Goal: Task Accomplishment & Management: Use online tool/utility

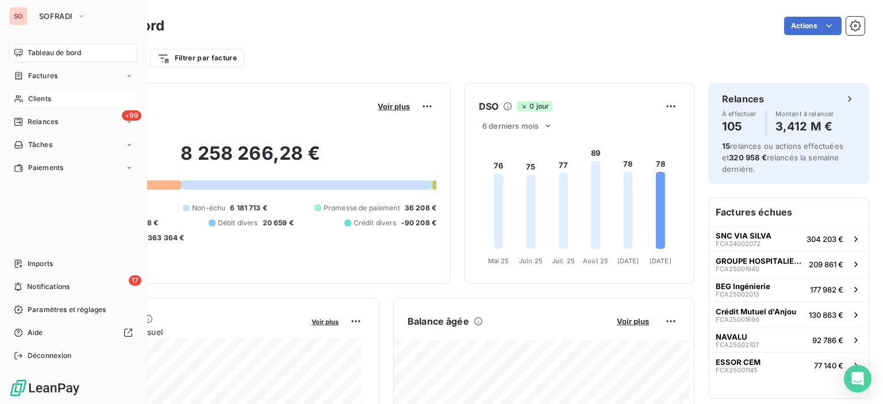
click at [35, 94] on span "Clients" at bounding box center [39, 99] width 23 height 10
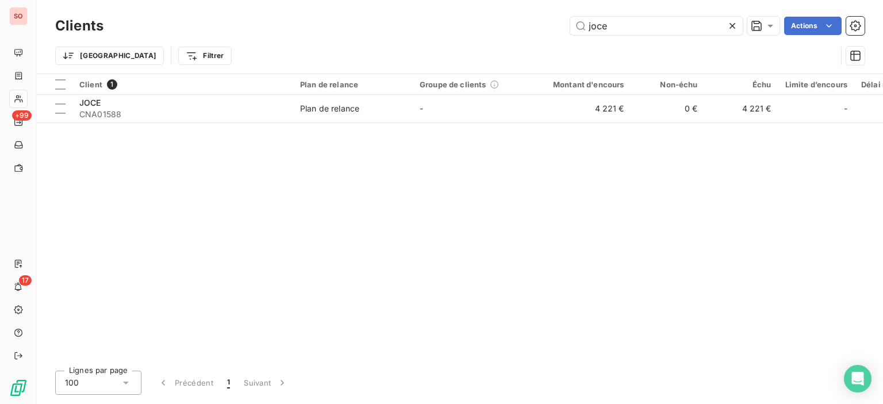
drag, startPoint x: 626, startPoint y: 18, endPoint x: 429, endPoint y: -7, distance: 198.3
click at [429, 0] on html "SO +99 17 Clients joce Actions Trier Filtrer Client 1 Plan de relance Groupe de…" at bounding box center [441, 202] width 883 height 404
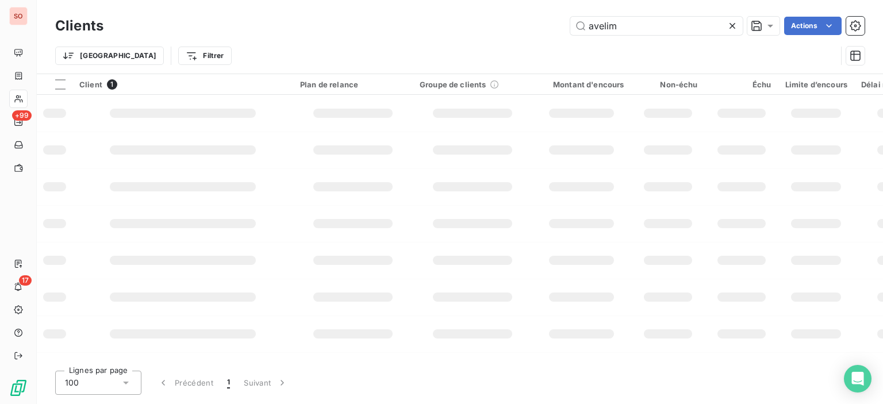
type input "avelim"
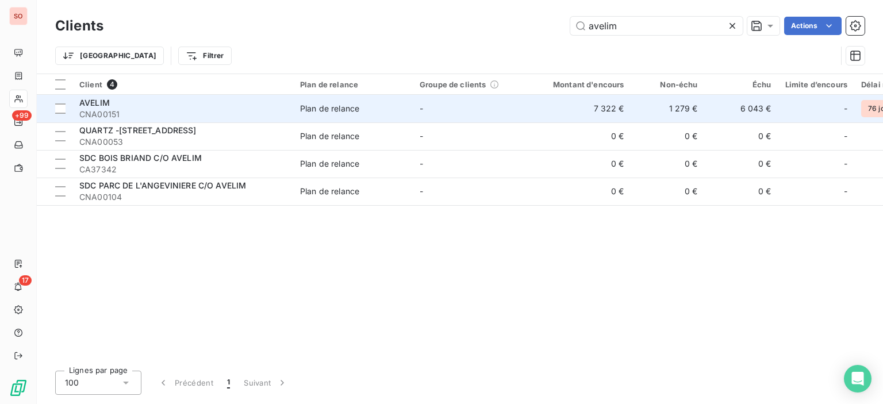
click at [313, 110] on div "Plan de relance" at bounding box center [329, 109] width 59 height 12
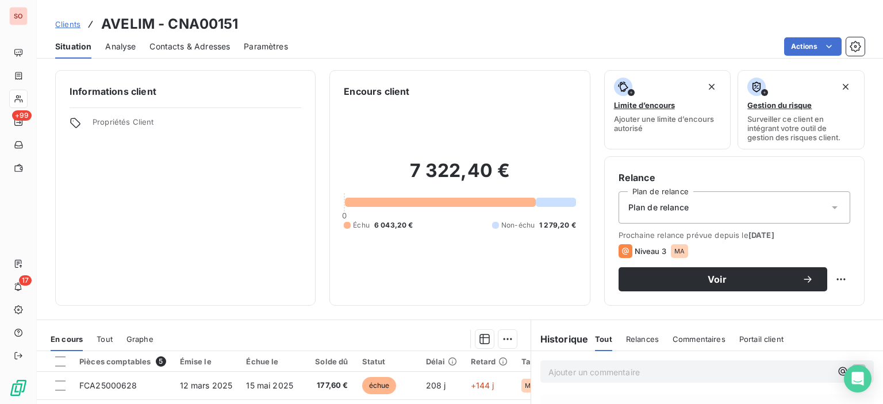
click at [219, 47] on span "Contacts & Adresses" at bounding box center [190, 47] width 81 height 12
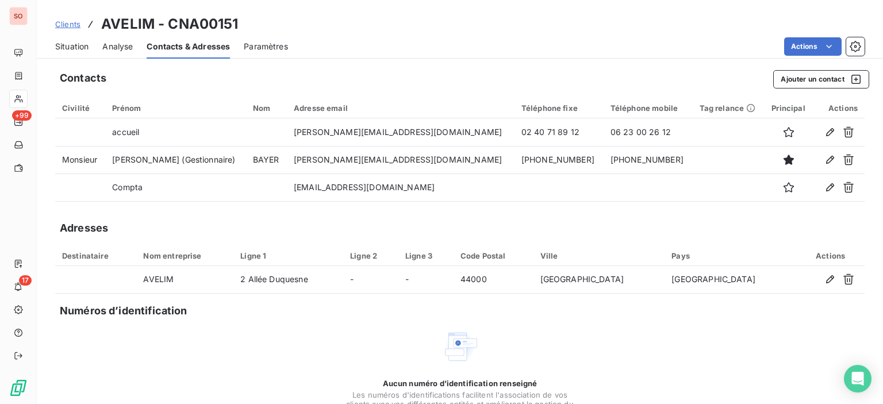
click at [74, 42] on span "Situation" at bounding box center [71, 47] width 33 height 12
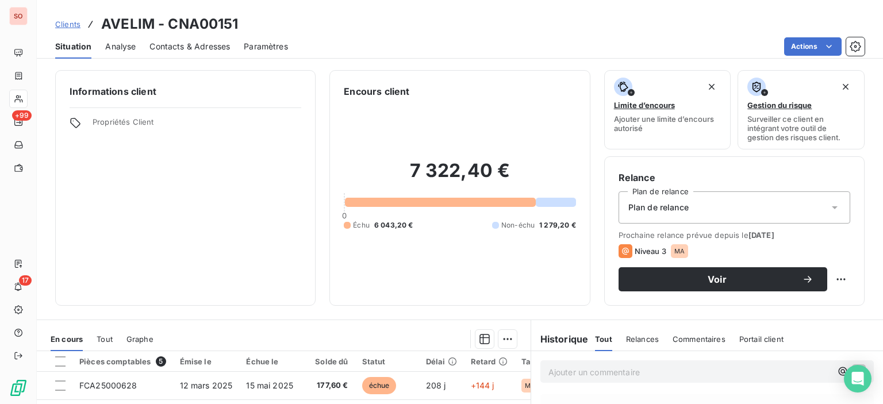
scroll to position [115, 0]
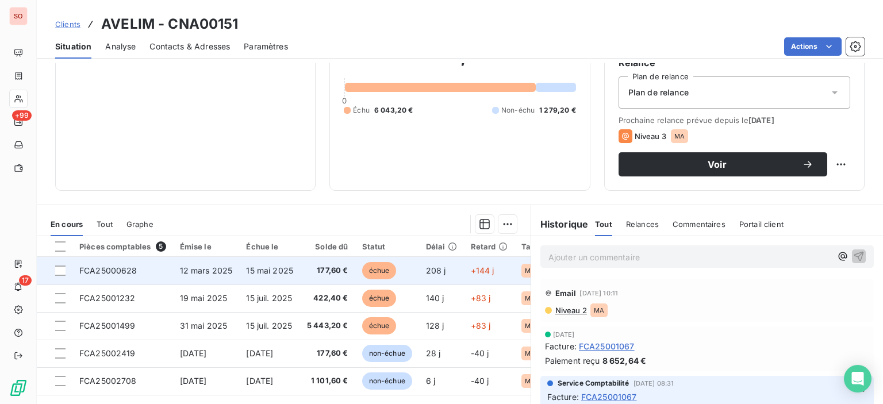
click at [358, 275] on td "échue" at bounding box center [387, 271] width 64 height 28
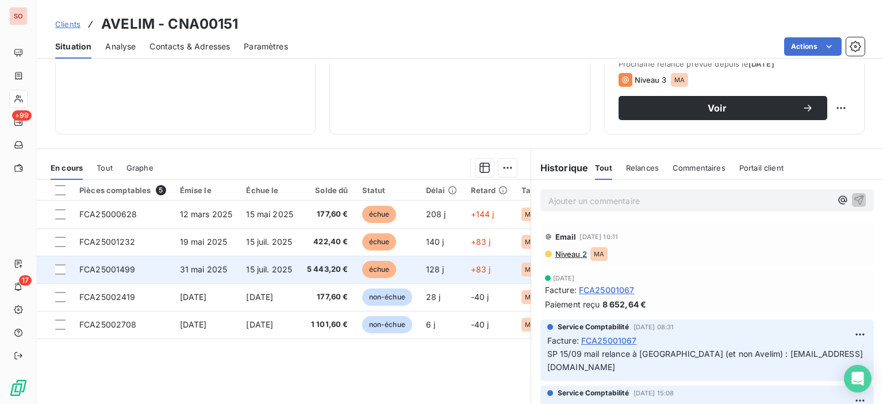
scroll to position [173, 0]
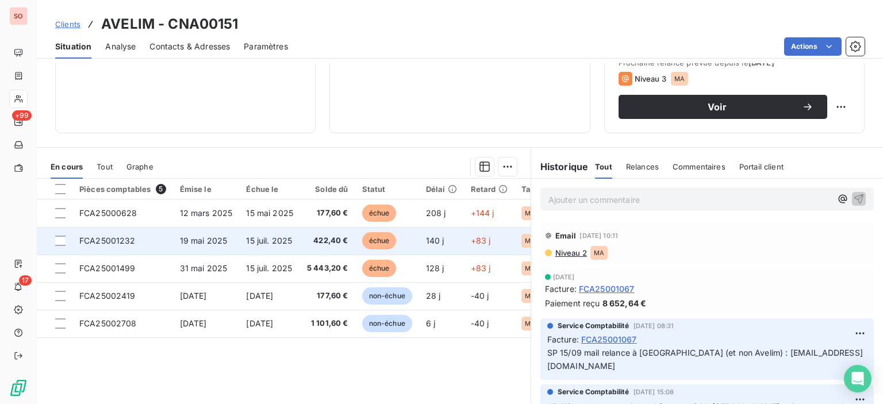
click at [336, 235] on span "422,40 €" at bounding box center [327, 241] width 41 height 12
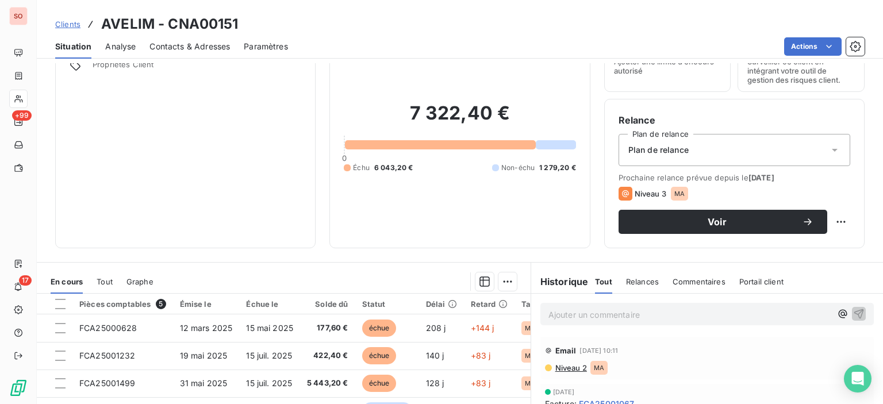
scroll to position [115, 0]
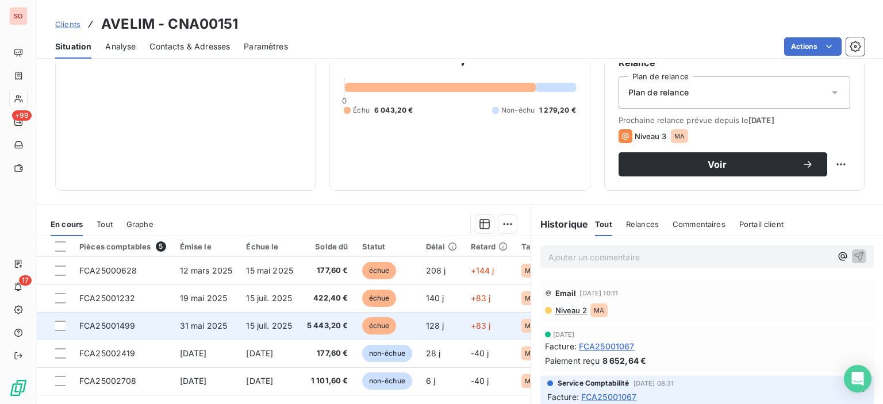
click at [393, 316] on td "échue" at bounding box center [387, 326] width 64 height 28
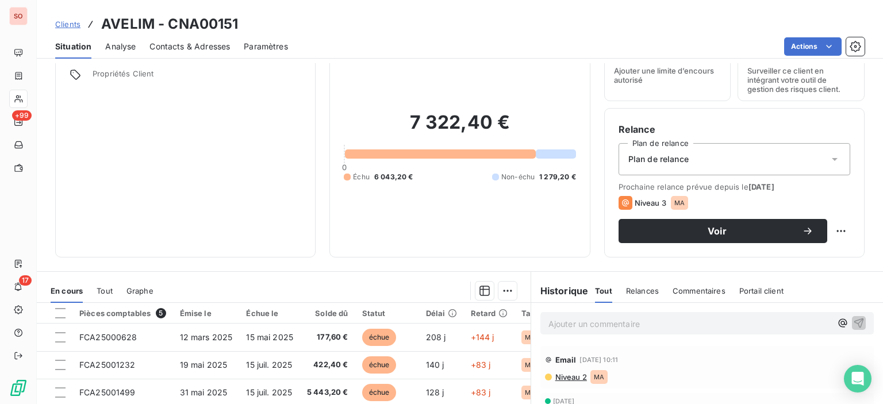
scroll to position [115, 0]
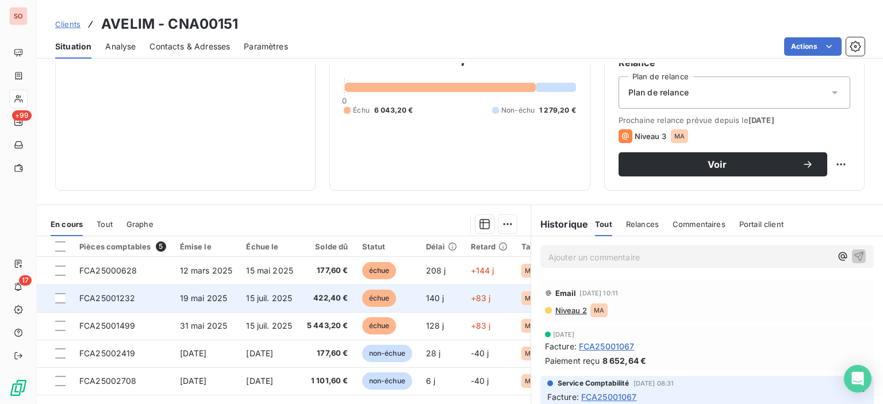
click at [369, 296] on span "échue" at bounding box center [379, 298] width 35 height 17
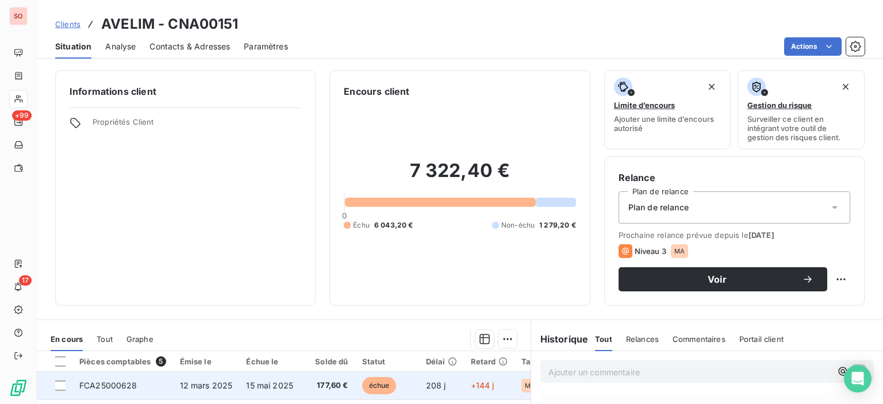
click at [343, 388] on span "177,60 €" at bounding box center [327, 386] width 41 height 12
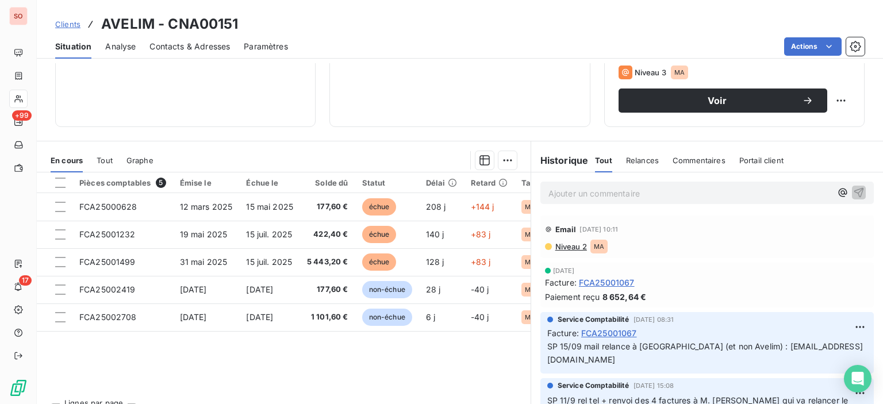
scroll to position [202, 0]
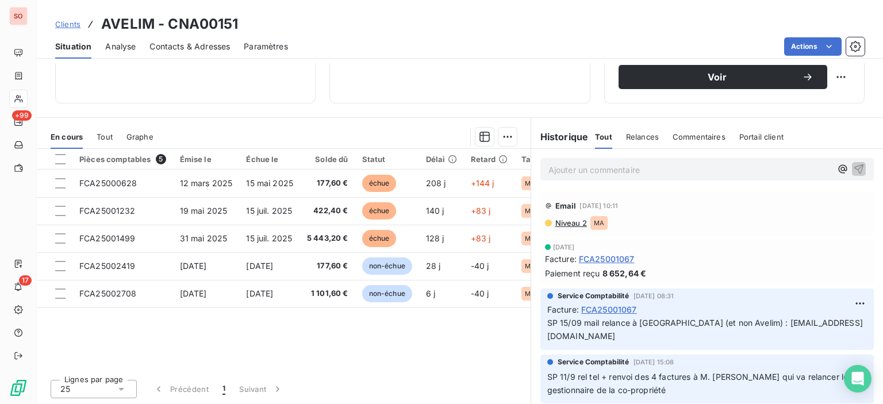
click at [185, 47] on span "Contacts & Adresses" at bounding box center [190, 47] width 81 height 12
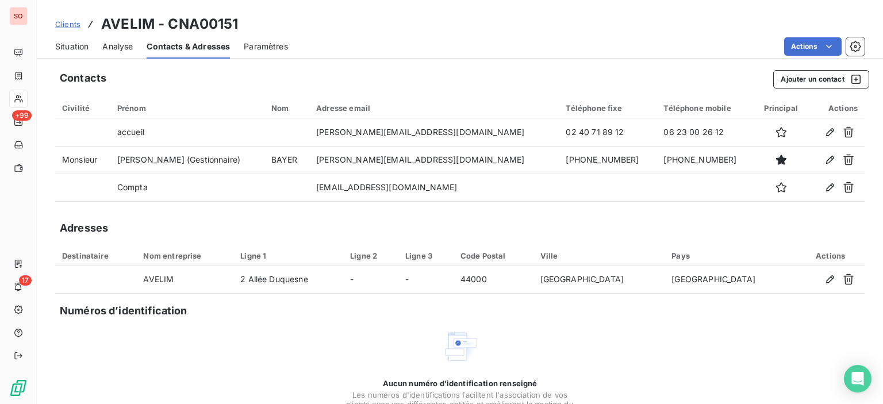
click at [83, 47] on span "Situation" at bounding box center [71, 47] width 33 height 12
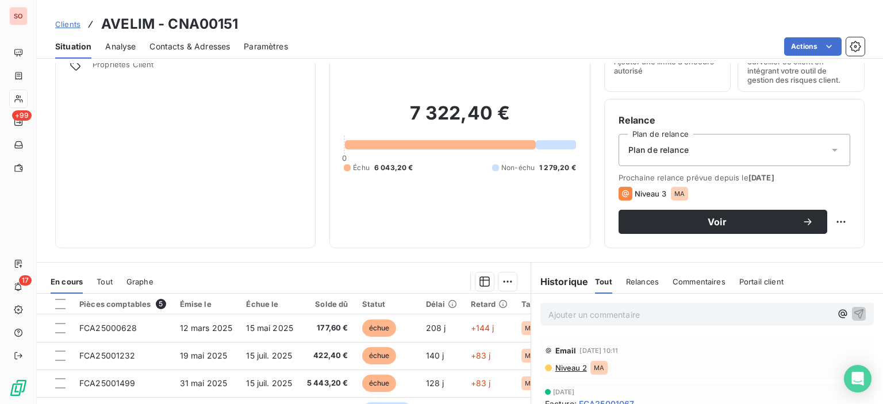
scroll to position [115, 0]
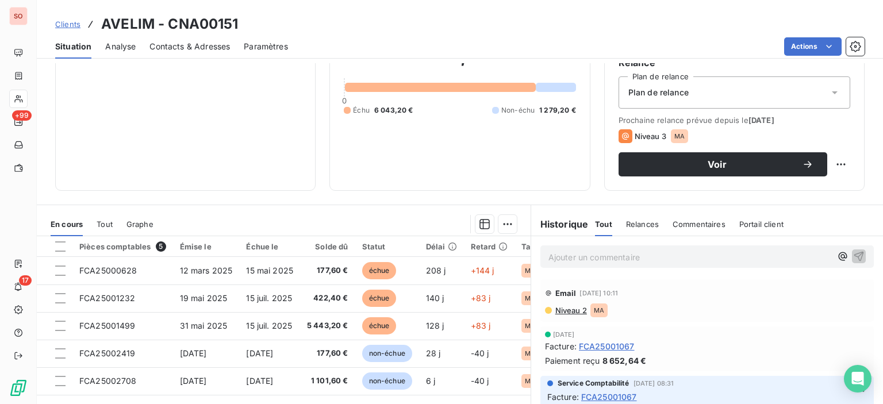
click at [574, 306] on span "Niveau 2" at bounding box center [570, 310] width 33 height 9
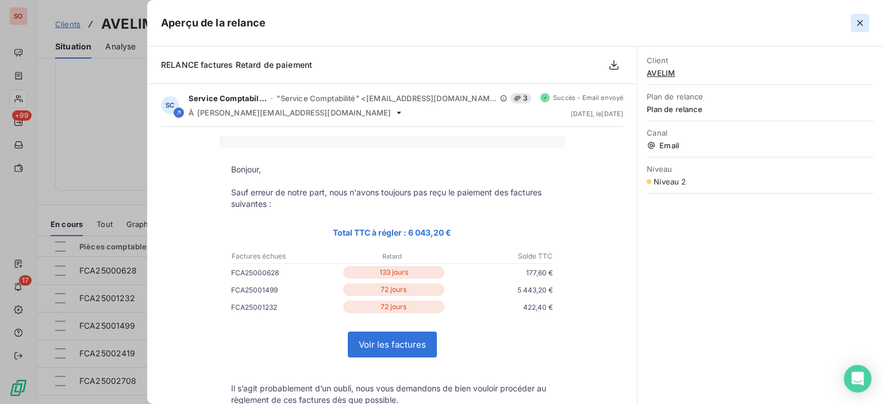
click at [865, 20] on icon "button" at bounding box center [860, 23] width 12 height 12
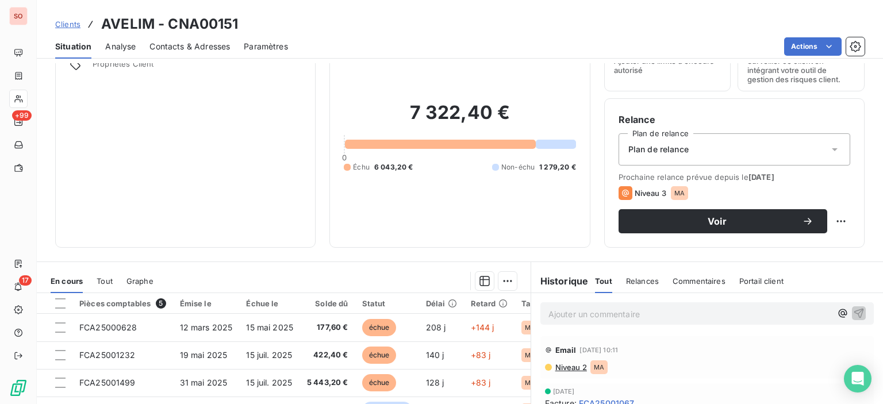
scroll to position [0, 0]
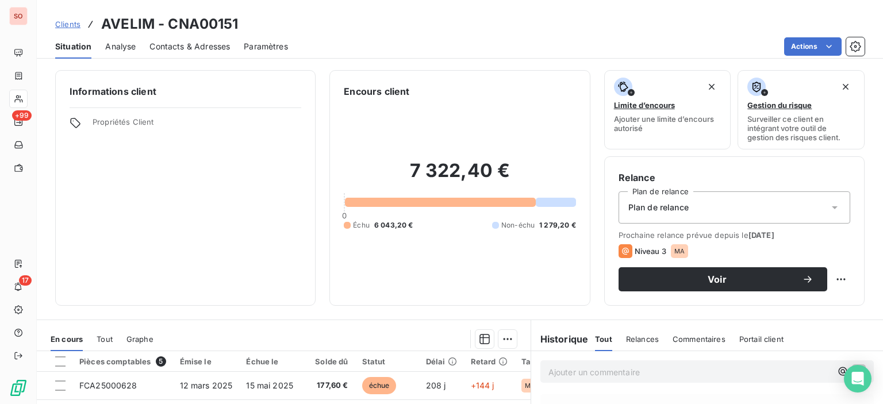
click at [196, 50] on span "Contacts & Adresses" at bounding box center [190, 47] width 81 height 12
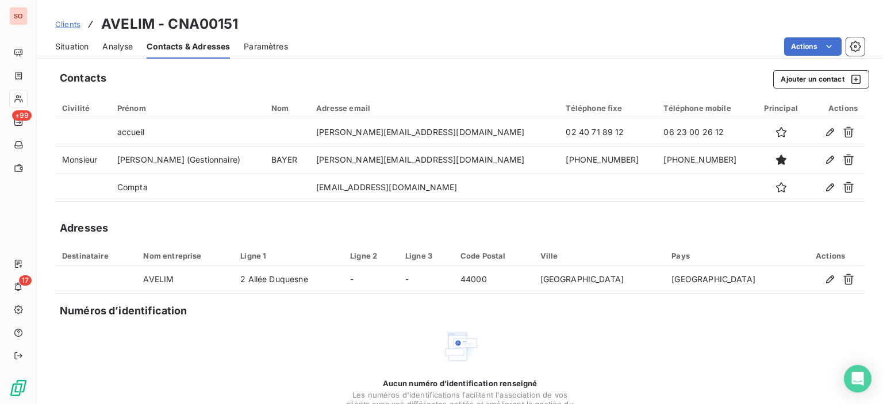
click at [70, 44] on span "Situation" at bounding box center [71, 47] width 33 height 12
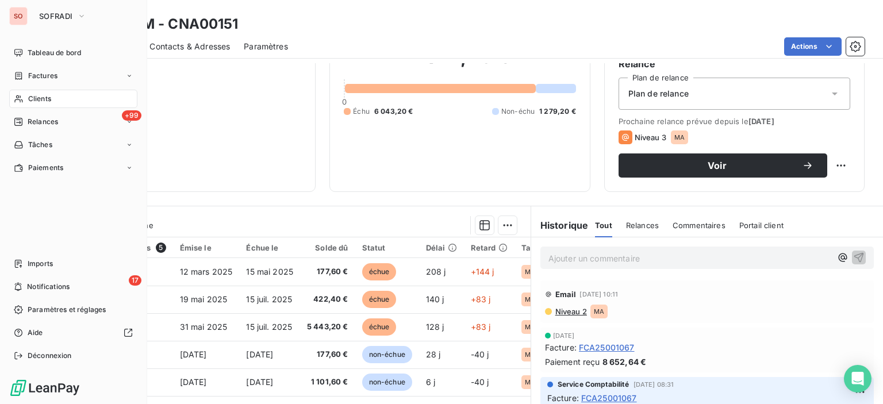
click at [51, 103] on div "Clients" at bounding box center [73, 99] width 128 height 18
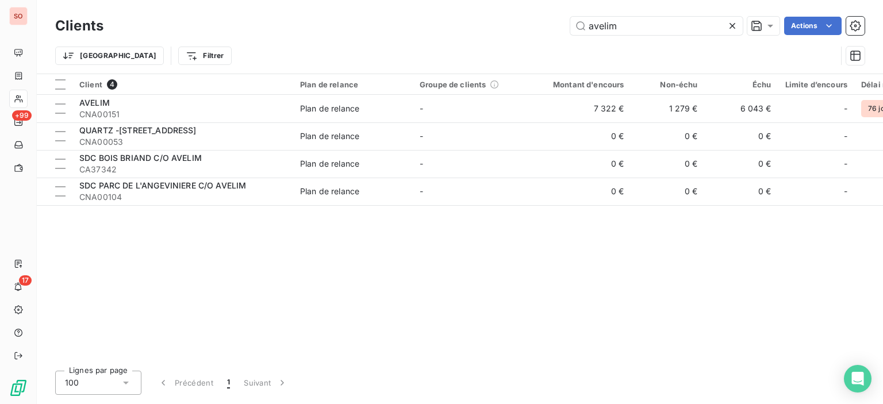
drag, startPoint x: 670, startPoint y: 27, endPoint x: 419, endPoint y: 0, distance: 252.7
click at [419, 0] on div "Clients avelim Actions Trier Filtrer" at bounding box center [460, 37] width 846 height 74
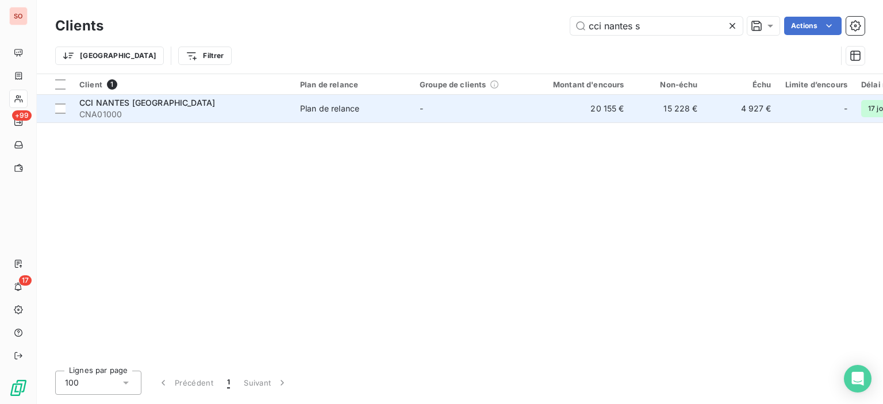
type input "cci nantes s"
click at [311, 107] on div "Plan de relance" at bounding box center [329, 109] width 59 height 12
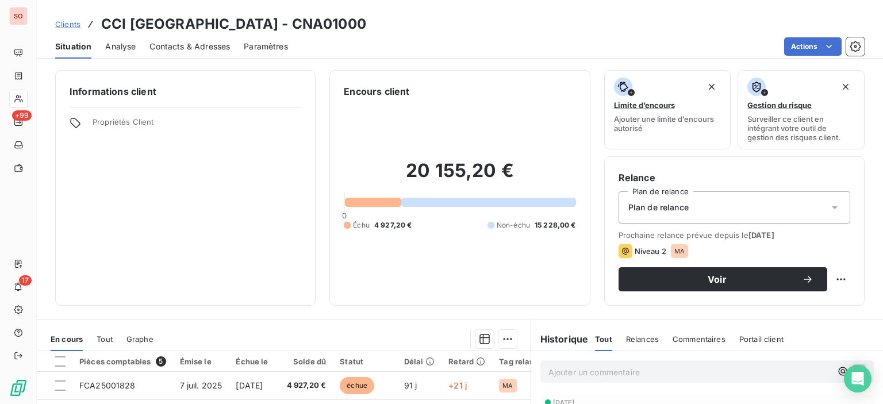
click at [219, 48] on span "Contacts & Adresses" at bounding box center [190, 47] width 81 height 12
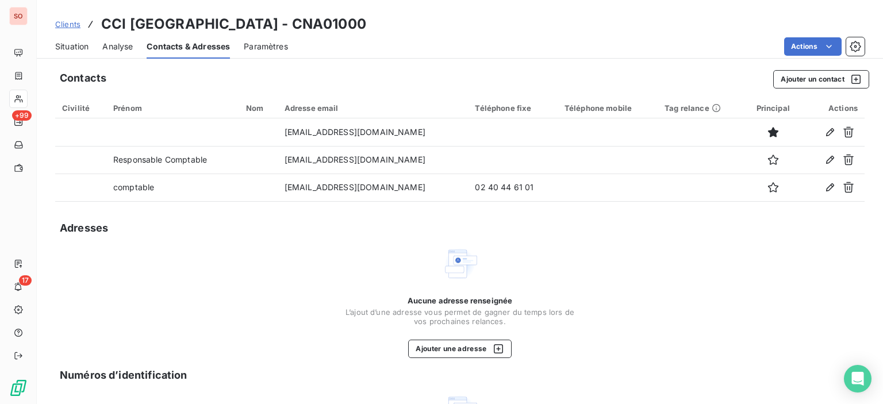
click at [62, 48] on span "Situation" at bounding box center [71, 47] width 33 height 12
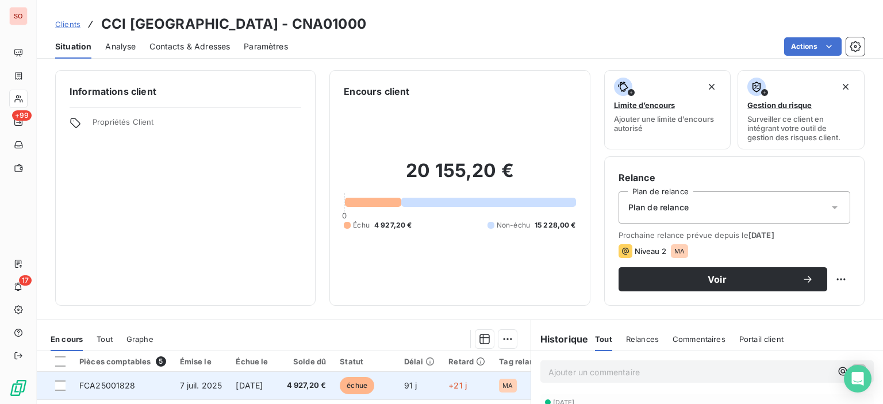
scroll to position [58, 0]
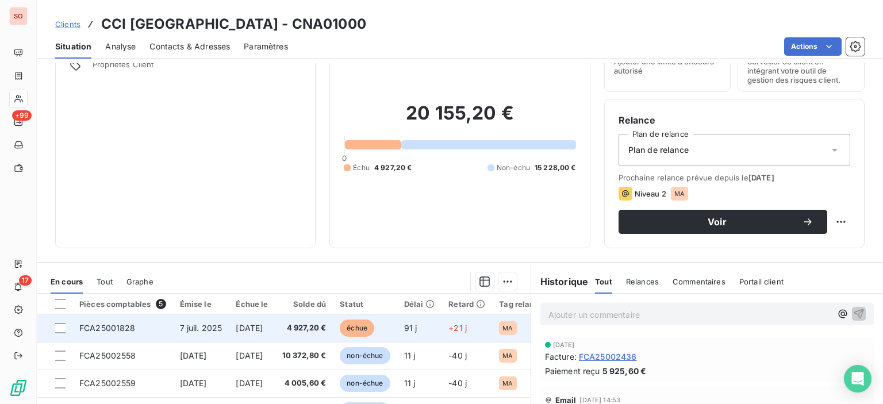
click at [263, 329] on span "[DATE]" at bounding box center [249, 328] width 27 height 10
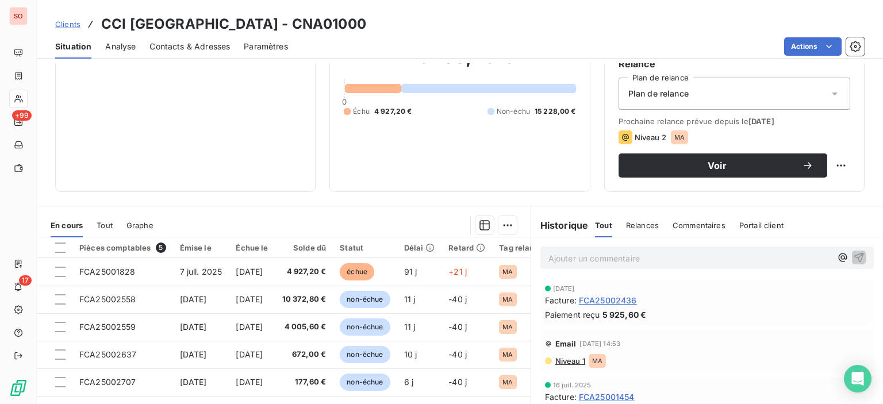
scroll to position [115, 0]
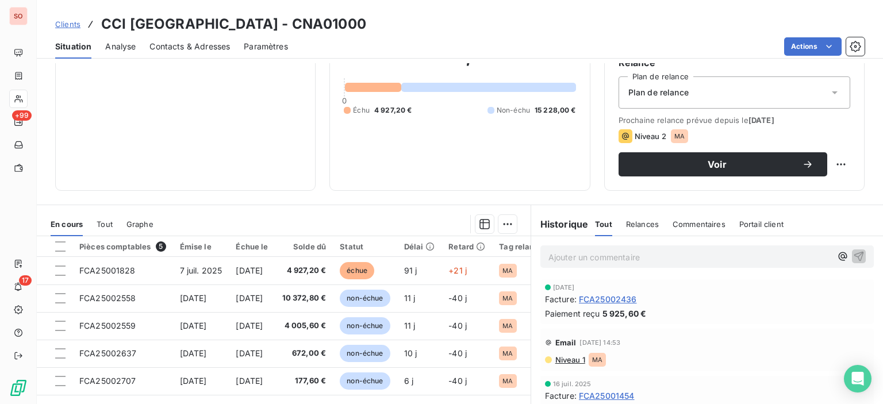
click at [564, 360] on span "Niveau 1" at bounding box center [569, 359] width 31 height 9
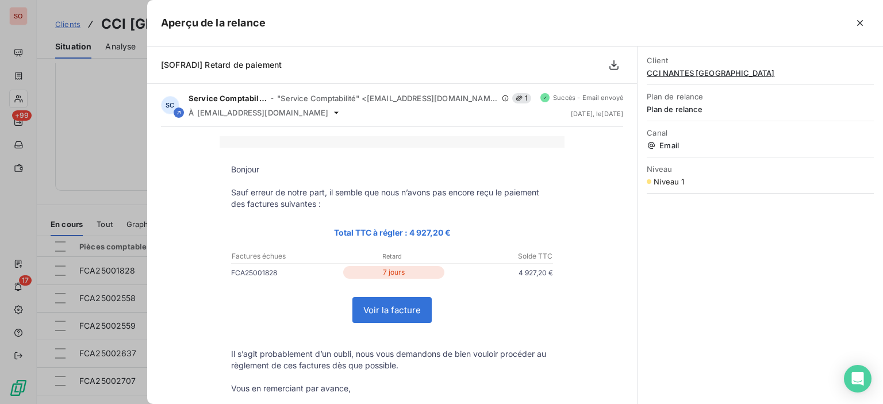
click at [120, 124] on div at bounding box center [441, 202] width 883 height 404
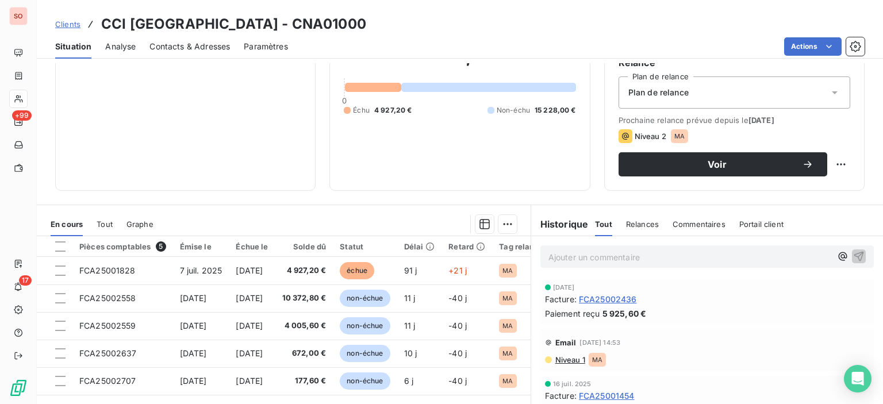
click at [173, 50] on span "Contacts & Adresses" at bounding box center [190, 47] width 81 height 12
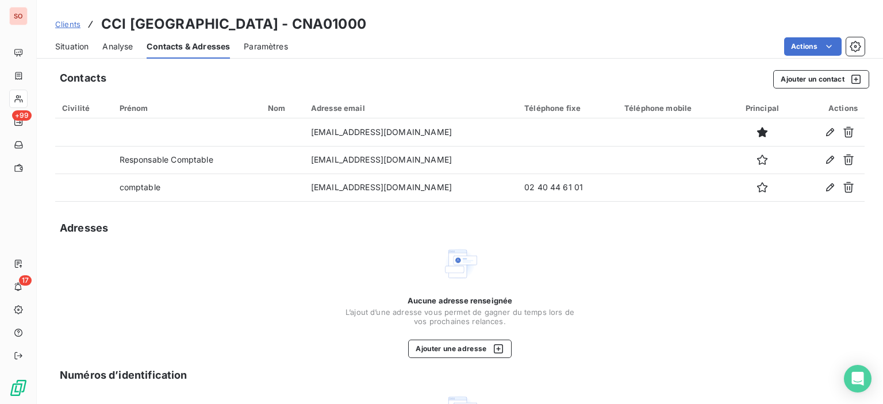
click at [76, 43] on span "Situation" at bounding box center [71, 47] width 33 height 12
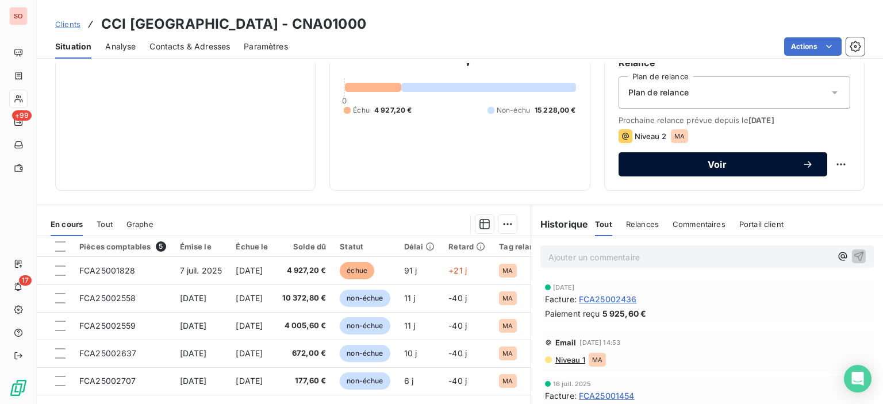
click at [718, 161] on span "Voir" at bounding box center [718, 164] width 170 height 9
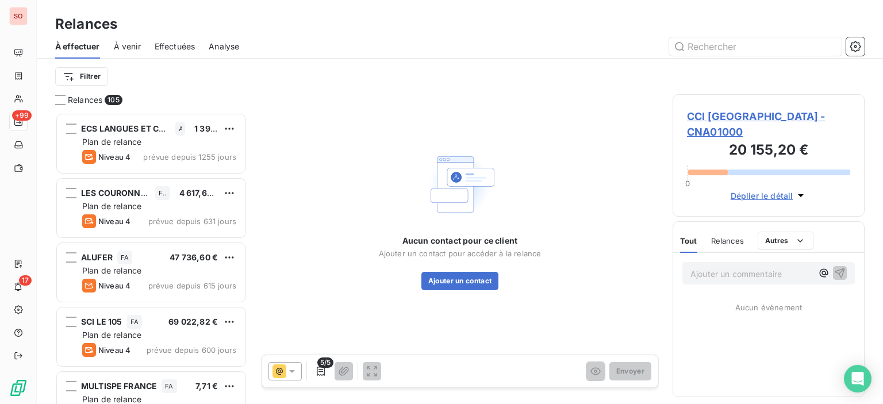
scroll to position [283, 183]
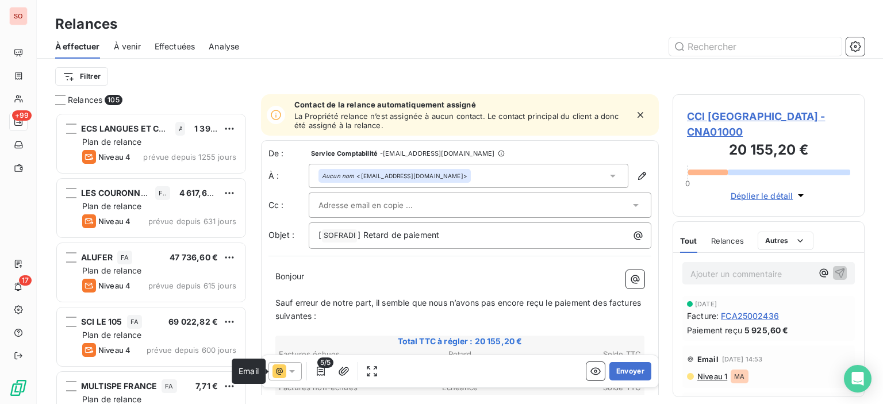
click at [282, 374] on icon at bounding box center [280, 372] width 14 height 14
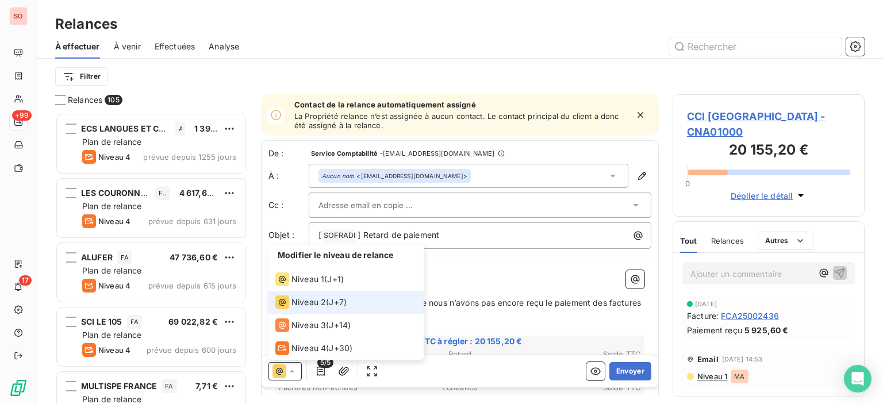
click at [304, 300] on span "Niveau 2" at bounding box center [309, 303] width 35 height 12
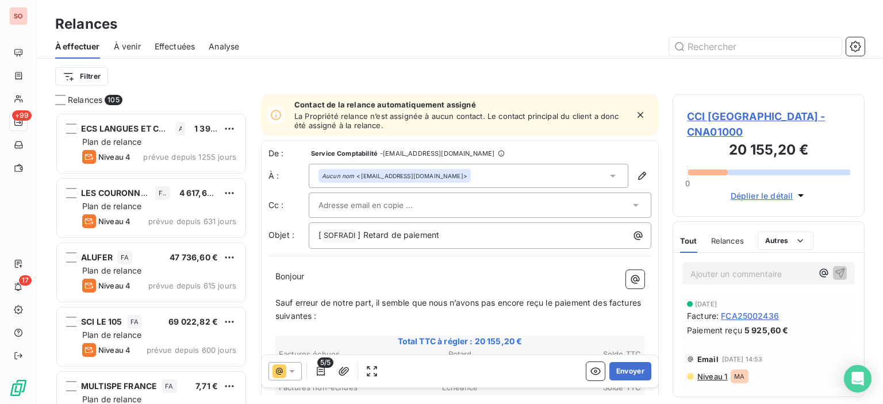
click at [325, 384] on div "5/5 Envoyer" at bounding box center [460, 371] width 397 height 32
click at [324, 373] on icon "button" at bounding box center [321, 372] width 12 height 12
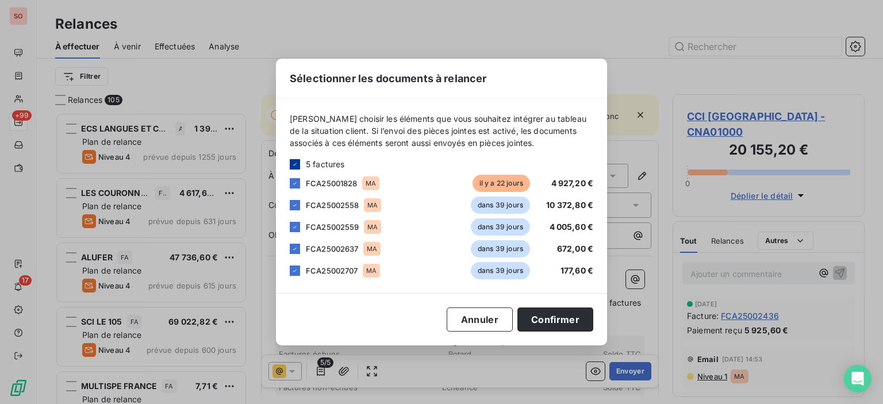
click at [297, 161] on icon at bounding box center [295, 164] width 7 height 7
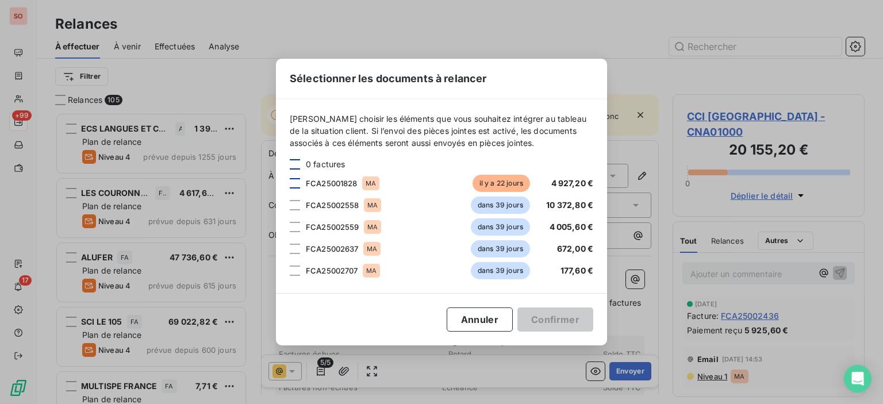
click at [298, 183] on div at bounding box center [295, 183] width 10 height 10
click at [582, 321] on button "Confirmer" at bounding box center [556, 320] width 76 height 24
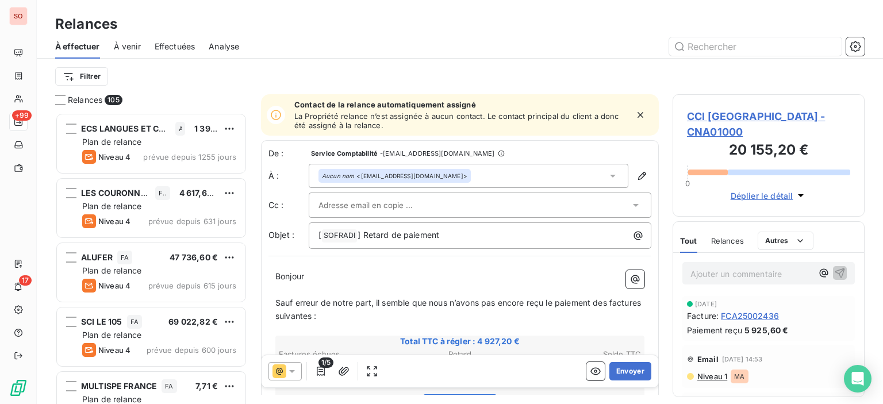
click at [436, 174] on div "Aucun nom <[EMAIL_ADDRESS][DOMAIN_NAME]>" at bounding box center [394, 176] width 145 height 8
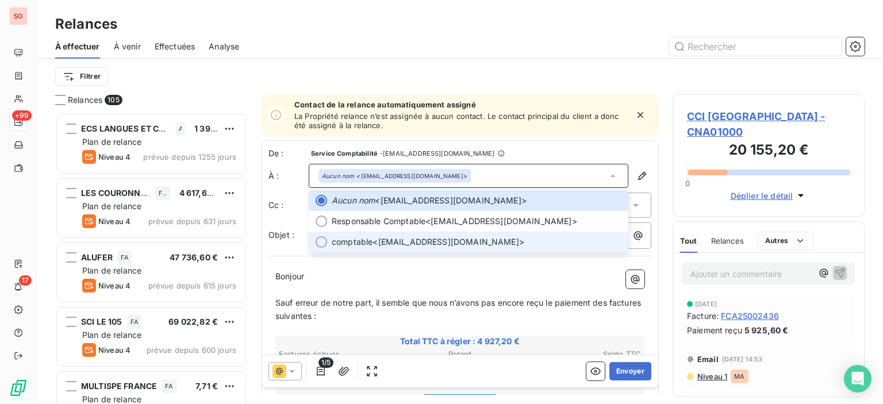
click at [418, 244] on span "comptable <[EMAIL_ADDRESS][DOMAIN_NAME]>" at bounding box center [477, 242] width 290 height 12
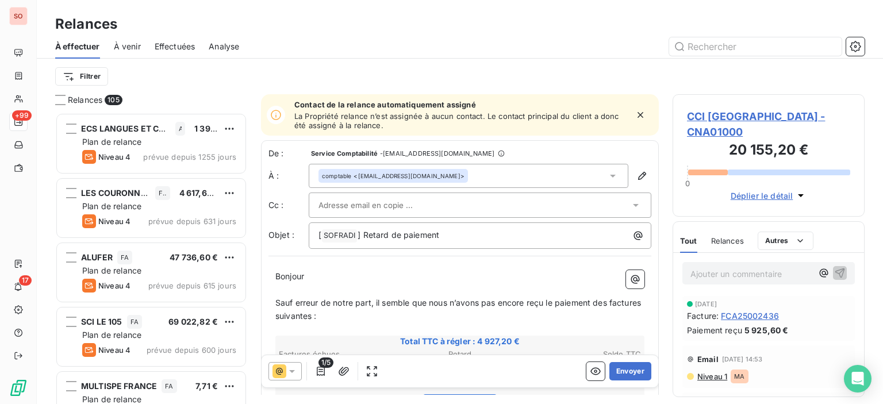
click at [424, 211] on div at bounding box center [475, 205] width 312 height 17
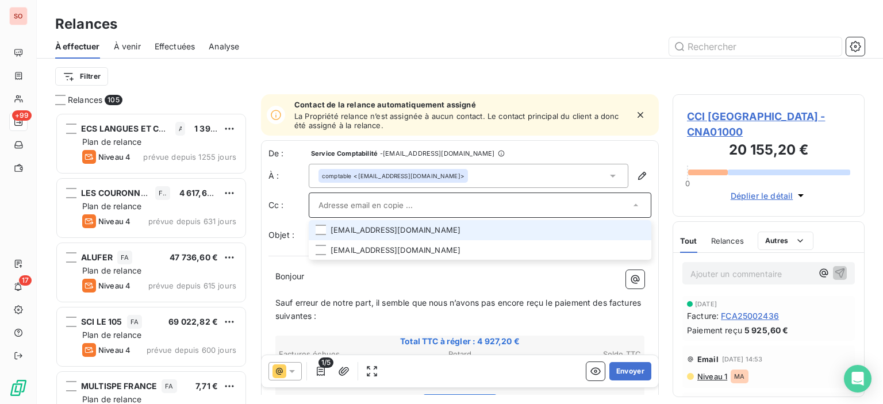
click at [419, 228] on li "[EMAIL_ADDRESS][DOMAIN_NAME]" at bounding box center [480, 230] width 343 height 20
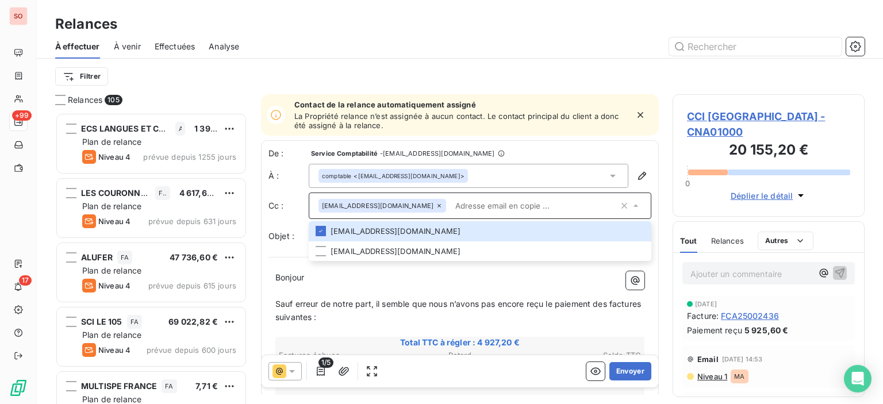
paste input "[PERSON_NAME] <[EMAIL_ADDRESS][DOMAIN_NAME]>"
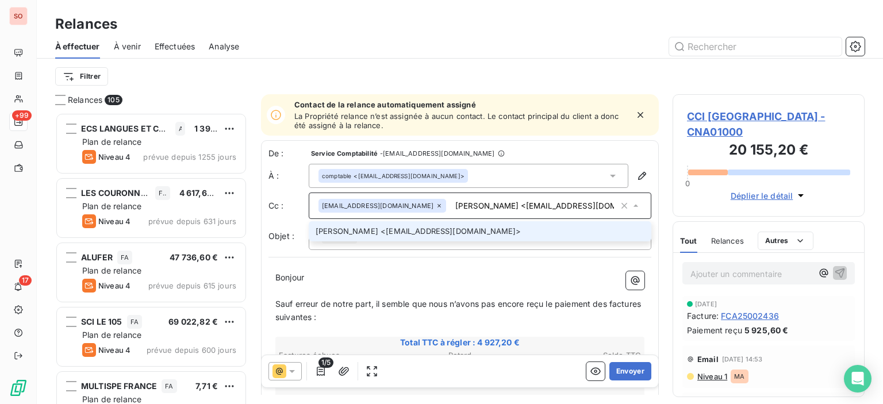
drag, startPoint x: 483, startPoint y: 204, endPoint x: 435, endPoint y: 202, distance: 48.3
click at [451, 202] on input "[PERSON_NAME] <[EMAIL_ADDRESS][DOMAIN_NAME]>" at bounding box center [535, 205] width 168 height 17
click at [483, 206] on input "[PERSON_NAME] <[EMAIL_ADDRESS][DOMAIN_NAME]" at bounding box center [535, 205] width 168 height 17
type input "[EMAIL_ADDRESS][DOMAIN_NAME]"
click at [443, 227] on li "[EMAIL_ADDRESS][DOMAIN_NAME]" at bounding box center [480, 231] width 343 height 20
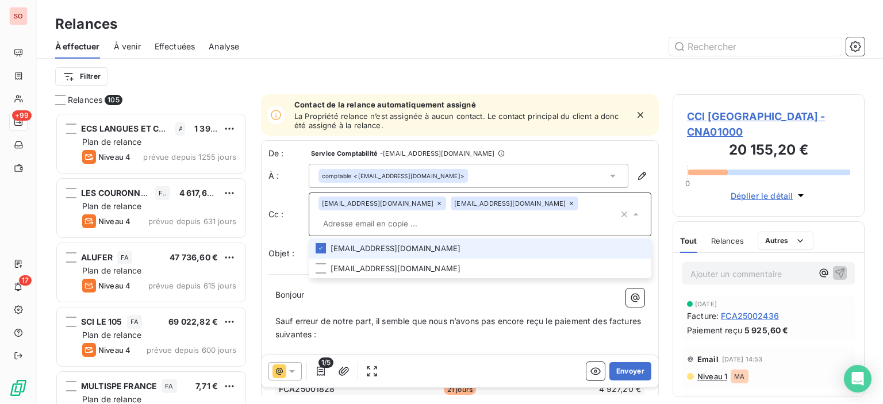
click at [539, 174] on div "comptable <[EMAIL_ADDRESS][DOMAIN_NAME]>" at bounding box center [469, 176] width 320 height 24
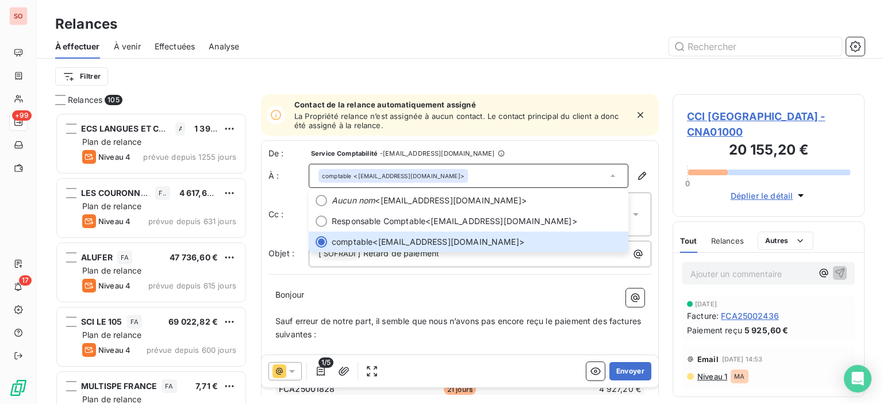
click at [327, 279] on div "De : Service Comptabilité - [EMAIL_ADDRESS][DOMAIN_NAME] À : comptable <[EMAIL_…" at bounding box center [460, 355] width 398 height 431
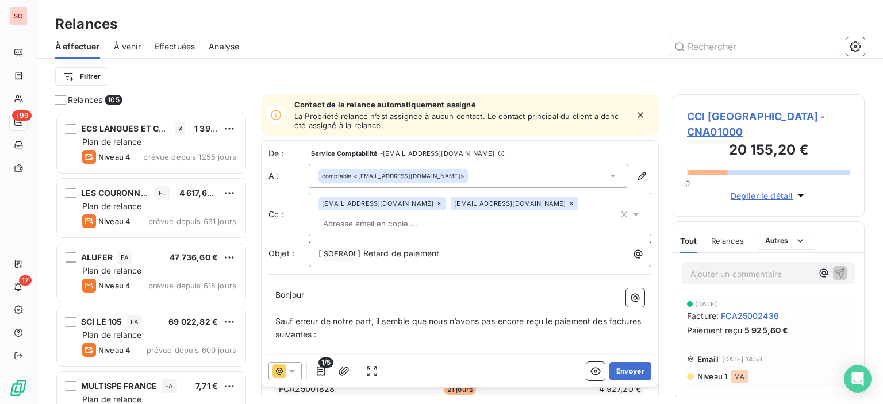
click at [319, 252] on span "[" at bounding box center [320, 253] width 3 height 10
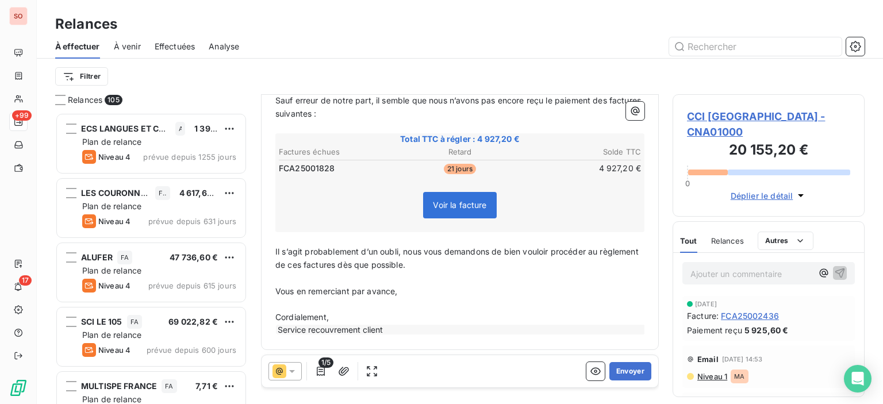
scroll to position [0, 0]
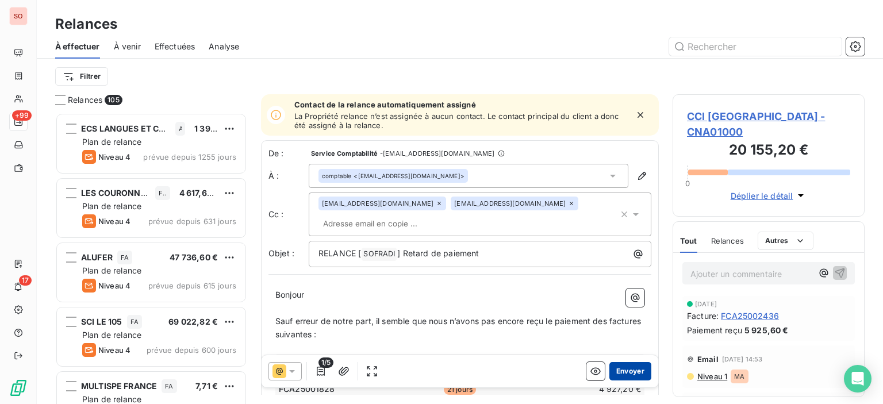
click at [621, 367] on button "Envoyer" at bounding box center [631, 371] width 42 height 18
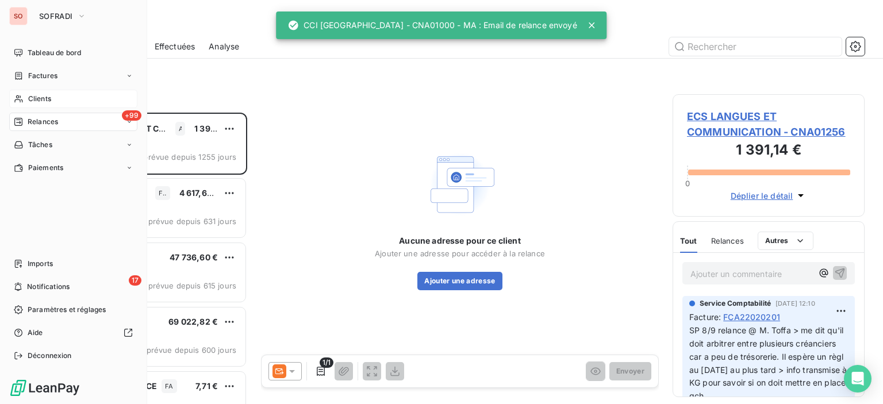
click at [32, 94] on span "Clients" at bounding box center [39, 99] width 23 height 10
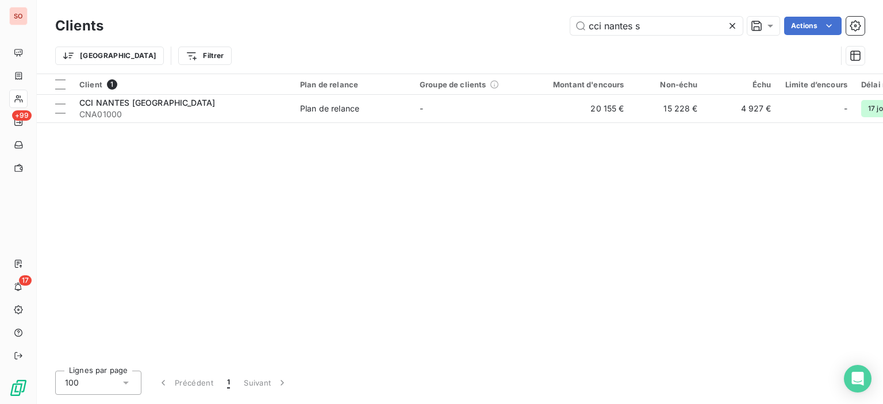
drag, startPoint x: 679, startPoint y: 22, endPoint x: 354, endPoint y: 7, distance: 325.2
click at [355, 7] on div "Clients cci nantes s Actions Trier Filtrer" at bounding box center [460, 37] width 846 height 74
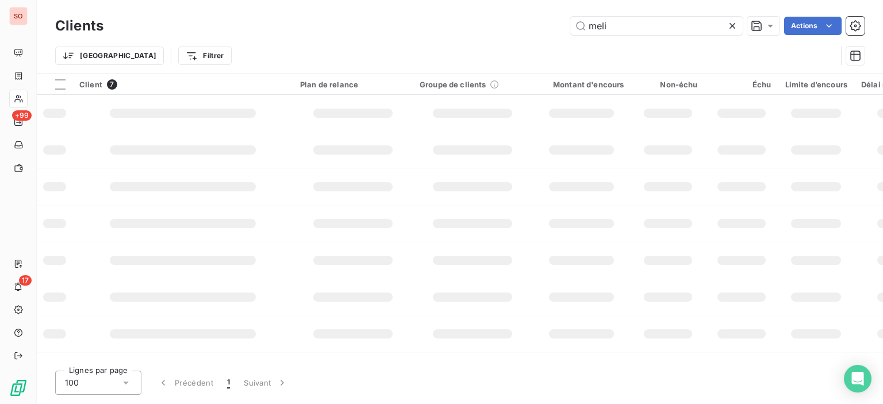
type input "meli"
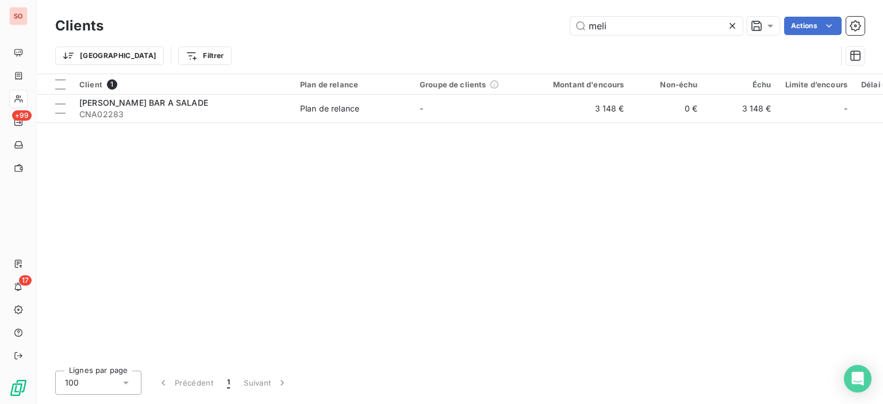
click at [85, 124] on div "Client 1 Plan de relance Groupe de clients Montant d'encours Non-échu Échu Limi…" at bounding box center [460, 218] width 846 height 288
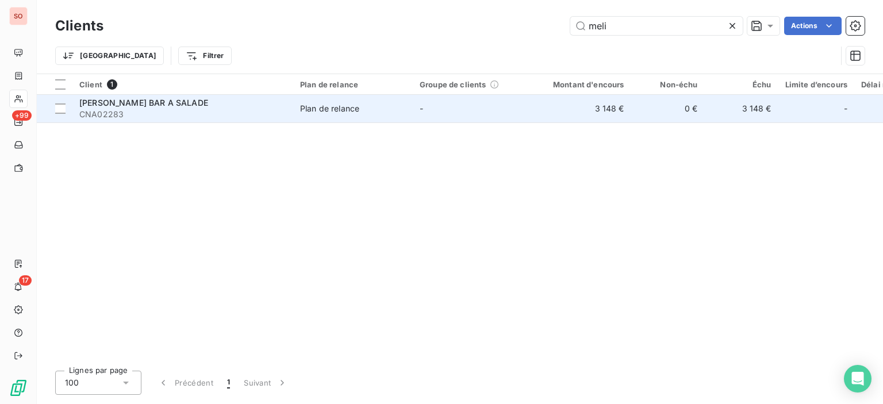
click at [105, 112] on span "CNA02283" at bounding box center [182, 115] width 207 height 12
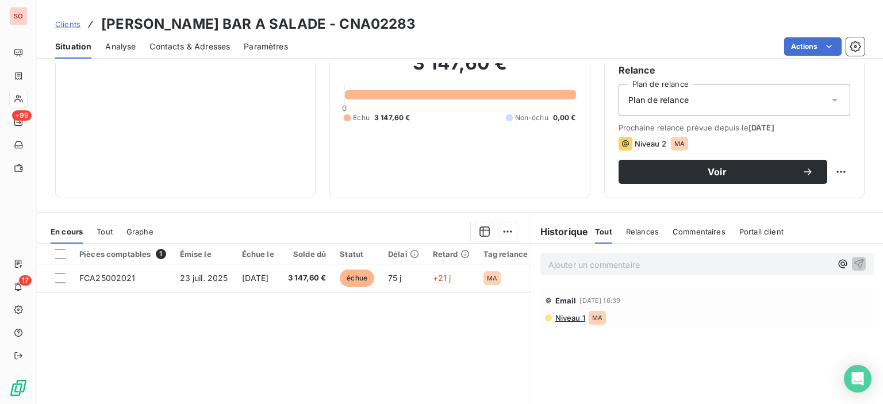
scroll to position [115, 0]
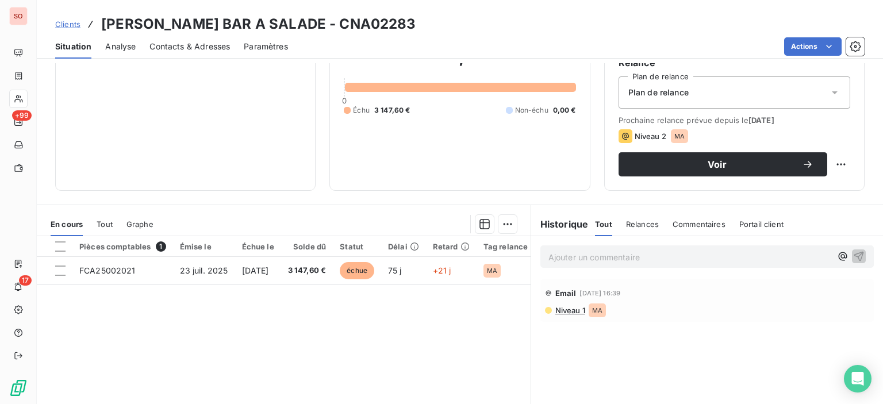
click at [559, 309] on span "Niveau 1" at bounding box center [569, 310] width 31 height 9
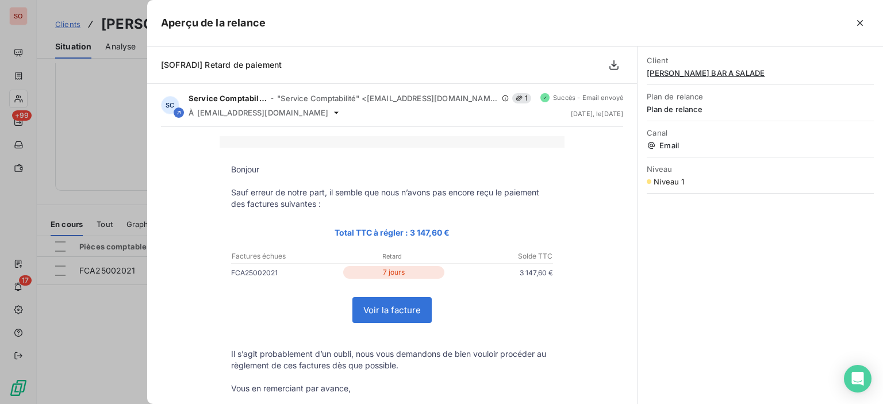
click at [87, 315] on div at bounding box center [441, 202] width 883 height 404
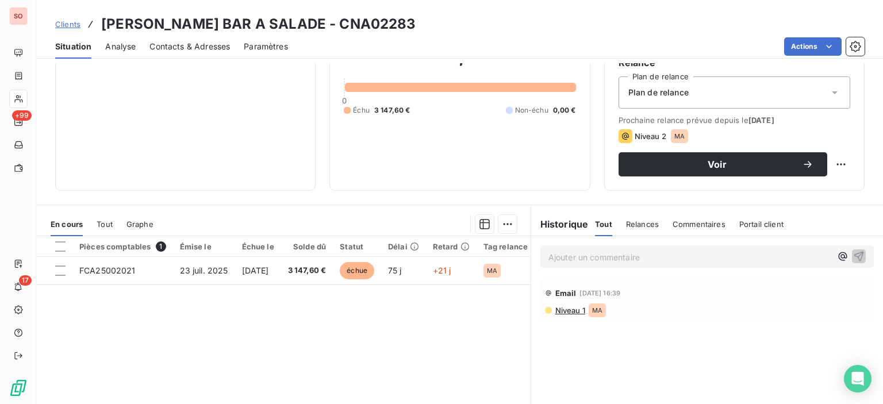
click at [221, 45] on span "Contacts & Adresses" at bounding box center [190, 47] width 81 height 12
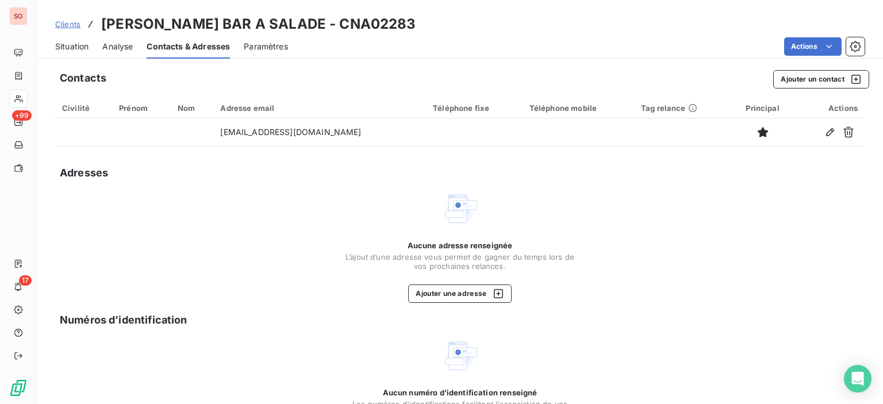
click at [71, 43] on span "Situation" at bounding box center [71, 47] width 33 height 12
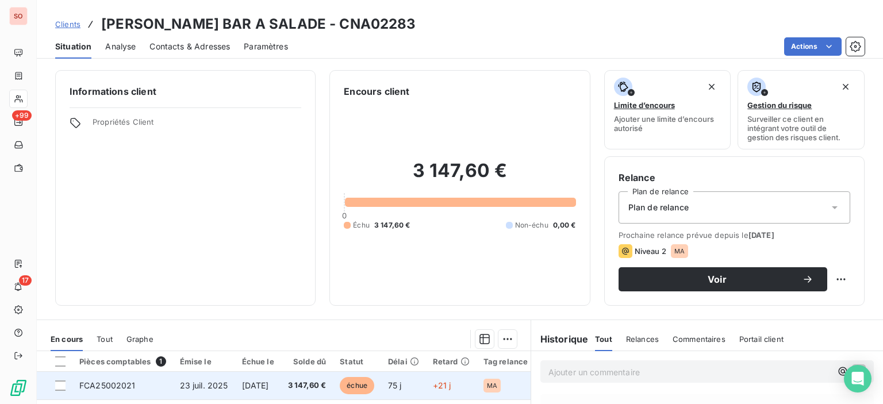
click at [233, 392] on td "23 juil. 2025" at bounding box center [204, 386] width 62 height 28
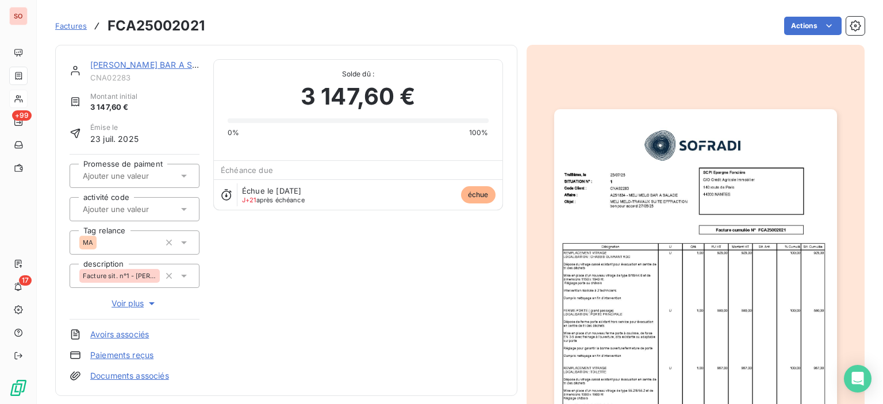
click at [649, 254] on img "button" at bounding box center [695, 309] width 283 height 400
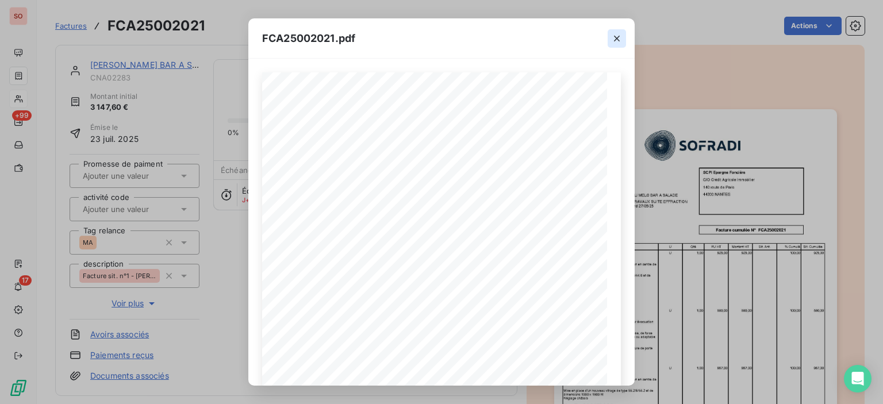
click at [620, 40] on icon "button" at bounding box center [617, 39] width 12 height 12
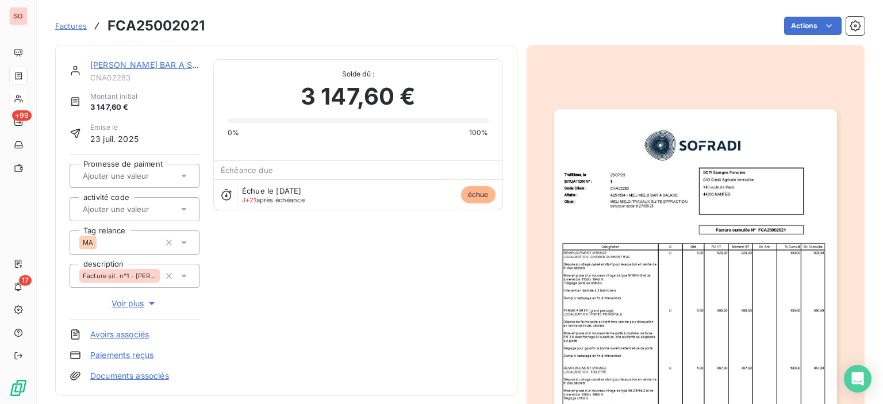
click at [143, 62] on link "[PERSON_NAME] BAR A SALADE" at bounding box center [154, 65] width 129 height 10
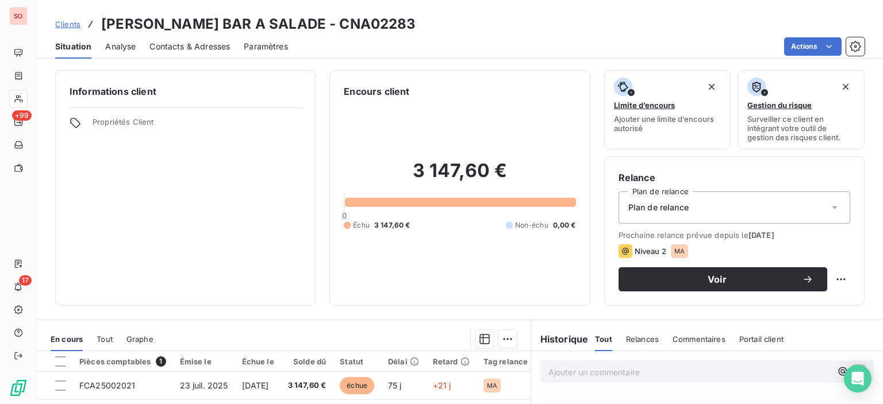
click at [216, 49] on span "Contacts & Adresses" at bounding box center [190, 47] width 81 height 12
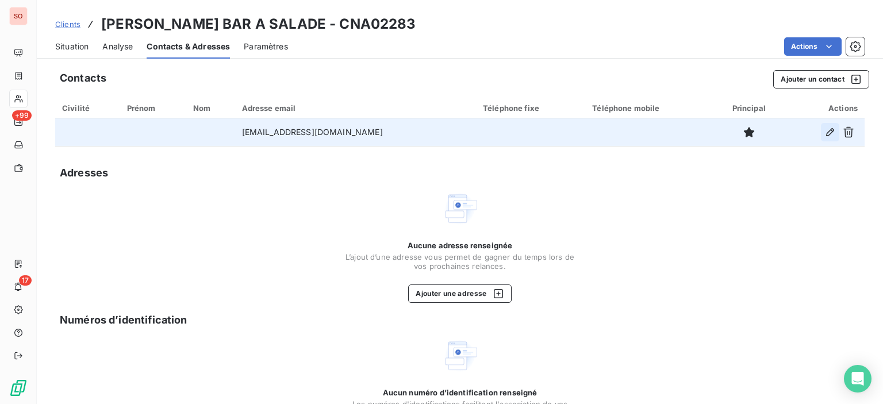
click at [825, 133] on icon "button" at bounding box center [831, 133] width 12 height 12
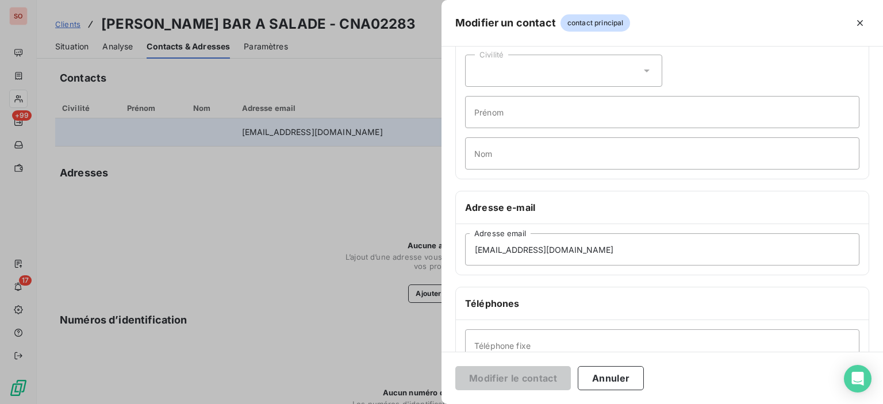
scroll to position [115, 0]
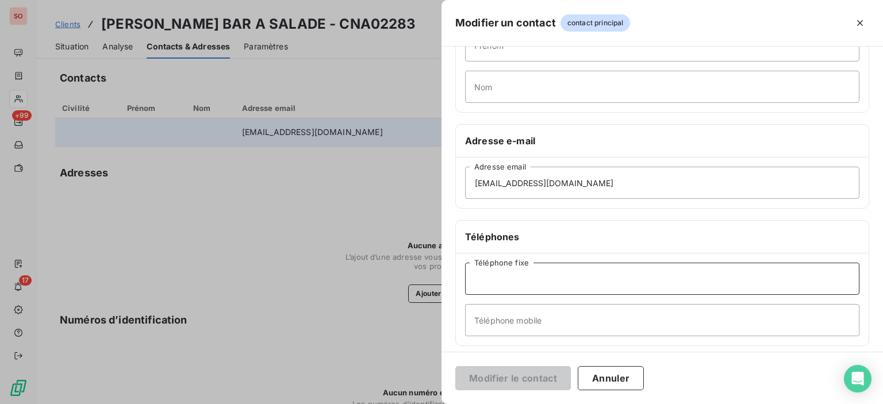
drag, startPoint x: 504, startPoint y: 255, endPoint x: 486, endPoint y: 283, distance: 32.5
paste input "02 99 14 60 69"
type input "02 99 14 60 69"
click at [527, 386] on button "Modifier le contact" at bounding box center [513, 378] width 116 height 24
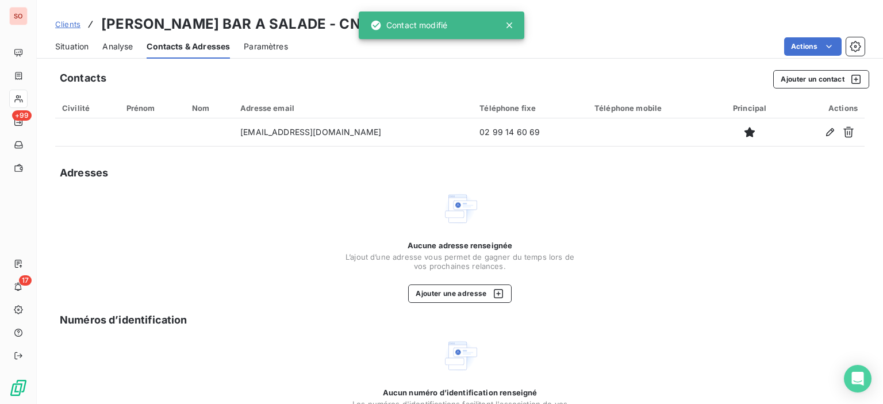
click at [74, 108] on div "Civilité" at bounding box center [87, 108] width 51 height 9
click at [71, 48] on span "Situation" at bounding box center [71, 47] width 33 height 12
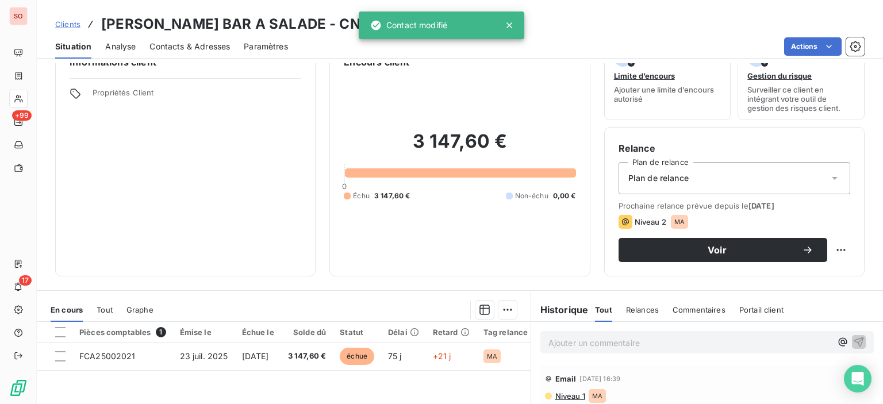
scroll to position [58, 0]
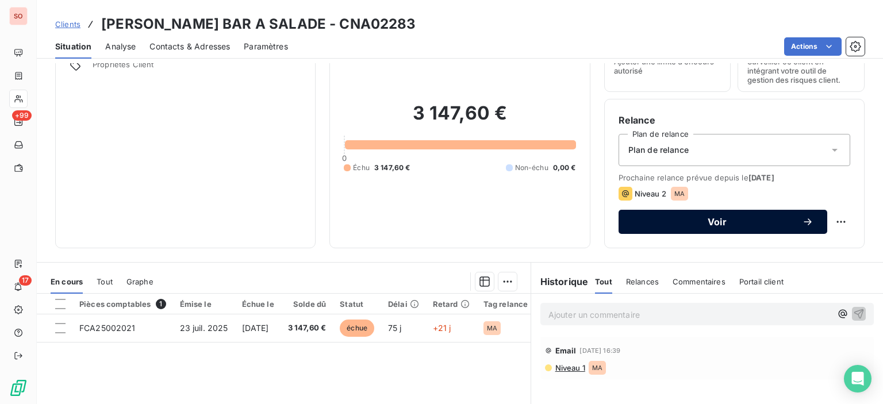
click at [685, 221] on span "Voir" at bounding box center [718, 221] width 170 height 9
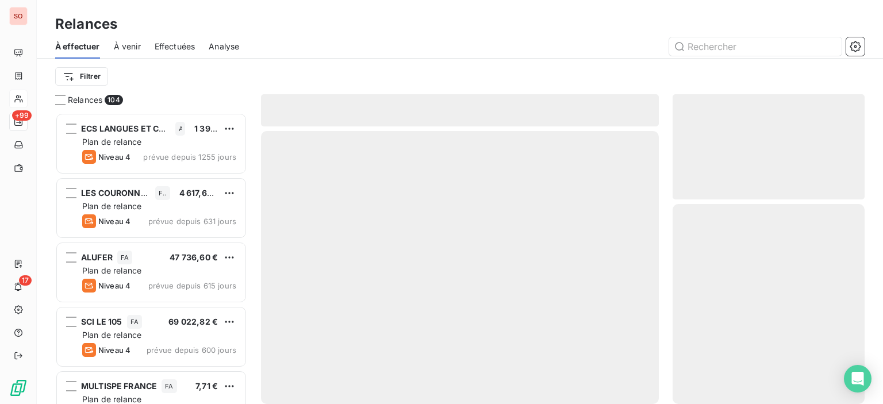
scroll to position [283, 183]
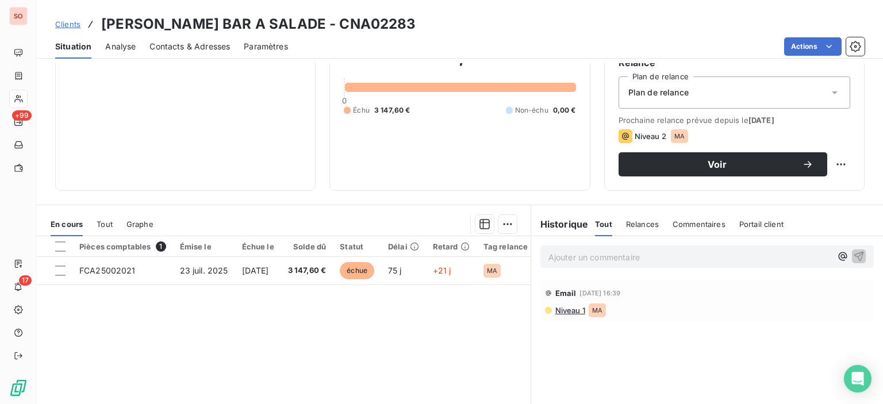
scroll to position [58, 0]
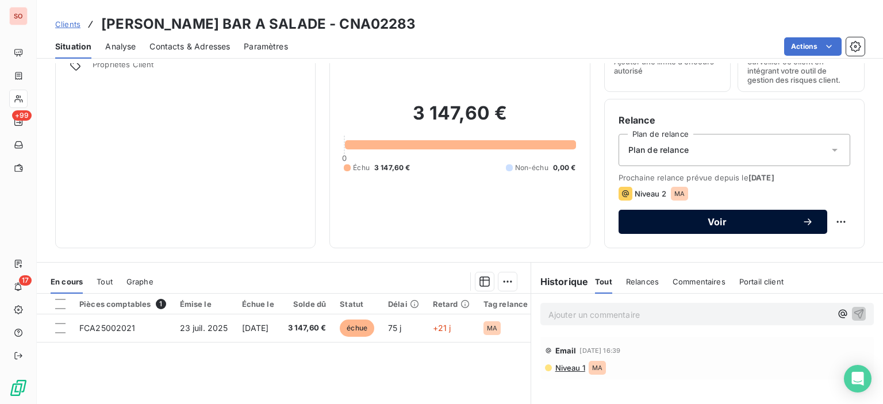
click at [665, 224] on span "Voir" at bounding box center [718, 221] width 170 height 9
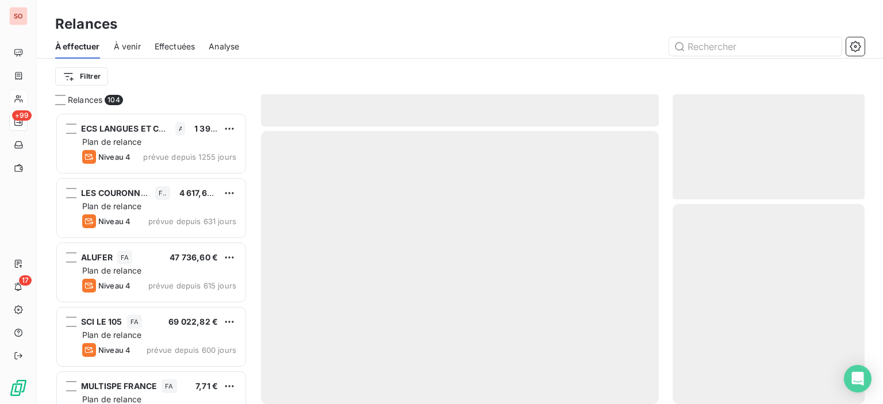
scroll to position [283, 183]
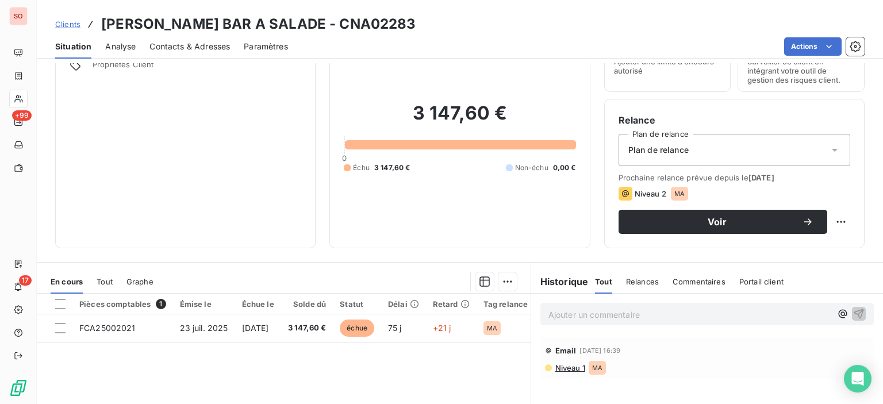
scroll to position [173, 0]
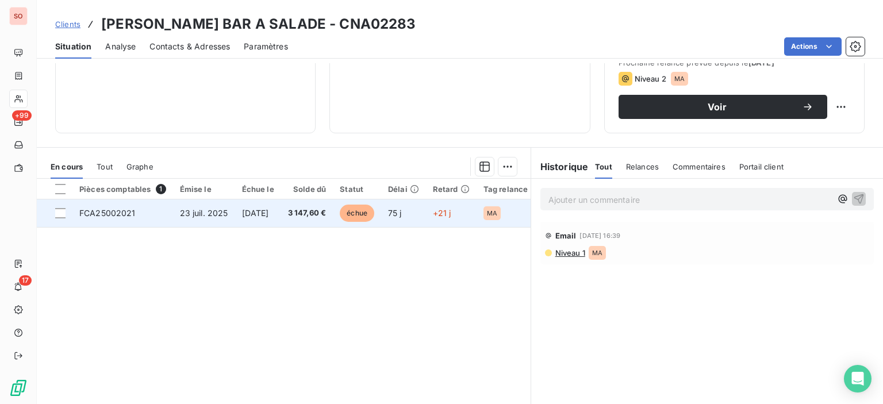
click at [308, 221] on td "3 147,60 €" at bounding box center [307, 214] width 52 height 28
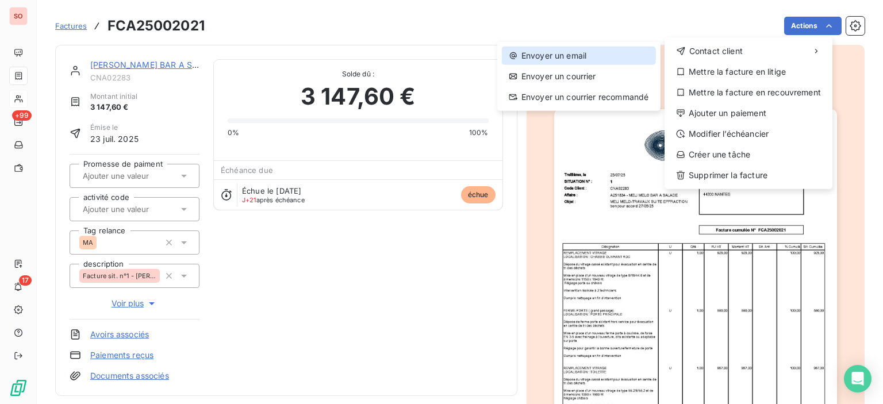
click at [593, 62] on div "Envoyer un email" at bounding box center [579, 56] width 154 height 18
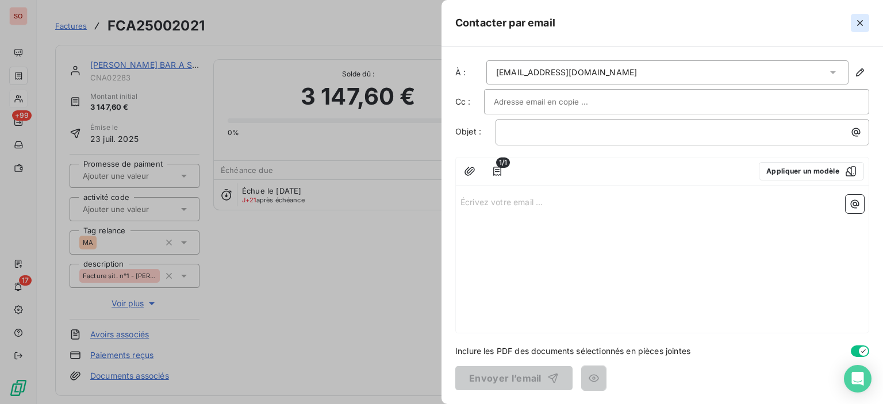
click at [864, 25] on icon "button" at bounding box center [860, 23] width 12 height 12
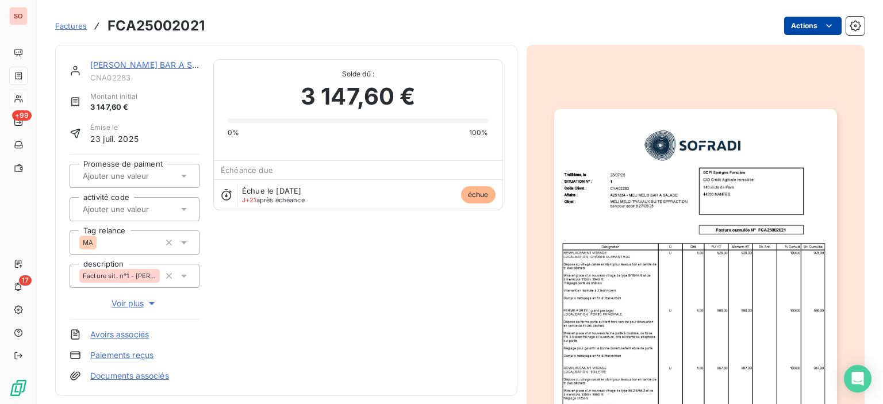
click at [811, 27] on html "SO +99 17 Factures FCA25002021 Actions [PERSON_NAME] BAR A SALADE CNA02283 Mont…" at bounding box center [441, 202] width 883 height 404
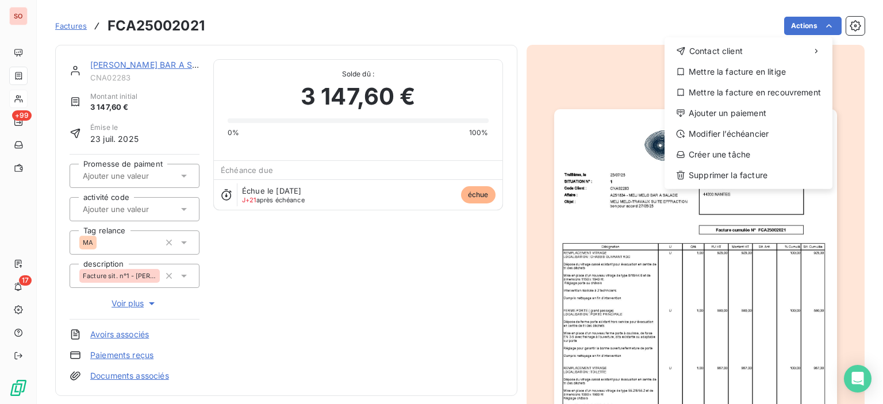
click at [555, 41] on html "SO +99 17 Factures FCA25002021 Actions Contact client Mettre la facture en liti…" at bounding box center [441, 202] width 883 height 404
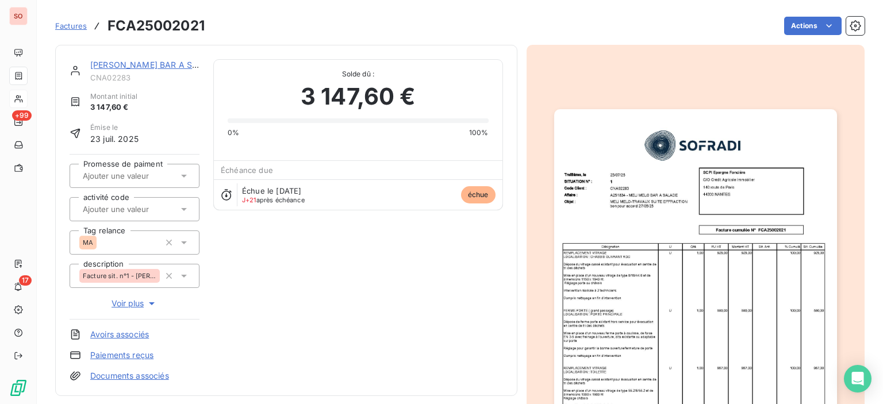
click at [816, 36] on div "Factures FCA25002021 Actions" at bounding box center [460, 26] width 810 height 24
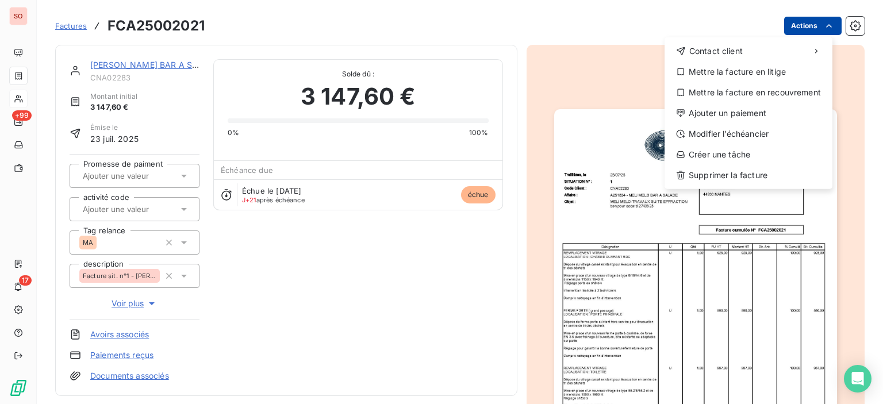
click at [829, 29] on html "SO +99 17 Factures FCA25002021 Actions Contact client Mettre la facture en liti…" at bounding box center [441, 202] width 883 height 404
click at [746, 151] on div "Créer une tâche" at bounding box center [748, 154] width 159 height 18
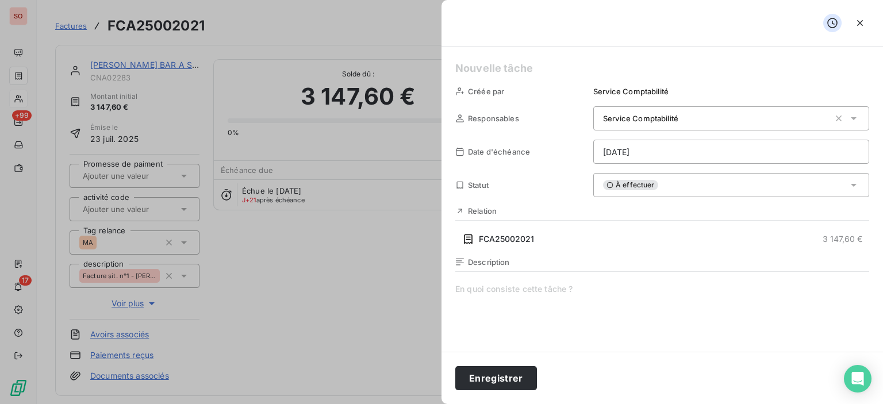
click at [720, 158] on html "SO +99 17 Factures FCA25002021 Actions [PERSON_NAME] BAR A SALADE CNA02283 Mont…" at bounding box center [441, 202] width 883 height 404
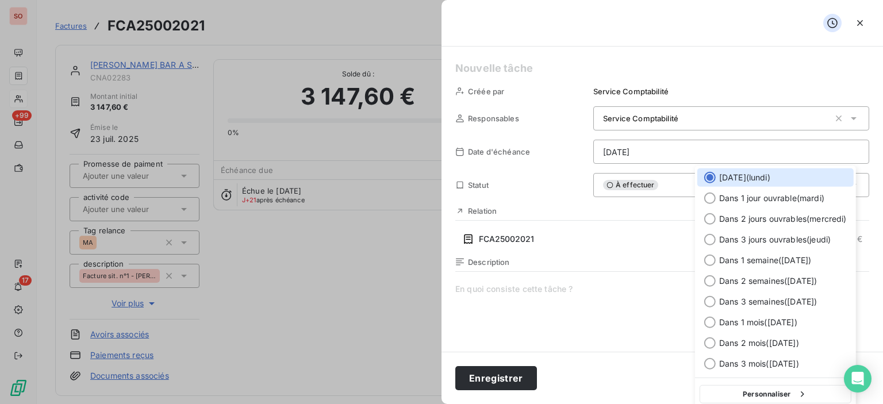
click at [283, 22] on html "SO +99 17 Factures FCA25002021 Actions [PERSON_NAME] BAR A SALADE CNA02283 Mont…" at bounding box center [441, 202] width 883 height 404
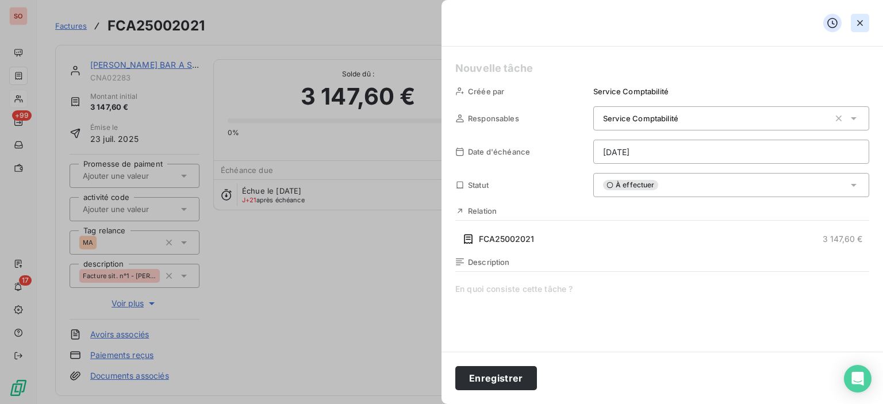
click at [858, 24] on icon "button" at bounding box center [860, 23] width 12 height 12
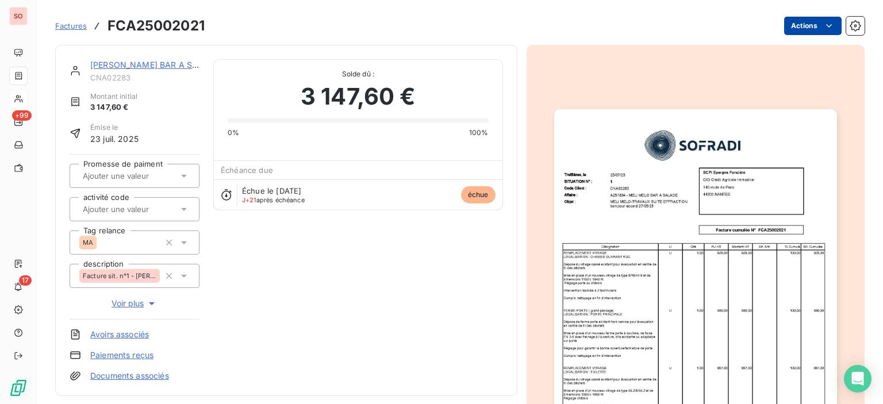
click at [811, 27] on html "SO +99 17 Factures FCA25002021 Actions [PERSON_NAME] BAR A SALADE CNA02283 Mont…" at bounding box center [441, 202] width 883 height 404
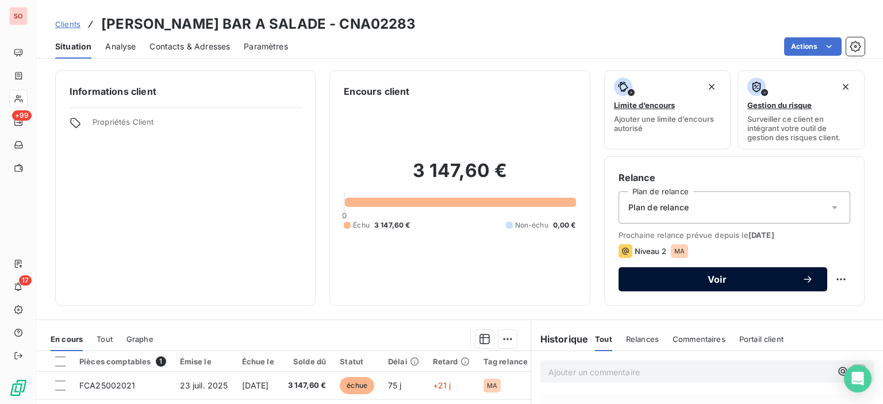
click at [676, 271] on button "Voir" at bounding box center [723, 279] width 209 height 24
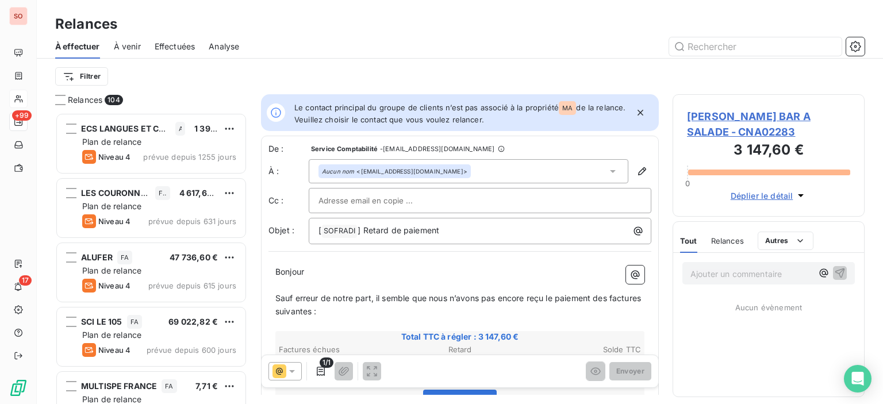
scroll to position [283, 183]
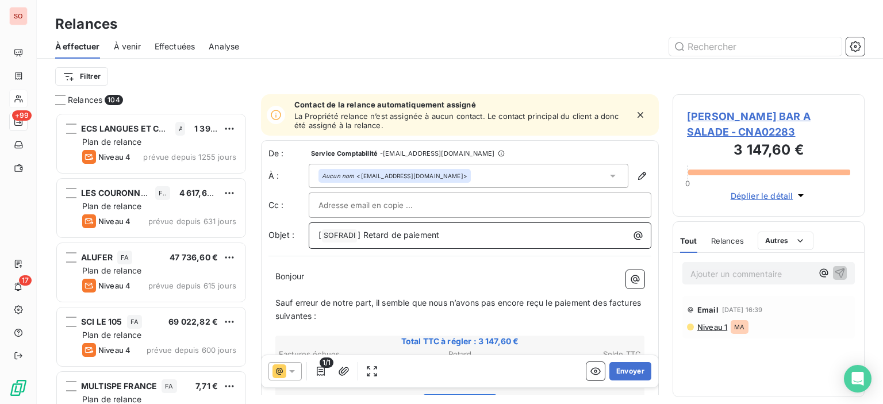
click at [315, 236] on div "[ SOFRADI ﻿ ] Retard de paiement" at bounding box center [480, 235] width 335 height 16
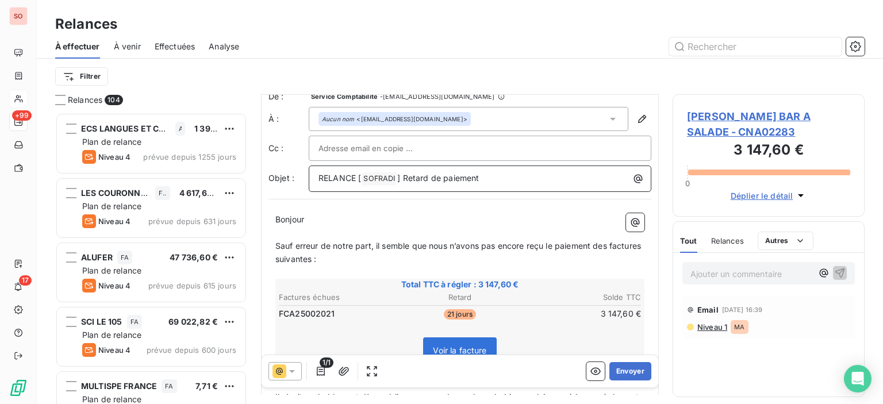
scroll to position [115, 0]
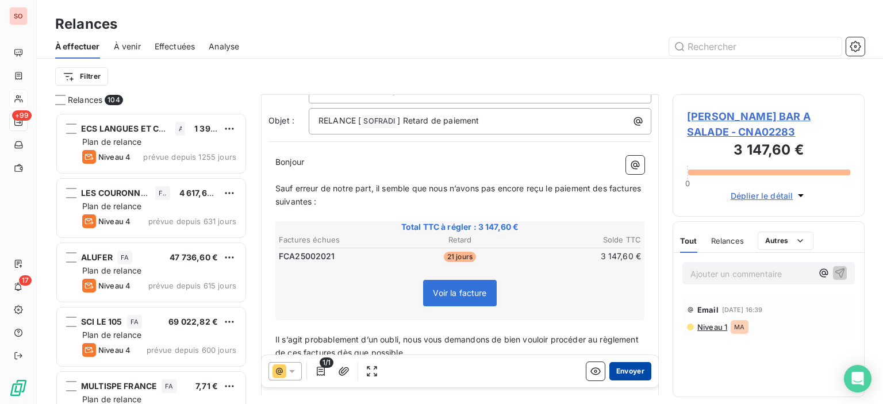
click at [639, 380] on button "Envoyer" at bounding box center [631, 371] width 42 height 18
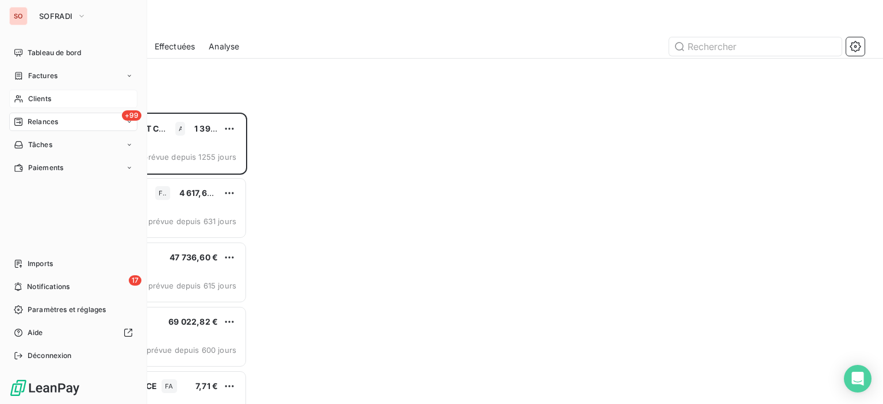
click at [35, 94] on span "Clients" at bounding box center [39, 99] width 23 height 10
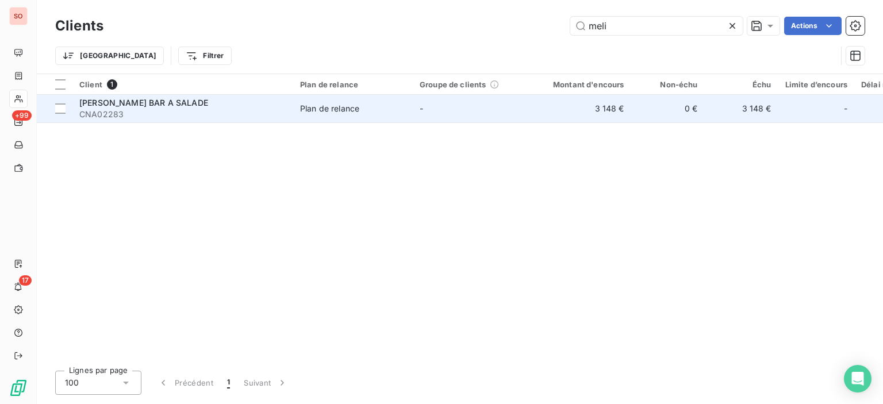
click at [357, 116] on td "Plan de relance" at bounding box center [353, 109] width 120 height 28
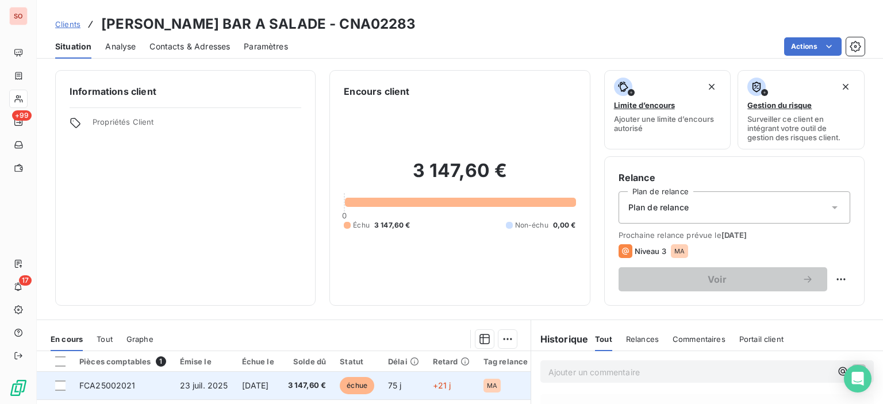
click at [248, 381] on span "[DATE]" at bounding box center [255, 386] width 27 height 10
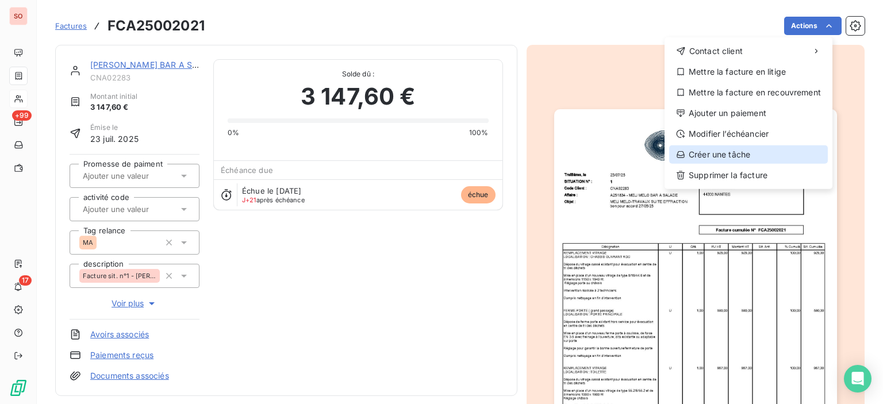
click at [734, 158] on div "Créer une tâche" at bounding box center [748, 154] width 159 height 18
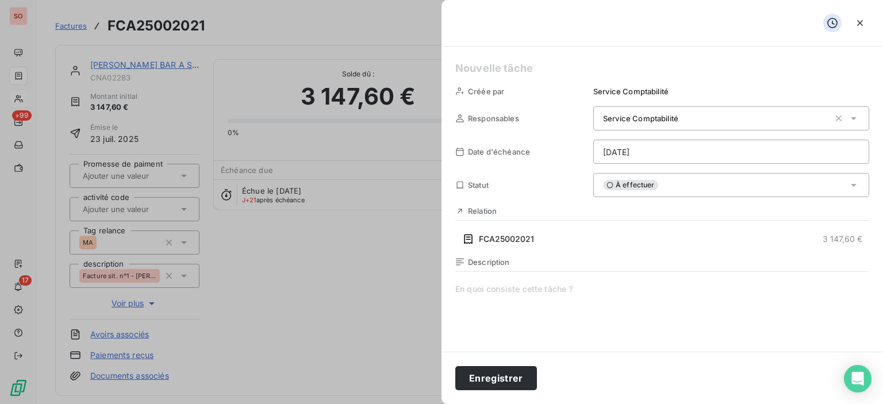
click at [674, 186] on div "À effectuer" at bounding box center [731, 185] width 276 height 24
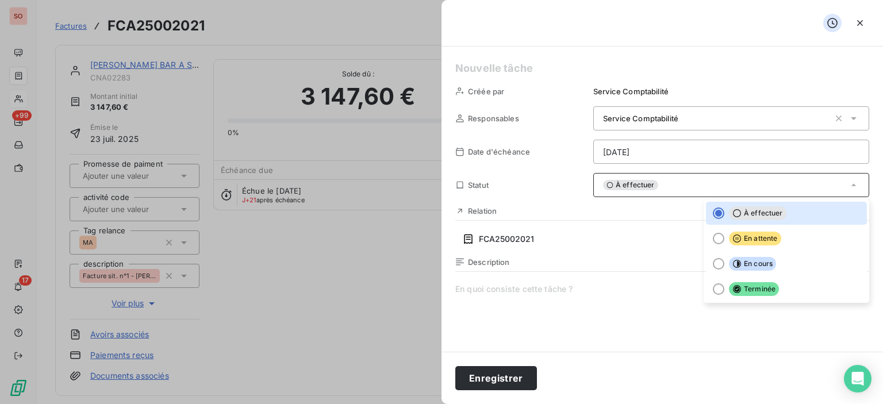
click at [672, 187] on div "À effectuer" at bounding box center [731, 185] width 276 height 24
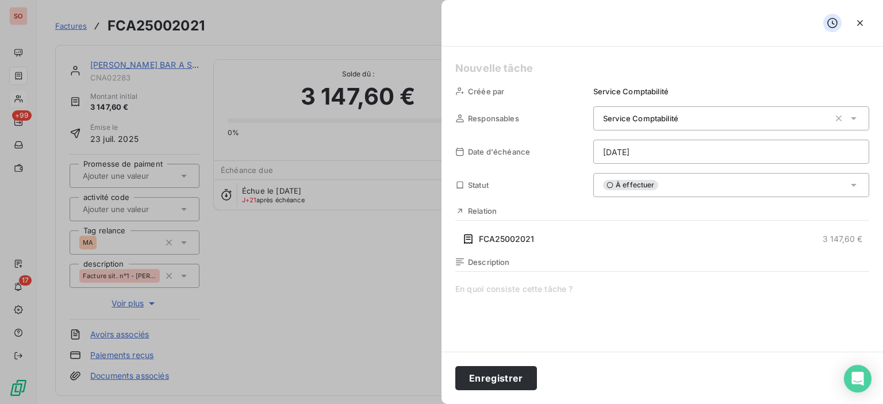
click at [680, 155] on html "SO +99 17 Factures FCA25002021 Actions [PERSON_NAME] BAR A SALADE CNA02283 Mont…" at bounding box center [441, 202] width 883 height 404
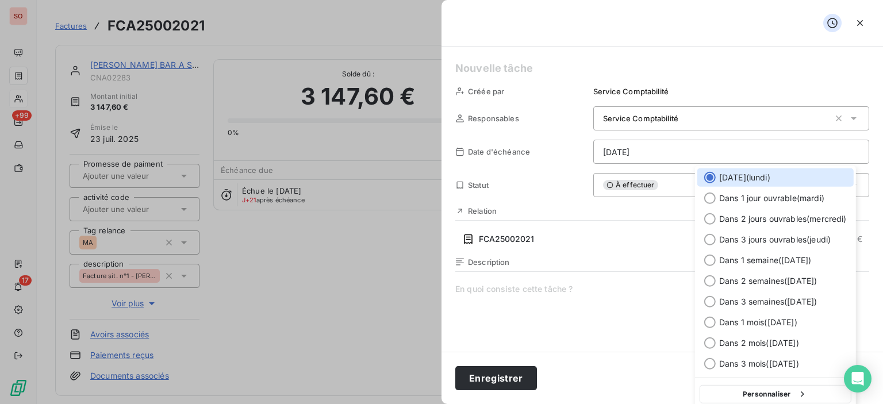
click at [466, 322] on html "SO +99 17 Factures FCA25002021 Actions [PERSON_NAME] BAR A SALADE CNA02283 Mont…" at bounding box center [441, 202] width 883 height 404
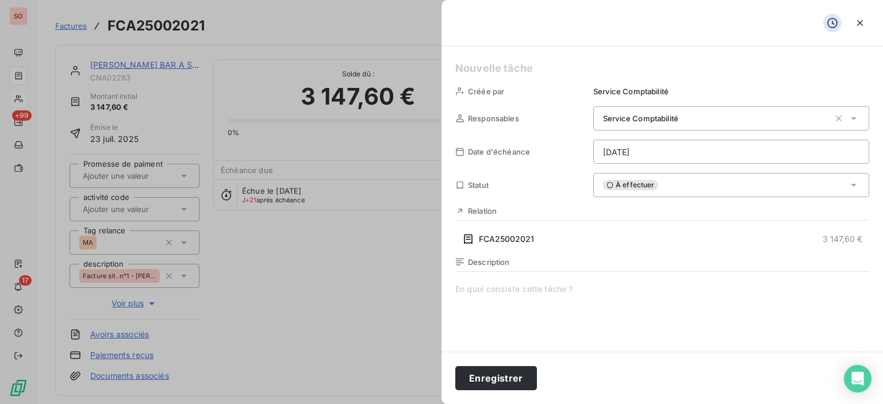
click at [505, 305] on span at bounding box center [662, 393] width 414 height 221
click at [732, 116] on div "Service Comptabilité" at bounding box center [716, 119] width 227 height 12
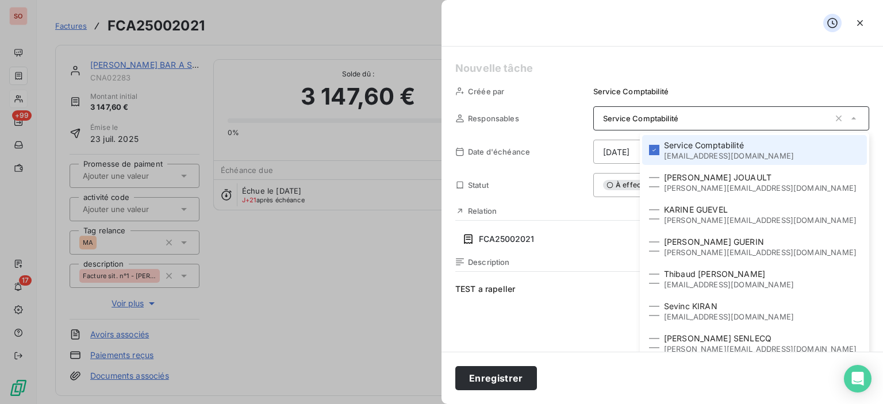
click at [534, 331] on span "TEST a rapeller" at bounding box center [662, 393] width 414 height 221
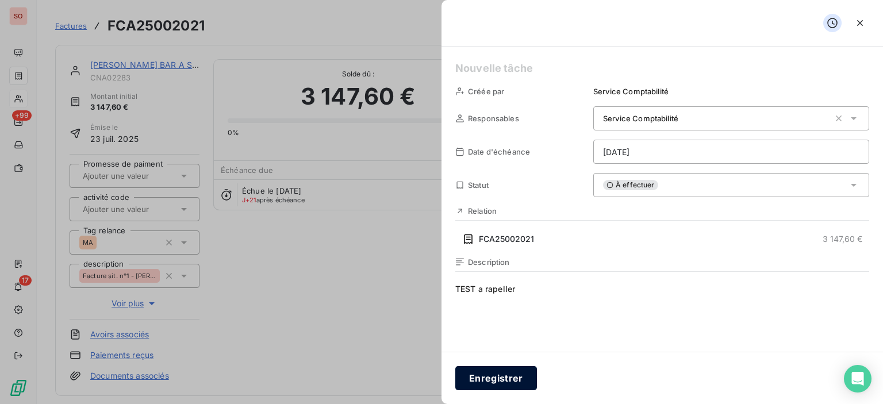
click at [492, 382] on button "Enregistrer" at bounding box center [496, 378] width 82 height 24
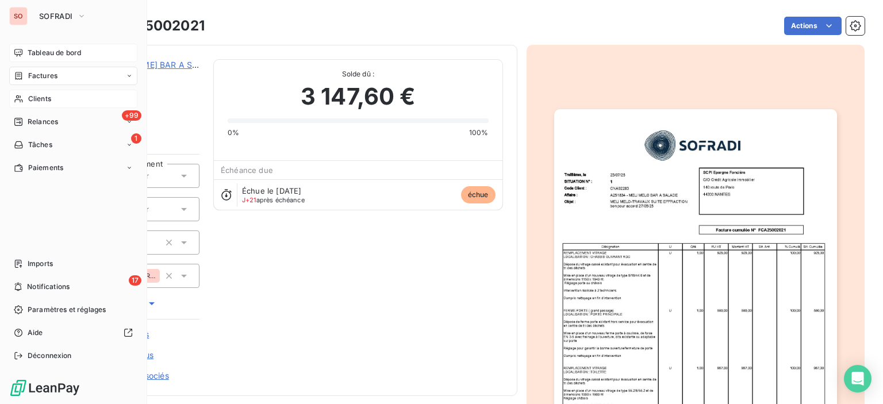
click at [39, 57] on span "Tableau de bord" at bounding box center [54, 53] width 53 height 10
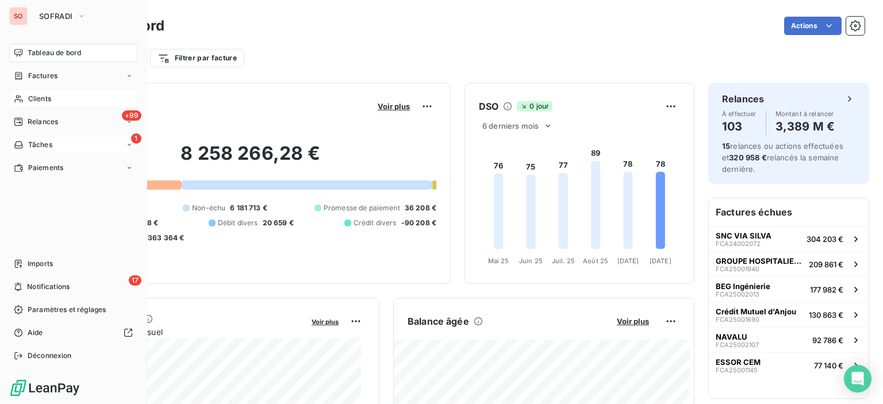
click at [78, 146] on div "1 Tâches" at bounding box center [73, 145] width 128 height 18
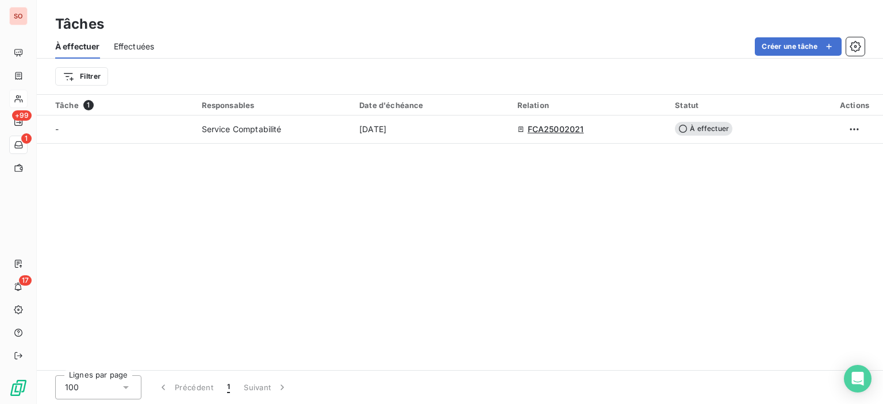
click at [575, 219] on div "Tâche 1 Responsables Date d'échéance Relation Statut Actions - Service Comptabi…" at bounding box center [460, 232] width 846 height 275
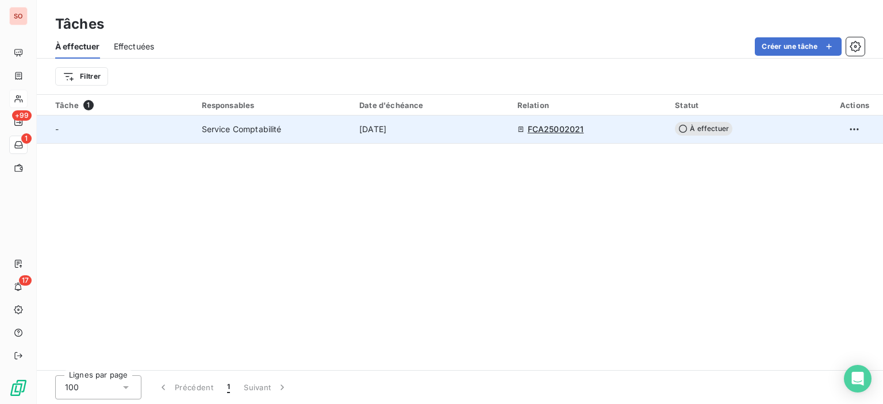
click at [380, 124] on span "[DATE]" at bounding box center [372, 130] width 27 height 12
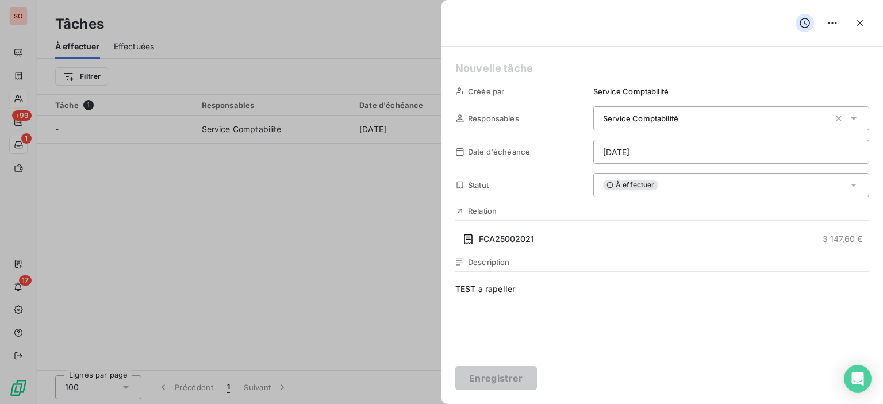
click at [306, 255] on div at bounding box center [441, 202] width 883 height 404
click at [364, 128] on div at bounding box center [441, 202] width 883 height 404
click at [187, 239] on div at bounding box center [441, 202] width 883 height 404
click at [867, 26] on button "button" at bounding box center [860, 23] width 18 height 18
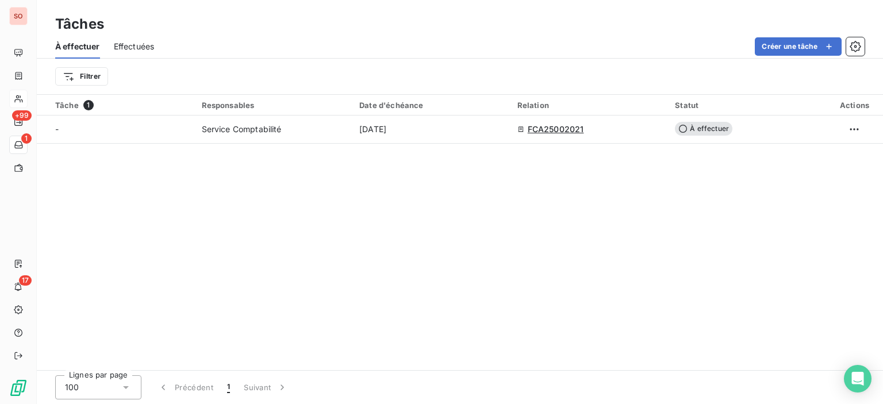
click at [138, 48] on span "Effectuées" at bounding box center [134, 47] width 41 height 12
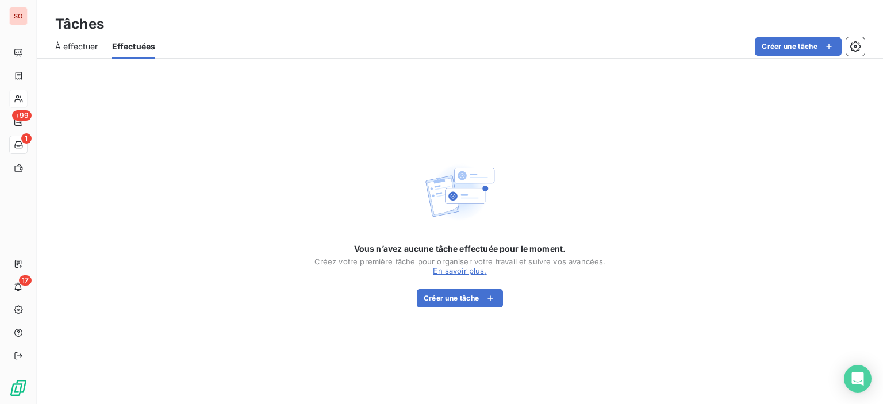
click at [72, 47] on span "À effectuer" at bounding box center [76, 47] width 43 height 12
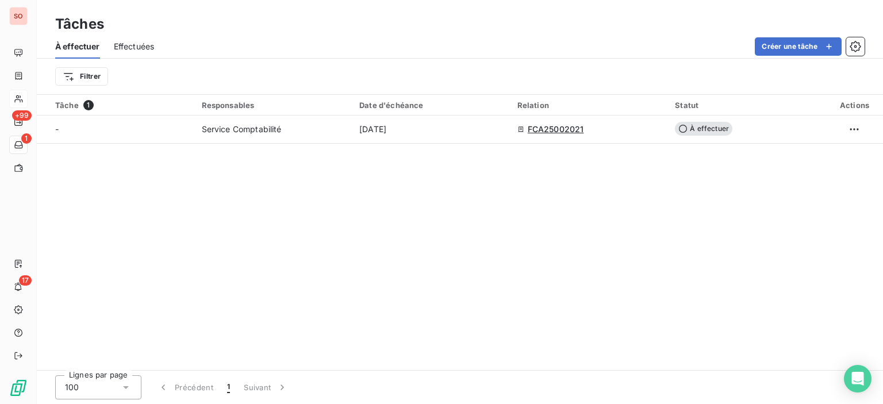
click at [282, 160] on div "Tâche 1 Responsables Date d'échéance Relation Statut Actions - Service Comptabi…" at bounding box center [460, 232] width 846 height 275
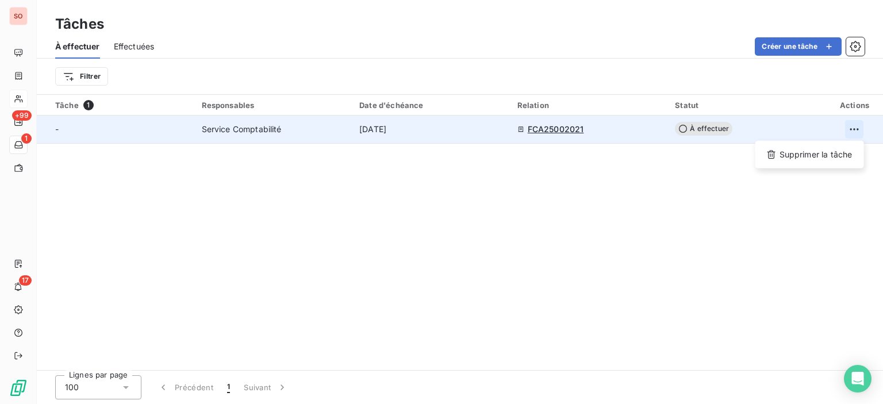
click at [856, 122] on html "SO +99 1 17 Tâches À effectuer Effectuées Créer une tâche Filtrer Tâche 1 Respo…" at bounding box center [441, 202] width 883 height 404
click at [833, 152] on div "Supprimer la tâche" at bounding box center [809, 154] width 99 height 18
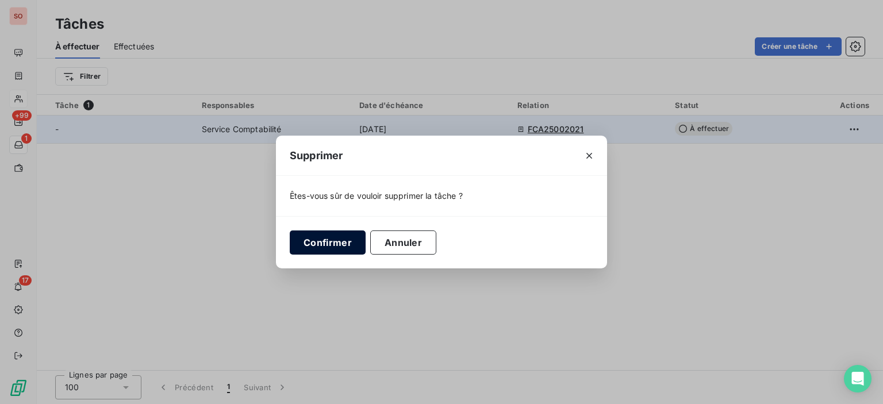
click at [317, 243] on button "Confirmer" at bounding box center [328, 243] width 76 height 24
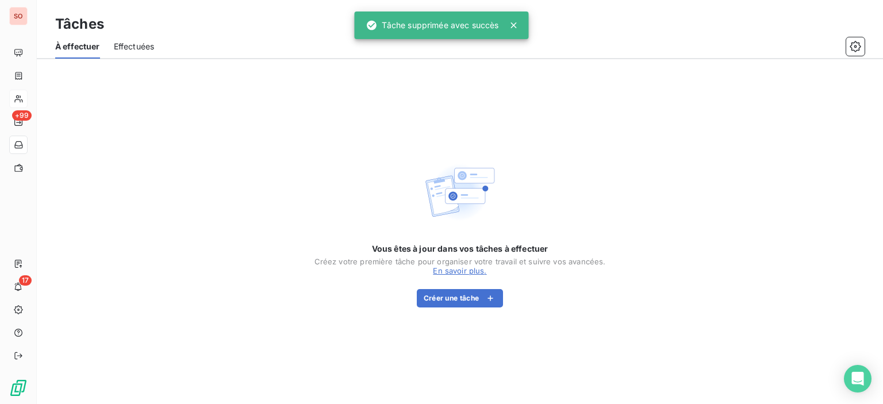
click at [145, 48] on span "Effectuées" at bounding box center [134, 47] width 41 height 12
click at [74, 48] on span "À effectuer" at bounding box center [76, 47] width 43 height 12
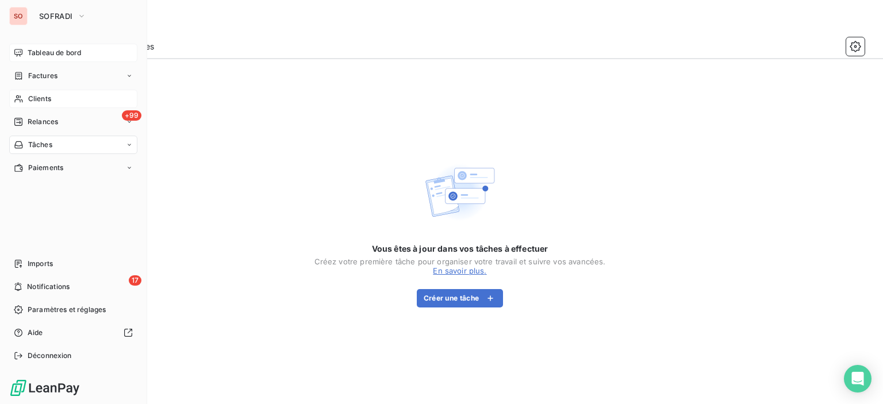
click at [82, 57] on div "Tableau de bord" at bounding box center [73, 53] width 128 height 18
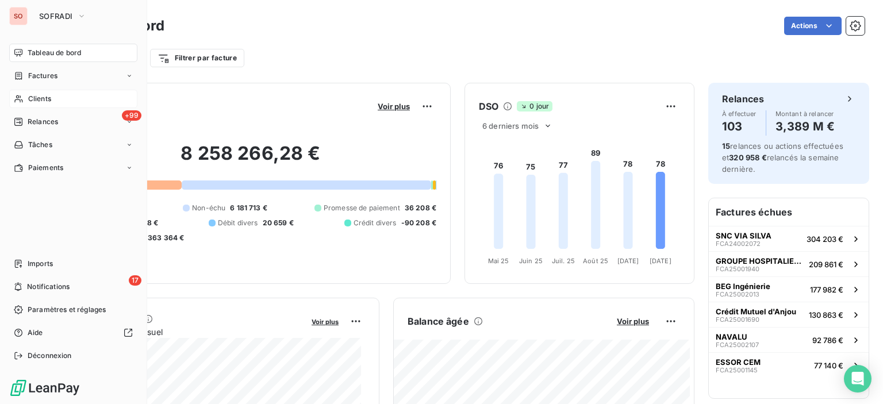
click at [47, 95] on span "Clients" at bounding box center [39, 99] width 23 height 10
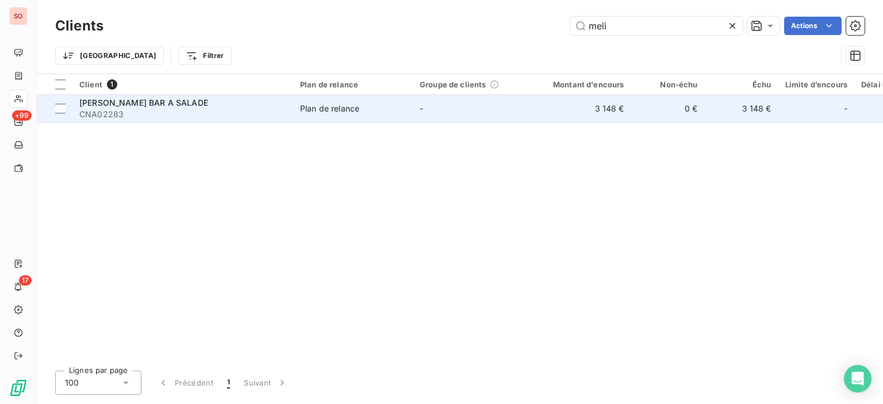
click at [261, 98] on div "[PERSON_NAME] BAR A SALADE" at bounding box center [182, 103] width 207 height 12
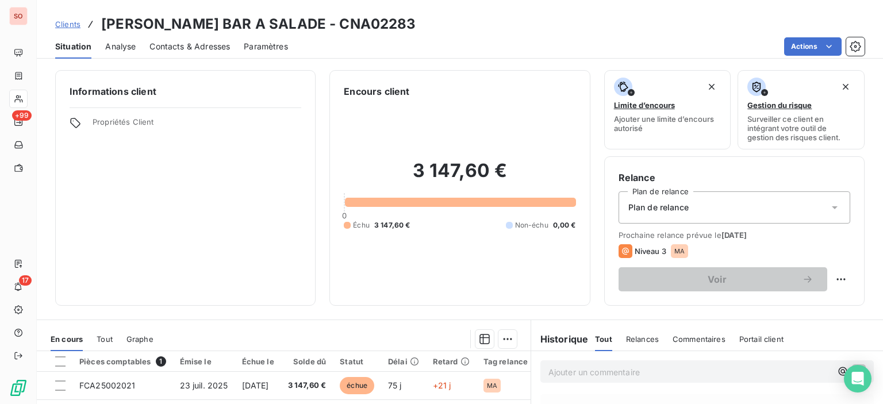
click at [134, 45] on span "Analyse" at bounding box center [120, 47] width 30 height 12
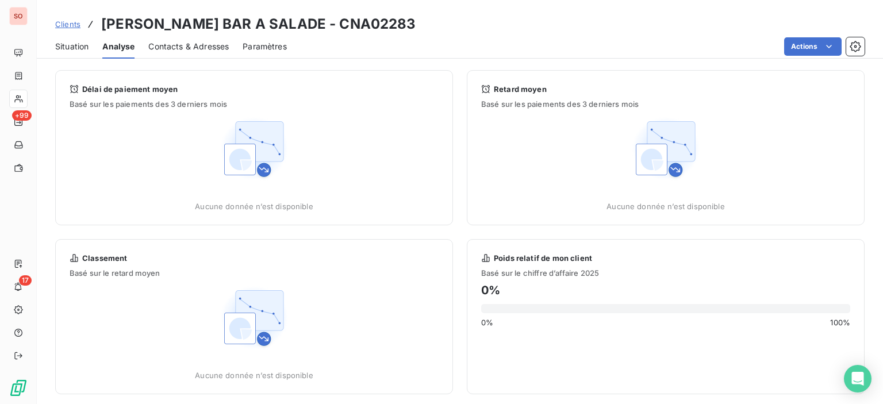
click at [190, 43] on span "Contacts & Adresses" at bounding box center [188, 47] width 81 height 12
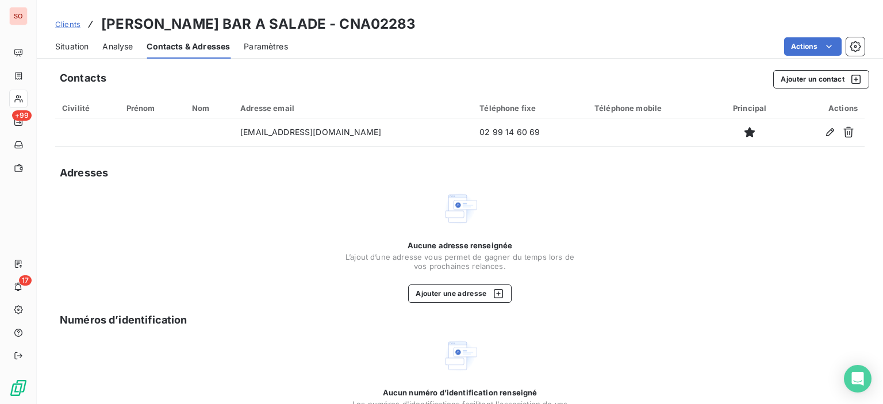
click at [278, 46] on span "Paramètres" at bounding box center [266, 47] width 44 height 12
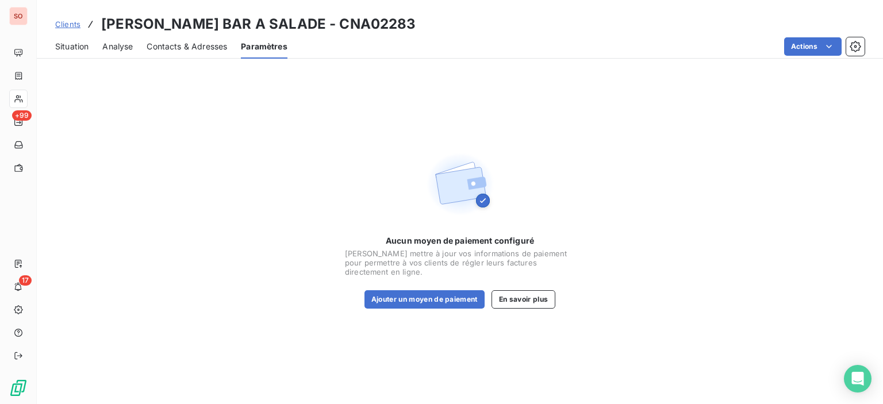
click at [67, 49] on span "Situation" at bounding box center [71, 47] width 33 height 12
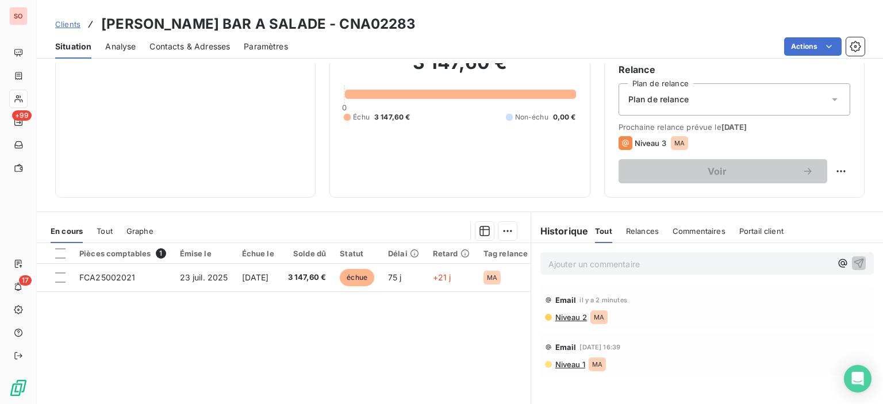
scroll to position [115, 0]
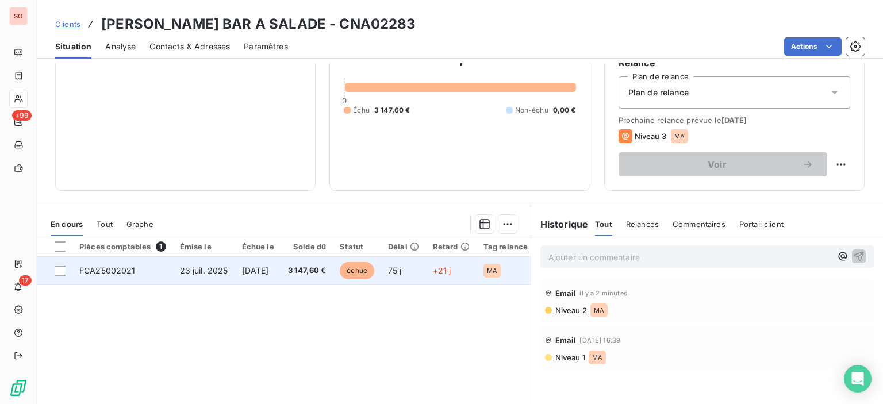
click at [222, 278] on td "23 juil. 2025" at bounding box center [204, 271] width 62 height 28
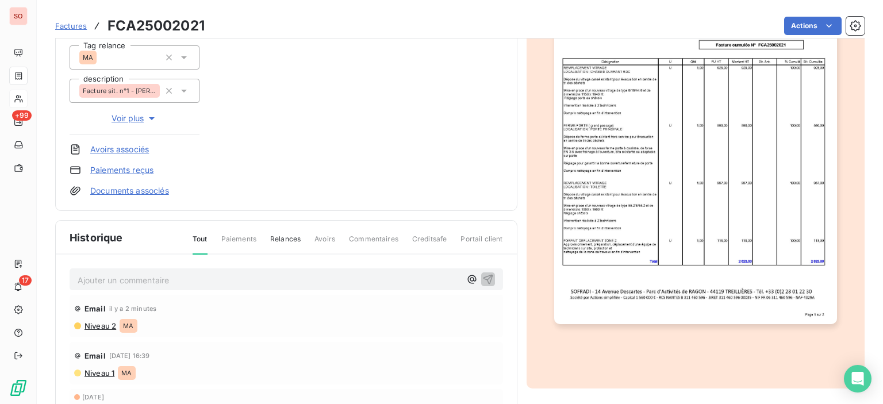
scroll to position [114, 0]
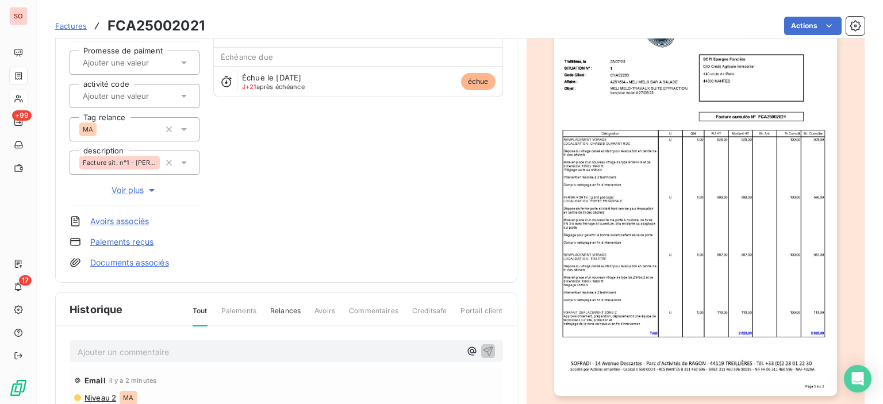
click at [415, 308] on span "Creditsafe" at bounding box center [429, 316] width 35 height 20
click at [426, 315] on span "Creditsafe" at bounding box center [429, 316] width 35 height 20
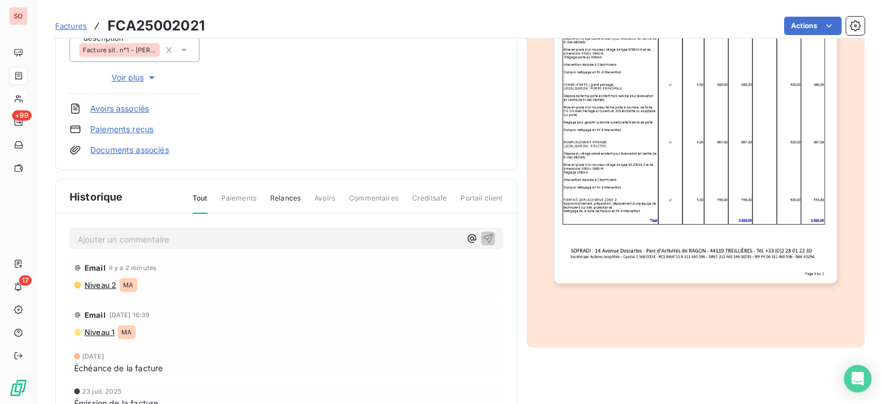
scroll to position [229, 0]
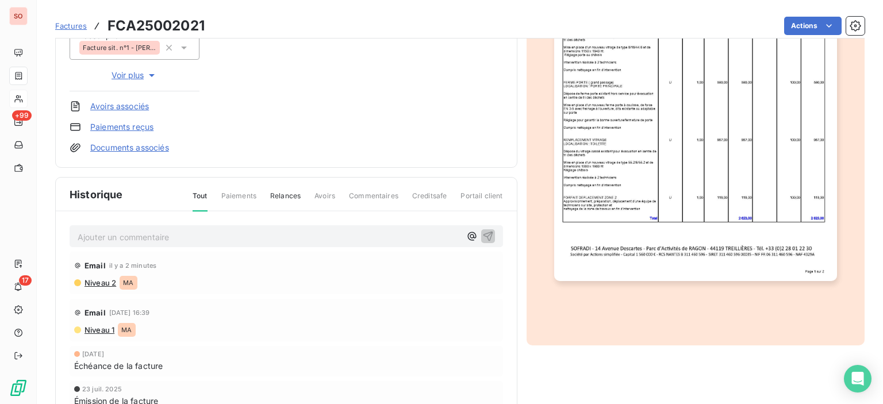
click at [428, 191] on span "Creditsafe" at bounding box center [429, 201] width 35 height 20
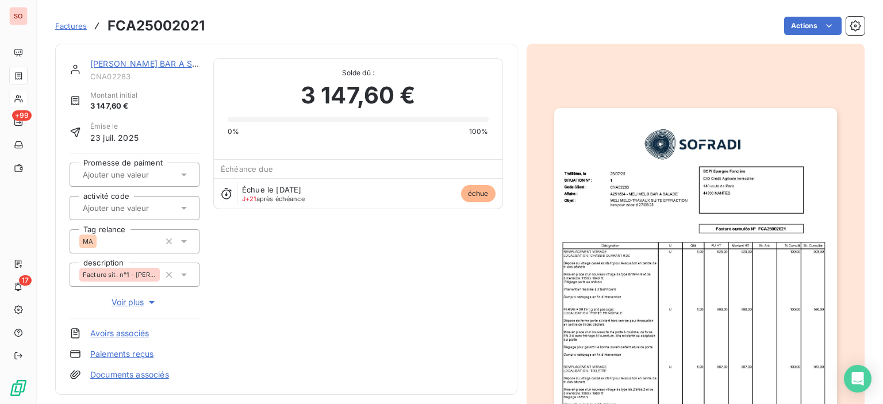
scroll to position [0, 0]
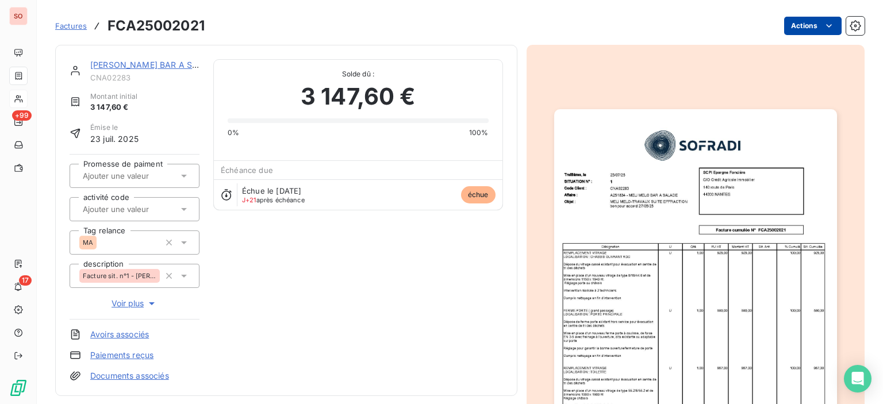
click at [827, 27] on html "SO +99 17 Factures FCA25002021 Actions [PERSON_NAME] BAR A SALADE CNA02283 Mont…" at bounding box center [441, 202] width 883 height 404
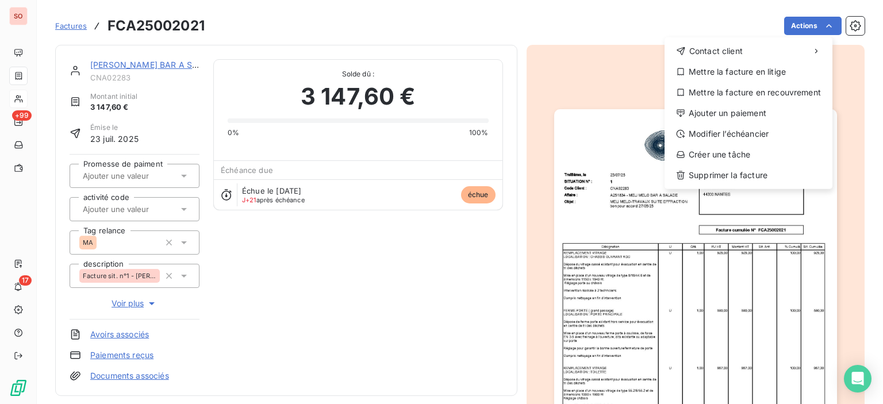
click at [612, 28] on html "SO +99 17 Factures FCA25002021 Actions Contact client Mettre la facture en liti…" at bounding box center [441, 202] width 883 height 404
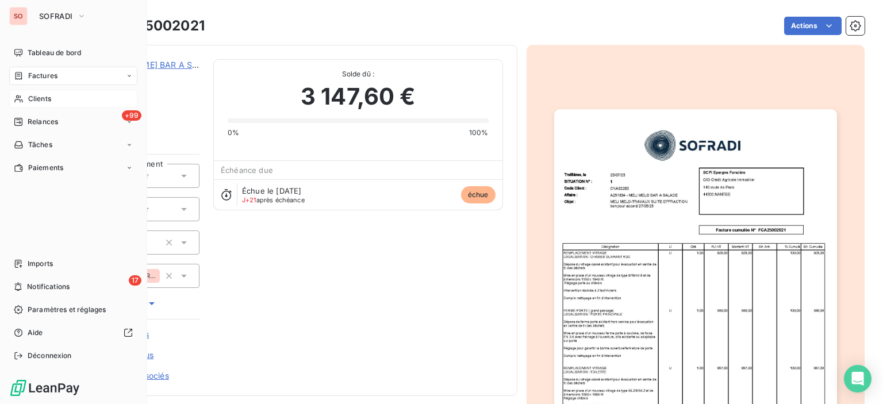
click at [32, 98] on span "Clients" at bounding box center [39, 99] width 23 height 10
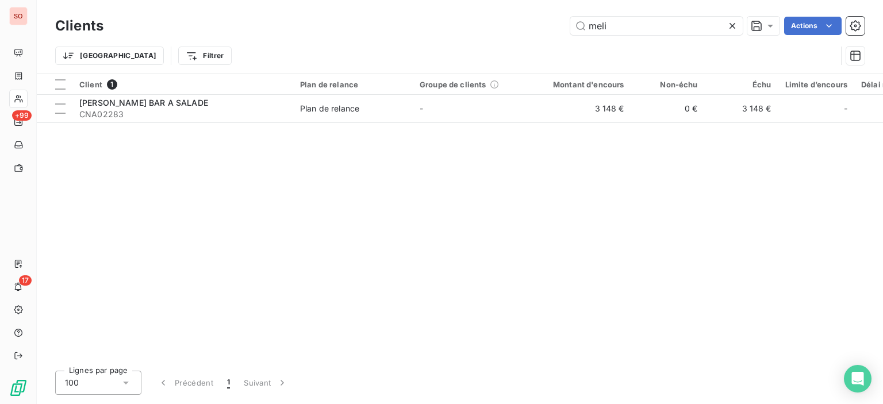
click at [739, 29] on div at bounding box center [735, 26] width 16 height 18
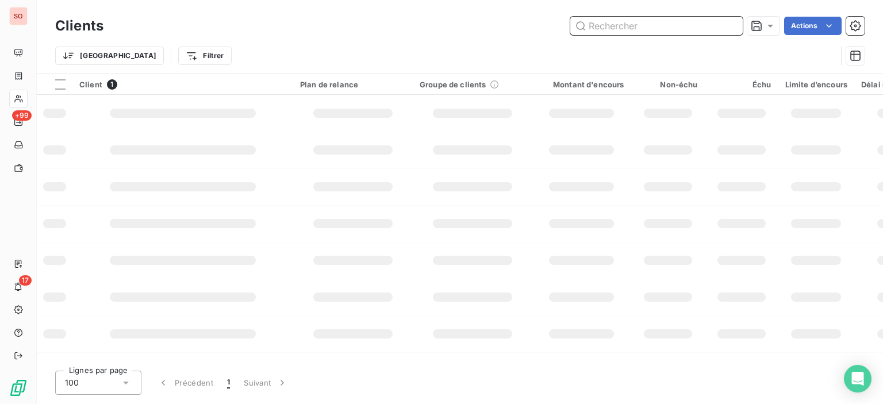
click at [725, 29] on input "text" at bounding box center [656, 26] width 173 height 18
type input "s"
type input "societe 3"
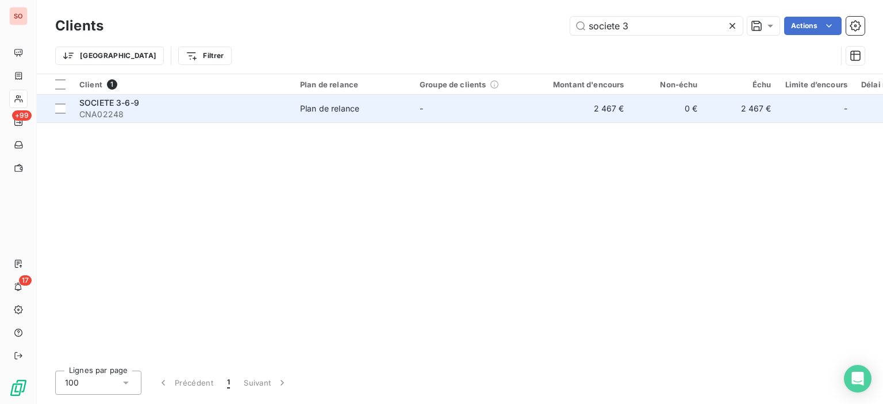
click at [557, 110] on td "2 467 €" at bounding box center [581, 109] width 99 height 28
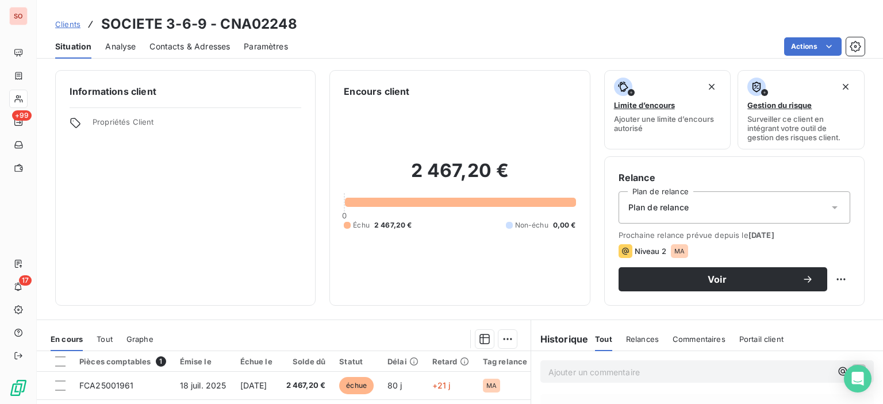
click at [190, 50] on span "Contacts & Adresses" at bounding box center [190, 47] width 81 height 12
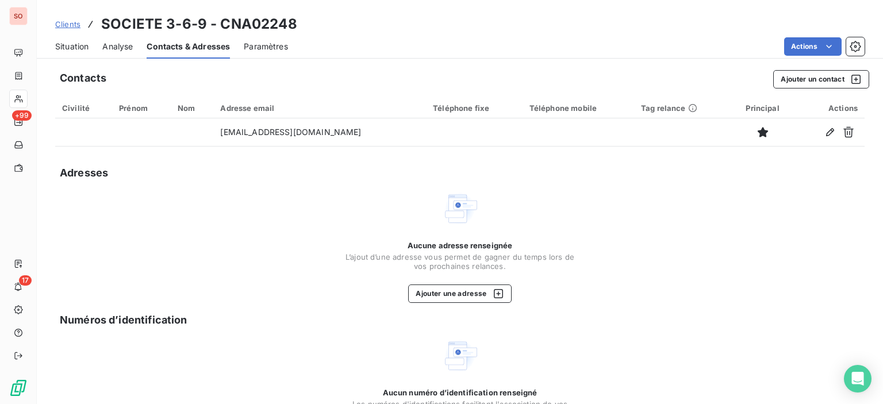
click at [68, 47] on span "Situation" at bounding box center [71, 47] width 33 height 12
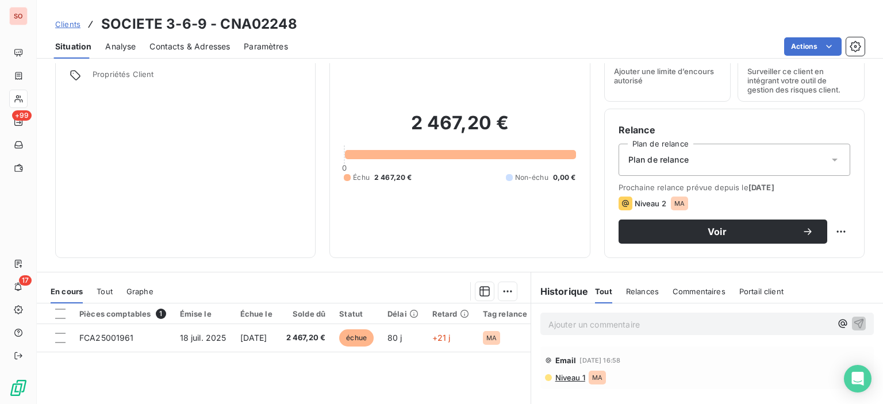
scroll to position [115, 0]
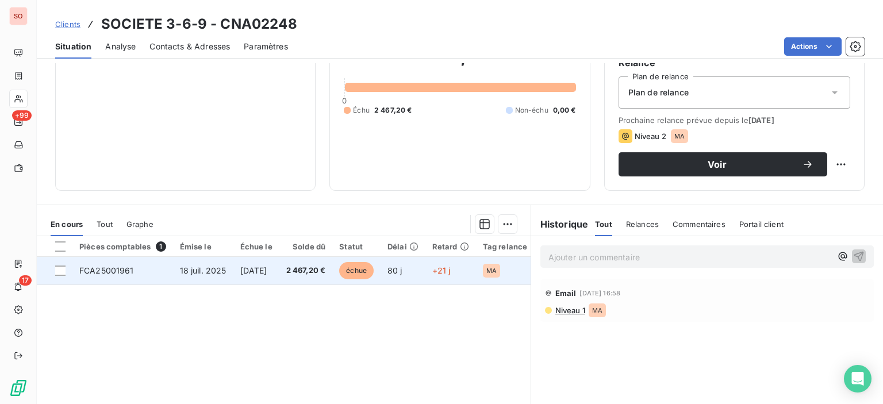
click at [311, 266] on span "2 467,20 €" at bounding box center [306, 271] width 40 height 12
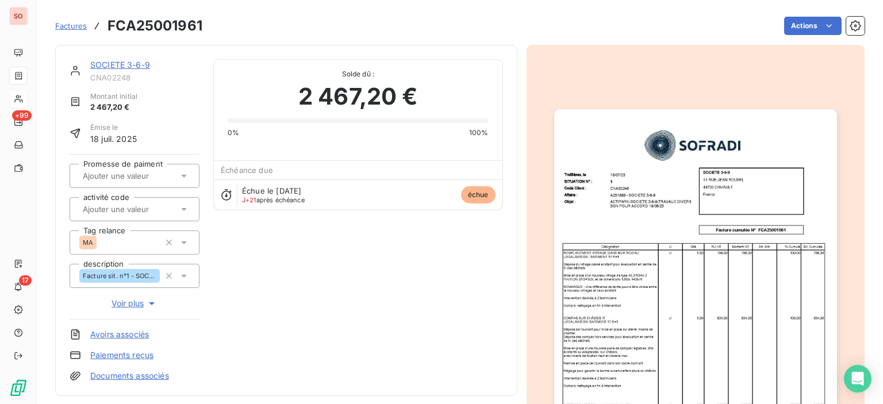
click at [104, 66] on link "SOCIETE 3-6-9" at bounding box center [120, 65] width 60 height 10
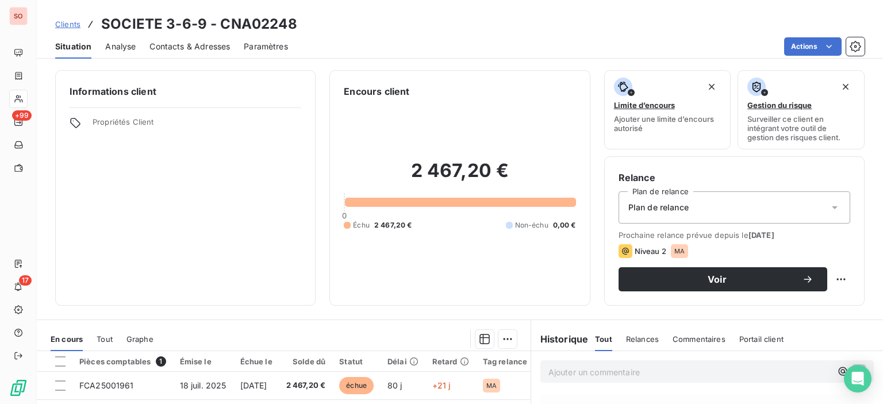
click at [201, 47] on span "Contacts & Adresses" at bounding box center [190, 47] width 81 height 12
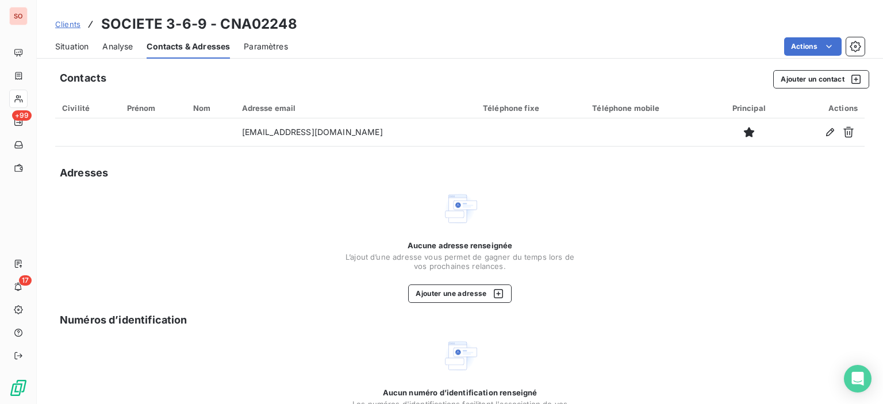
click at [74, 48] on span "Situation" at bounding box center [71, 47] width 33 height 12
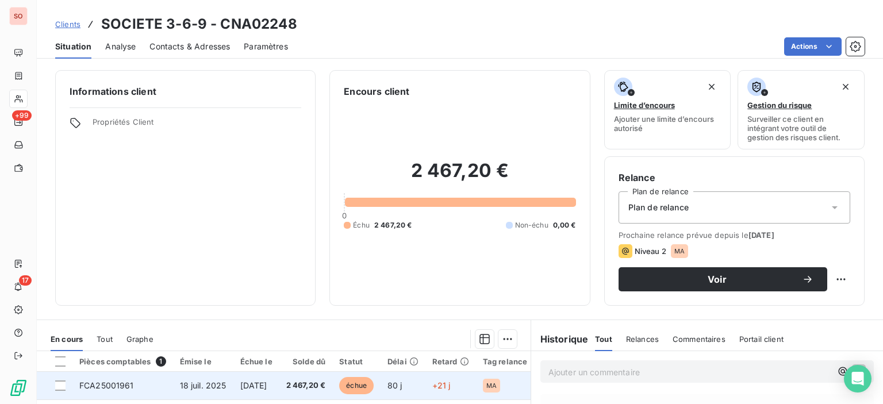
click at [267, 382] on span "[DATE]" at bounding box center [253, 386] width 27 height 10
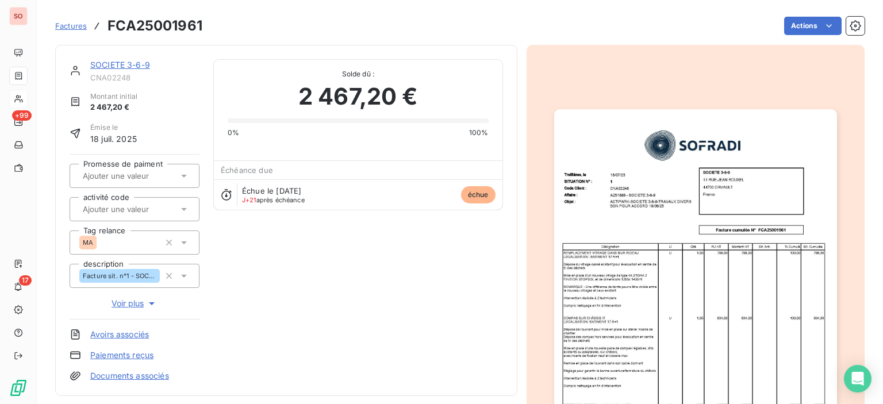
click at [752, 213] on img "button" at bounding box center [695, 309] width 283 height 400
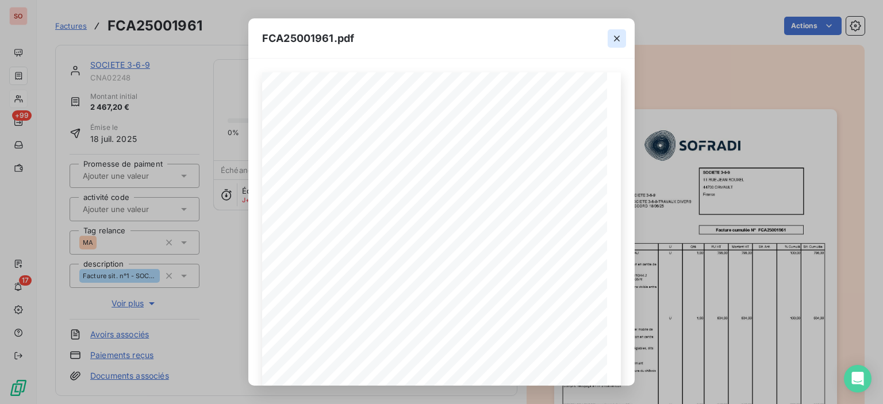
click at [621, 32] on button "button" at bounding box center [617, 38] width 18 height 18
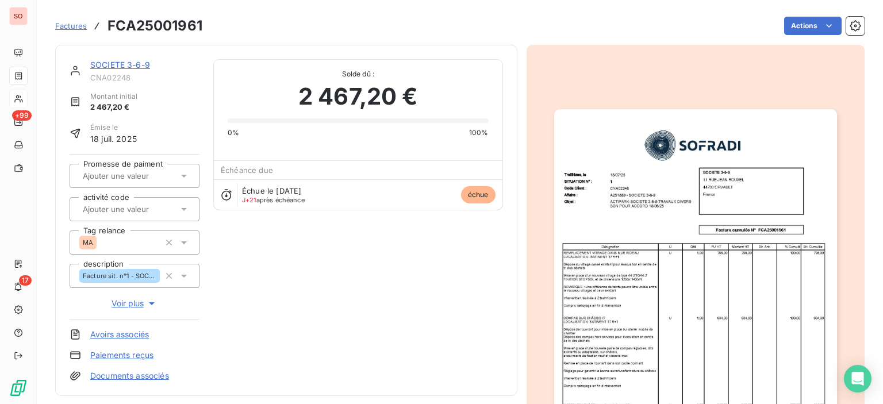
click at [674, 247] on img "button" at bounding box center [695, 309] width 283 height 400
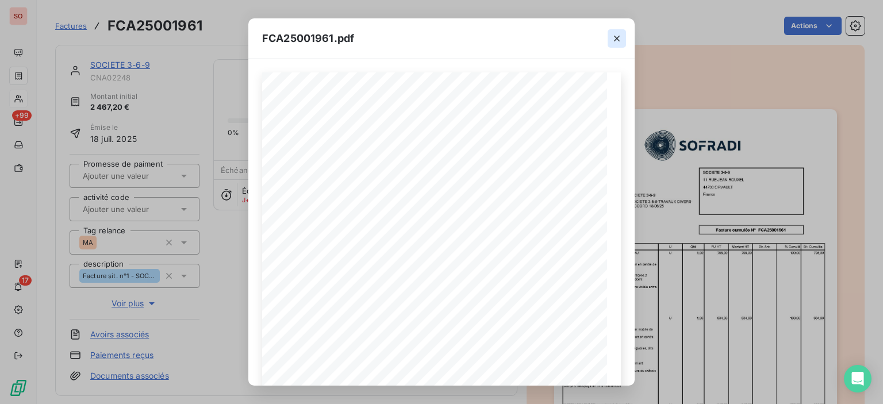
click at [618, 35] on icon "button" at bounding box center [617, 39] width 12 height 12
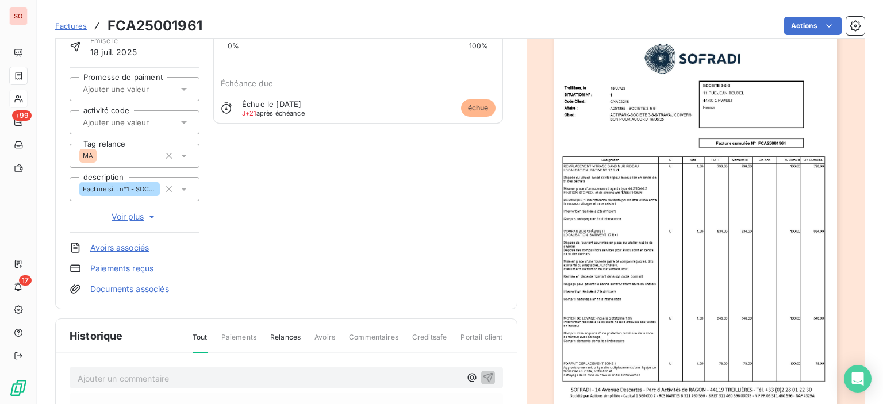
scroll to position [173, 0]
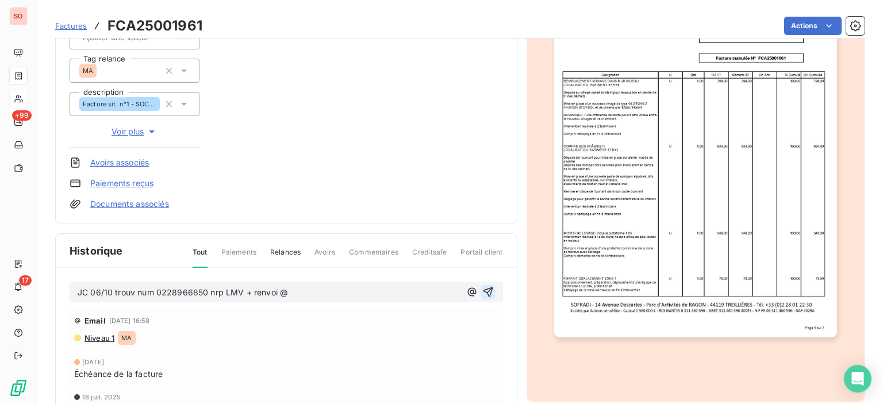
click at [483, 290] on icon "button" at bounding box center [488, 293] width 10 height 10
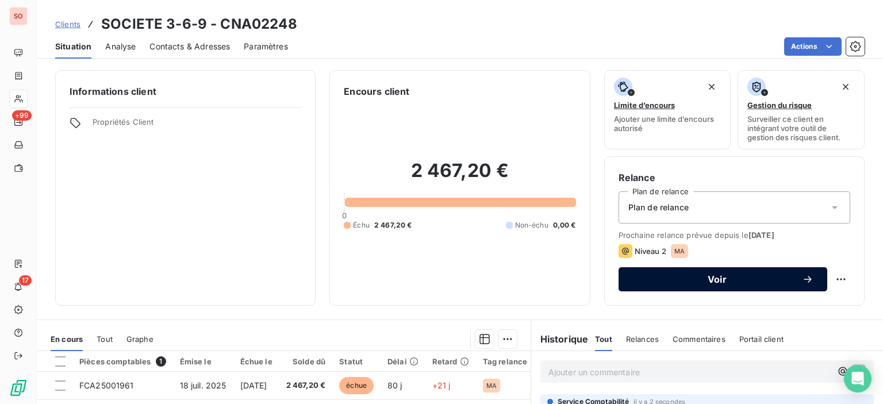
click at [757, 273] on button "Voir" at bounding box center [723, 279] width 209 height 24
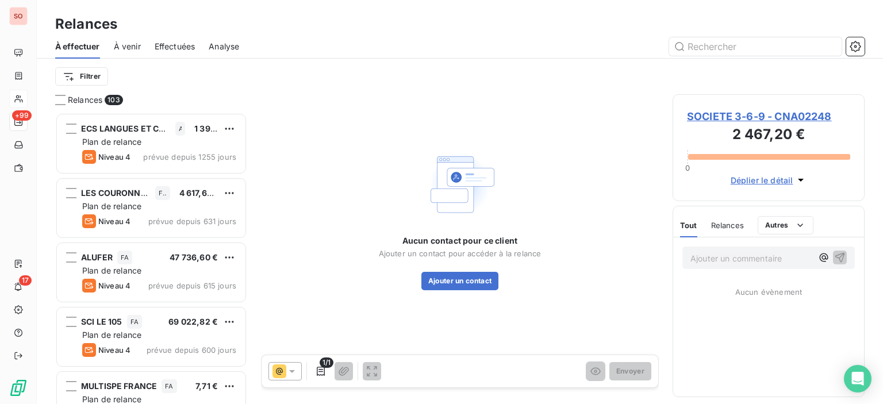
scroll to position [283, 183]
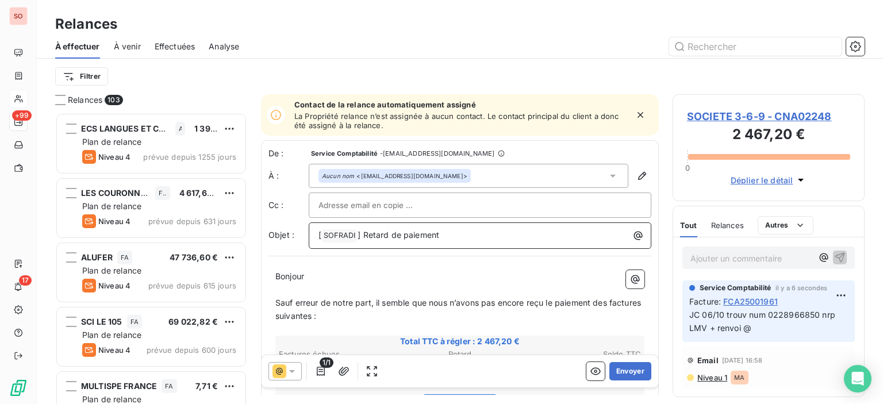
click at [319, 236] on span "[" at bounding box center [320, 235] width 3 height 10
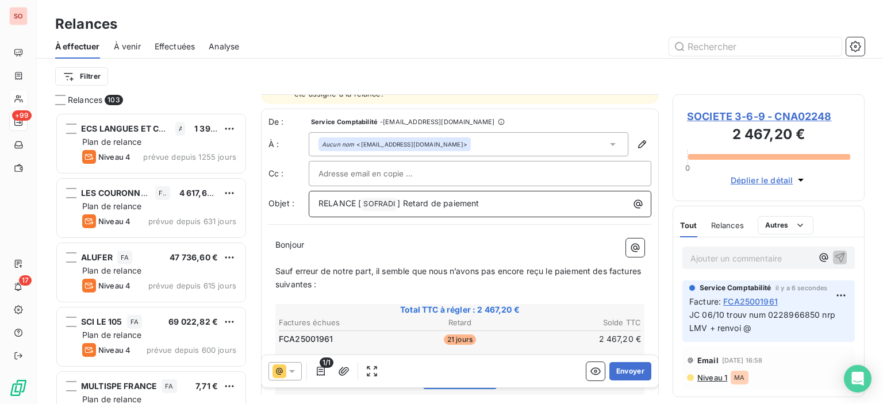
scroll to position [58, 0]
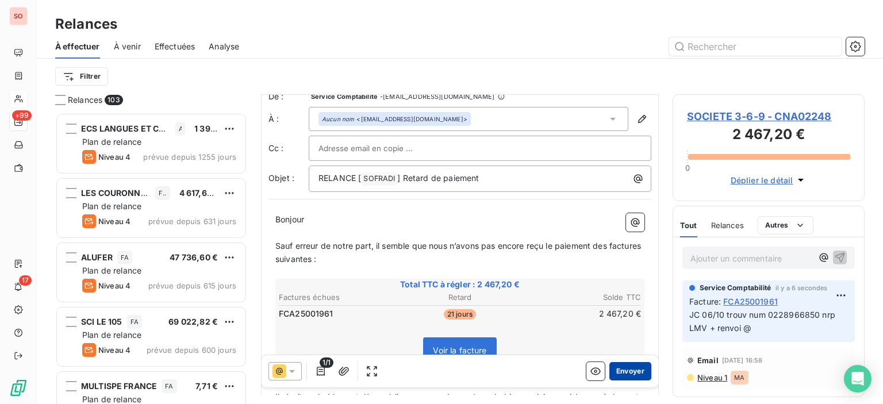
click at [625, 376] on button "Envoyer" at bounding box center [631, 371] width 42 height 18
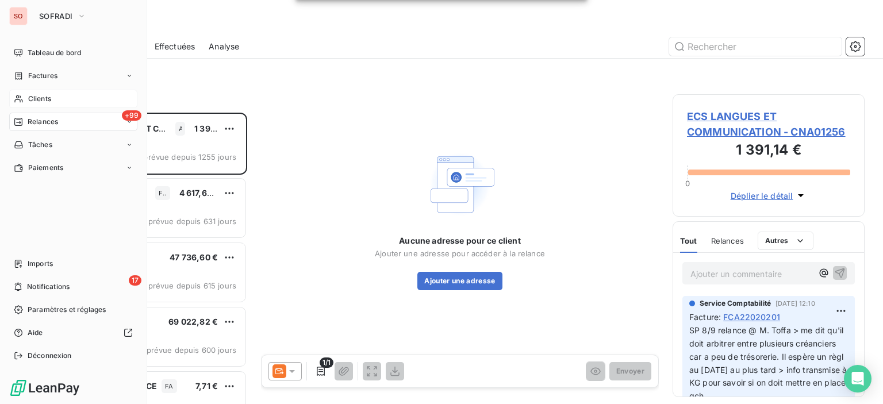
click at [36, 98] on span "Clients" at bounding box center [39, 99] width 23 height 10
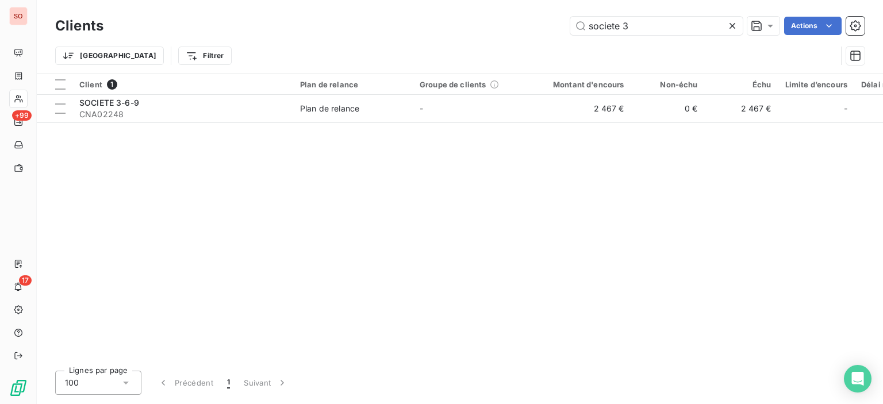
drag, startPoint x: 391, startPoint y: 10, endPoint x: 296, endPoint y: 10, distance: 95.5
click at [296, 10] on div "Clients societe 3 Actions Trier Filtrer" at bounding box center [460, 37] width 846 height 74
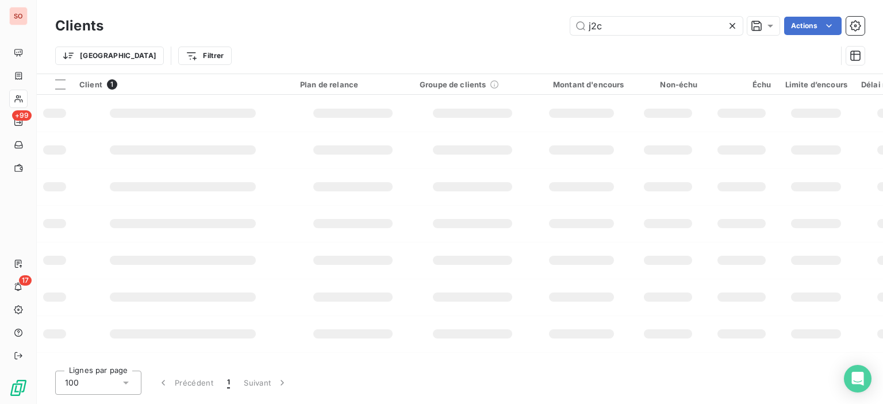
type input "j2c"
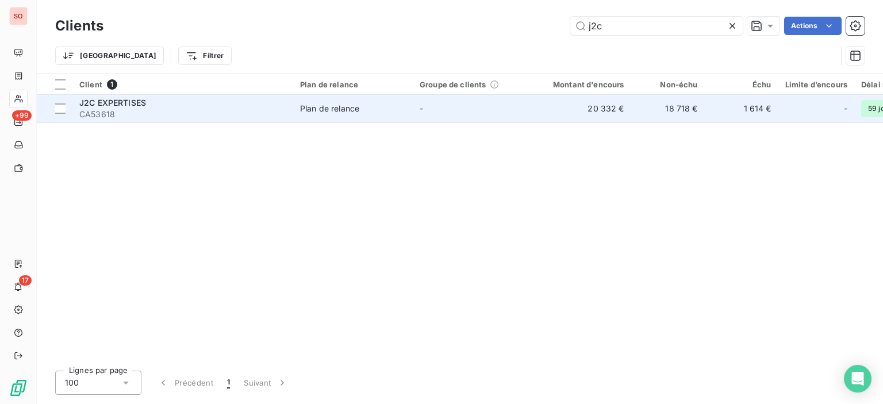
click at [228, 106] on div "J2C EXPERTISES" at bounding box center [182, 103] width 207 height 12
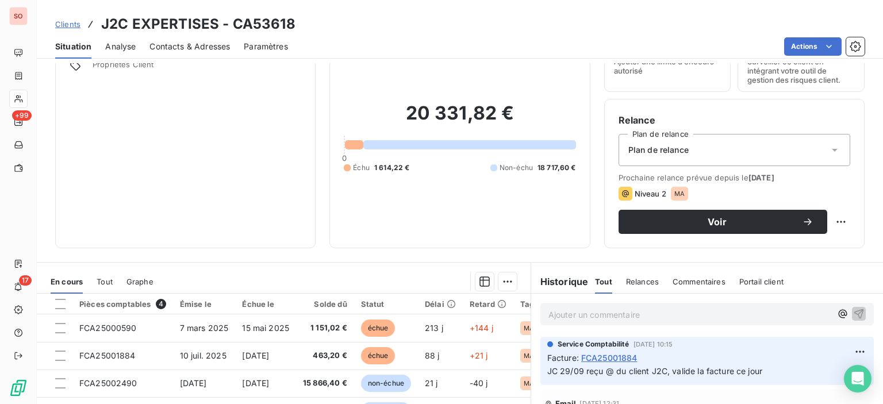
scroll to position [115, 0]
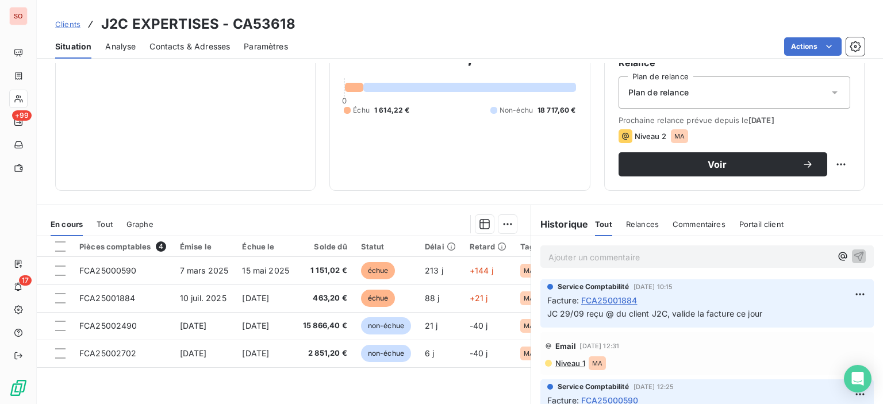
click at [185, 48] on span "Contacts & Adresses" at bounding box center [190, 47] width 81 height 12
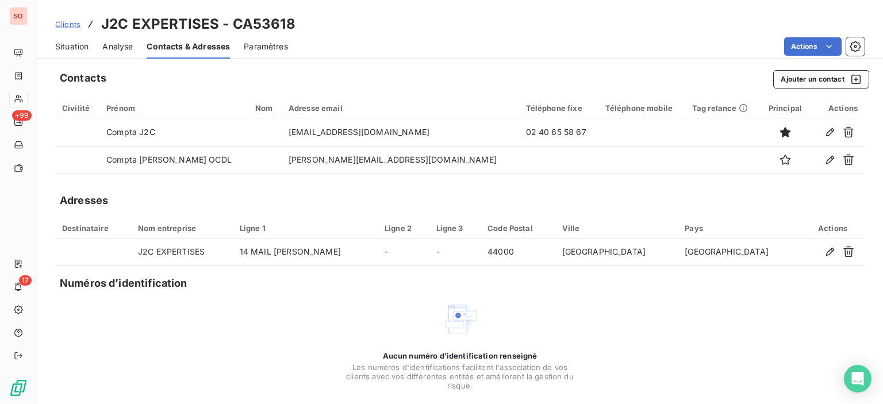
click at [71, 41] on span "Situation" at bounding box center [71, 47] width 33 height 12
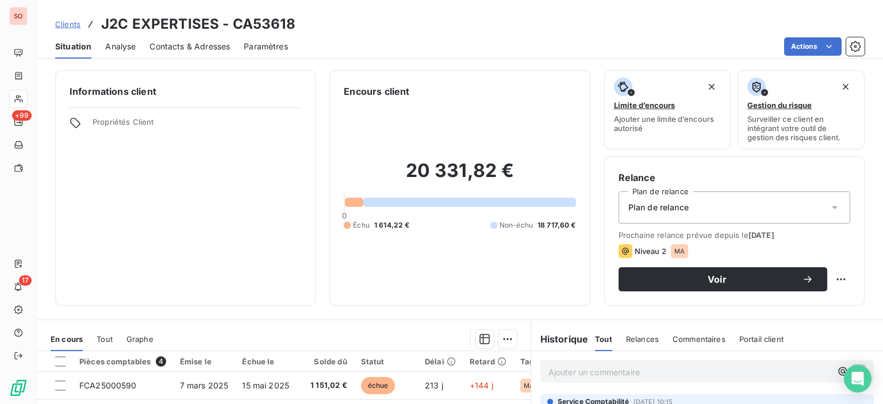
scroll to position [58, 0]
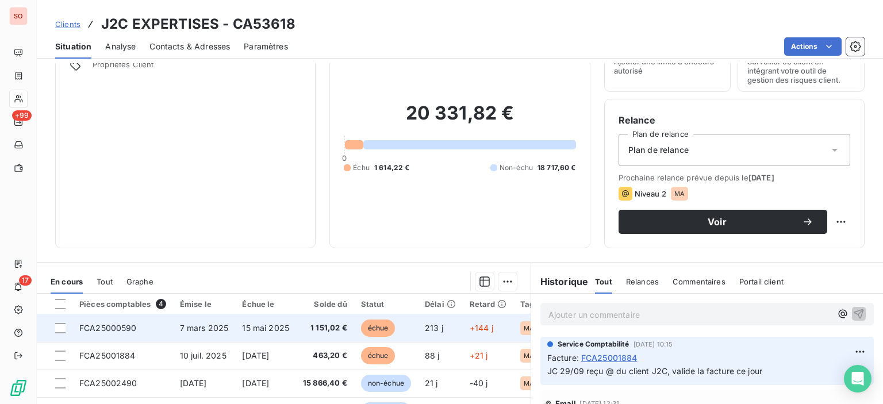
click at [206, 335] on td "7 mars 2025" at bounding box center [204, 329] width 63 height 28
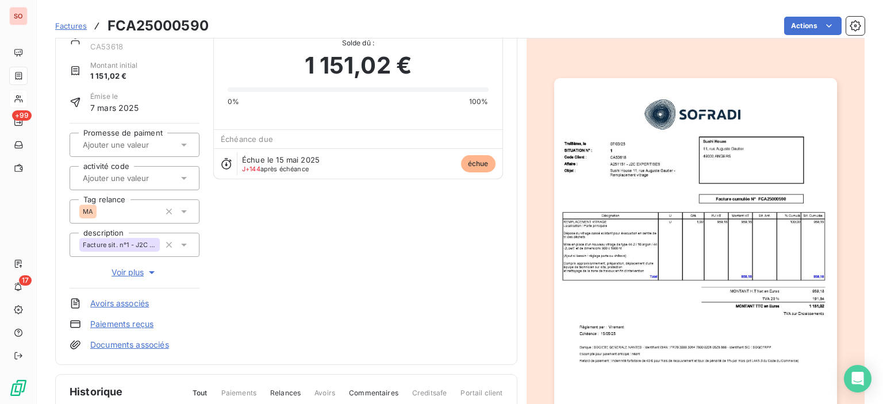
scroll to position [58, 0]
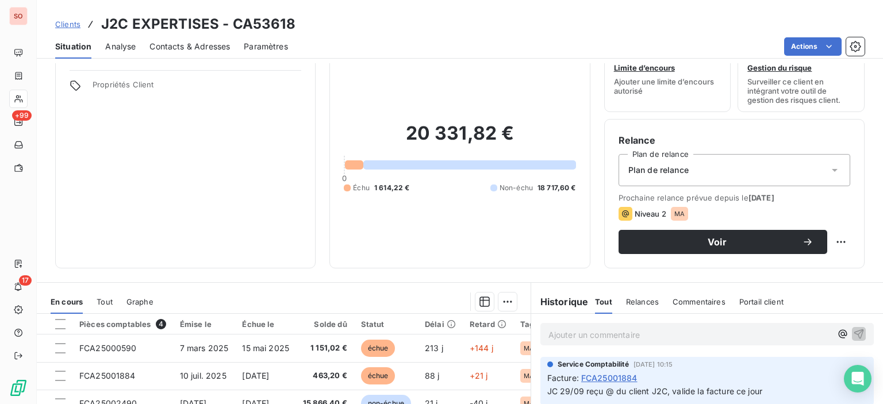
scroll to position [58, 0]
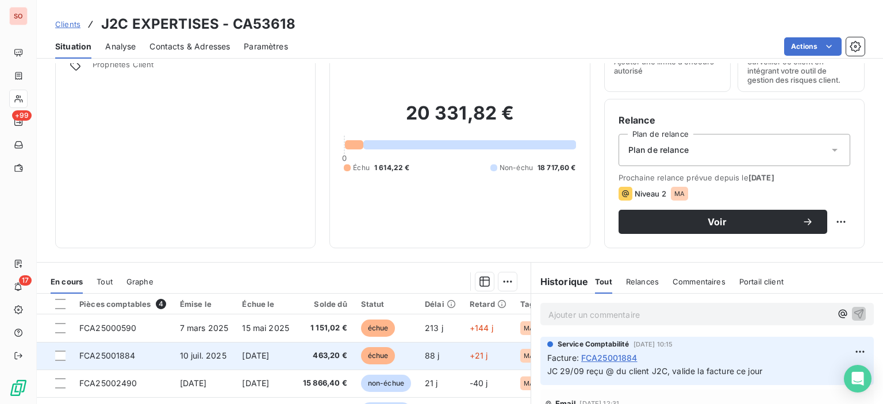
click at [191, 357] on span "10 juil. 2025" at bounding box center [203, 356] width 47 height 10
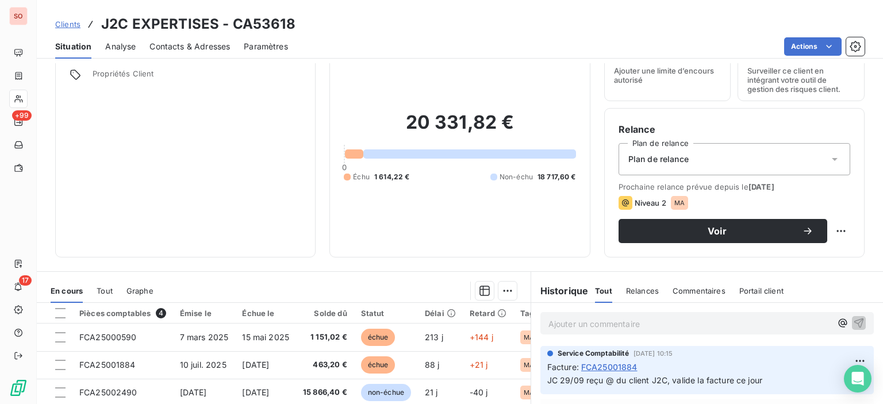
scroll to position [115, 0]
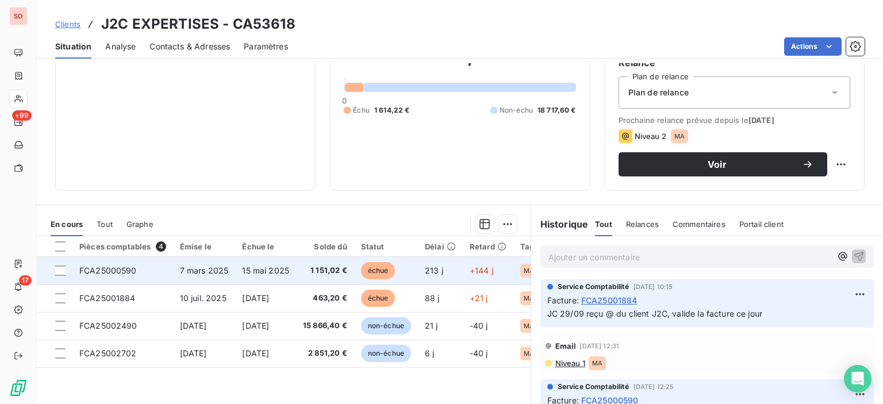
click at [294, 278] on td "15 mai 2025" at bounding box center [265, 271] width 61 height 28
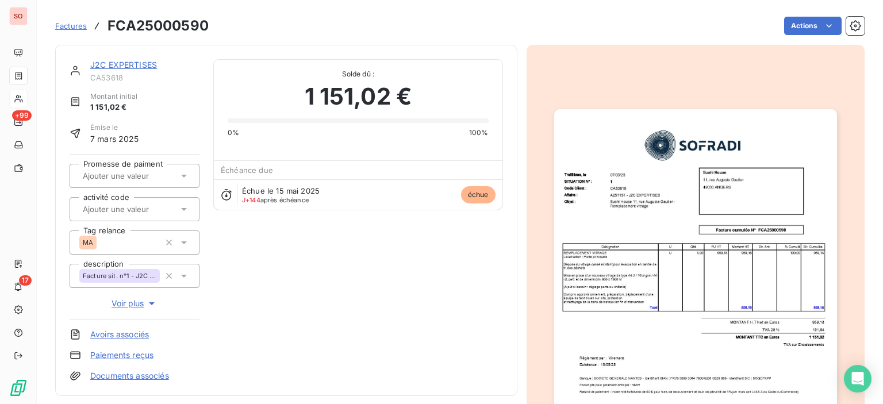
click at [123, 62] on link "J2C EXPERTISES" at bounding box center [123, 65] width 67 height 10
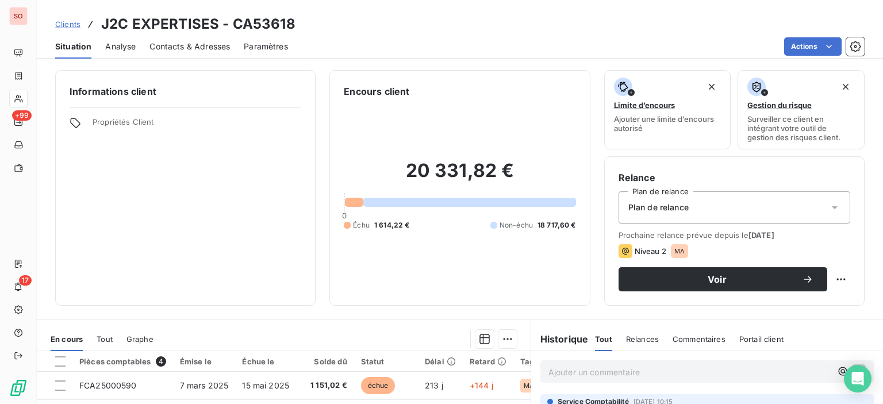
click at [181, 41] on span "Contacts & Adresses" at bounding box center [190, 47] width 81 height 12
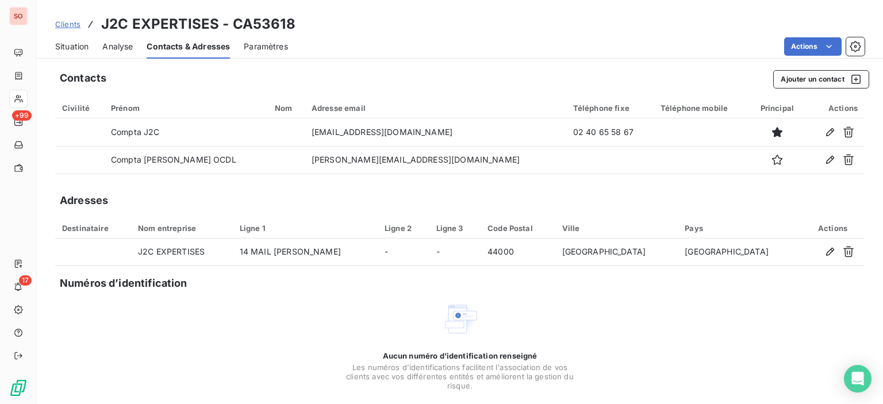
click at [70, 41] on span "Situation" at bounding box center [71, 47] width 33 height 12
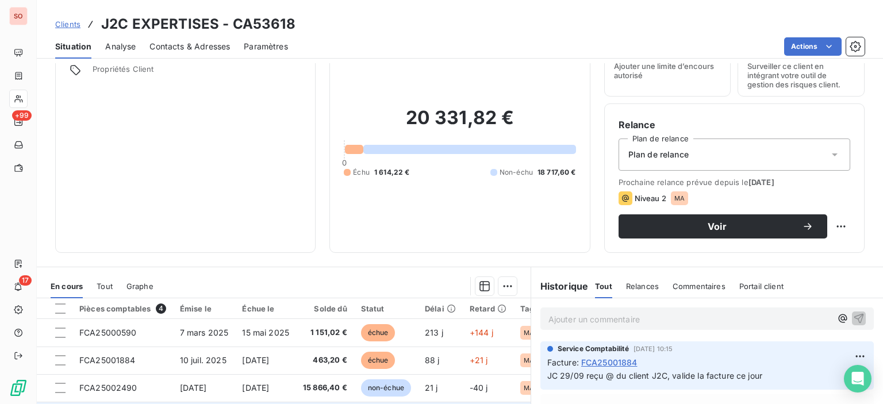
scroll to position [115, 0]
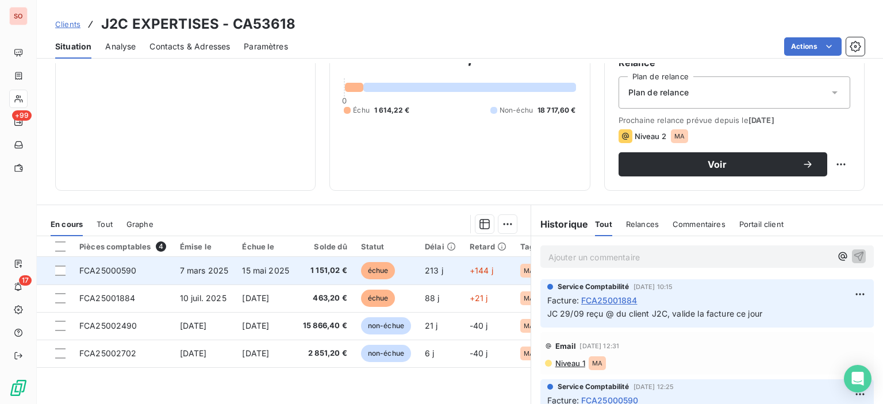
click at [442, 277] on td "213 j" at bounding box center [440, 271] width 45 height 28
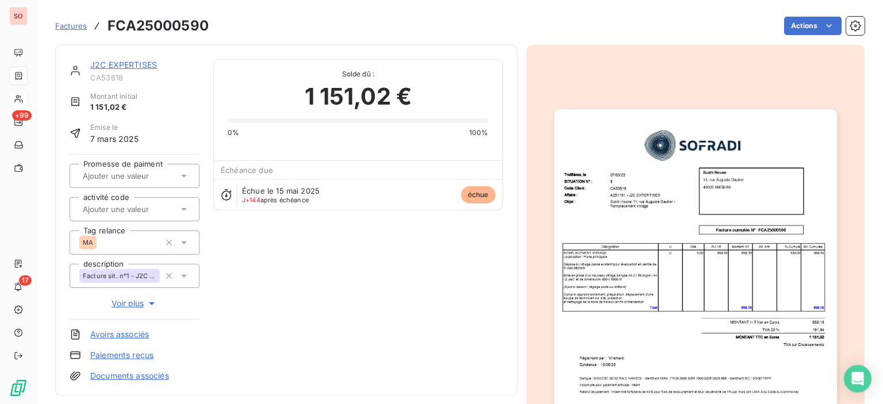
click at [604, 217] on img "button" at bounding box center [695, 309] width 283 height 400
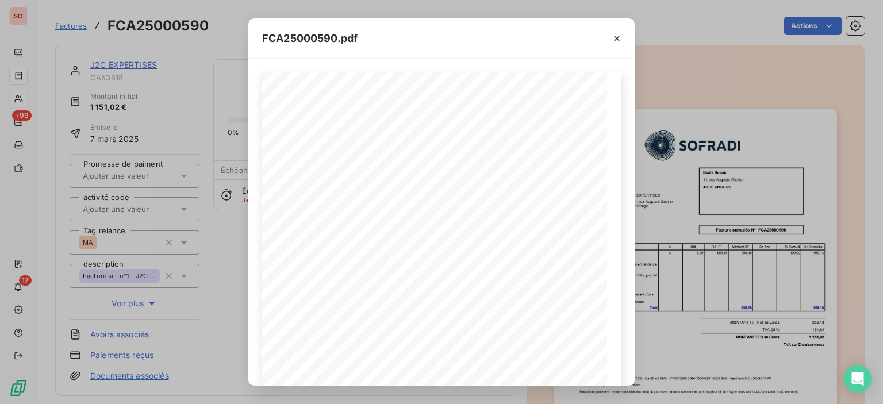
click at [604, 37] on div at bounding box center [617, 38] width 36 height 40
click at [616, 38] on icon "button" at bounding box center [617, 39] width 6 height 6
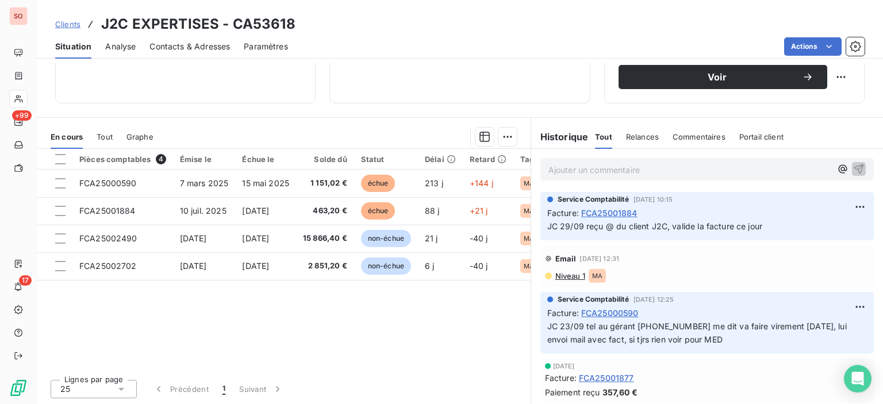
click at [577, 271] on span "Niveau 1" at bounding box center [569, 275] width 31 height 9
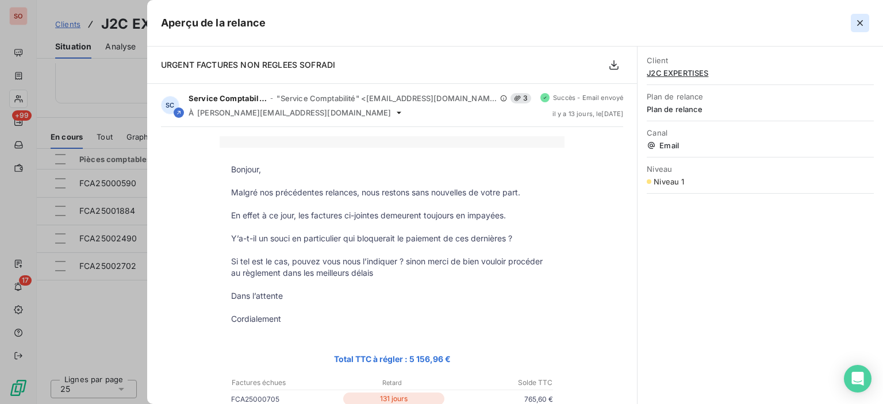
click at [863, 24] on icon "button" at bounding box center [860, 23] width 12 height 12
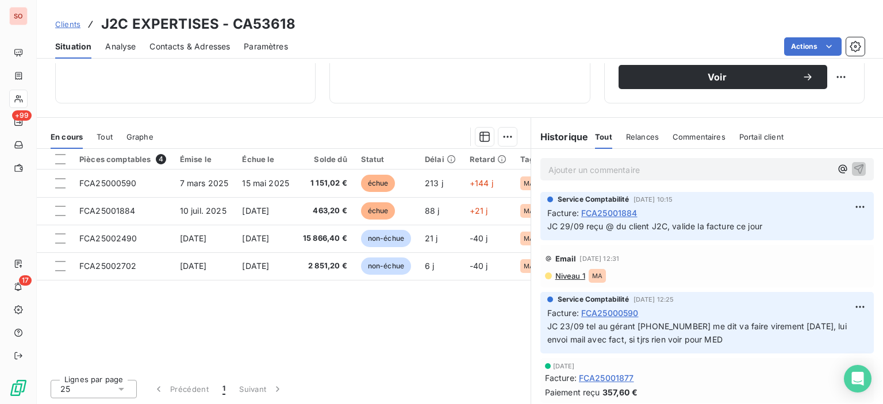
click at [180, 52] on span "Contacts & Adresses" at bounding box center [190, 47] width 81 height 12
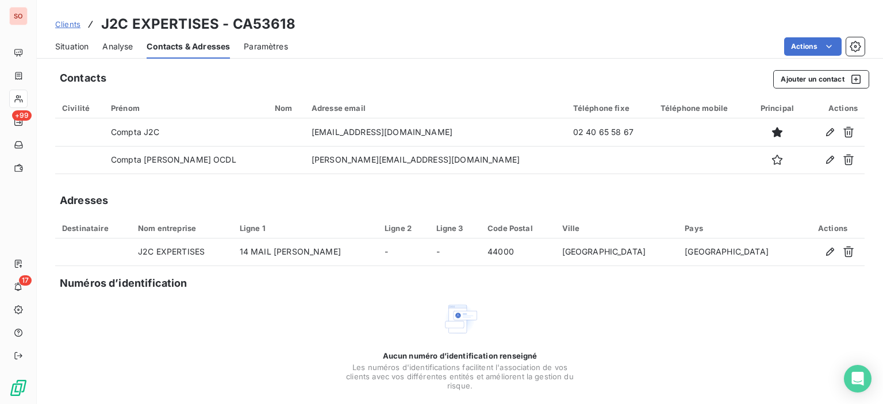
click at [87, 44] on span "Situation" at bounding box center [71, 47] width 33 height 12
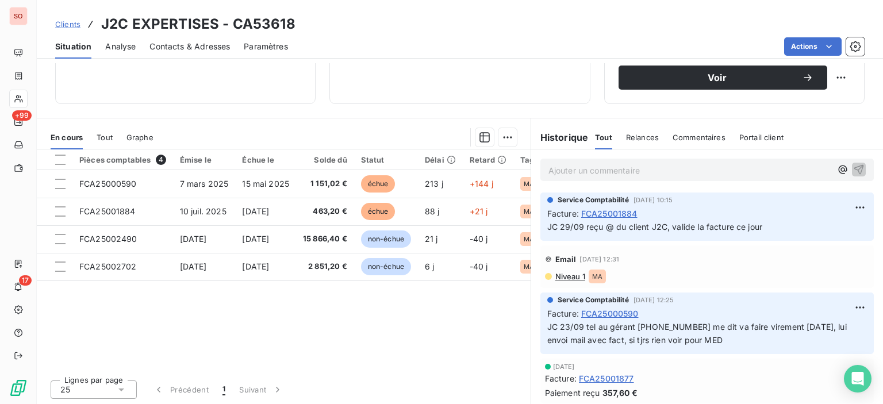
scroll to position [202, 0]
click at [570, 274] on span "Niveau 1" at bounding box center [569, 275] width 31 height 9
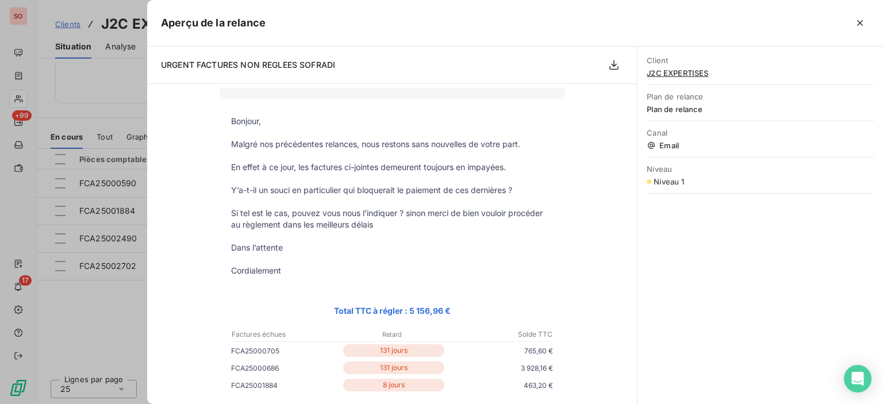
scroll to position [0, 0]
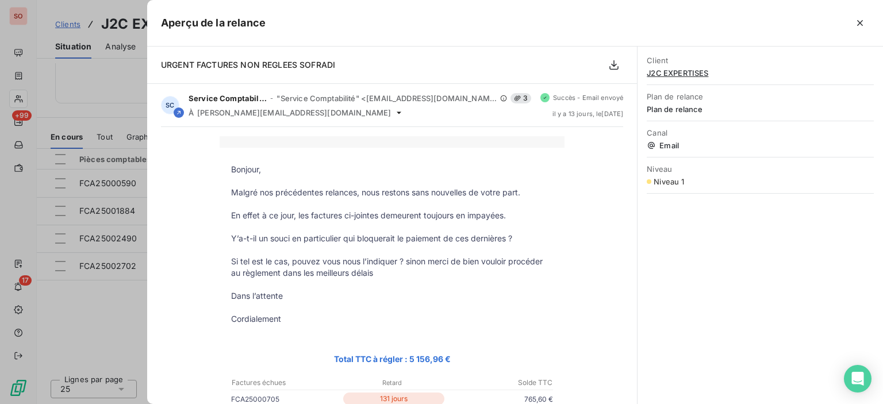
click at [118, 312] on div at bounding box center [441, 202] width 883 height 404
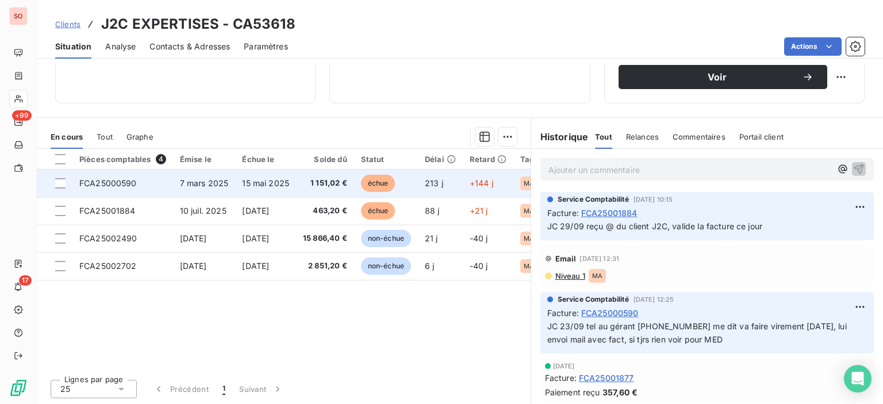
click at [388, 183] on span "échue" at bounding box center [378, 183] width 35 height 17
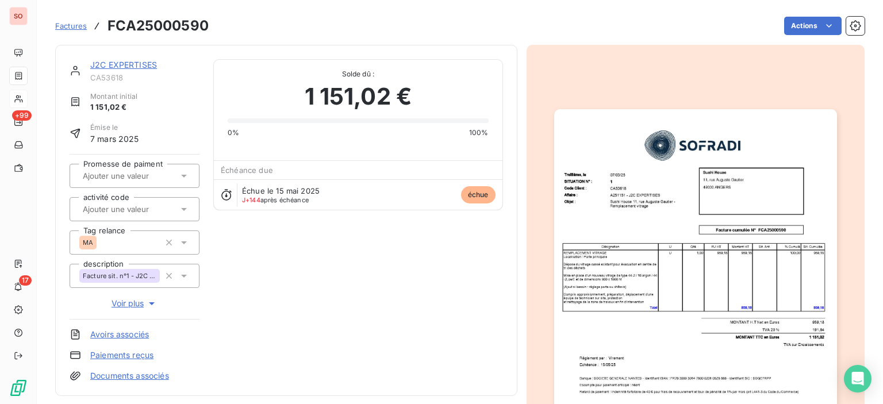
click at [639, 226] on img "button" at bounding box center [695, 309] width 283 height 400
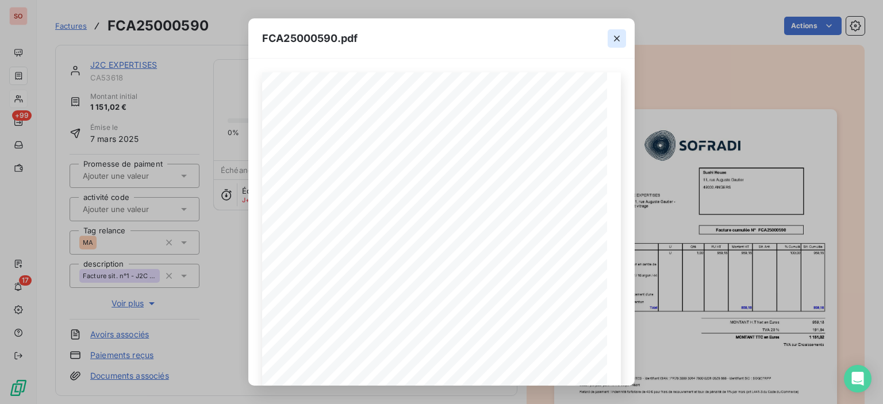
click at [612, 39] on icon "button" at bounding box center [617, 39] width 12 height 12
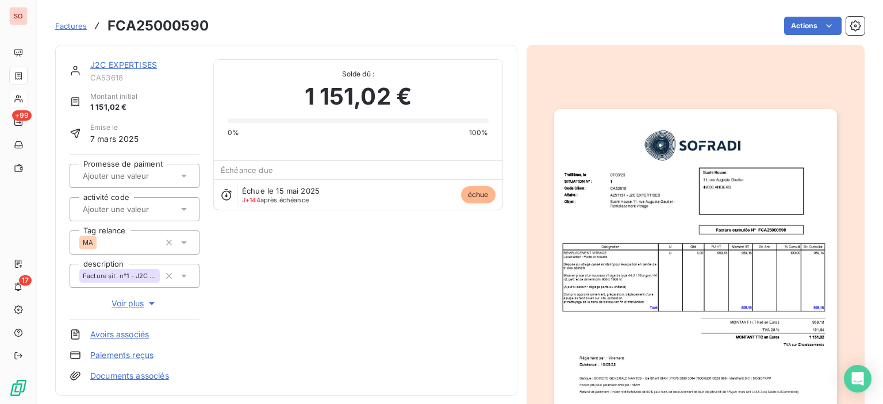
click at [698, 186] on img "button" at bounding box center [695, 309] width 283 height 400
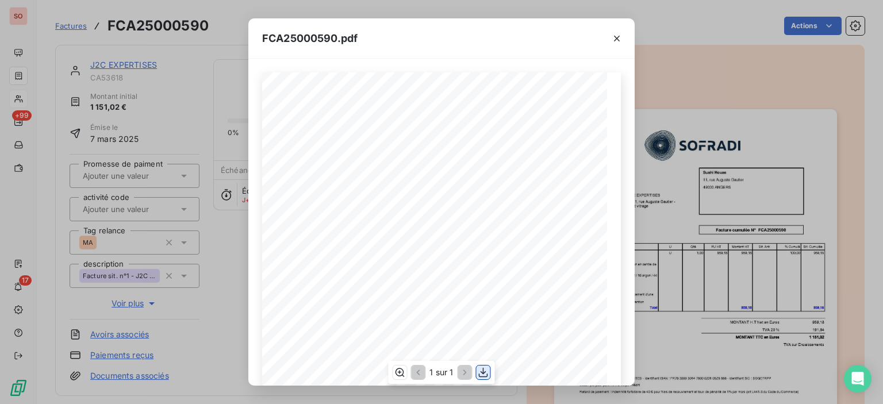
click at [482, 370] on icon "button" at bounding box center [484, 373] width 12 height 12
click at [618, 39] on icon "button" at bounding box center [617, 39] width 6 height 6
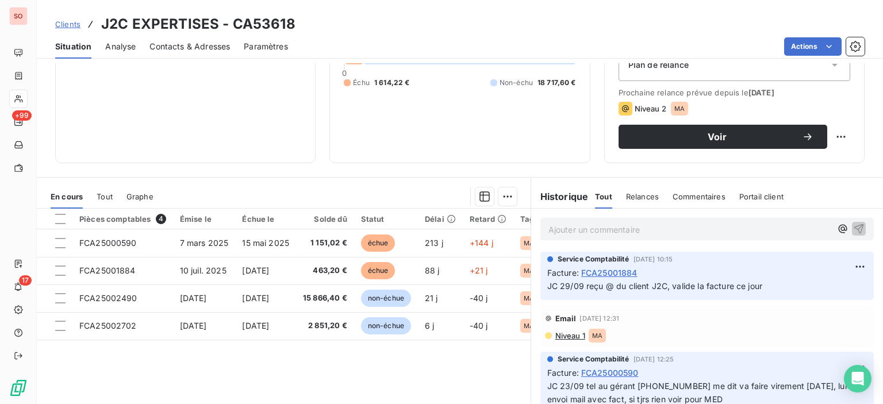
scroll to position [194, 0]
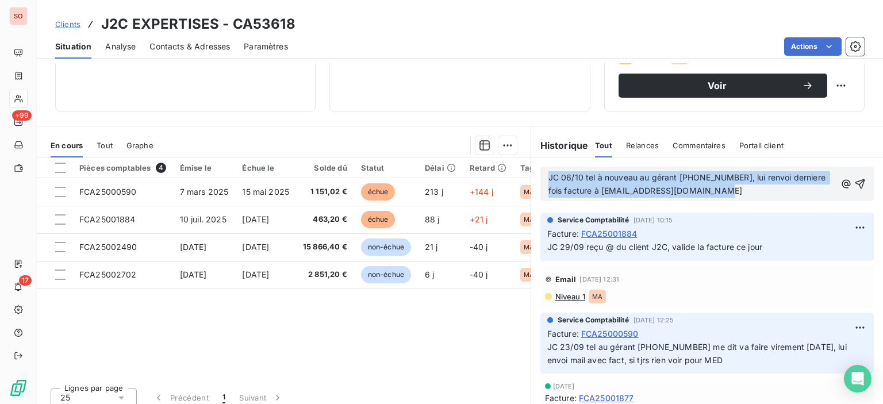
drag, startPoint x: 729, startPoint y: 190, endPoint x: 332, endPoint y: 153, distance: 397.9
click at [327, 151] on div "En cours Tout Graphe Pièces comptables 4 Émise le Échue le Solde dû Statut Déla…" at bounding box center [460, 270] width 846 height 288
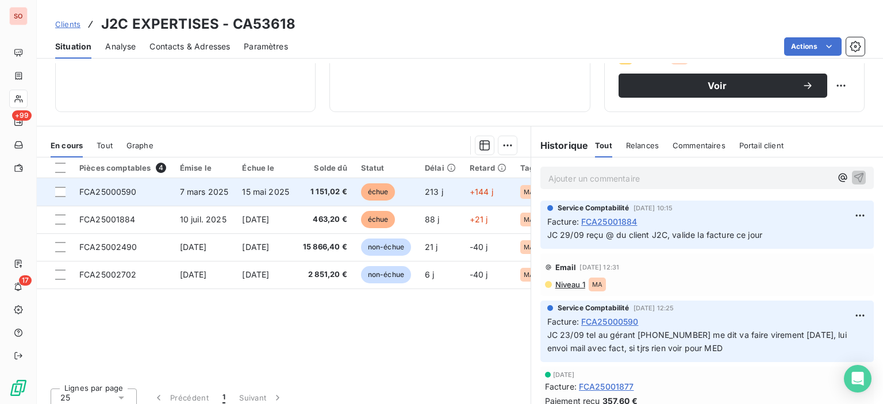
click at [273, 189] on span "15 mai 2025" at bounding box center [265, 192] width 47 height 10
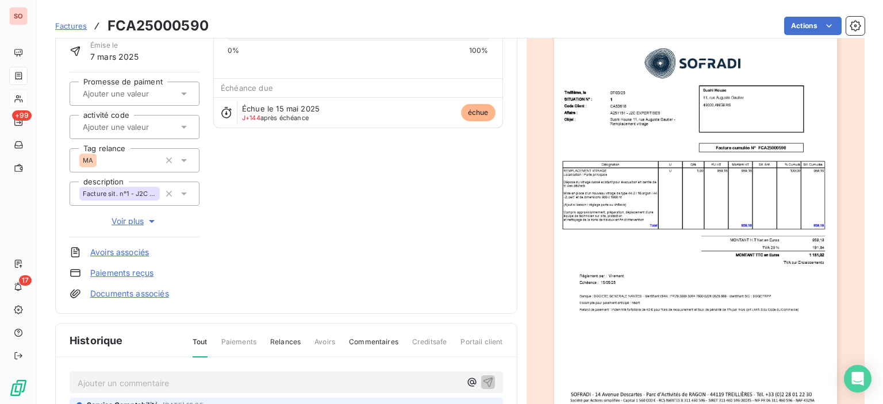
scroll to position [173, 0]
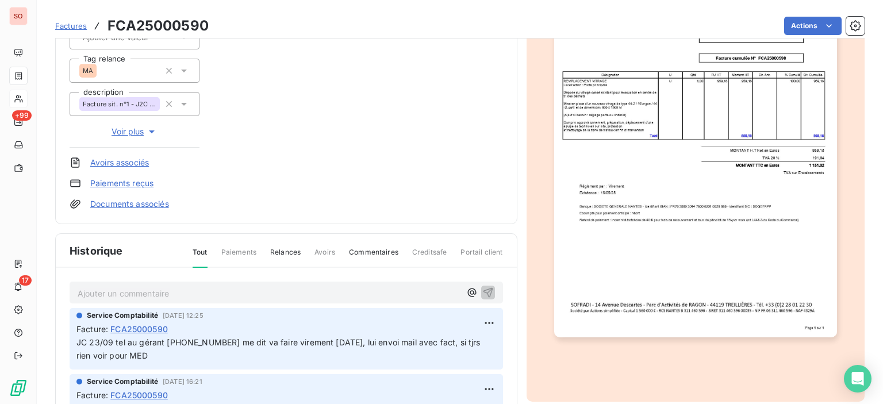
click at [228, 296] on p "Ajouter un commentaire ﻿" at bounding box center [269, 293] width 383 height 14
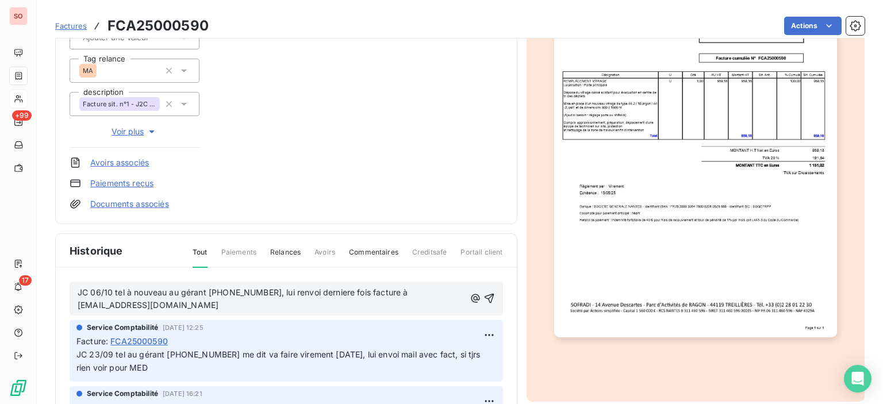
click at [207, 288] on span "JC 06/10 tel à nouveau au gérant [PHONE_NUMBER], lui renvoi derniere fois factu…" at bounding box center [244, 299] width 333 height 23
click at [484, 299] on icon "button" at bounding box center [490, 299] width 12 height 12
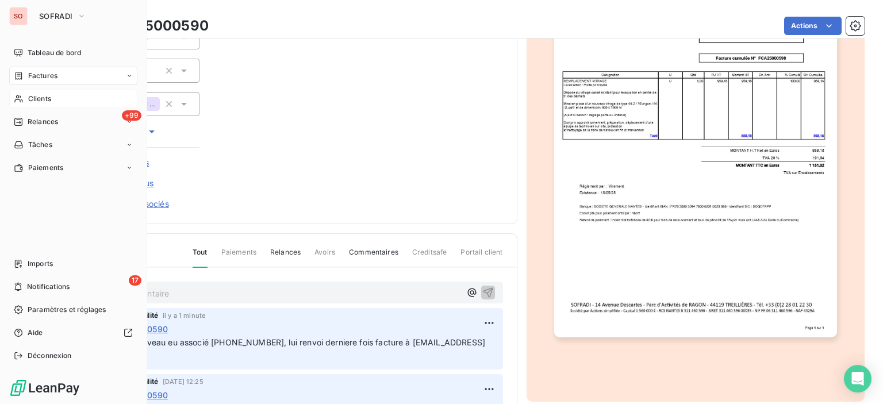
click at [51, 99] on span "Clients" at bounding box center [39, 99] width 23 height 10
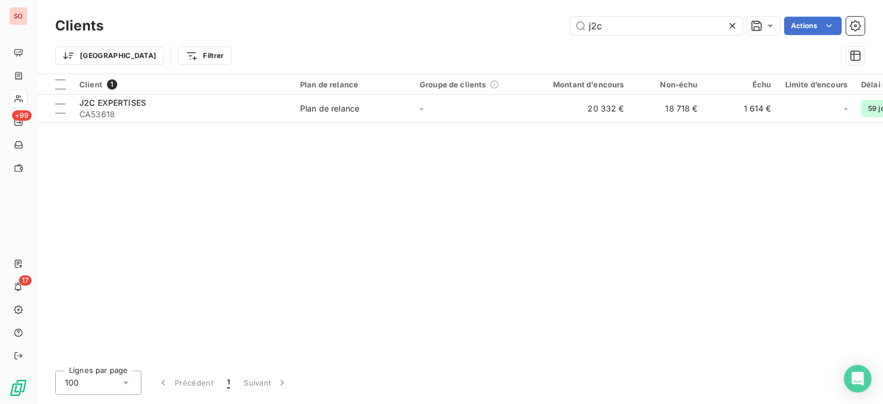
drag, startPoint x: 622, startPoint y: 33, endPoint x: 444, endPoint y: 25, distance: 178.4
click at [446, 25] on div "j2c Actions" at bounding box center [491, 26] width 748 height 18
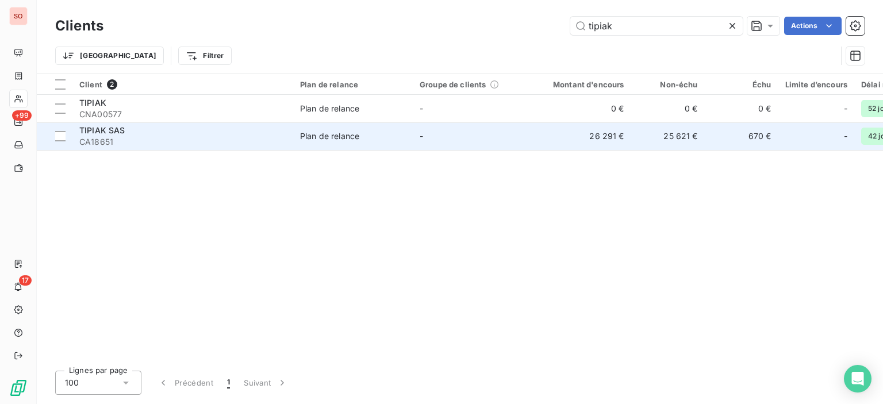
type input "tipiak"
click at [282, 138] on span "CA18651" at bounding box center [182, 142] width 207 height 12
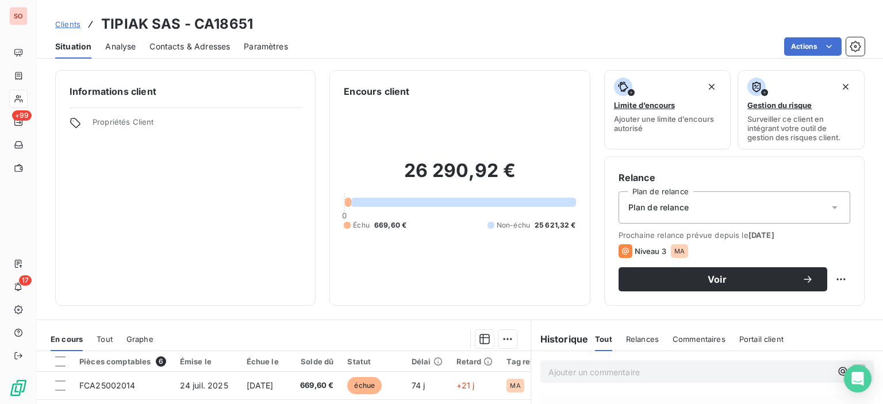
click at [200, 39] on div "Contacts & Adresses" at bounding box center [190, 47] width 81 height 24
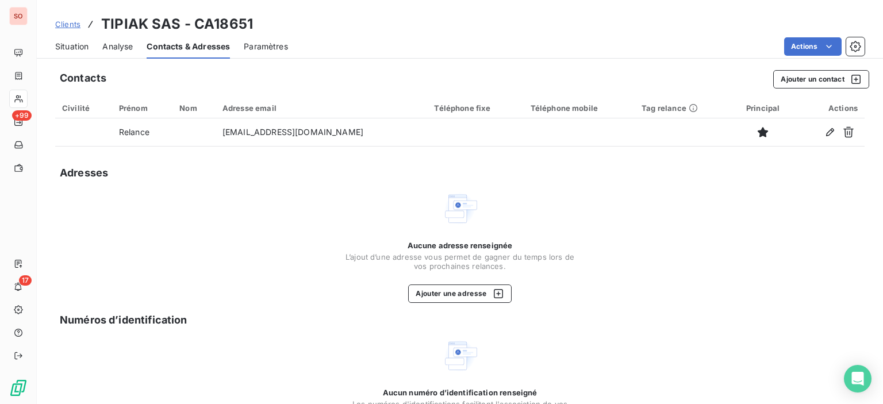
click at [75, 45] on span "Situation" at bounding box center [71, 47] width 33 height 12
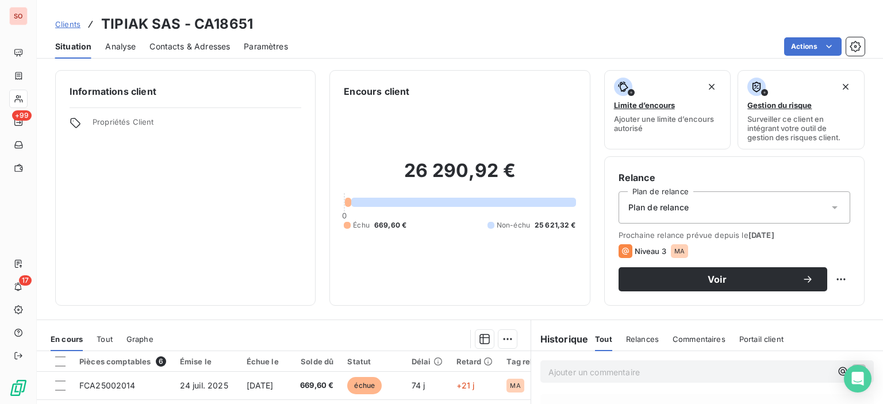
scroll to position [115, 0]
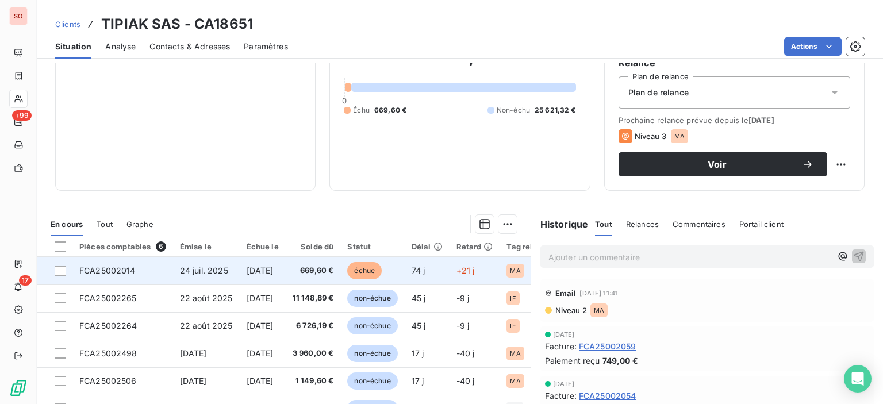
click at [191, 281] on td "24 juil. 2025" at bounding box center [206, 271] width 67 height 28
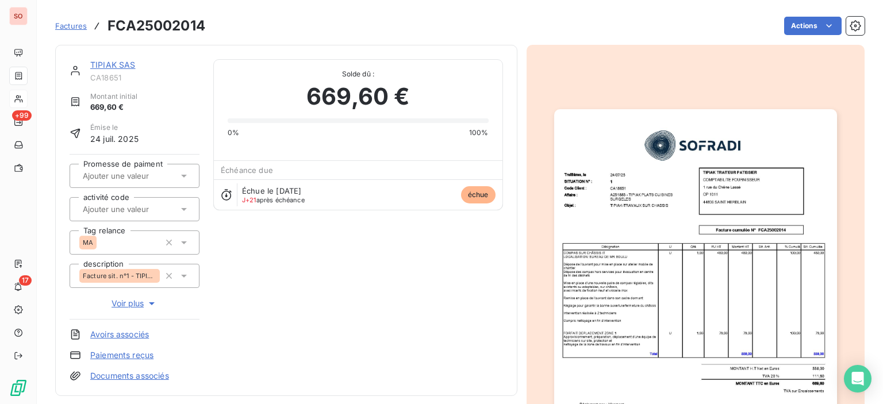
click at [642, 255] on img "button" at bounding box center [695, 309] width 283 height 400
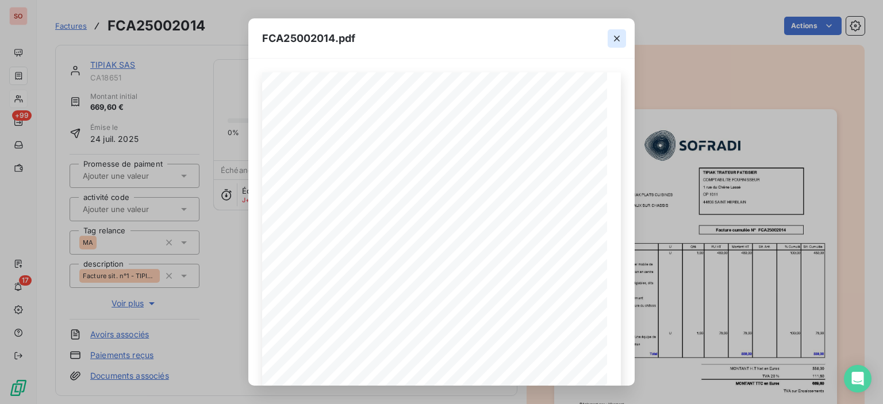
click at [614, 35] on icon "button" at bounding box center [617, 39] width 12 height 12
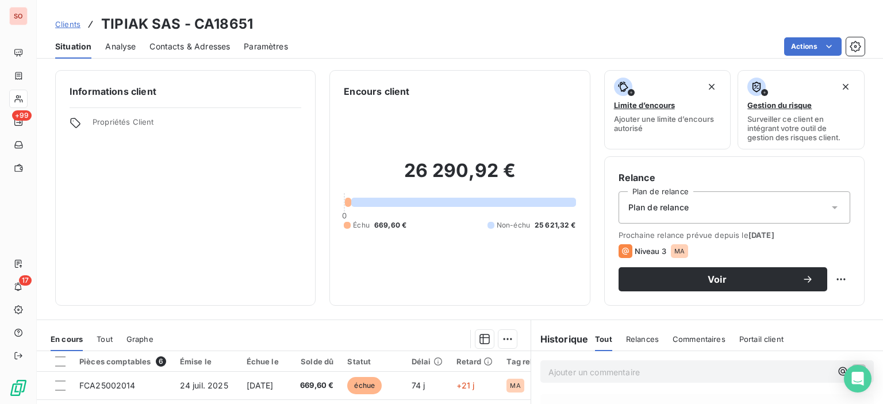
click at [173, 44] on span "Contacts & Adresses" at bounding box center [190, 47] width 81 height 12
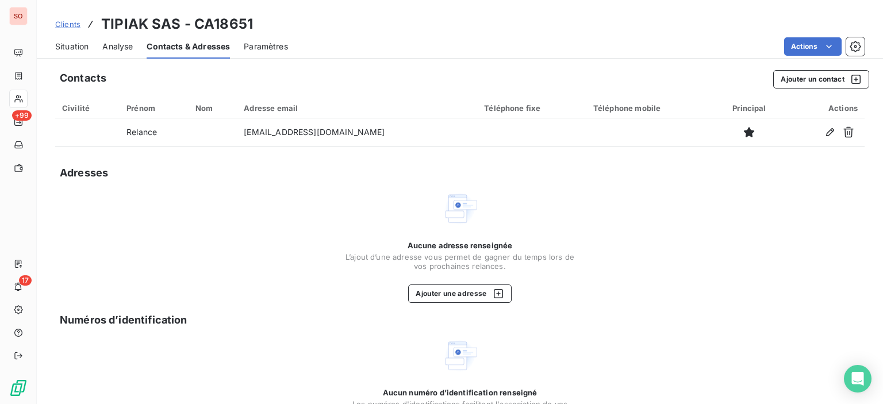
click at [79, 43] on span "Situation" at bounding box center [71, 47] width 33 height 12
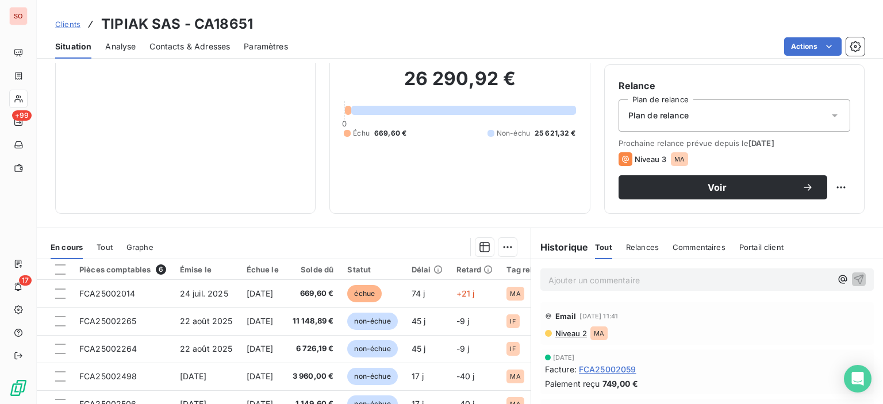
scroll to position [115, 0]
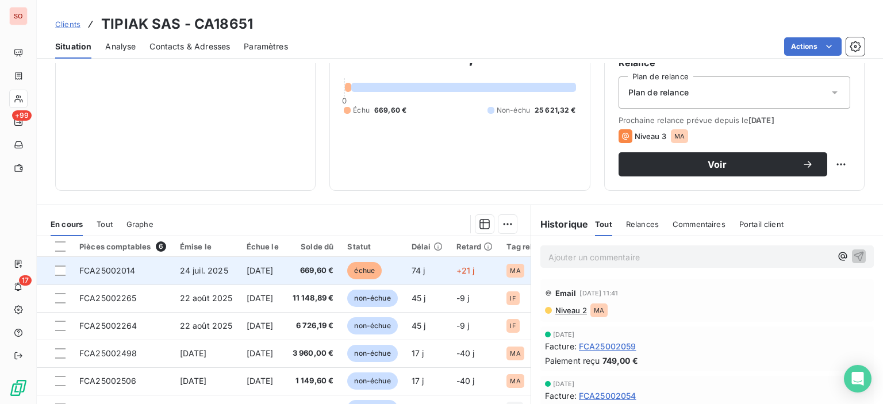
click at [341, 273] on td "669,60 €" at bounding box center [313, 271] width 55 height 28
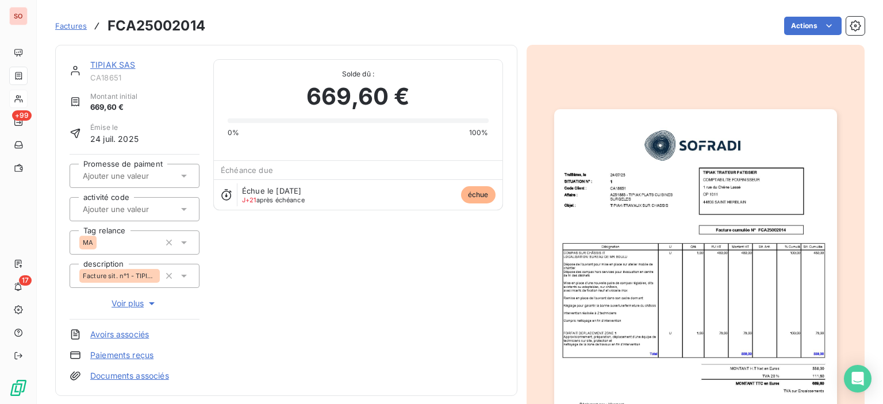
click at [699, 177] on img "button" at bounding box center [695, 309] width 283 height 400
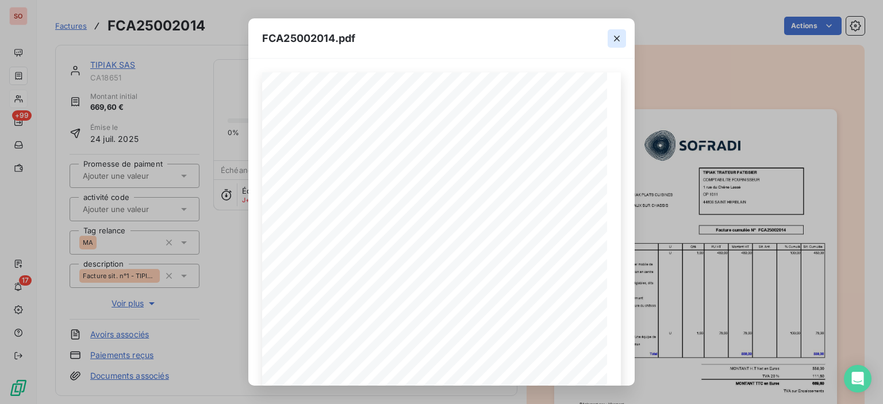
click at [617, 36] on icon "button" at bounding box center [617, 39] width 12 height 12
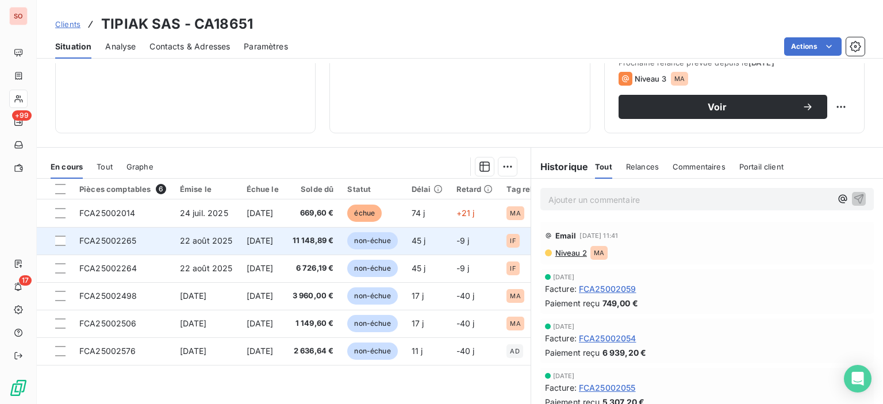
click at [274, 236] on span "[DATE]" at bounding box center [260, 241] width 27 height 10
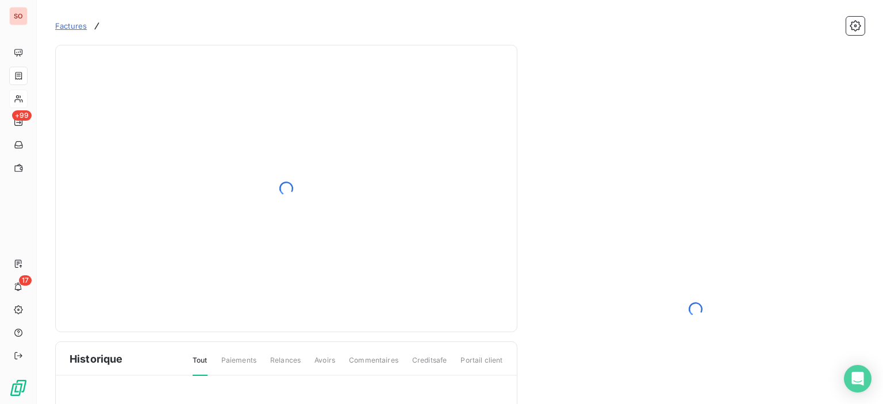
drag, startPoint x: 316, startPoint y: 324, endPoint x: 265, endPoint y: 236, distance: 101.5
click at [274, 236] on div at bounding box center [287, 188] width 434 height 259
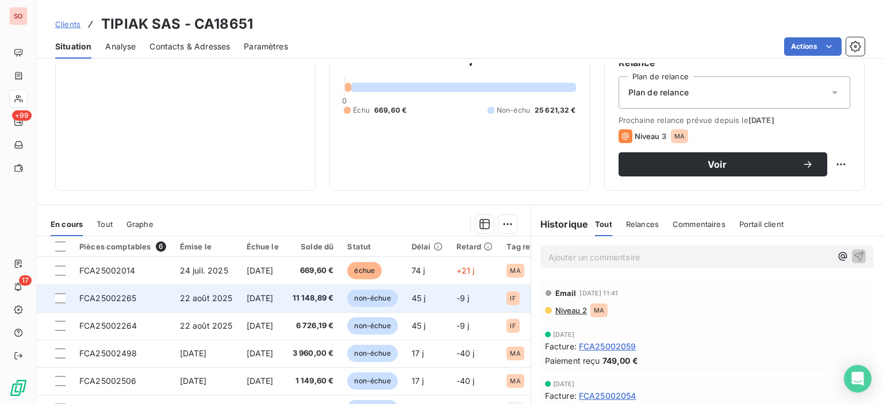
click at [286, 294] on td "[DATE]" at bounding box center [263, 299] width 46 height 28
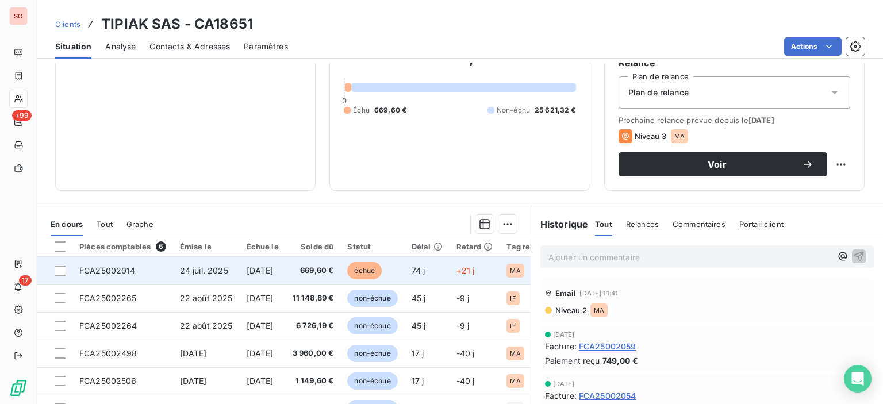
click at [323, 259] on td "669,60 €" at bounding box center [313, 271] width 55 height 28
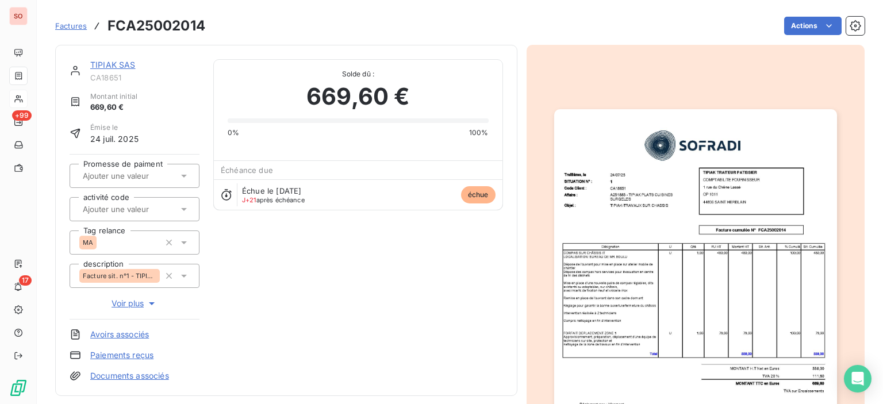
click at [693, 182] on img "button" at bounding box center [695, 309] width 283 height 400
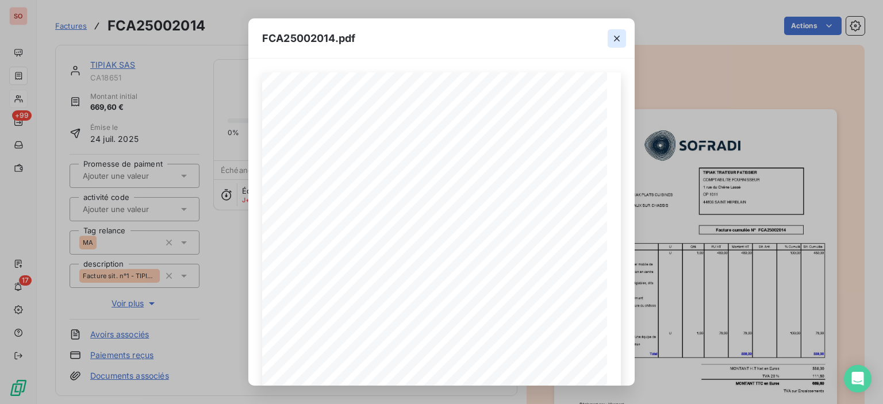
click at [615, 33] on icon "button" at bounding box center [617, 39] width 12 height 12
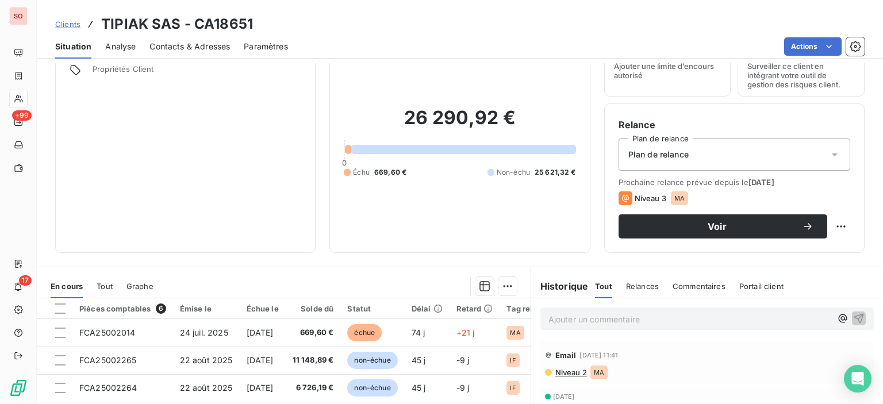
scroll to position [115, 0]
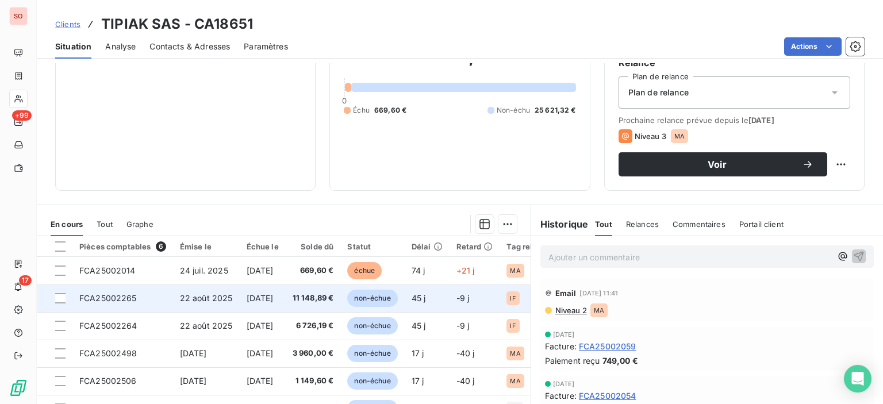
click at [325, 301] on span "11 148,89 €" at bounding box center [313, 299] width 41 height 12
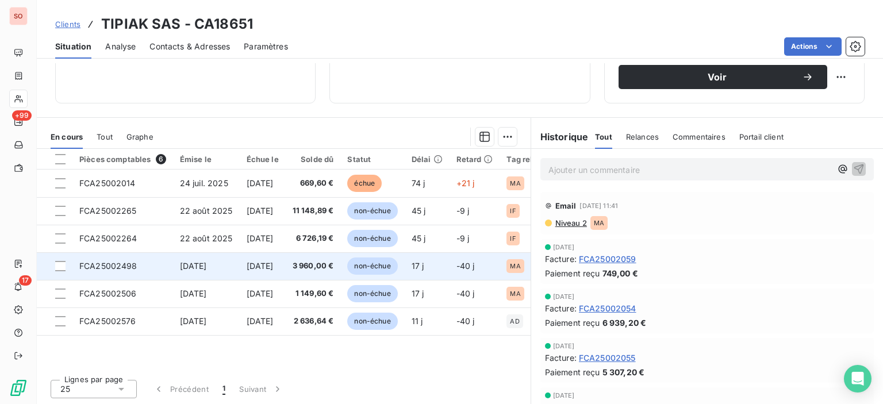
click at [325, 264] on span "3 960,00 €" at bounding box center [313, 266] width 41 height 12
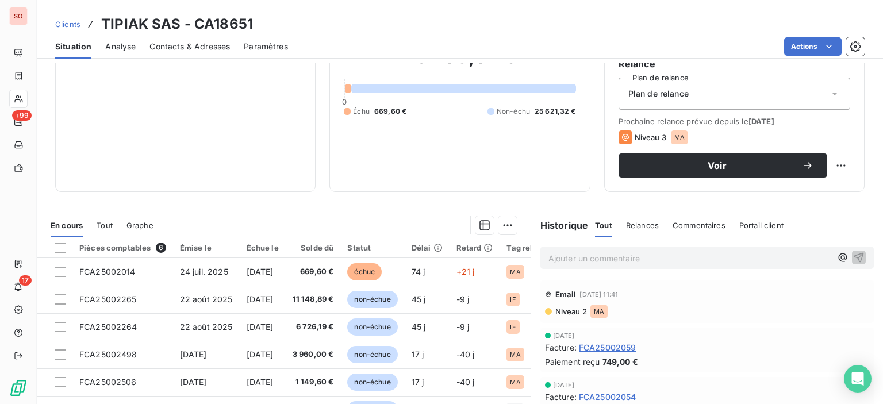
scroll to position [115, 0]
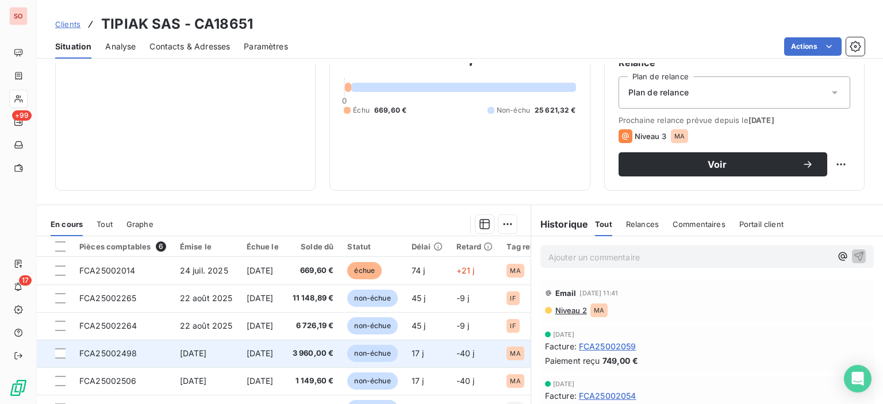
click at [309, 348] on td "3 960,00 €" at bounding box center [313, 354] width 55 height 28
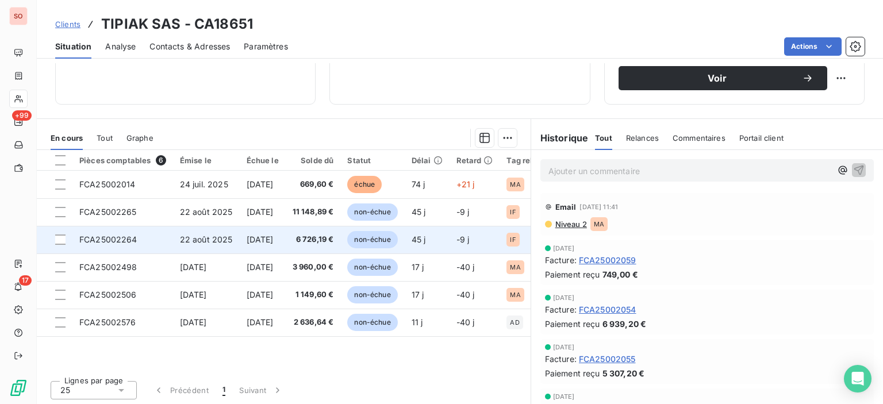
scroll to position [202, 0]
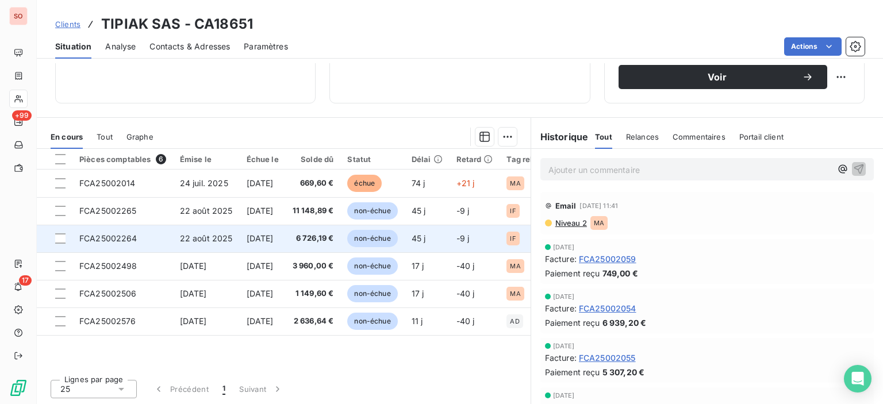
click at [341, 246] on td "6 726,19 €" at bounding box center [313, 239] width 55 height 28
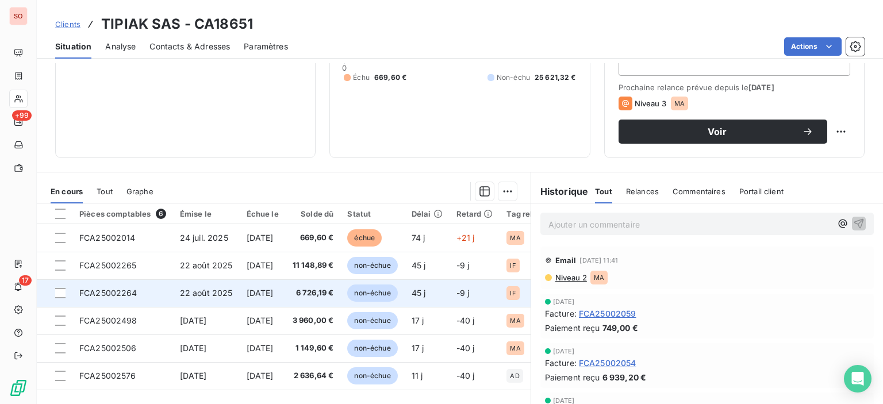
scroll to position [173, 0]
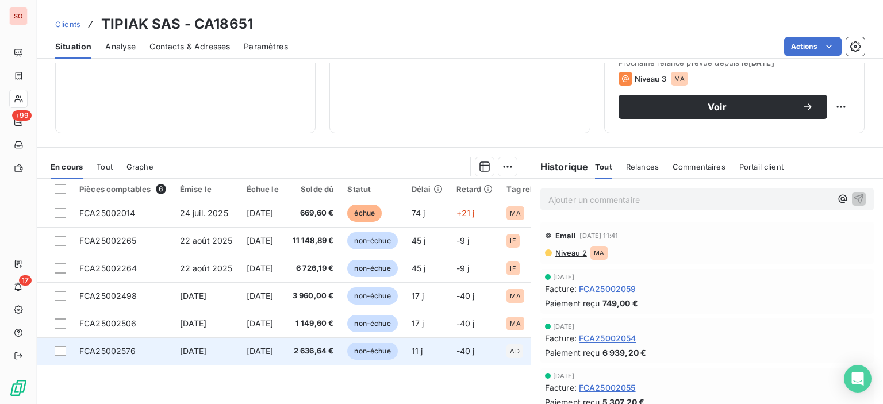
click at [237, 342] on td "[DATE]" at bounding box center [206, 352] width 67 height 28
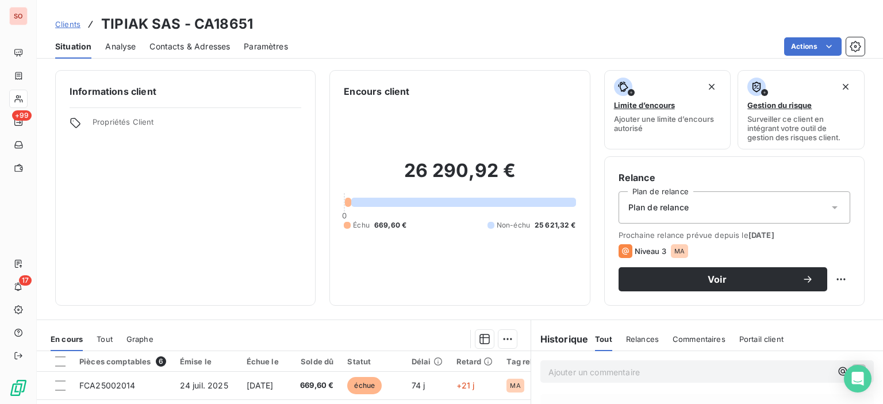
scroll to position [173, 0]
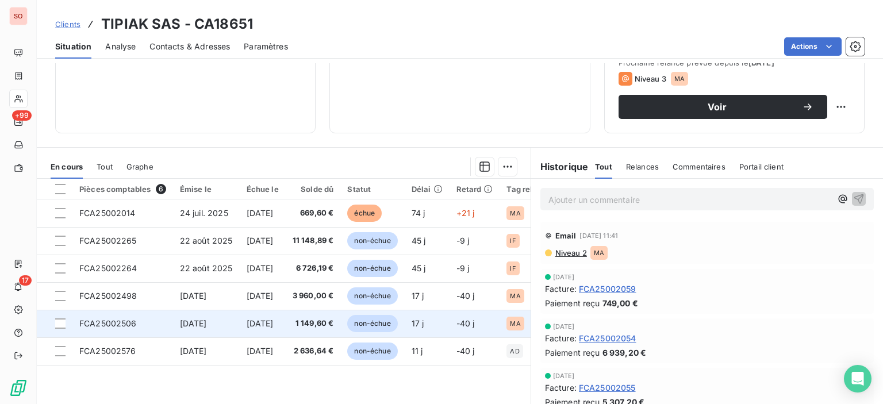
click at [312, 331] on td "1 149,60 €" at bounding box center [313, 324] width 55 height 28
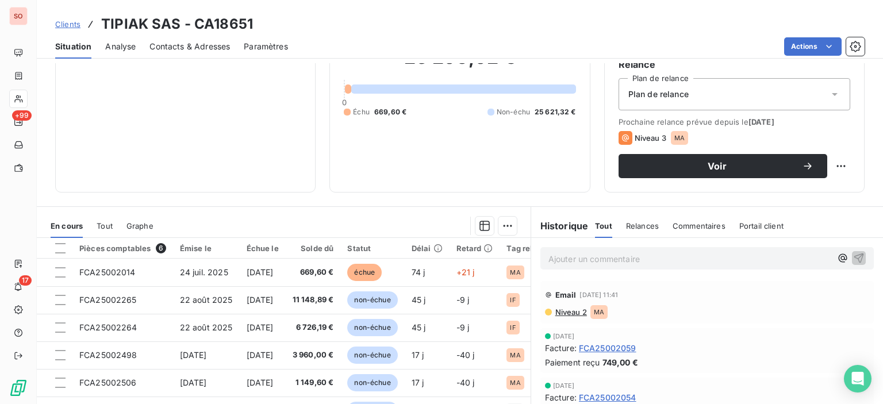
scroll to position [115, 0]
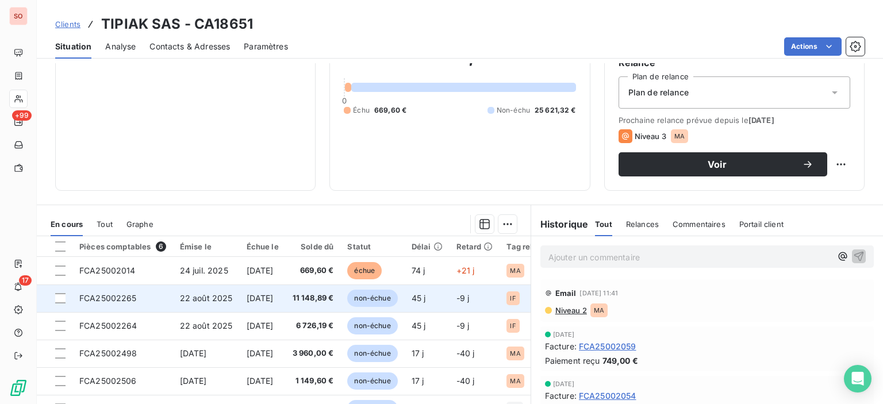
click at [319, 303] on span "11 148,89 €" at bounding box center [313, 299] width 41 height 12
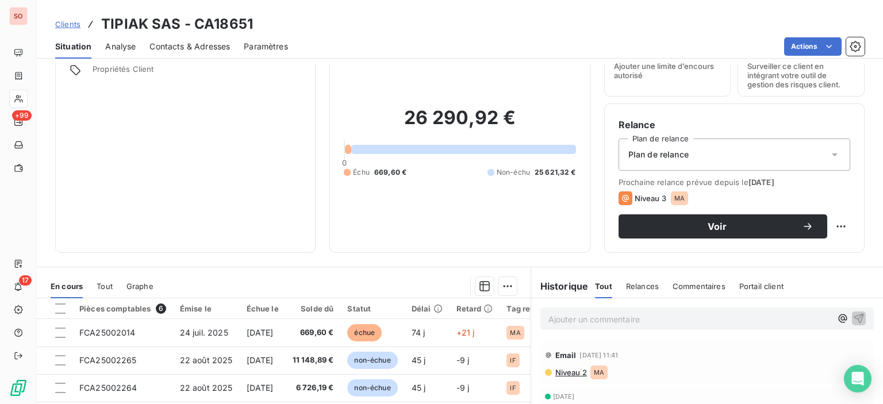
scroll to position [115, 0]
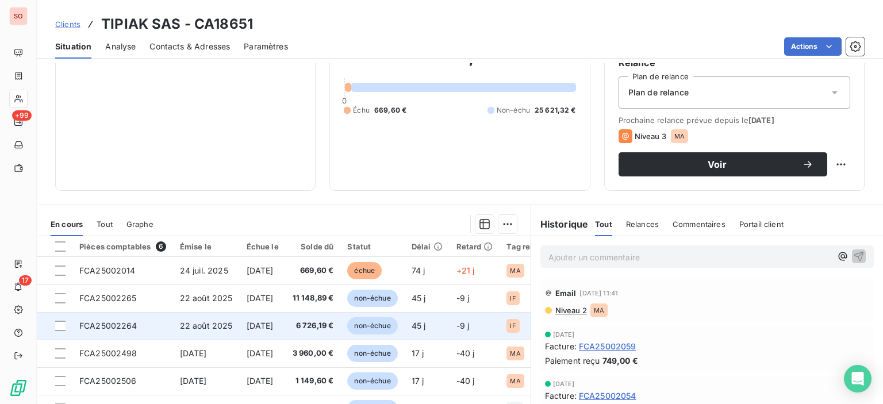
click at [274, 321] on span "[DATE]" at bounding box center [260, 326] width 27 height 10
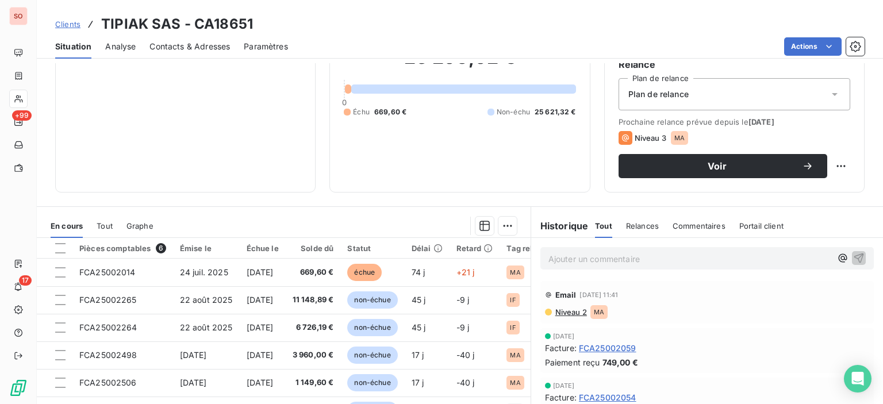
scroll to position [115, 0]
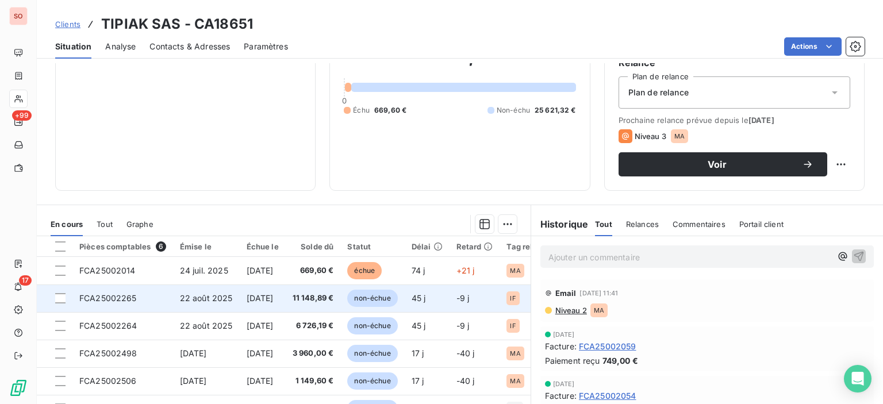
click at [284, 303] on td "[DATE]" at bounding box center [263, 299] width 46 height 28
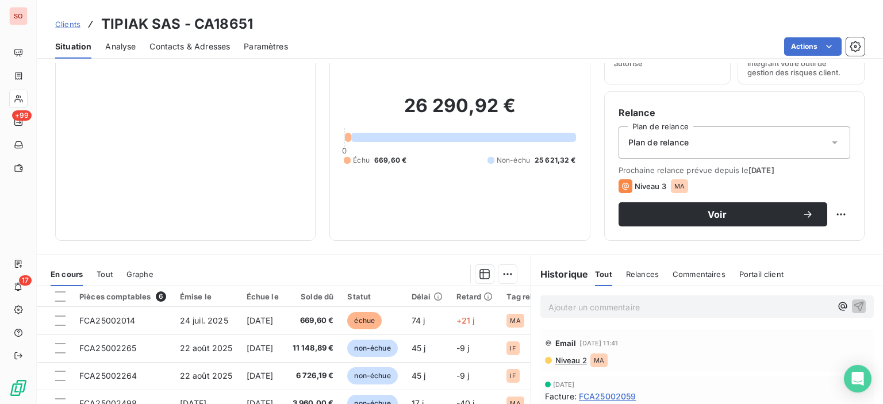
scroll to position [115, 0]
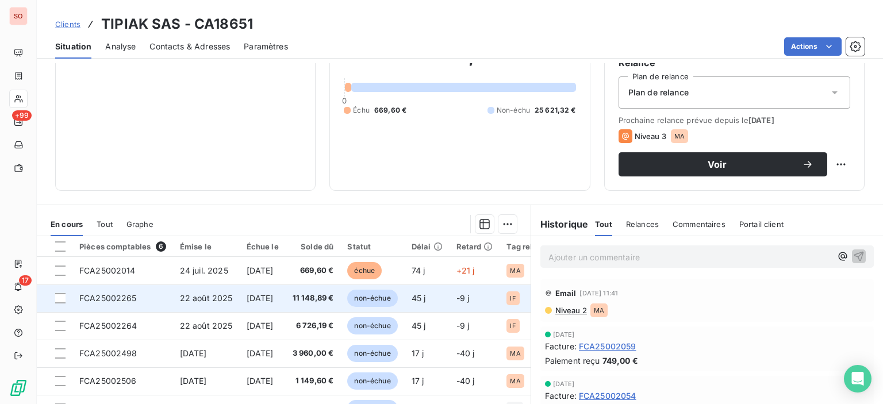
click at [311, 294] on td "11 148,89 €" at bounding box center [313, 299] width 55 height 28
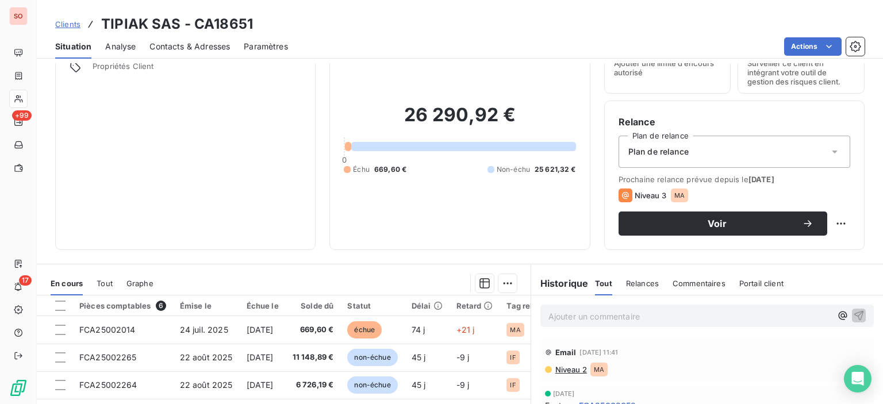
scroll to position [115, 0]
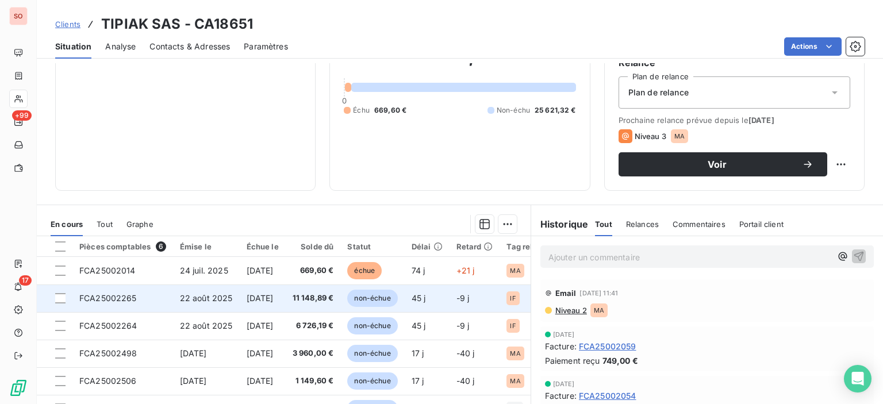
click at [274, 299] on span "[DATE]" at bounding box center [260, 298] width 27 height 10
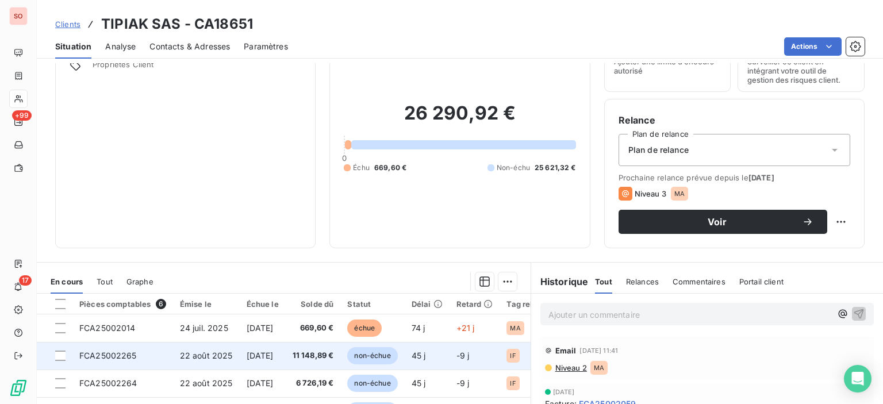
scroll to position [115, 0]
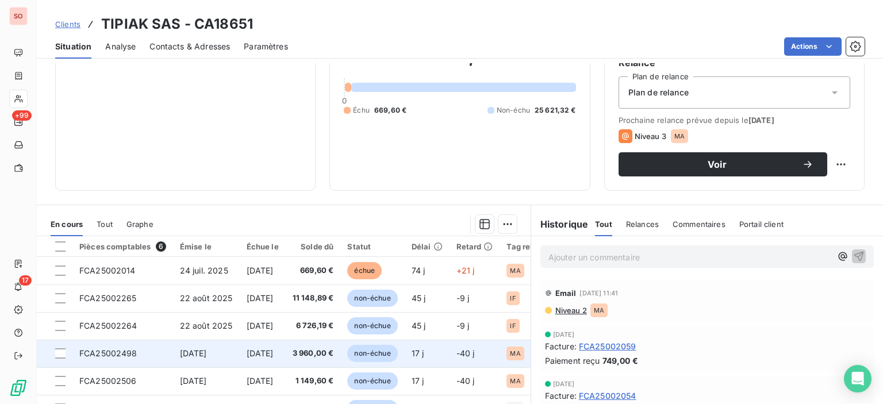
click at [334, 352] on span "3 960,00 €" at bounding box center [313, 354] width 41 height 12
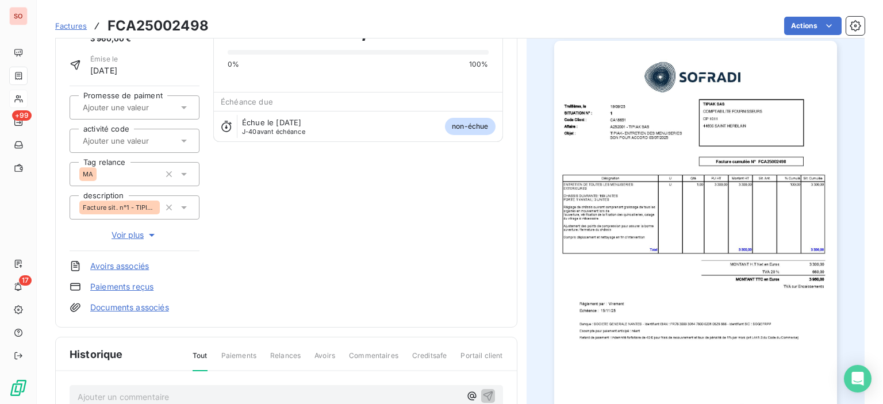
scroll to position [1, 0]
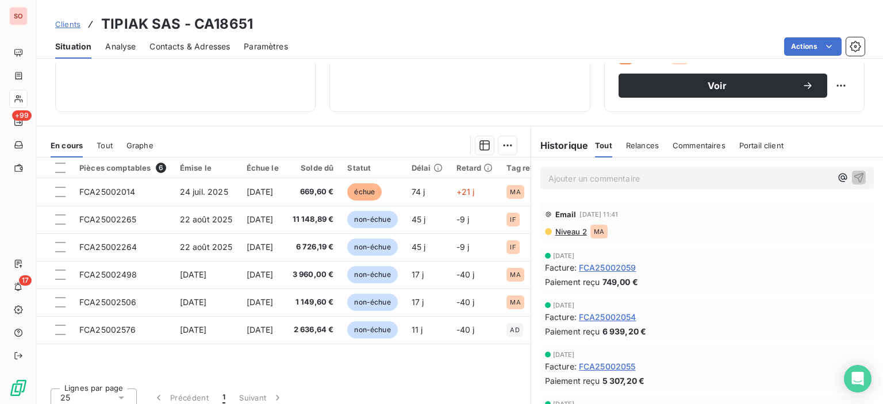
scroll to position [202, 0]
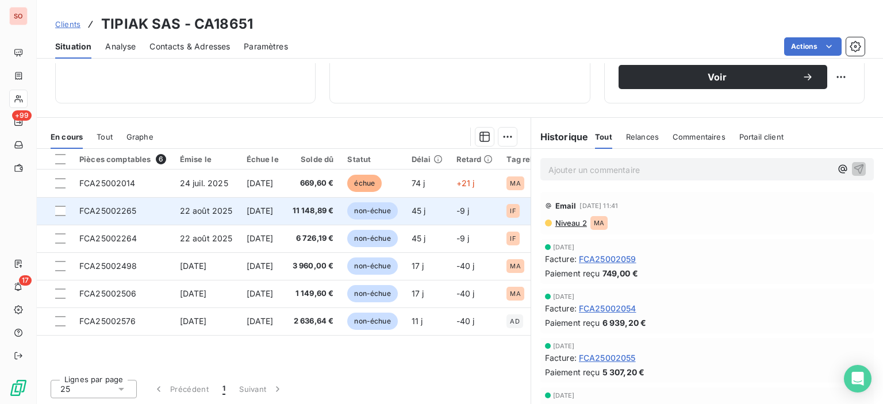
click at [332, 213] on span "11 148,89 €" at bounding box center [313, 211] width 41 height 12
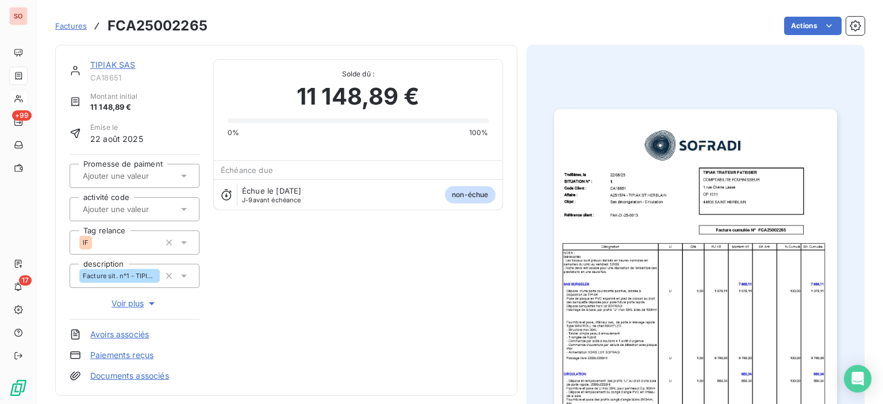
click at [665, 214] on img "button" at bounding box center [695, 309] width 283 height 400
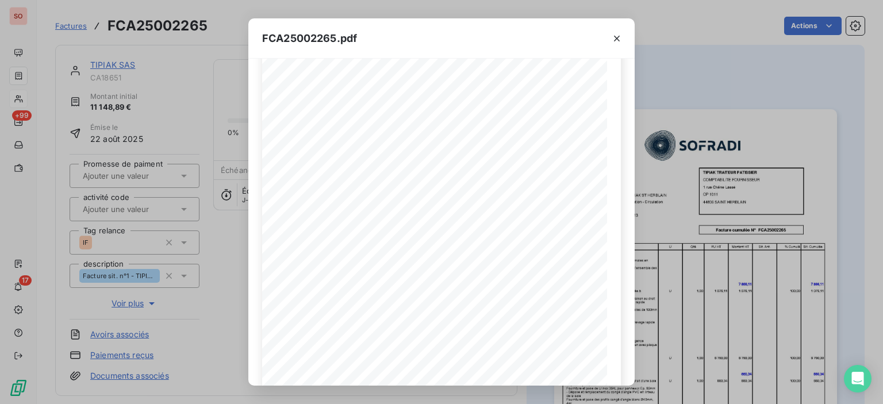
scroll to position [173, 0]
click at [619, 37] on icon "button" at bounding box center [617, 39] width 12 height 12
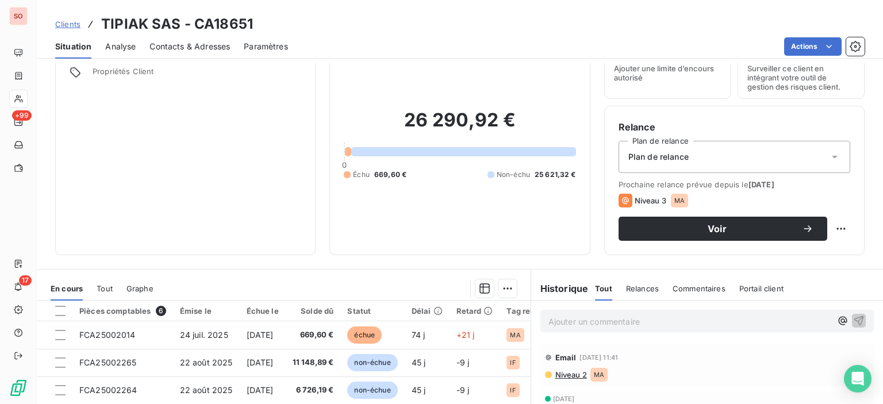
scroll to position [115, 0]
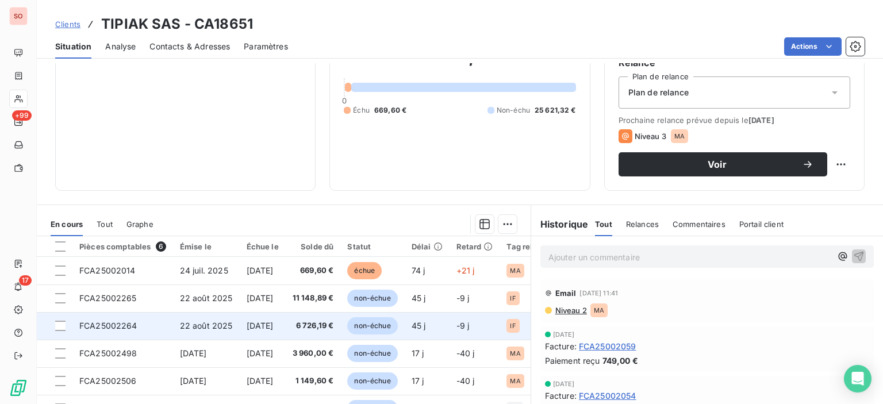
click at [341, 327] on td "6 726,19 €" at bounding box center [313, 326] width 55 height 28
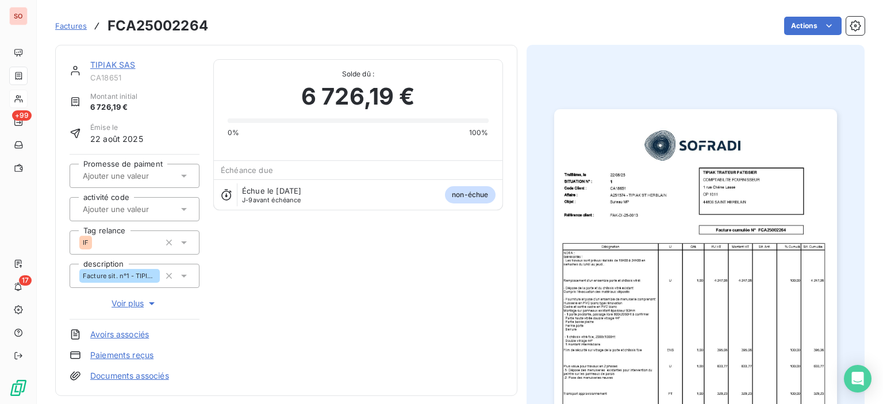
click at [699, 246] on img "button" at bounding box center [695, 309] width 283 height 400
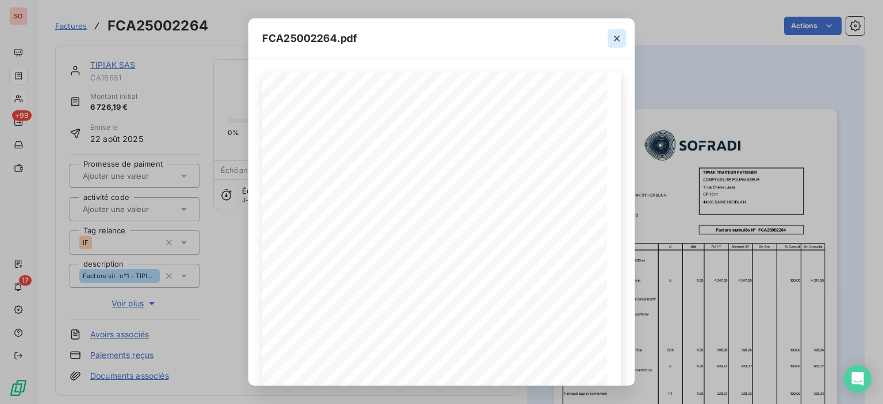
click at [619, 41] on icon "button" at bounding box center [617, 39] width 12 height 12
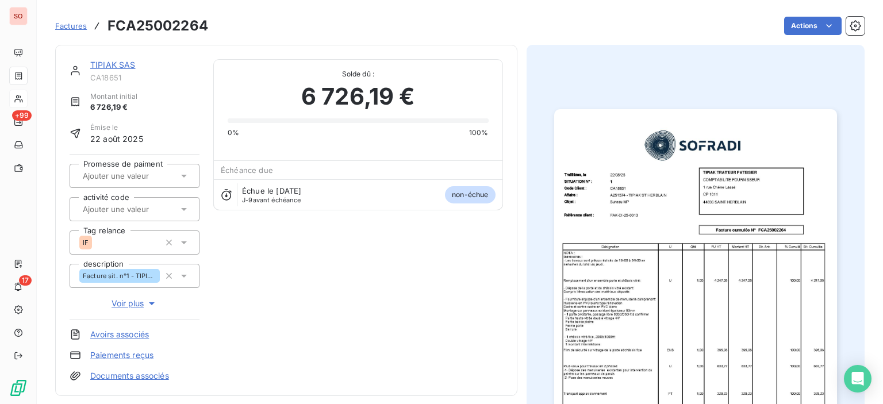
click at [642, 203] on img "button" at bounding box center [695, 309] width 283 height 400
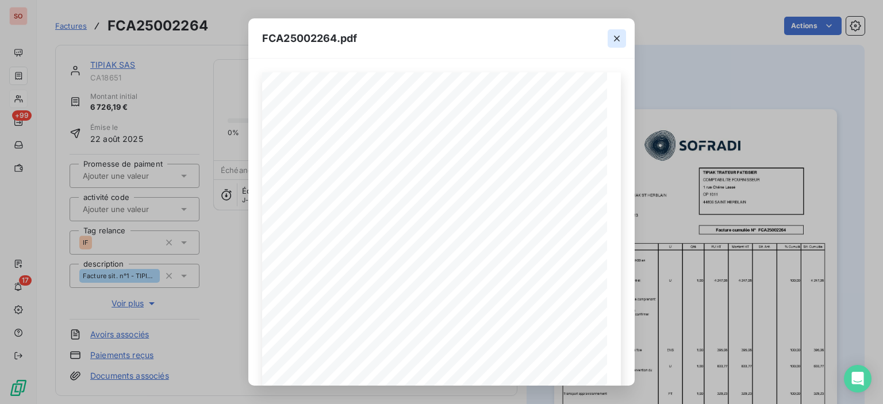
click at [619, 41] on icon "button" at bounding box center [617, 39] width 6 height 6
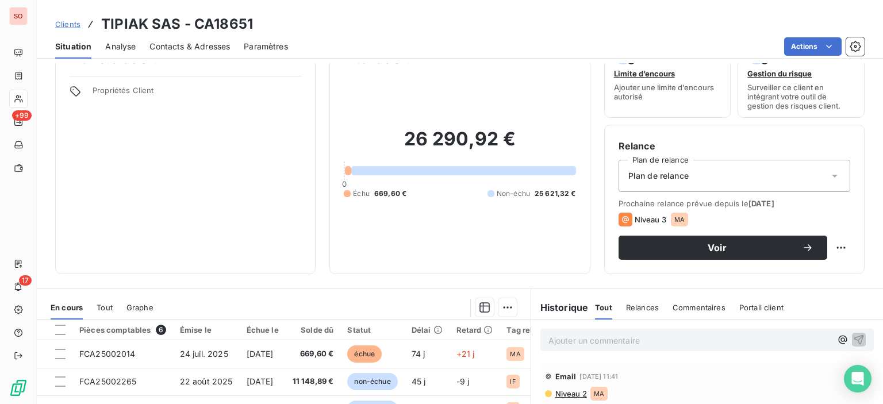
scroll to position [58, 0]
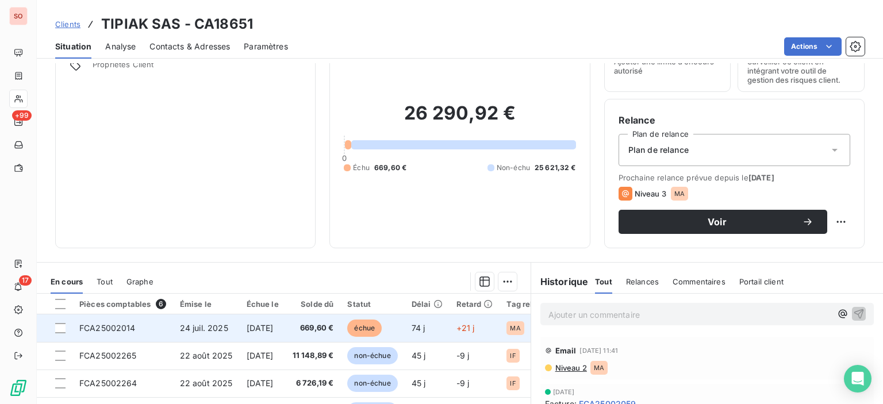
click at [341, 333] on td "669,60 €" at bounding box center [313, 329] width 55 height 28
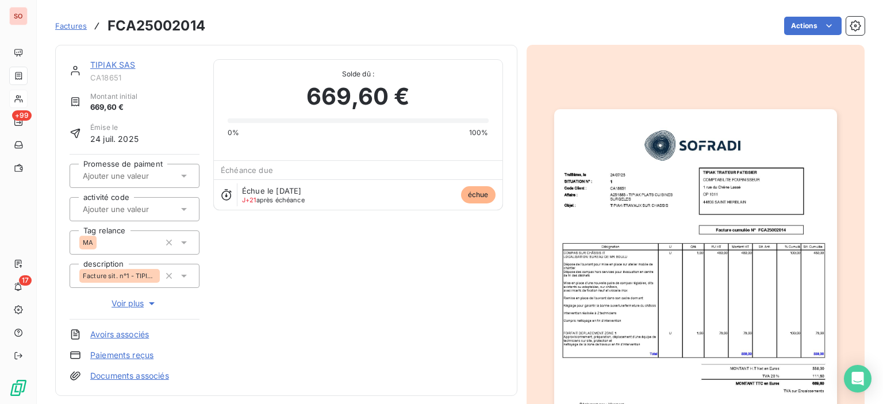
click at [111, 62] on link "TIPIAK SAS" at bounding box center [112, 65] width 45 height 10
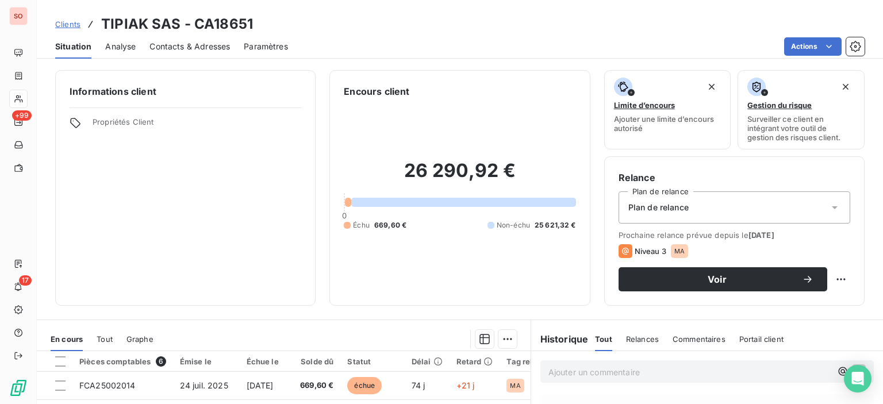
click at [202, 47] on span "Contacts & Adresses" at bounding box center [190, 47] width 81 height 12
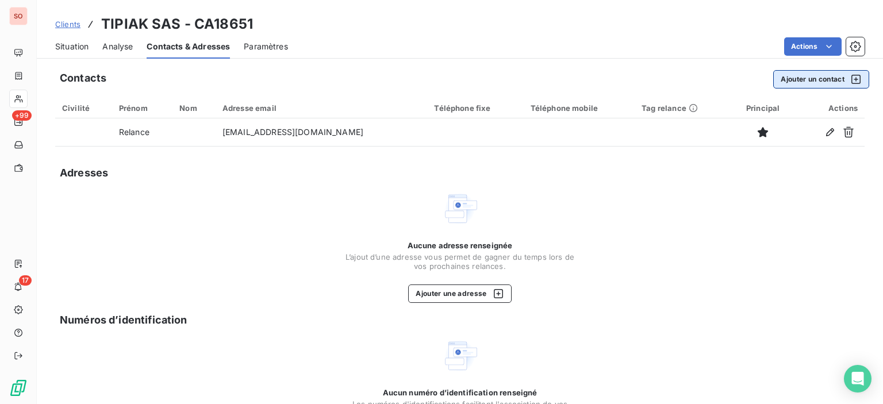
click at [800, 85] on button "Ajouter un contact" at bounding box center [821, 79] width 96 height 18
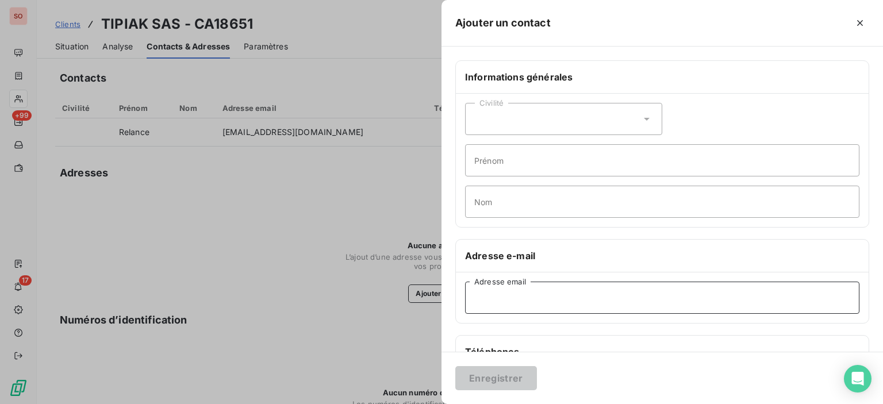
paste input "[PERSON_NAME] <[PERSON_NAME][EMAIL_ADDRESS][DOMAIN_NAME]>"
drag, startPoint x: 549, startPoint y: 300, endPoint x: 357, endPoint y: 295, distance: 192.1
click at [357, 404] on div "Ajouter un contact Informations générales Civilité Prénom Nom Adresse e-mail [P…" at bounding box center [441, 404] width 883 height 0
click at [580, 293] on input "[PERSON_NAME][EMAIL_ADDRESS][DOMAIN_NAME]>" at bounding box center [662, 298] width 394 height 32
type input "[PERSON_NAME][EMAIL_ADDRESS][DOMAIN_NAME]"
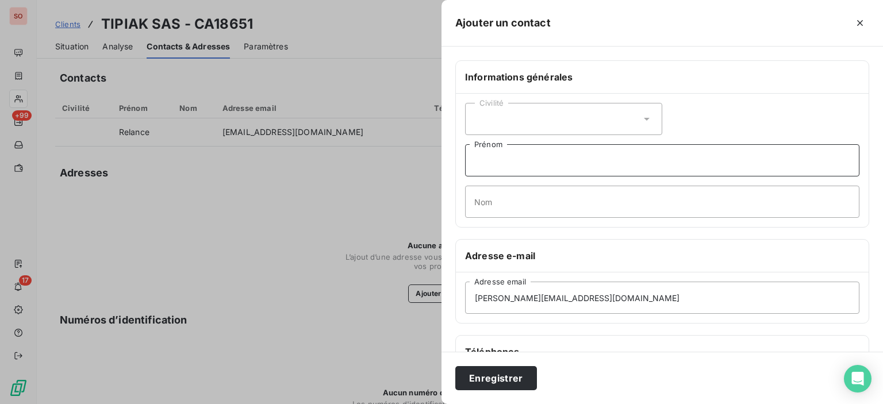
drag, startPoint x: 529, startPoint y: 167, endPoint x: 529, endPoint y: 141, distance: 25.9
click at [528, 166] on input "Prénom" at bounding box center [662, 160] width 394 height 32
click at [546, 110] on div "Civilité" at bounding box center [563, 119] width 197 height 32
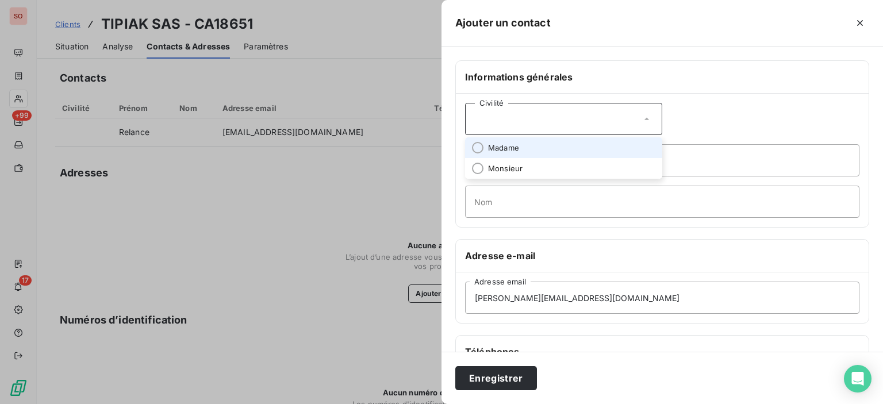
click at [526, 151] on li "Madame" at bounding box center [563, 147] width 197 height 21
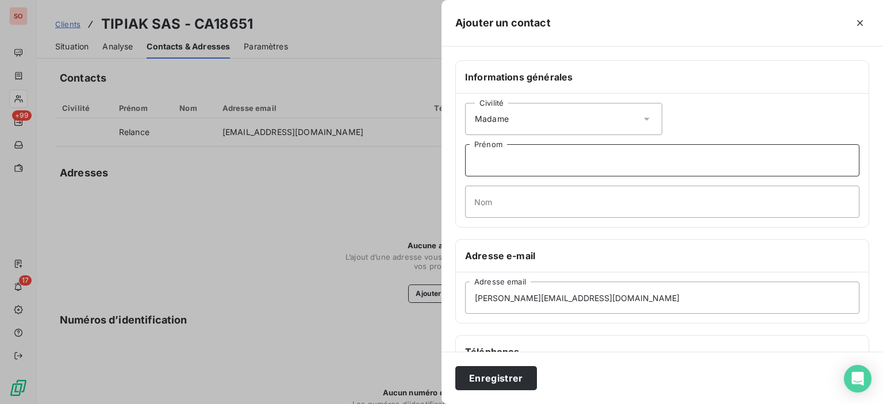
click at [521, 156] on input "Prénom" at bounding box center [662, 160] width 394 height 32
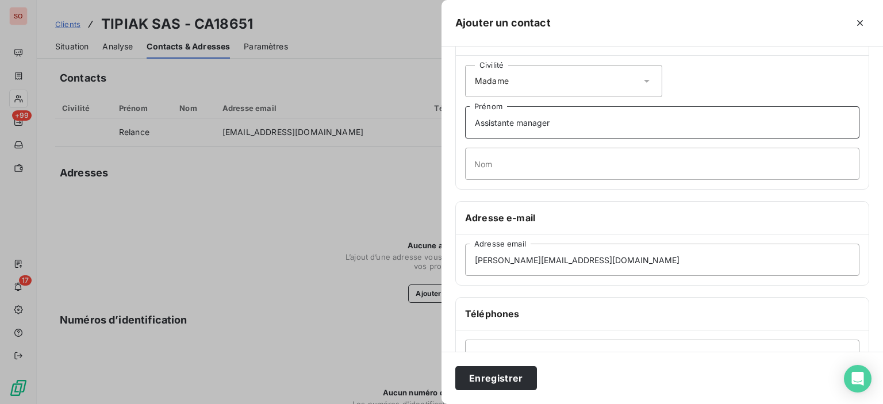
scroll to position [58, 0]
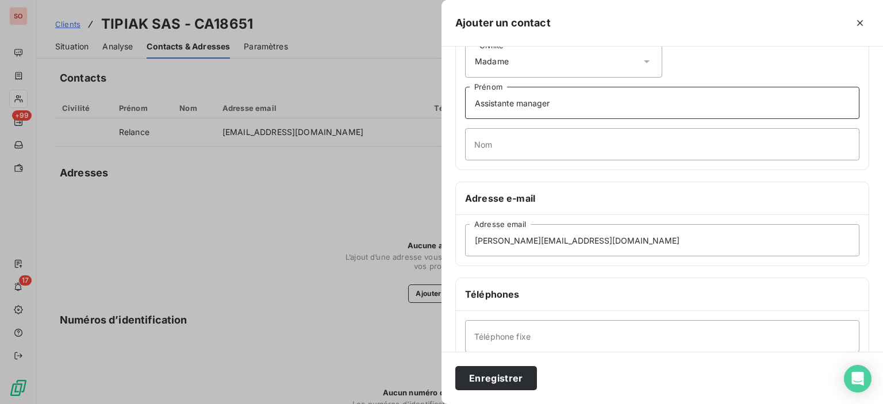
type input "Assistante manager"
paste input "02 28 03 03 95"
type input "02 28 03 03 95"
click at [501, 374] on button "Enregistrer" at bounding box center [496, 378] width 82 height 24
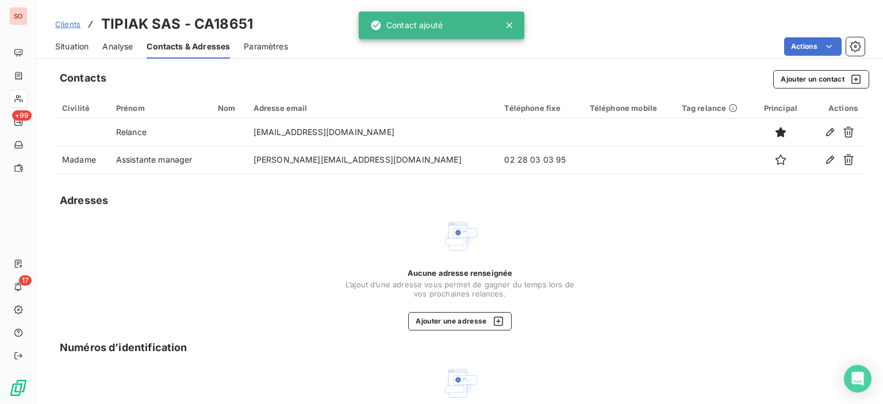
click at [86, 49] on span "Situation" at bounding box center [71, 47] width 33 height 12
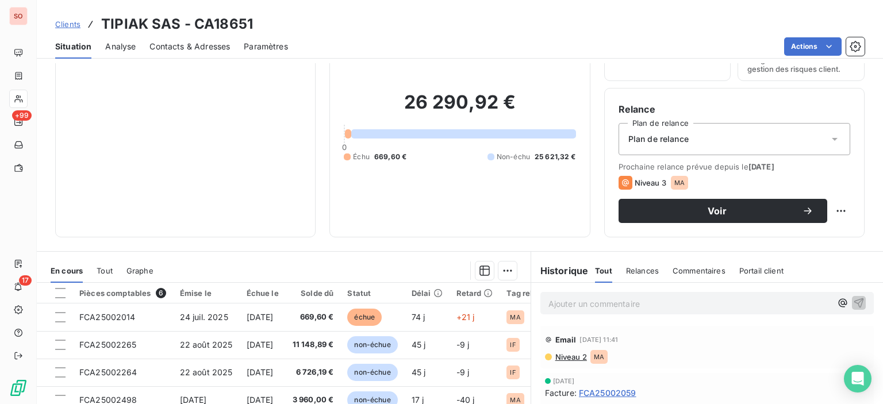
scroll to position [115, 0]
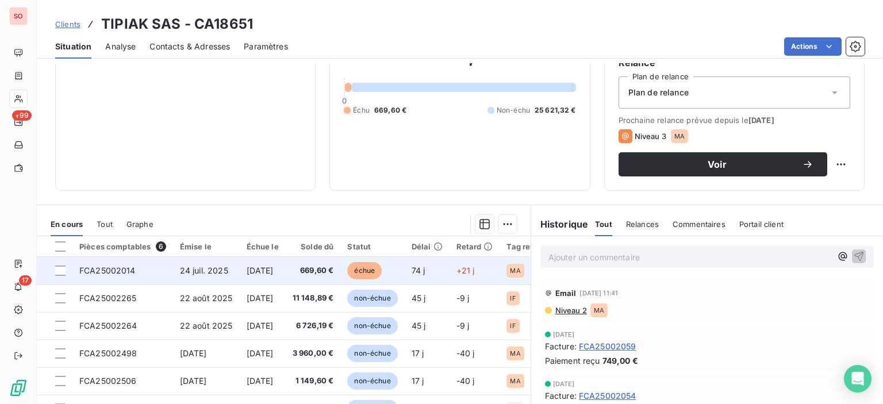
click at [328, 262] on td "669,60 €" at bounding box center [313, 271] width 55 height 28
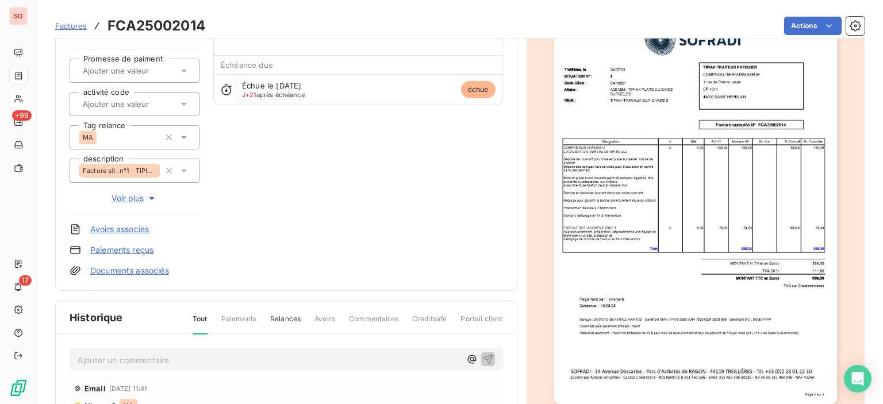
scroll to position [230, 0]
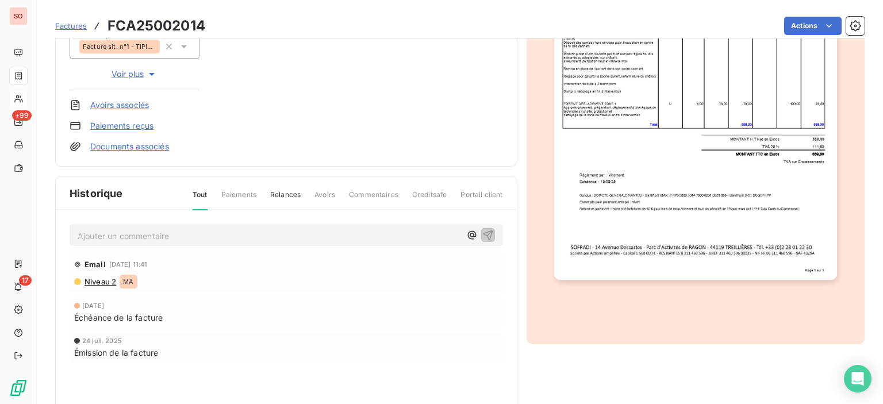
click at [273, 236] on p "Ajouter un commentaire ﻿" at bounding box center [269, 236] width 383 height 14
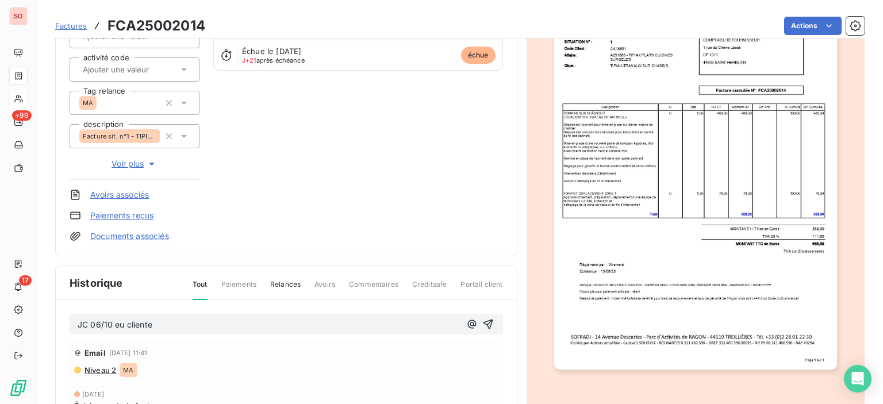
scroll to position [115, 0]
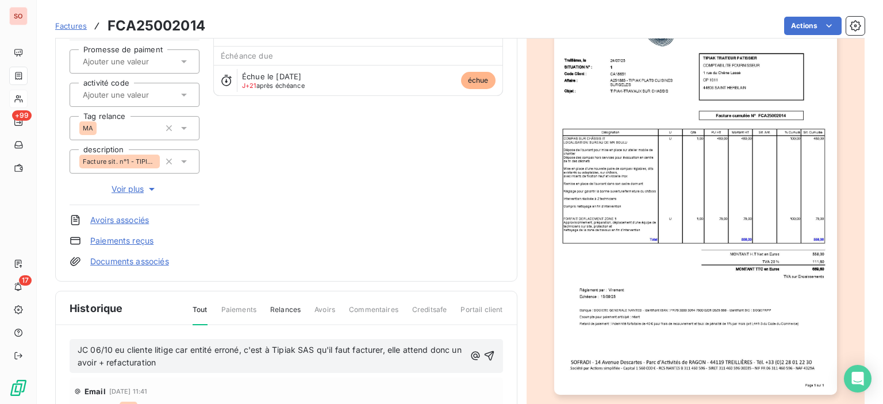
click at [151, 347] on span "JC 06/10 eu cliente litige car entité erroné, c'est à Tipiak SAS qu'il faut fac…" at bounding box center [271, 356] width 386 height 23
click at [433, 346] on span "JC 06/10 eu cliente [PERSON_NAME], litige car entité erroné, c'est à Tipiak SAS…" at bounding box center [269, 356] width 382 height 23
click at [228, 359] on p "JC 06/10 eu cliente [PERSON_NAME], litige car entité erroné, c'est à Tipiak SAS…" at bounding box center [272, 357] width 388 height 26
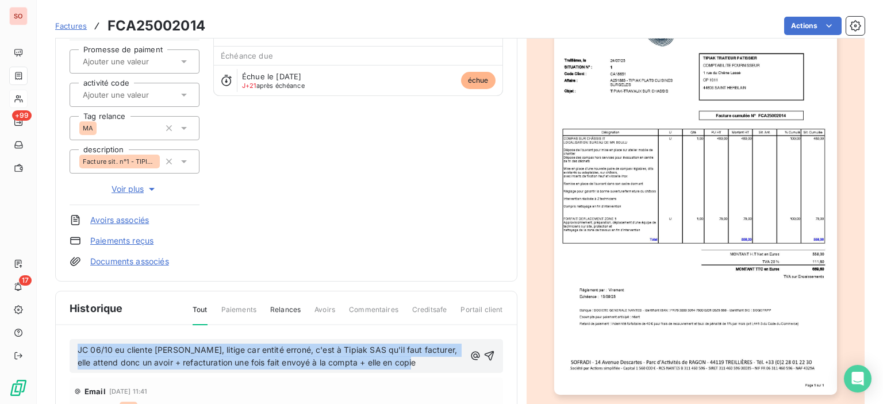
drag, startPoint x: 405, startPoint y: 362, endPoint x: 48, endPoint y: 335, distance: 357.5
click at [48, 335] on section "Factures FCA25002014 Actions TIPIAK SAS CA18651 Montant initial 669,60 € Émise …" at bounding box center [460, 202] width 846 height 404
copy span "JC 06/10 eu cliente [PERSON_NAME], litige car entité erroné, c'est à Tipiak SAS…"
click at [485, 352] on icon "button" at bounding box center [490, 356] width 12 height 12
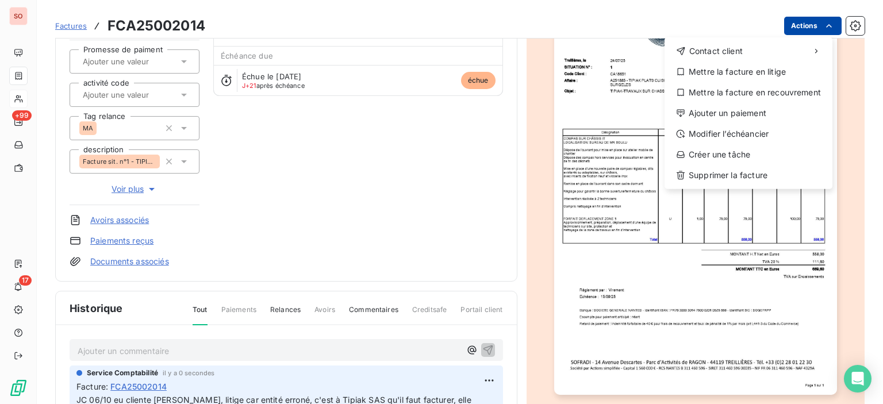
click at [807, 27] on html "SO +99 17 Factures FCA25002014 Actions Contact client Mettre la facture en liti…" at bounding box center [441, 202] width 883 height 404
click at [716, 155] on div "Créer une tâche" at bounding box center [748, 154] width 159 height 18
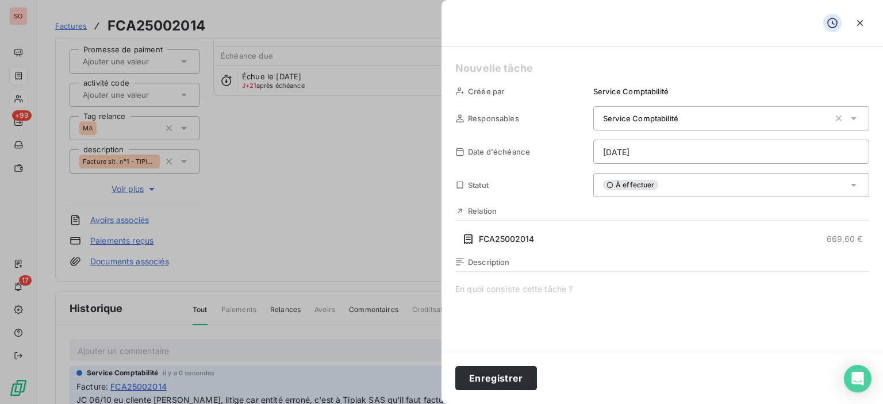
paste span
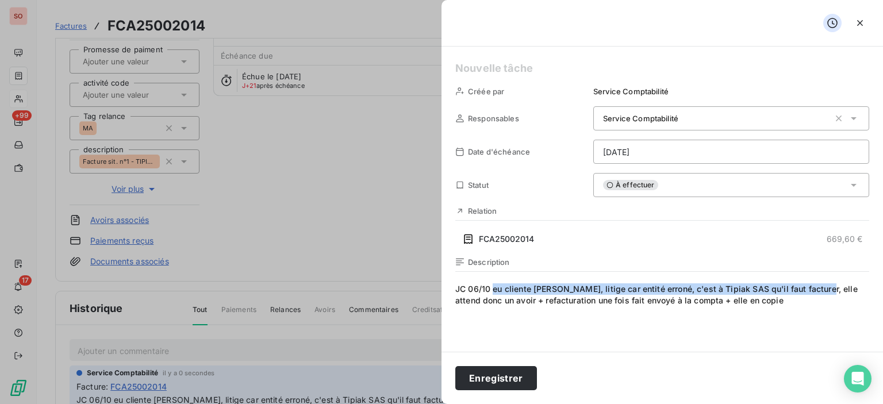
drag, startPoint x: 817, startPoint y: 289, endPoint x: 472, endPoint y: 279, distance: 345.1
click at [493, 283] on span "JC 06/10 eu cliente [PERSON_NAME], litige car entité erroné, c'est à Tipiak SAS…" at bounding box center [662, 393] width 414 height 221
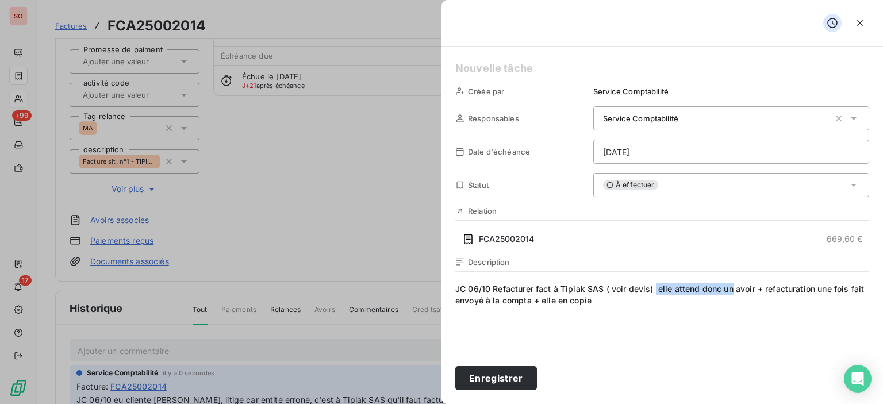
drag, startPoint x: 731, startPoint y: 288, endPoint x: 653, endPoint y: 292, distance: 78.3
click at [653, 292] on span "JC 06/10 Refacturer fact à Tipiak SAS ( voir devis) elle attend donc un avoir +…" at bounding box center [662, 393] width 414 height 221
click at [736, 284] on span "JC 06/10 Refacturer fact à Tipiak SAS ( voir devis) + lui envoyer avoir + refac…" at bounding box center [662, 393] width 414 height 221
click at [814, 293] on span "JC 06/10 Refacturer fact à Tipiak SAS ( voir devis) + lui envoyer avoir et refa…" at bounding box center [662, 393] width 414 height 221
drag, startPoint x: 796, startPoint y: 290, endPoint x: 796, endPoint y: 302, distance: 12.1
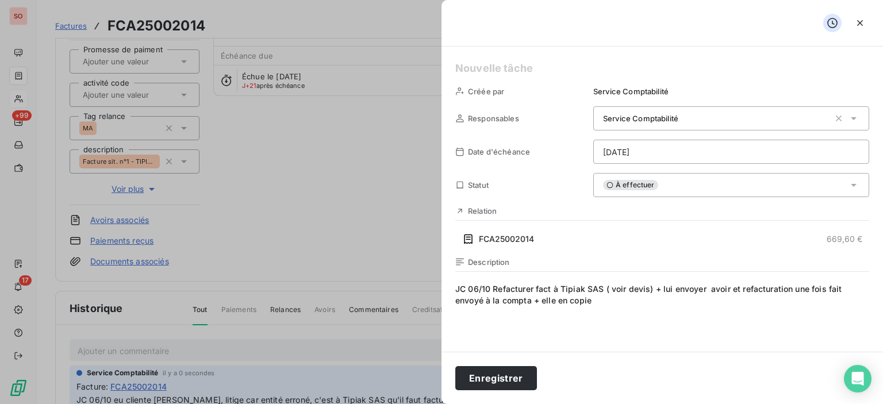
click at [796, 302] on span "JC 06/10 Refacturer fact à Tipiak SAS ( voir devis) + lui envoyer avoir et refa…" at bounding box center [662, 393] width 414 height 221
click at [713, 149] on html "SO +99 17 Factures FCA25002014 Actions TIPIAK SAS CA18651 Montant initial 669,6…" at bounding box center [441, 202] width 883 height 404
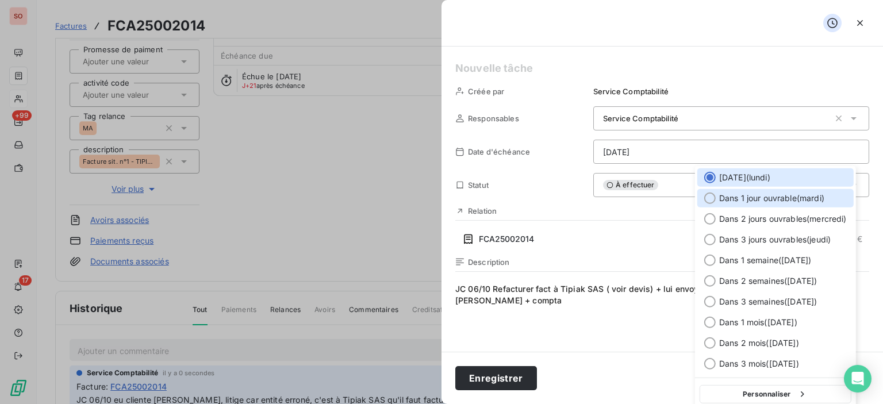
click at [727, 197] on span "Dans 1 jour ouvrable ( [DATE] )" at bounding box center [771, 199] width 105 height 12
type input "[DATE]"
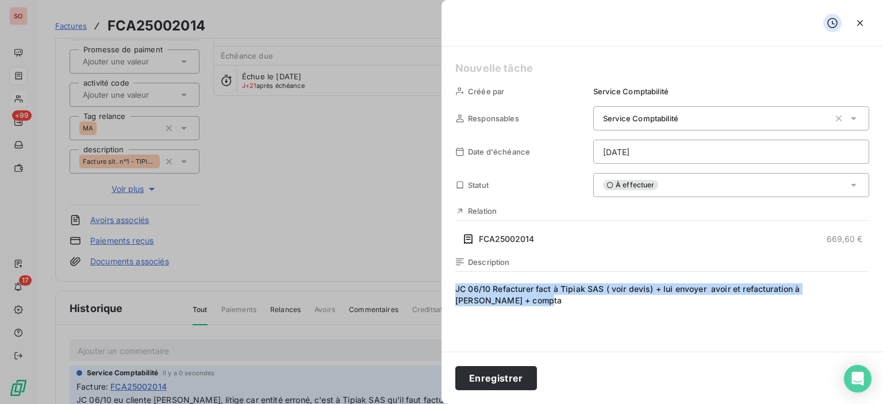
drag, startPoint x: 492, startPoint y: 300, endPoint x: 449, endPoint y: 285, distance: 45.3
click at [449, 285] on div "Créée par Service Comptabilité Responsables Service Comptabilité Date d'échéanc…" at bounding box center [663, 199] width 442 height 305
copy span "JC 06/10 Refacturer fact à Tipiak SAS ( voir devis) + lui envoyer avoir et refa…"
click at [513, 371] on button "Enregistrer" at bounding box center [496, 378] width 82 height 24
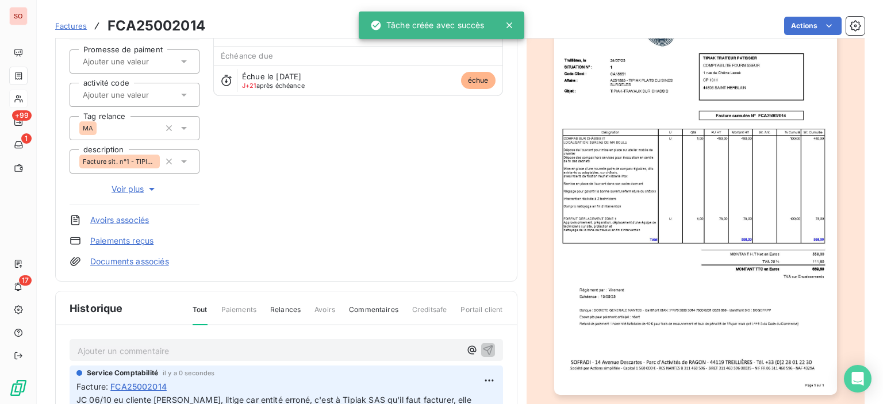
click at [77, 25] on span "Factures" at bounding box center [71, 25] width 32 height 9
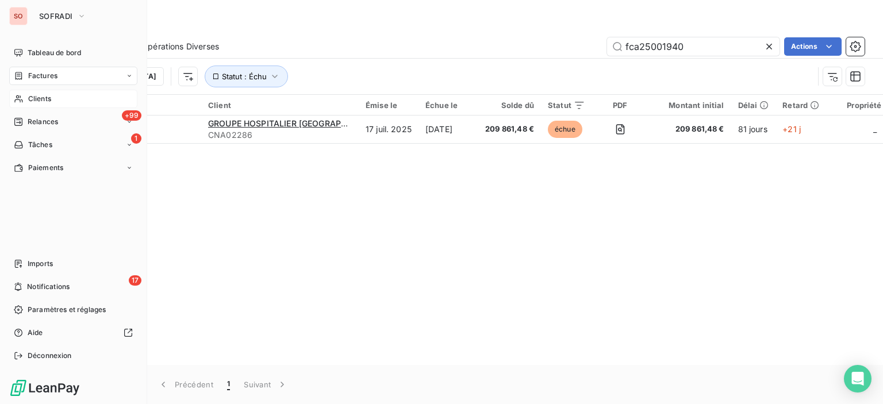
click at [48, 94] on span "Clients" at bounding box center [39, 99] width 23 height 10
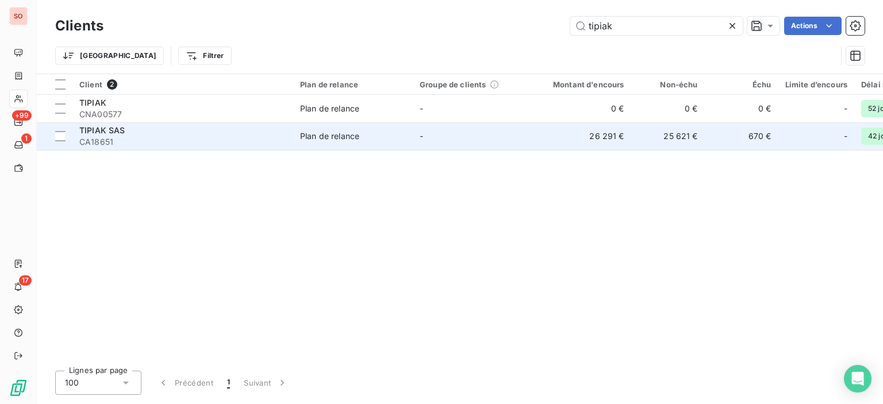
click at [263, 128] on div "TIPIAK SAS" at bounding box center [182, 131] width 207 height 12
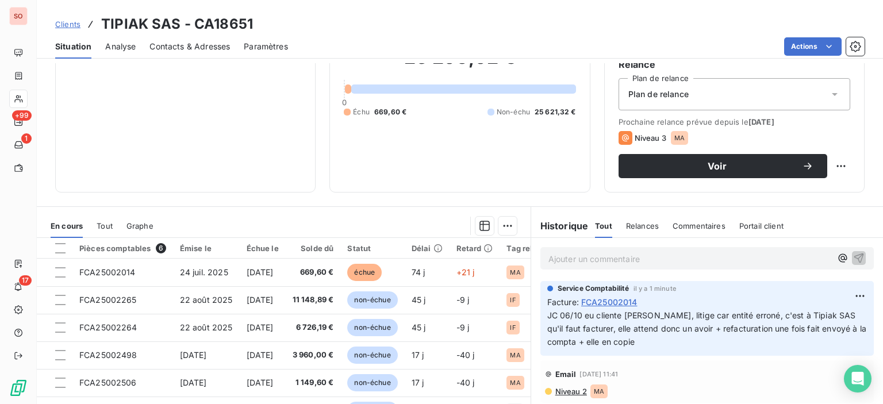
scroll to position [202, 0]
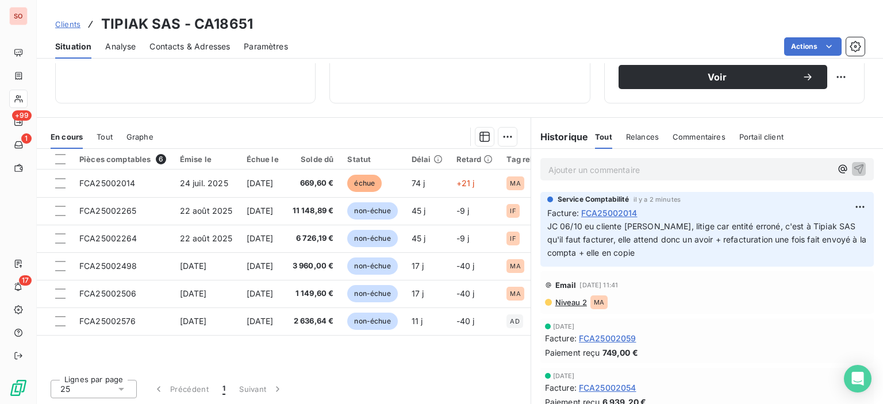
click at [71, 20] on span "Clients" at bounding box center [67, 24] width 25 height 9
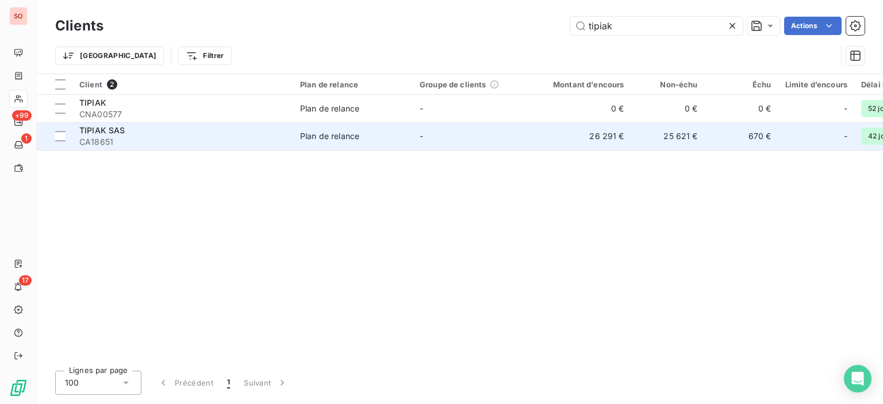
click at [135, 131] on div "TIPIAK SAS" at bounding box center [182, 131] width 207 height 12
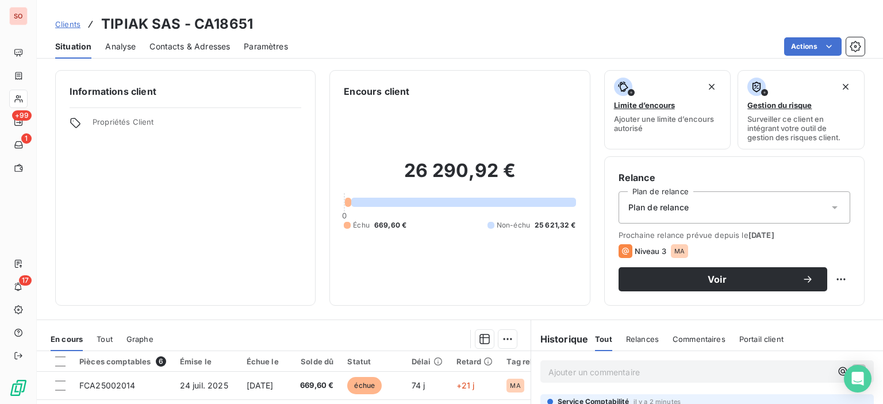
click at [204, 43] on span "Contacts & Adresses" at bounding box center [190, 47] width 81 height 12
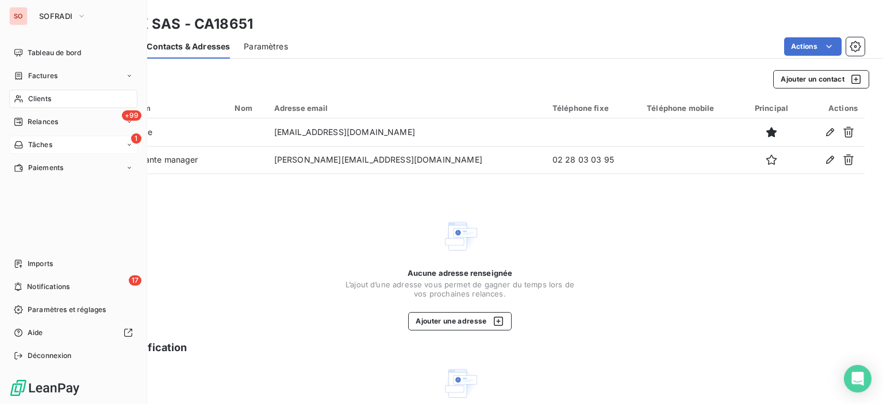
click at [30, 140] on span "Tâches" at bounding box center [40, 145] width 24 height 10
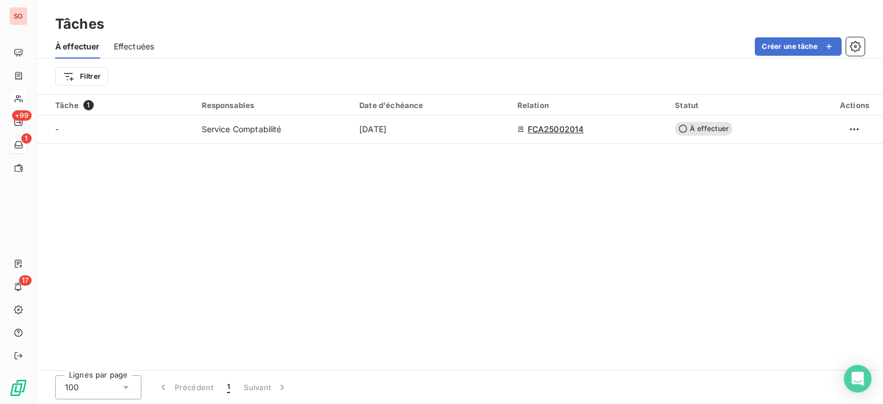
click at [431, 202] on div "Tâche 1 Responsables Date d'échéance Relation Statut Actions - Service Comptabi…" at bounding box center [460, 232] width 846 height 275
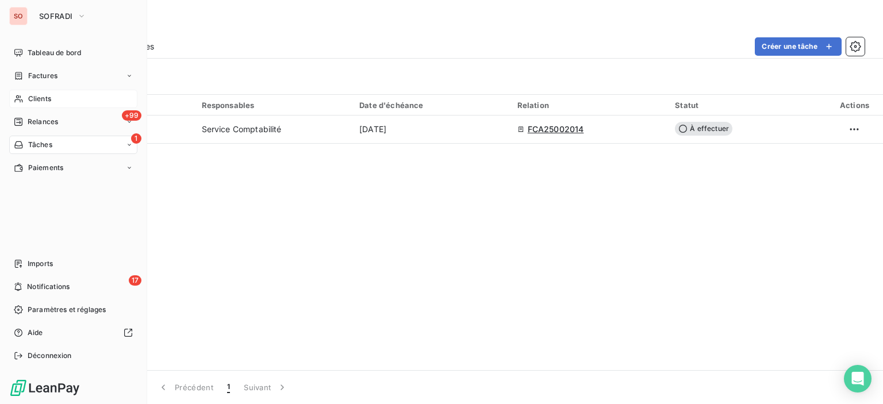
click at [40, 94] on span "Clients" at bounding box center [39, 99] width 23 height 10
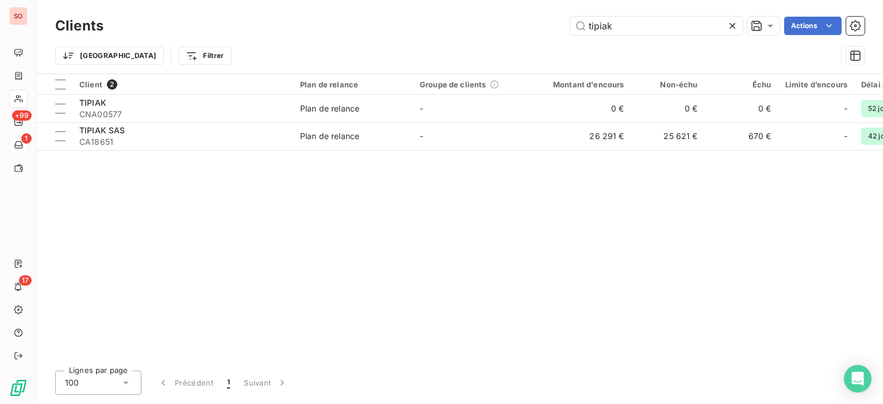
click at [437, 22] on div "tipiak Actions" at bounding box center [491, 26] width 748 height 18
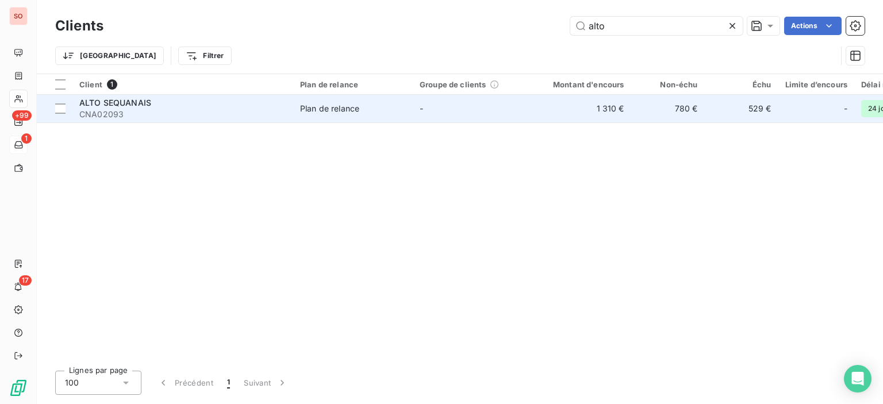
type input "alto"
click at [306, 121] on td "Plan de relance" at bounding box center [353, 109] width 120 height 28
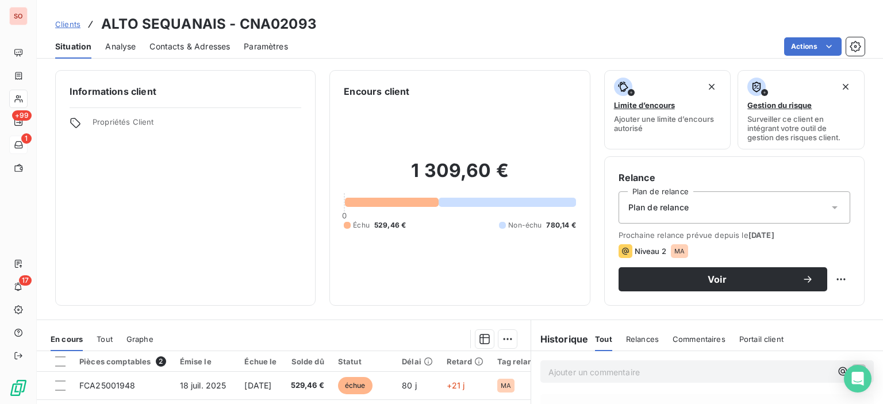
click at [196, 37] on div "Contacts & Adresses" at bounding box center [190, 47] width 81 height 24
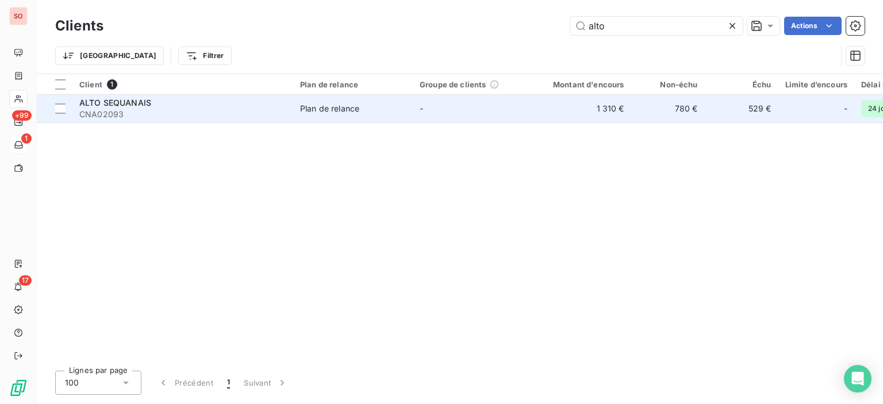
click at [179, 114] on span "CNA02093" at bounding box center [182, 115] width 207 height 12
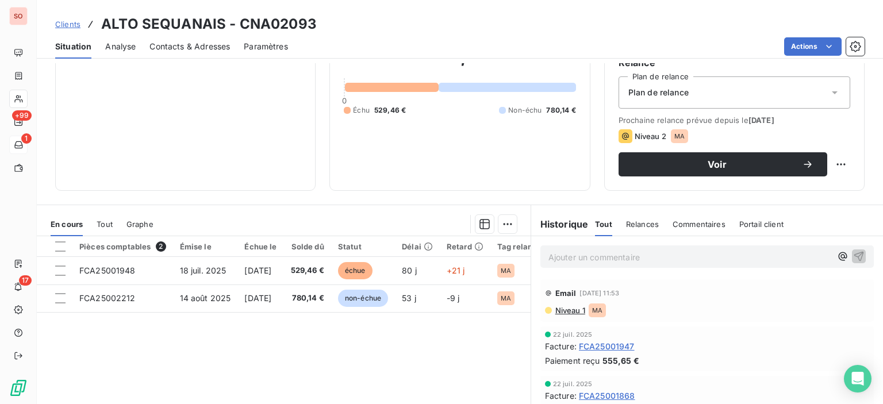
click at [568, 310] on span "Niveau 1" at bounding box center [569, 310] width 31 height 9
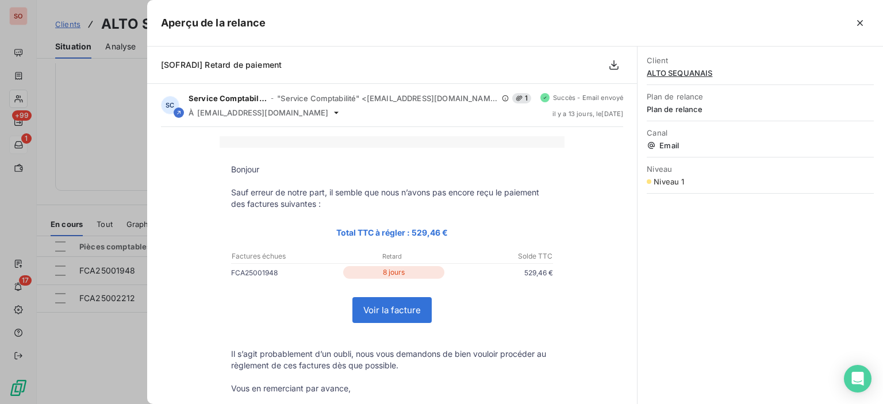
click at [92, 120] on div at bounding box center [441, 202] width 883 height 404
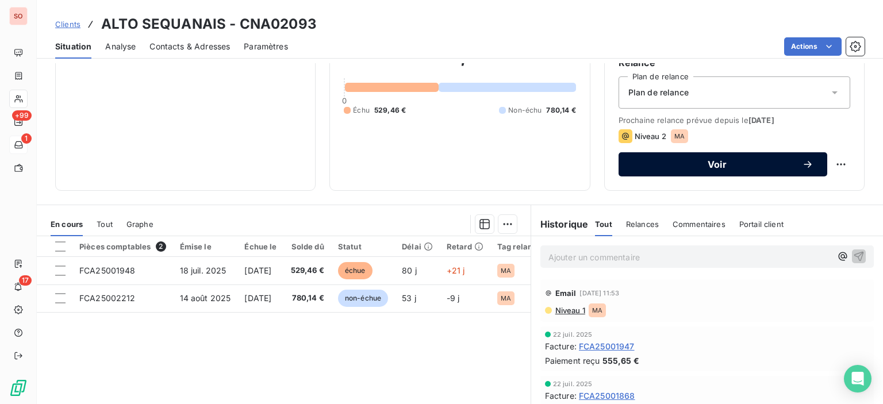
click at [779, 156] on button "Voir" at bounding box center [723, 164] width 209 height 24
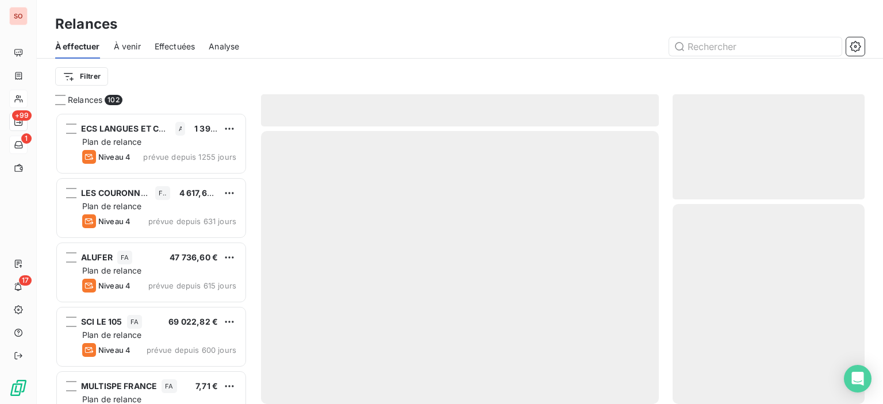
scroll to position [283, 183]
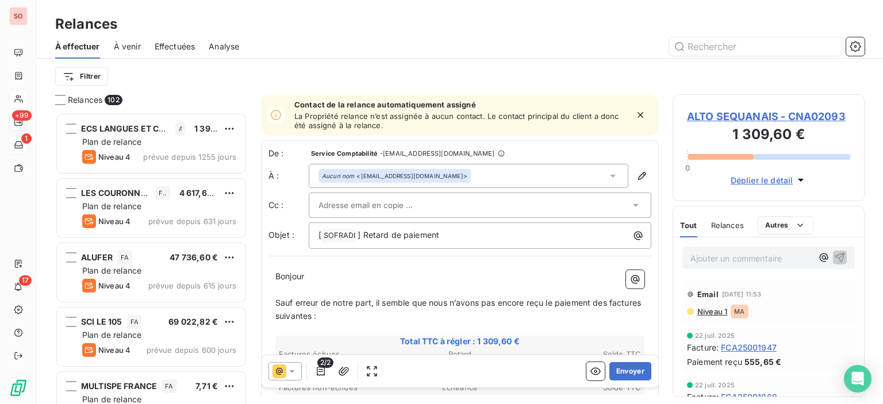
click at [488, 209] on div at bounding box center [475, 205] width 312 height 17
click at [504, 178] on div "Aucun nom <[EMAIL_ADDRESS][DOMAIN_NAME]>" at bounding box center [469, 176] width 320 height 24
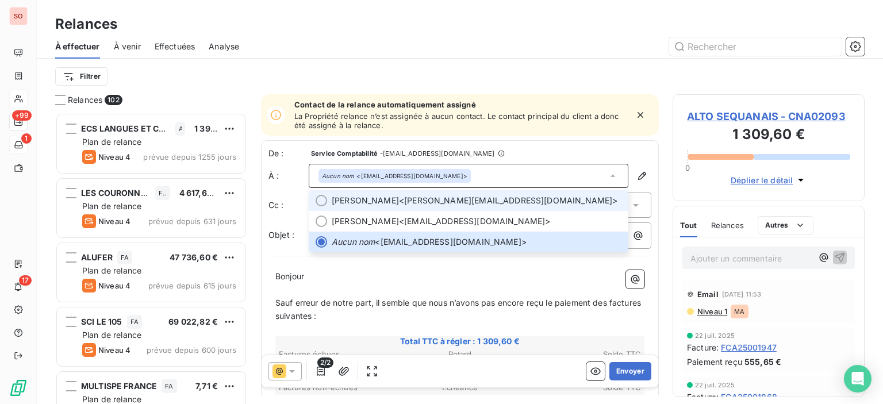
click at [477, 200] on span "[PERSON_NAME] <[EMAIL_ADDRESS][DOMAIN_NAME]>" at bounding box center [477, 201] width 290 height 12
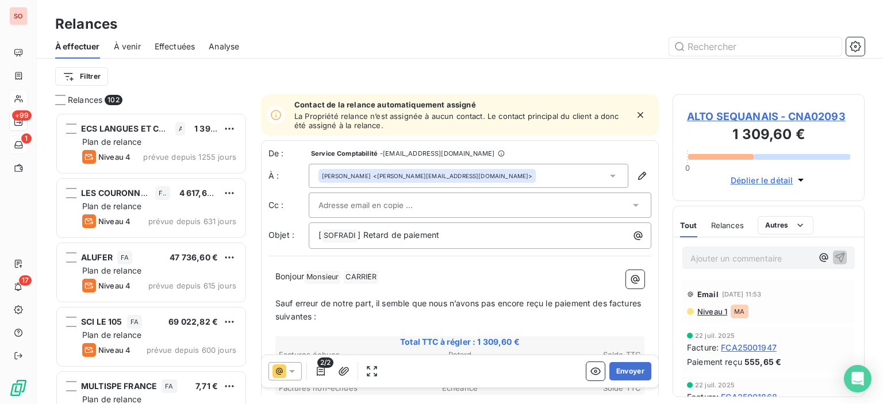
click at [473, 201] on div at bounding box center [475, 205] width 312 height 17
click at [476, 209] on input "text" at bounding box center [475, 205] width 312 height 17
click at [476, 209] on div at bounding box center [475, 205] width 312 height 17
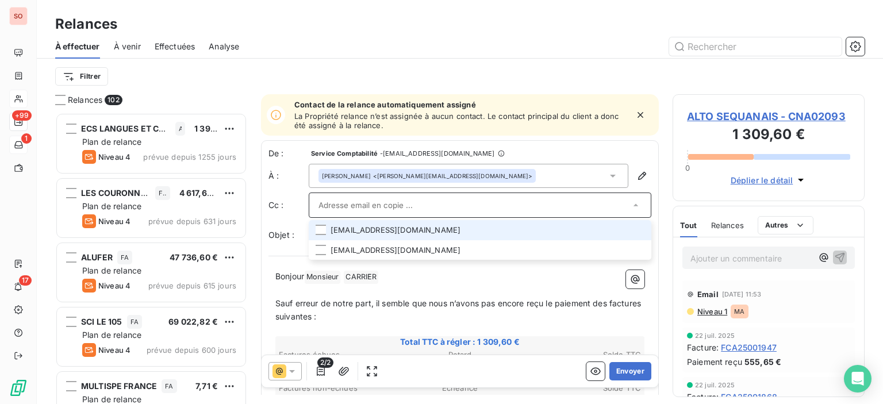
scroll to position [58, 0]
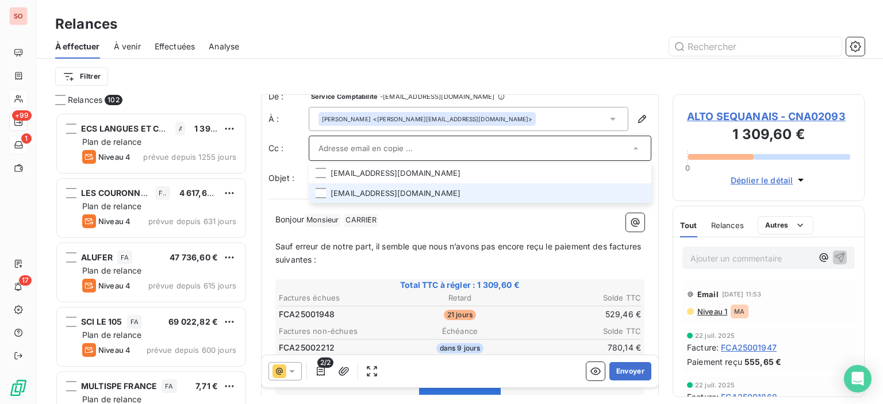
click at [437, 190] on li "[EMAIL_ADDRESS][DOMAIN_NAME]" at bounding box center [480, 193] width 343 height 20
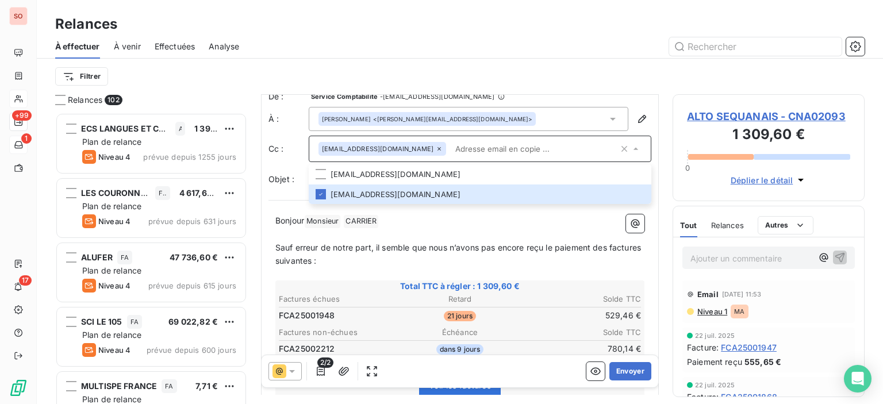
paste input "[PERSON_NAME] <[EMAIL_ADDRESS][DOMAIN_NAME]>"
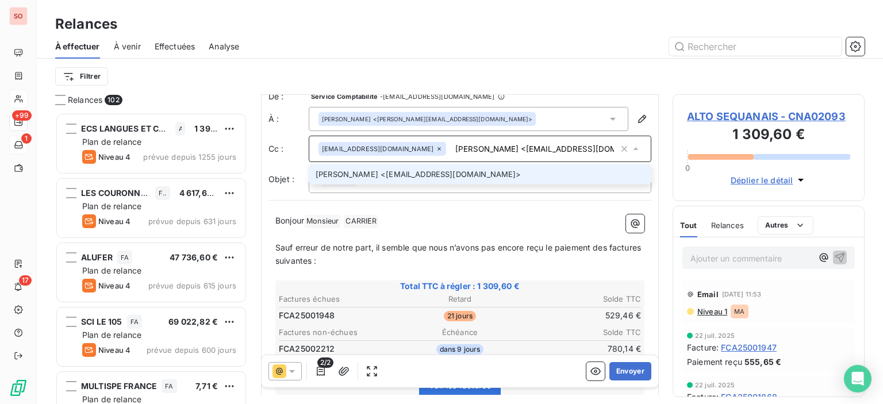
click at [501, 147] on input "[PERSON_NAME] <[EMAIL_ADDRESS][DOMAIN_NAME]>" at bounding box center [535, 148] width 168 height 17
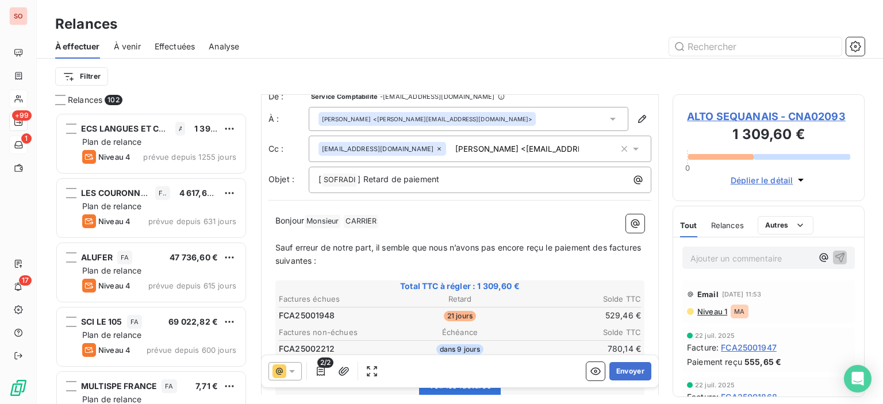
click at [500, 148] on input "[PERSON_NAME] <[EMAIL_ADDRESS][DOMAIN_NAME]>" at bounding box center [517, 148] width 133 height 17
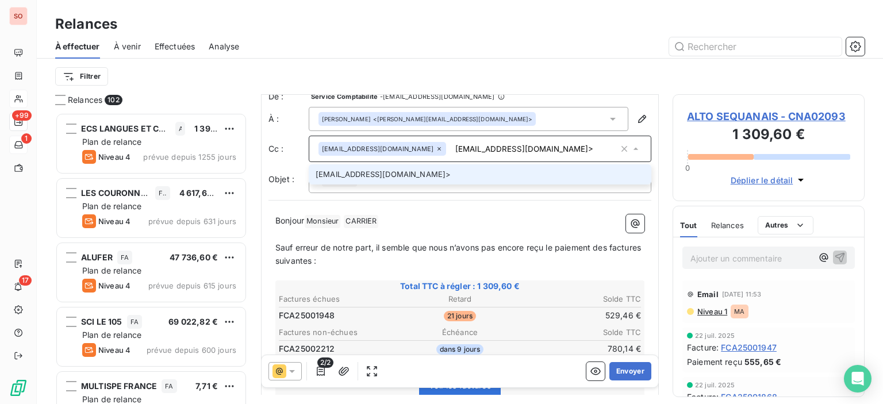
click at [551, 147] on input "[EMAIL_ADDRESS][DOMAIN_NAME]>" at bounding box center [535, 148] width 168 height 17
type input "[EMAIL_ADDRESS][DOMAIN_NAME]"
click at [491, 174] on li "[EMAIL_ADDRESS][DOMAIN_NAME]" at bounding box center [480, 174] width 343 height 20
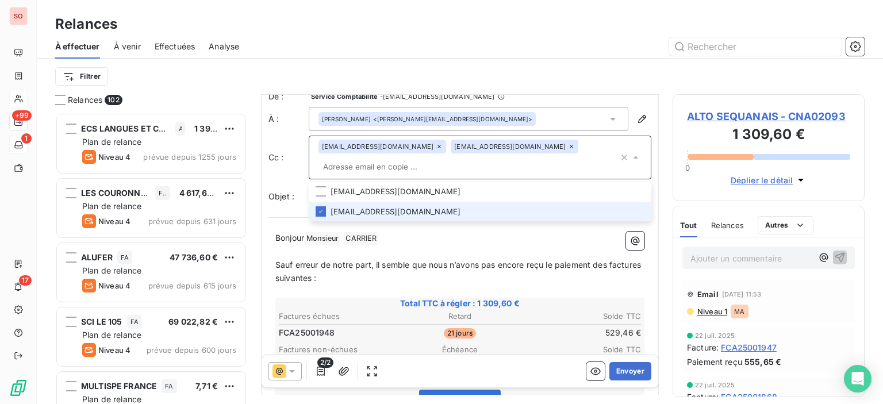
click at [504, 82] on div "Filtrer" at bounding box center [460, 77] width 810 height 22
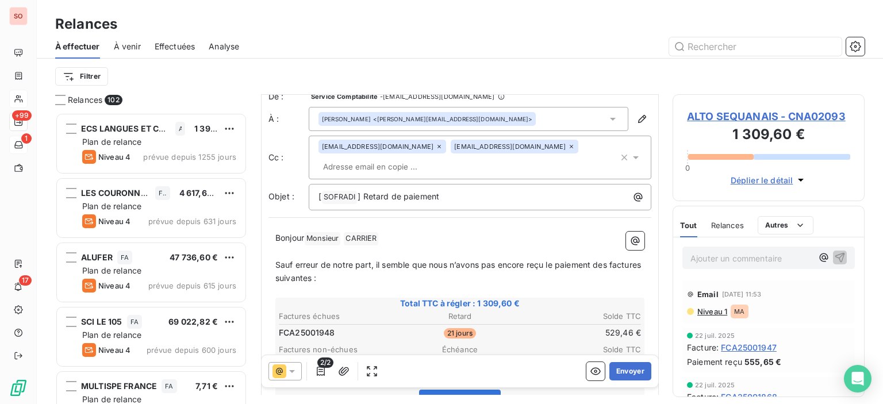
scroll to position [173, 0]
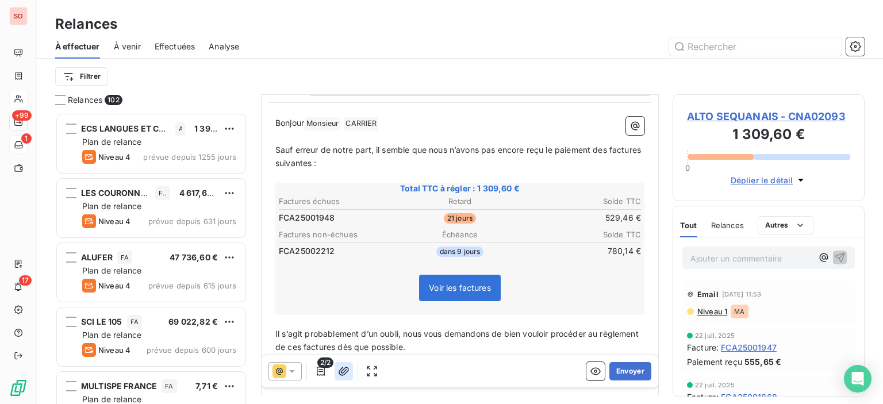
click at [336, 366] on button "button" at bounding box center [344, 371] width 18 height 18
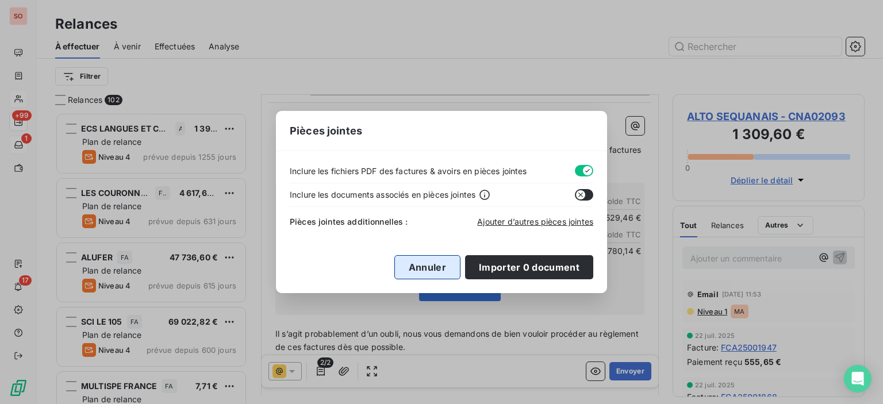
click at [419, 260] on button "Annuler" at bounding box center [427, 267] width 66 height 24
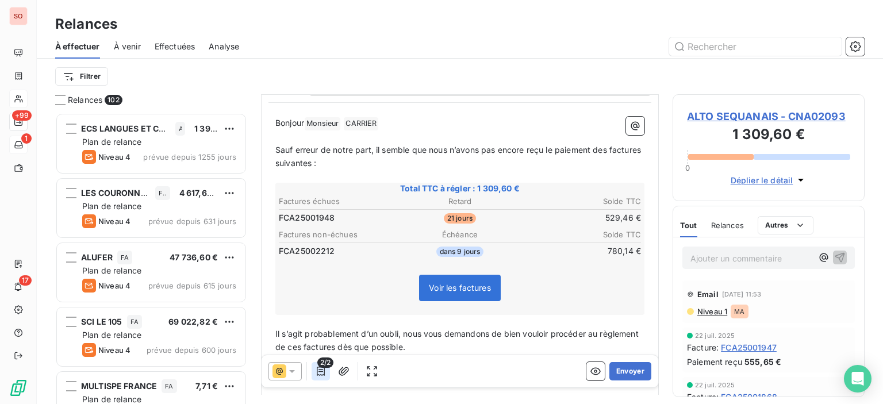
click at [327, 374] on button "button" at bounding box center [321, 371] width 18 height 18
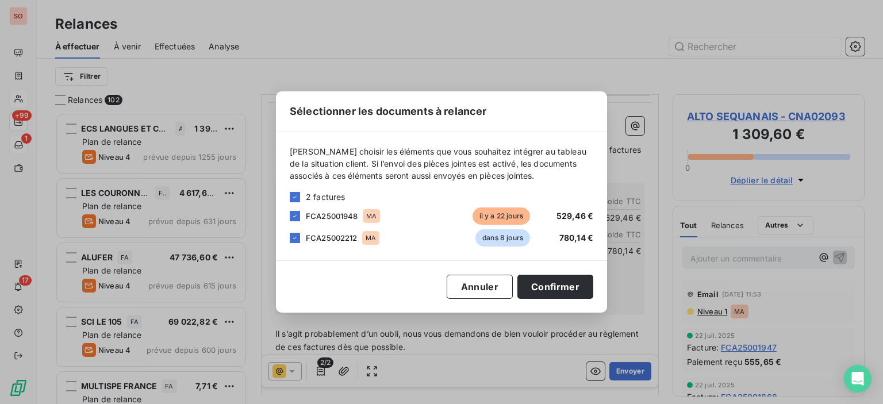
click at [290, 189] on div "[PERSON_NAME] choisir les éléments que vous souhaitez intégrer au tableau de la…" at bounding box center [442, 195] width 304 height 101
click at [294, 198] on icon at bounding box center [295, 197] width 7 height 7
click at [296, 223] on div "FCA25001948 MA [DATE] 529,46 €" at bounding box center [442, 216] width 304 height 17
click at [297, 216] on div at bounding box center [295, 216] width 10 height 10
click at [565, 285] on button "Confirmer" at bounding box center [556, 287] width 76 height 24
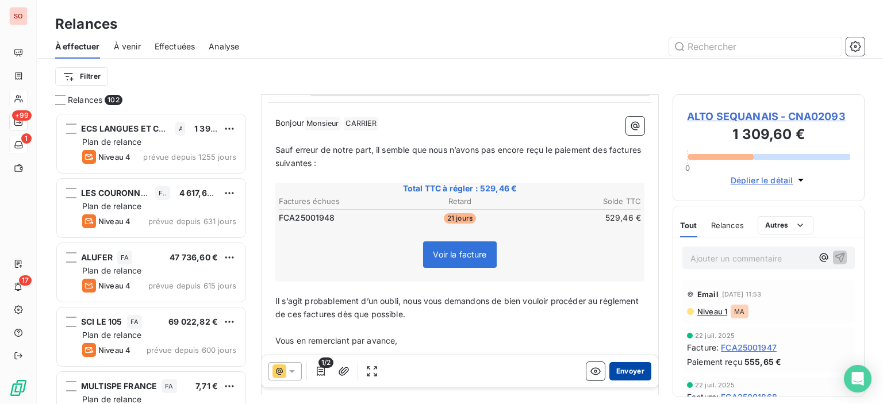
click at [633, 367] on button "Envoyer" at bounding box center [631, 371] width 42 height 18
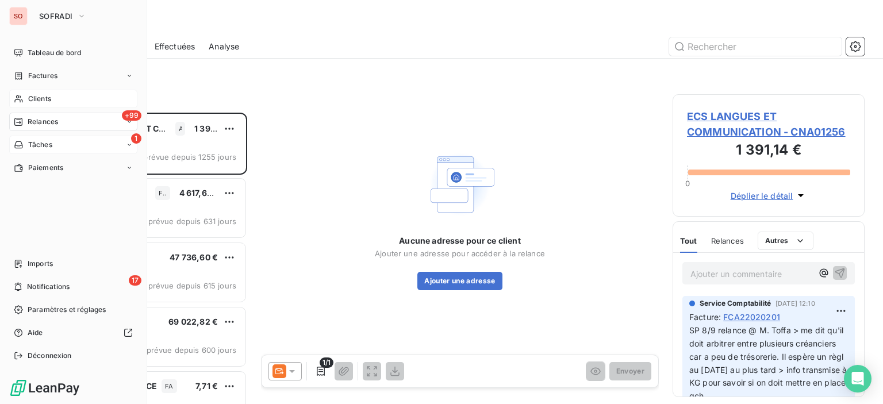
click at [34, 90] on div "Clients" at bounding box center [73, 99] width 128 height 18
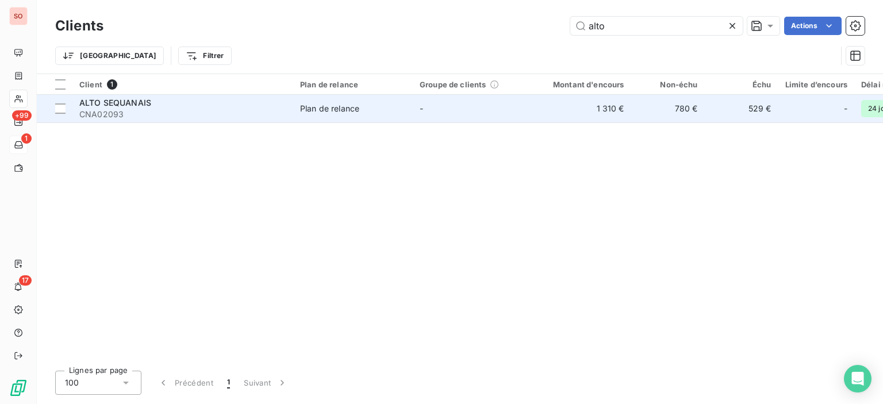
click at [306, 111] on div "Plan de relance" at bounding box center [329, 109] width 59 height 12
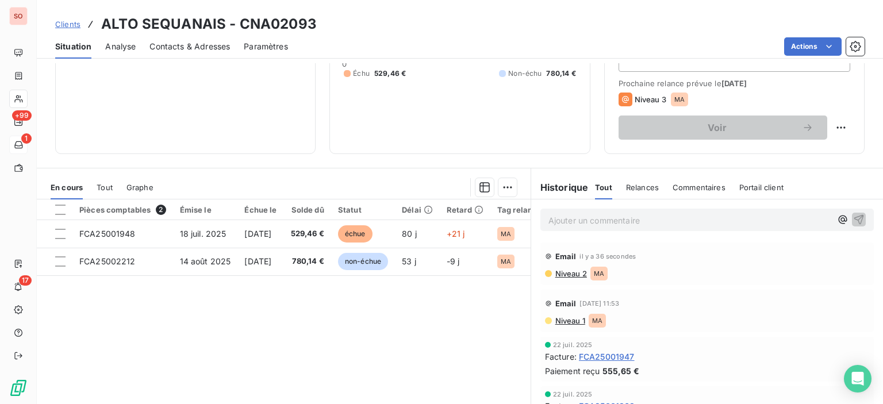
scroll to position [173, 0]
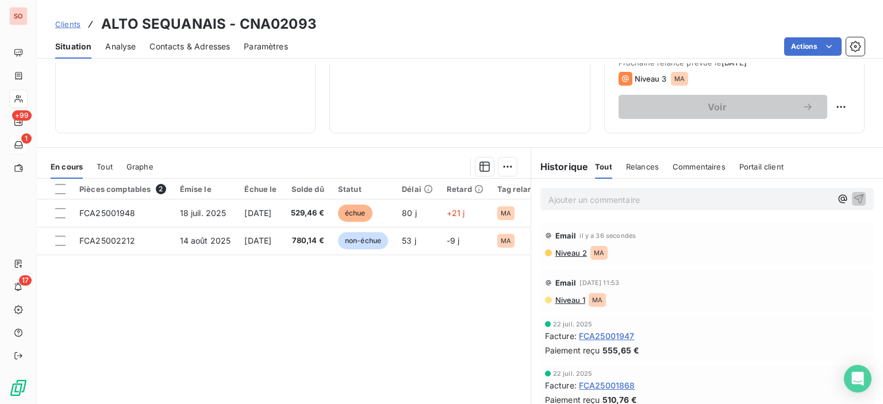
click at [569, 252] on span "Niveau 2" at bounding box center [570, 252] width 33 height 9
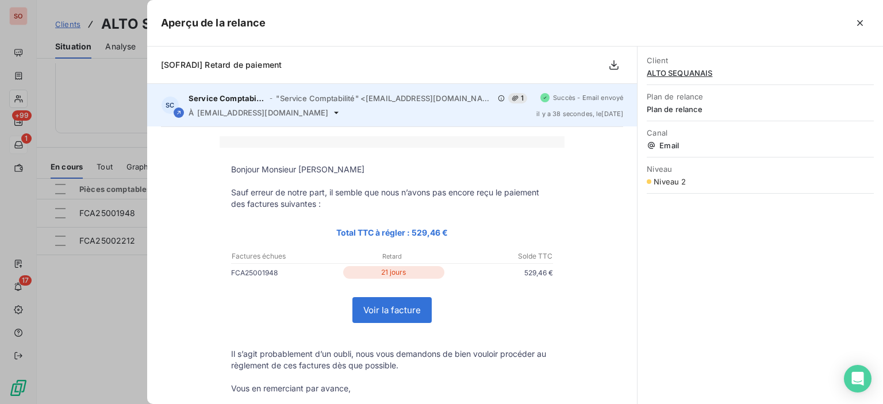
click at [508, 98] on span "1" at bounding box center [517, 98] width 19 height 10
click at [332, 113] on icon at bounding box center [336, 112] width 9 height 9
click at [332, 112] on icon at bounding box center [336, 112] width 9 height 9
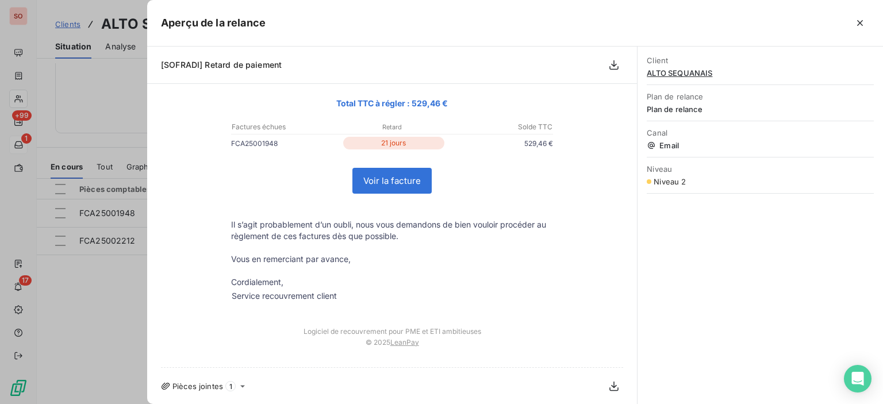
scroll to position [0, 0]
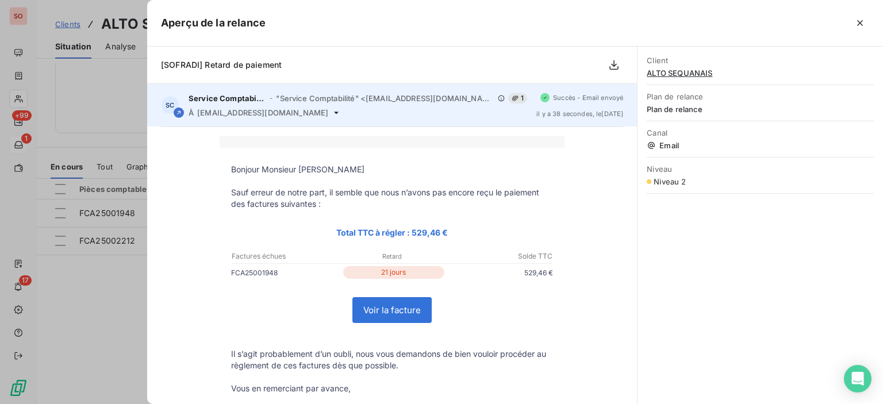
click at [508, 98] on span "1" at bounding box center [517, 98] width 19 height 10
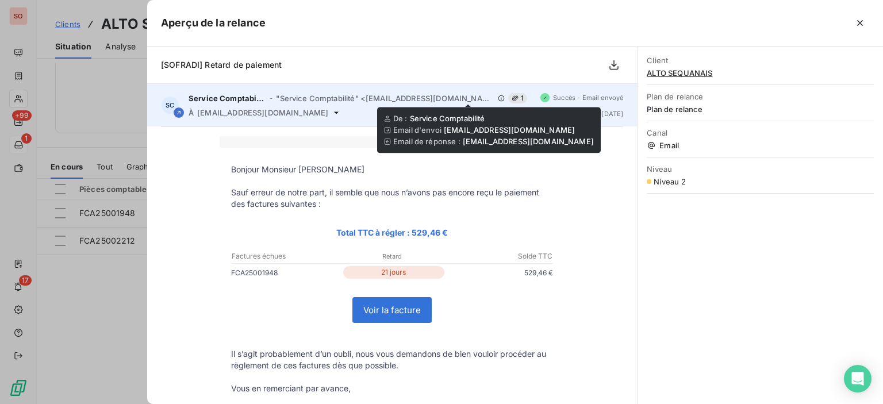
click at [498, 97] on icon at bounding box center [501, 98] width 7 height 7
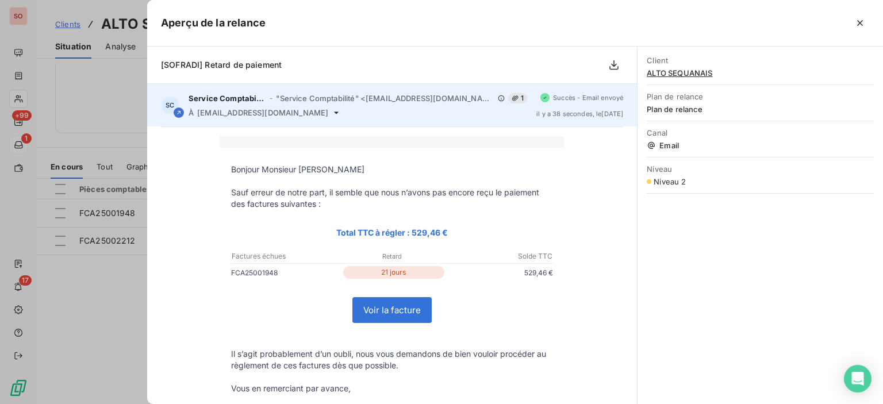
click at [308, 106] on div "Service Comptabilité - "Service Comptabilité" <[EMAIL_ADDRESS][DOMAIN_NAME]> 1 …" at bounding box center [358, 105] width 339 height 24
click at [313, 110] on div "À [PERSON_NAME][EMAIL_ADDRESS][DOMAIN_NAME]" at bounding box center [358, 112] width 339 height 9
click at [332, 114] on icon at bounding box center [336, 112] width 9 height 9
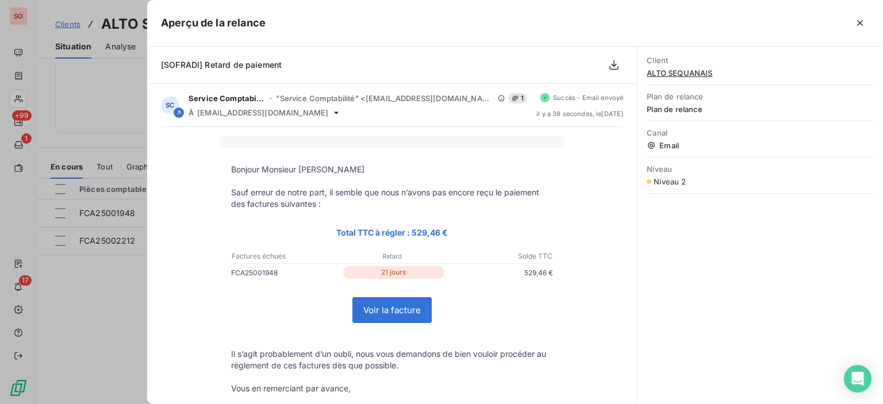
click at [93, 326] on div at bounding box center [441, 202] width 883 height 404
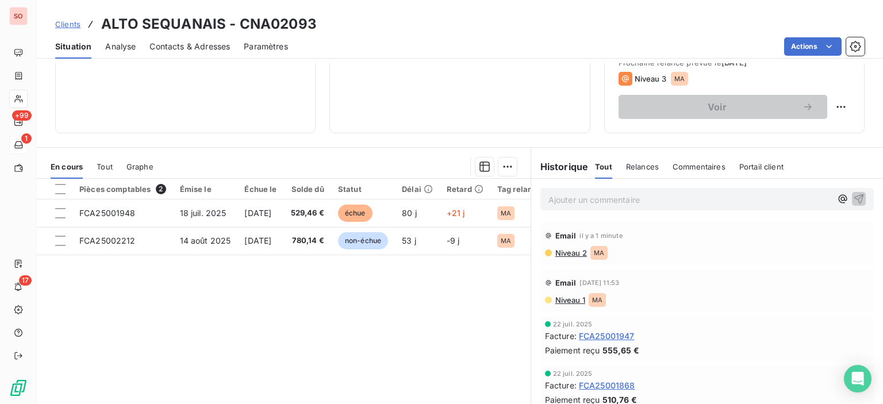
click at [574, 296] on span "Niveau 1" at bounding box center [569, 300] width 31 height 9
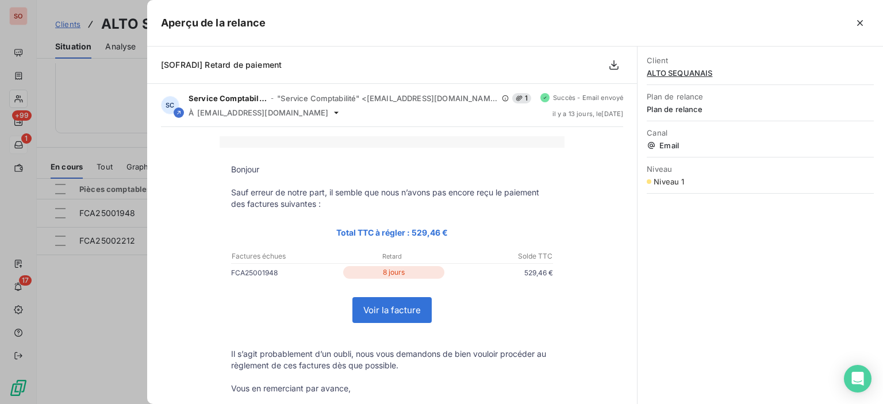
click at [134, 301] on div at bounding box center [441, 202] width 883 height 404
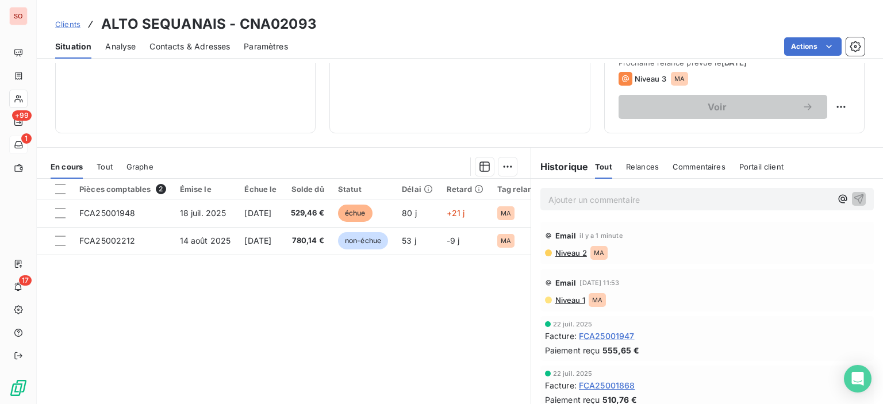
click at [577, 256] on span "Niveau 2" at bounding box center [570, 252] width 33 height 9
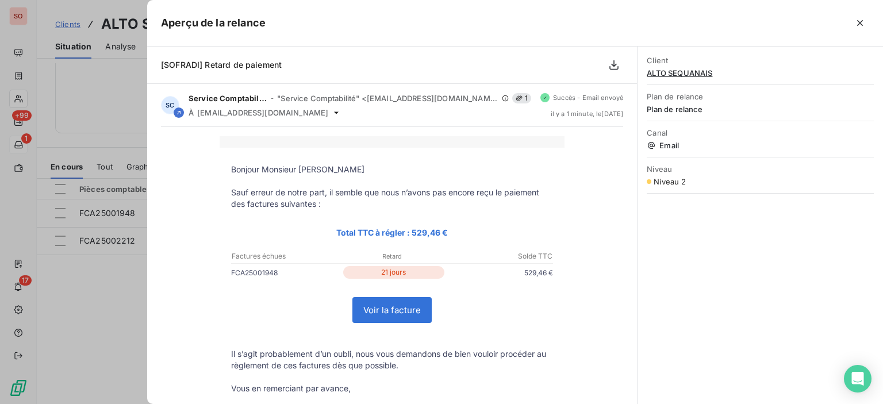
click at [104, 279] on div at bounding box center [441, 202] width 883 height 404
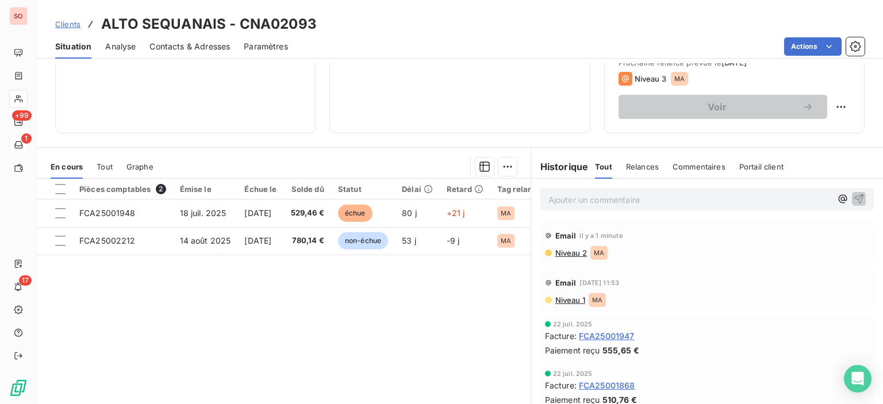
click at [566, 303] on span "Niveau 1" at bounding box center [569, 300] width 31 height 9
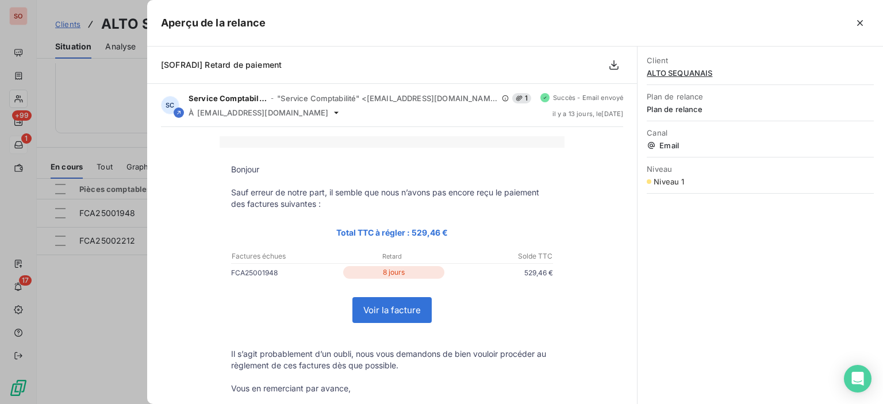
click at [127, 254] on div at bounding box center [441, 202] width 883 height 404
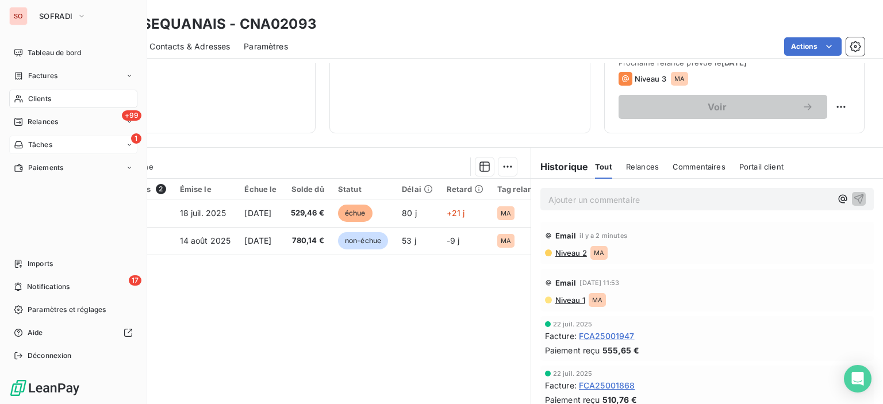
click at [28, 94] on span "Clients" at bounding box center [39, 99] width 23 height 10
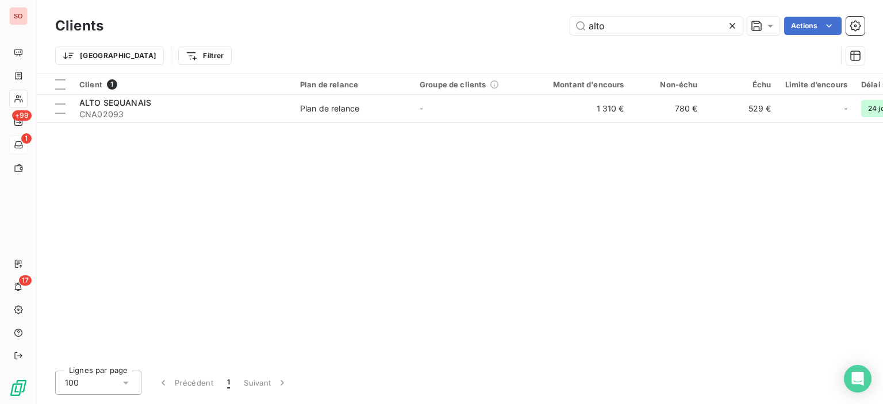
drag, startPoint x: 639, startPoint y: 33, endPoint x: 543, endPoint y: 25, distance: 96.4
click at [543, 25] on div "alto Actions" at bounding box center [491, 26] width 748 height 18
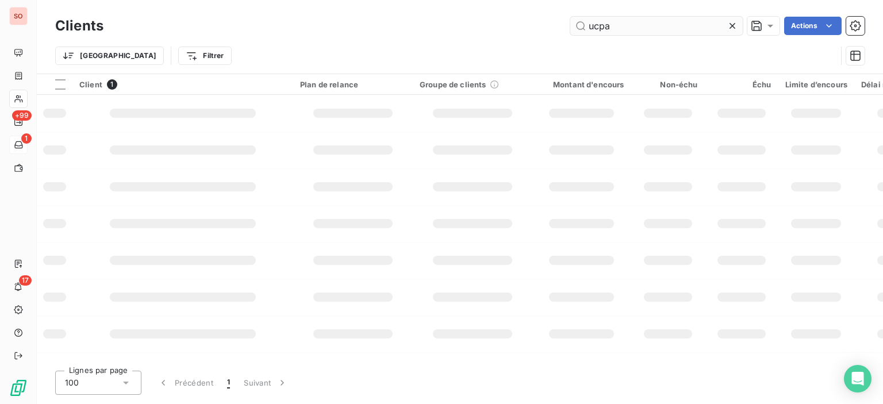
type input "ucpa"
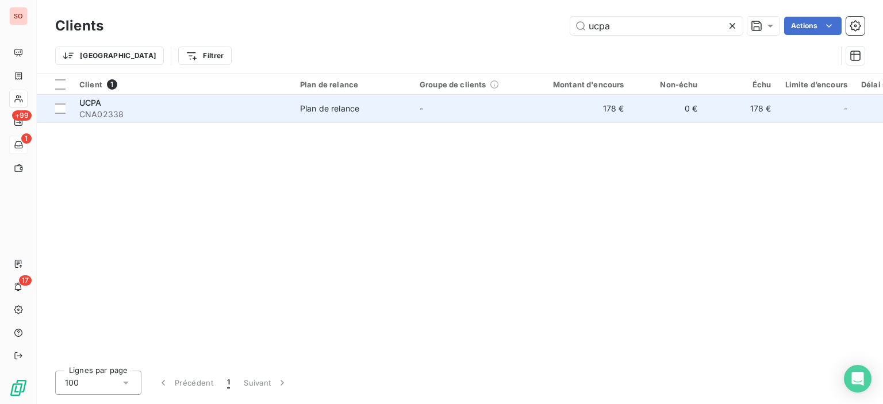
click at [256, 110] on span "CNA02338" at bounding box center [182, 115] width 207 height 12
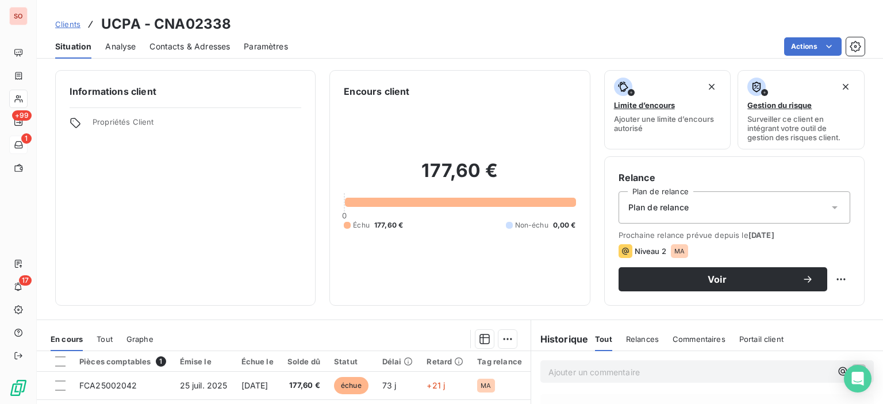
click at [163, 51] on span "Contacts & Adresses" at bounding box center [190, 47] width 81 height 12
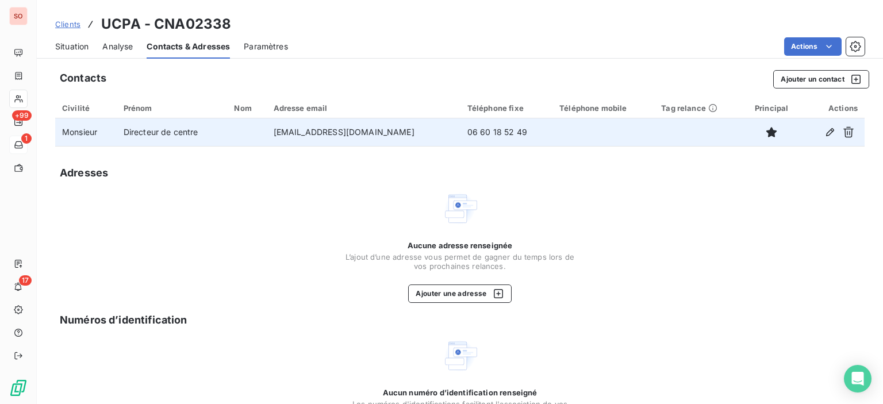
click at [246, 135] on td at bounding box center [246, 132] width 39 height 28
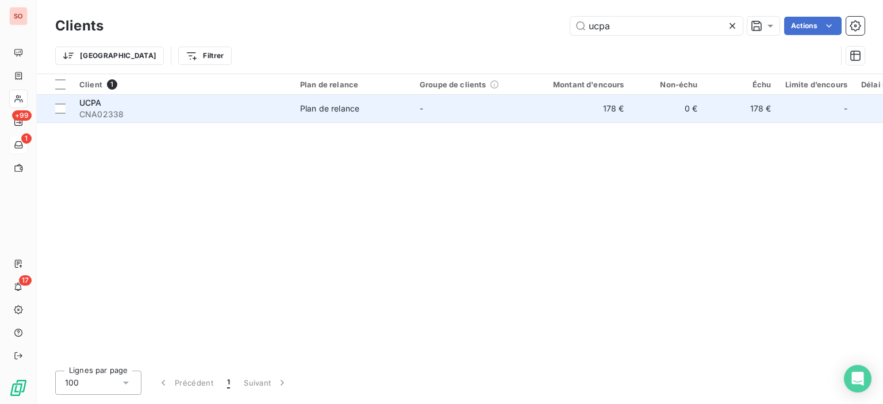
click at [135, 109] on span "CNA02338" at bounding box center [182, 115] width 207 height 12
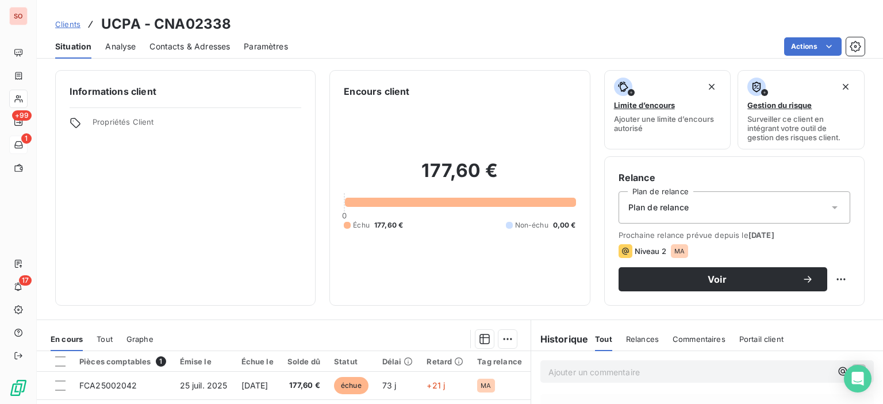
scroll to position [173, 0]
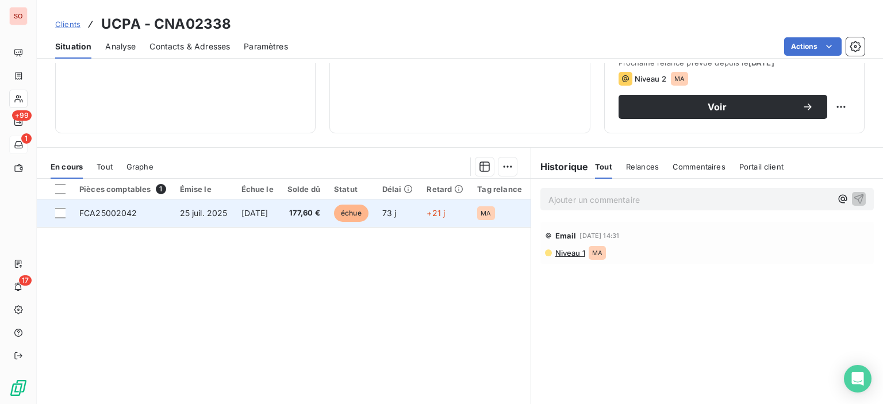
click at [375, 206] on td "échue" at bounding box center [351, 214] width 48 height 28
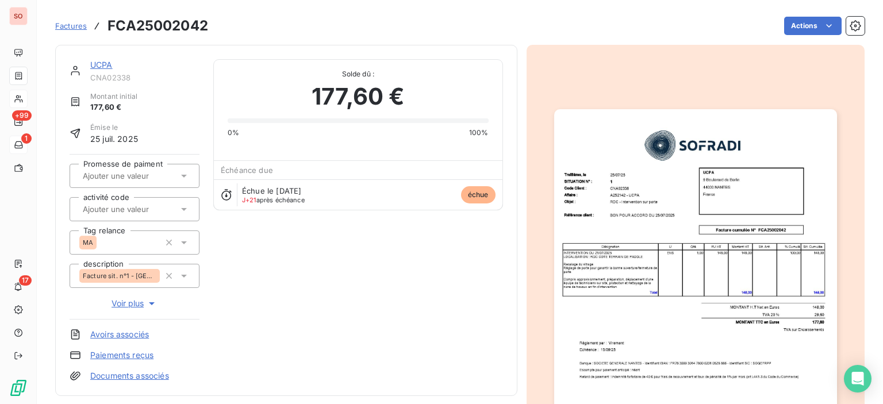
click at [655, 216] on img "button" at bounding box center [695, 309] width 283 height 400
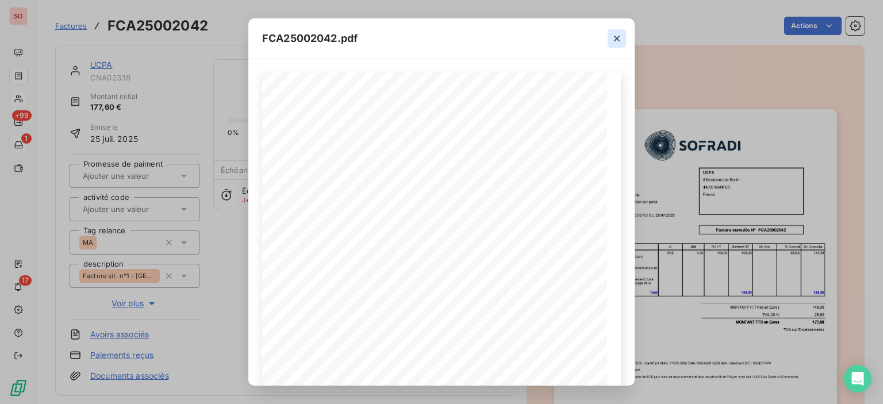
click at [610, 46] on button "button" at bounding box center [617, 38] width 18 height 18
click at [614, 24] on div at bounding box center [617, 38] width 36 height 40
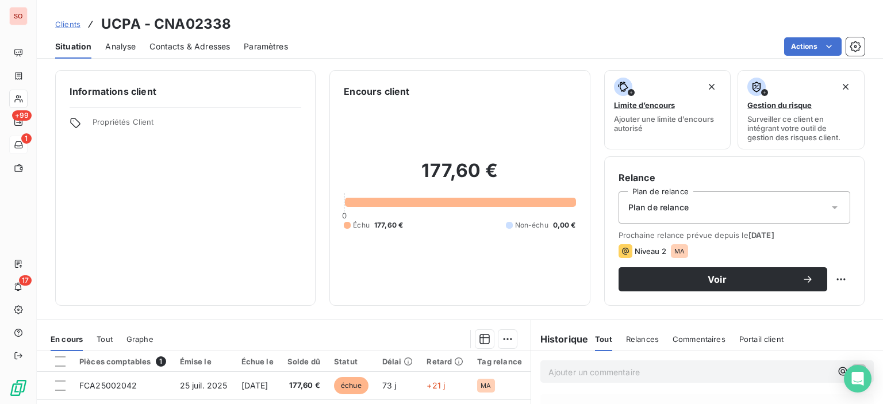
scroll to position [58, 0]
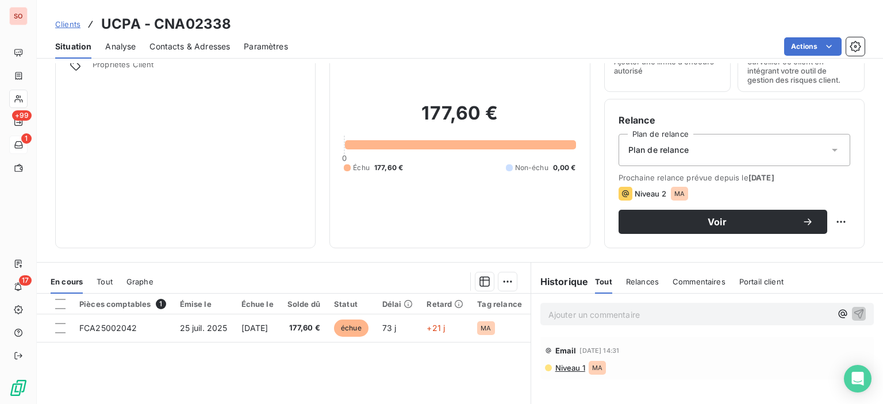
click at [210, 51] on span "Contacts & Adresses" at bounding box center [190, 47] width 81 height 12
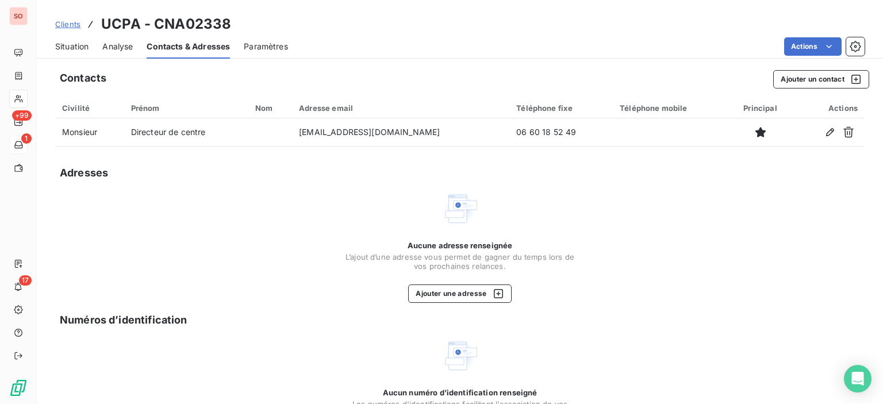
click at [77, 45] on span "Situation" at bounding box center [71, 47] width 33 height 12
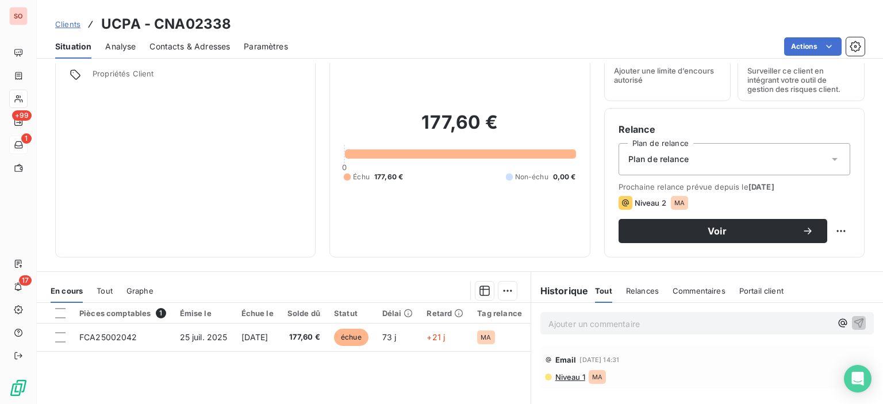
scroll to position [115, 0]
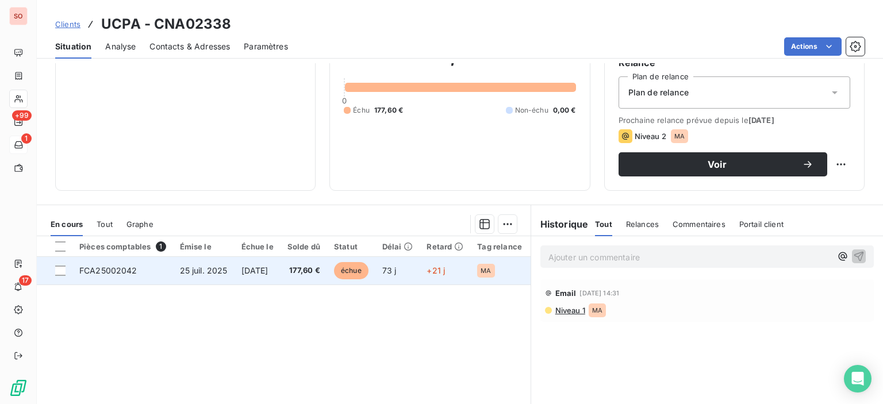
click at [369, 263] on span "échue" at bounding box center [351, 270] width 35 height 17
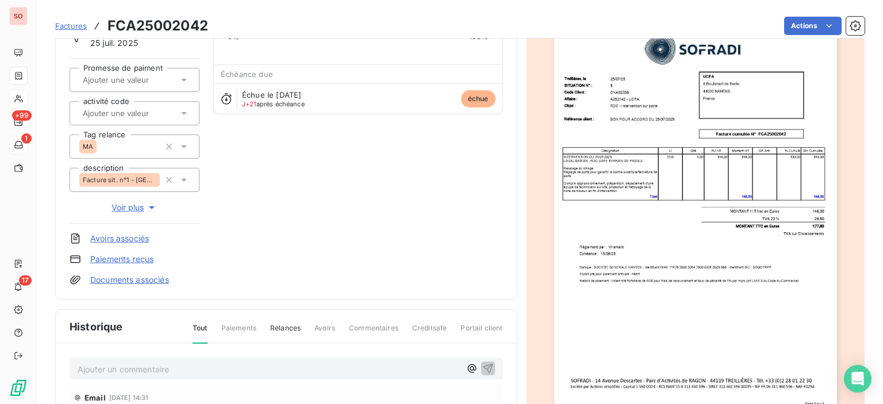
scroll to position [116, 0]
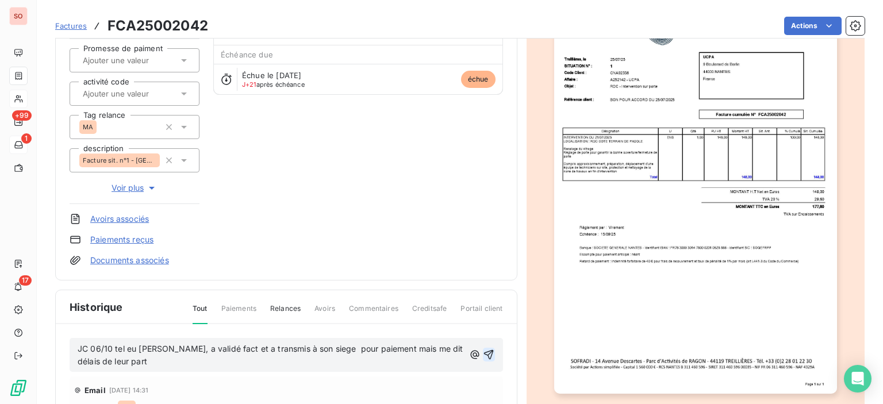
click at [485, 354] on icon "button" at bounding box center [489, 355] width 12 height 12
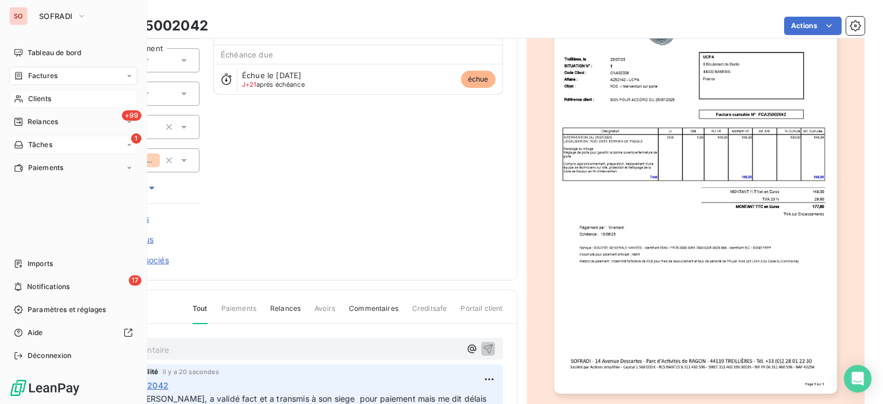
click at [48, 104] on div "Clients" at bounding box center [73, 99] width 128 height 18
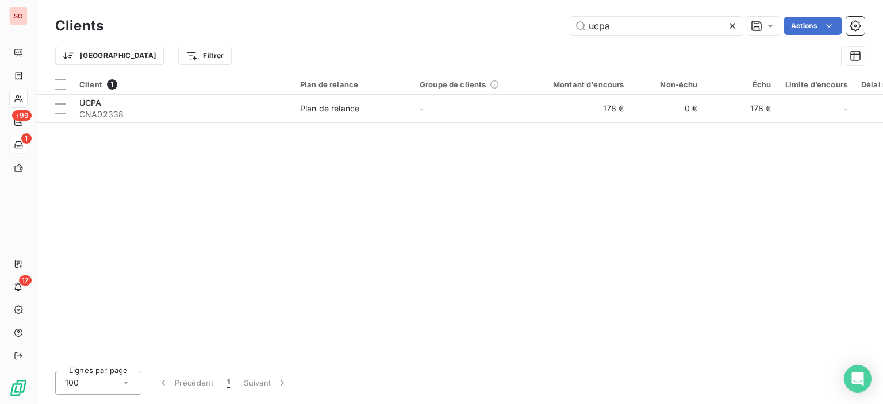
drag, startPoint x: 647, startPoint y: 21, endPoint x: 378, endPoint y: 3, distance: 270.3
click at [380, 3] on div "Clients ucpa Actions Trier Filtrer" at bounding box center [460, 37] width 846 height 74
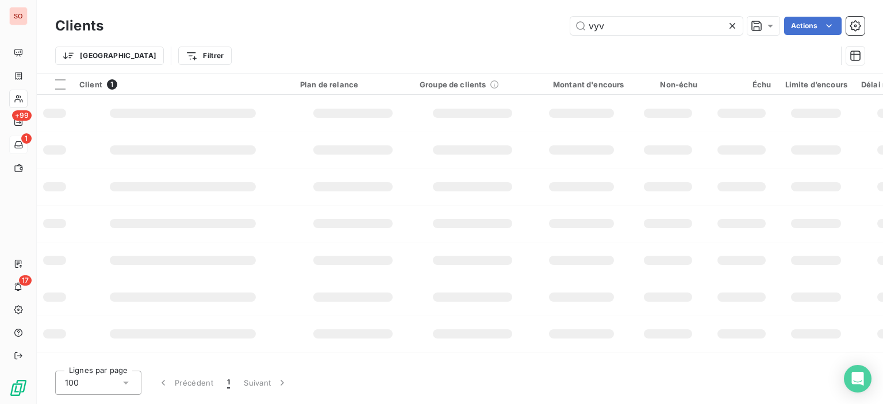
type input "vyv"
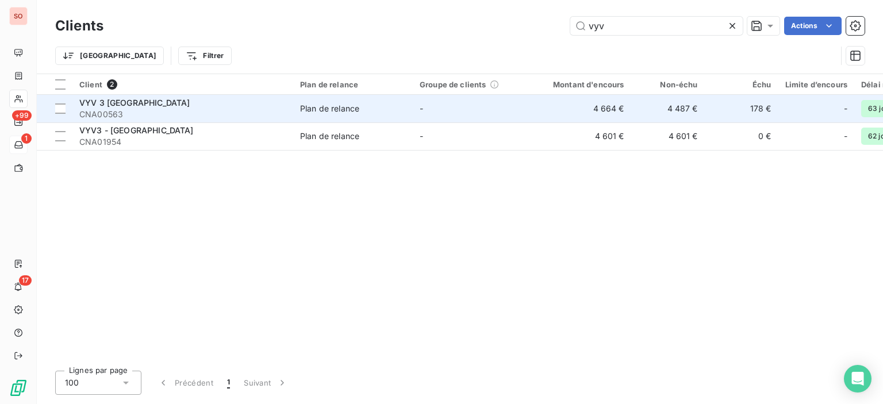
click at [196, 103] on div "VYV 3 [GEOGRAPHIC_DATA]" at bounding box center [182, 103] width 207 height 12
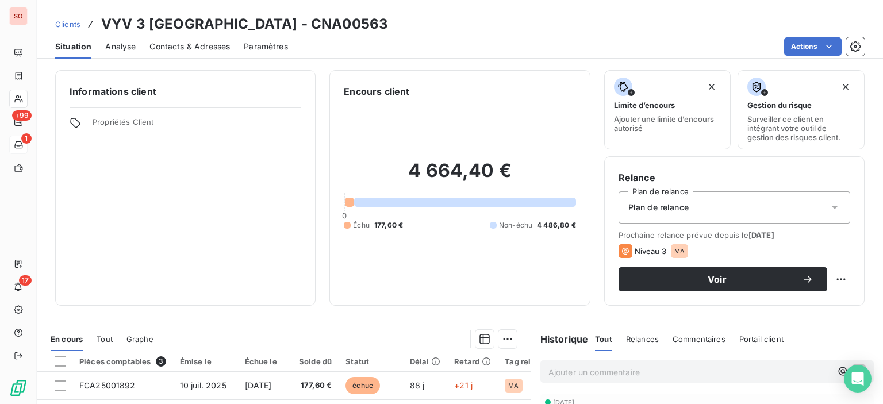
scroll to position [173, 0]
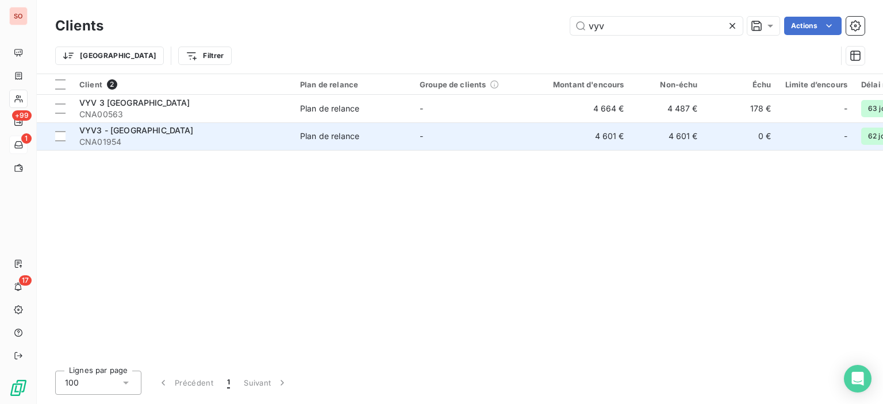
click at [166, 139] on span "CNA01954" at bounding box center [182, 142] width 207 height 12
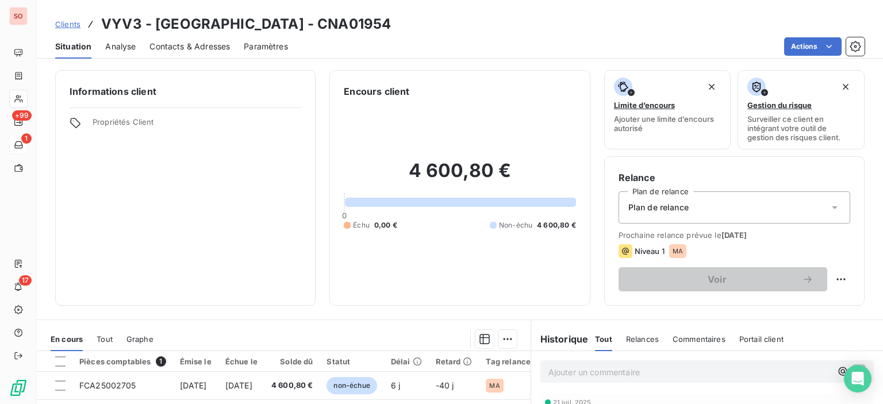
scroll to position [115, 0]
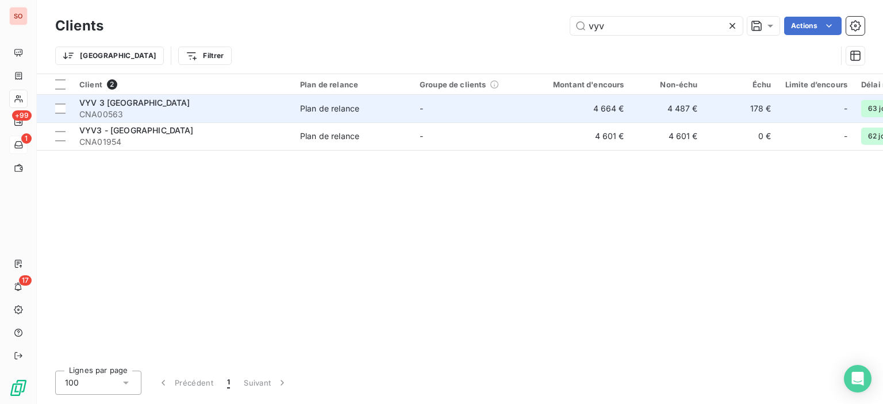
click at [221, 114] on span "CNA00563" at bounding box center [182, 115] width 207 height 12
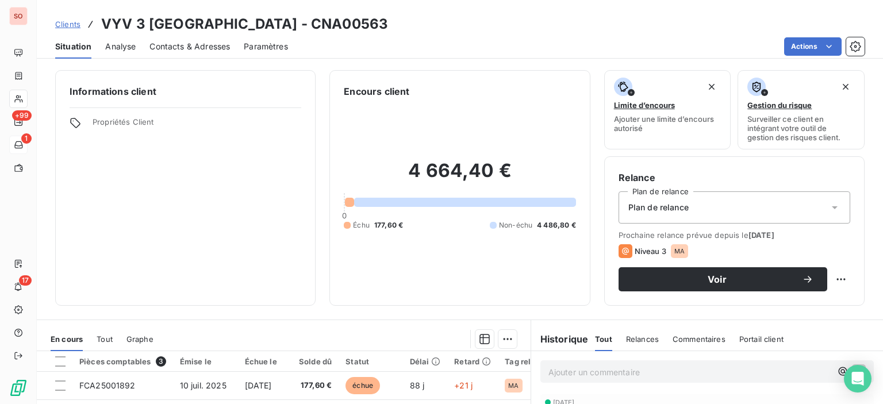
click at [197, 52] on div "Contacts & Adresses" at bounding box center [190, 47] width 81 height 24
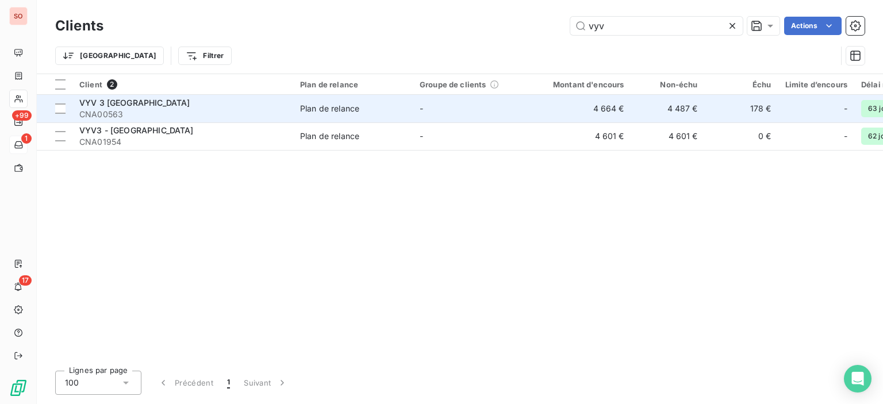
click at [127, 116] on span "CNA00563" at bounding box center [182, 115] width 207 height 12
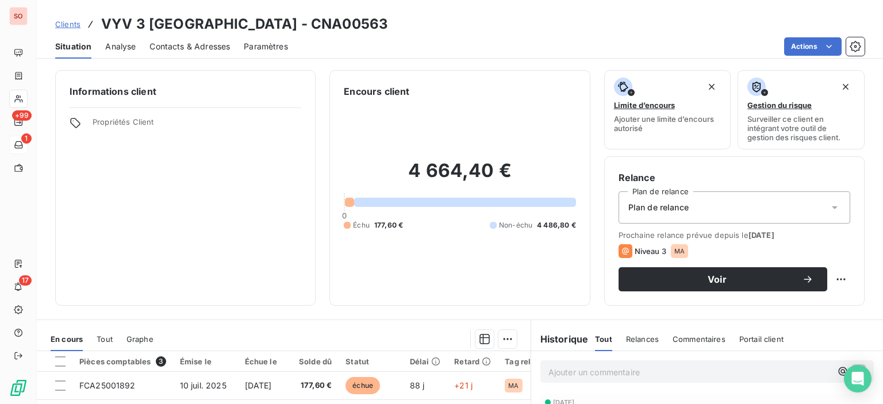
scroll to position [173, 0]
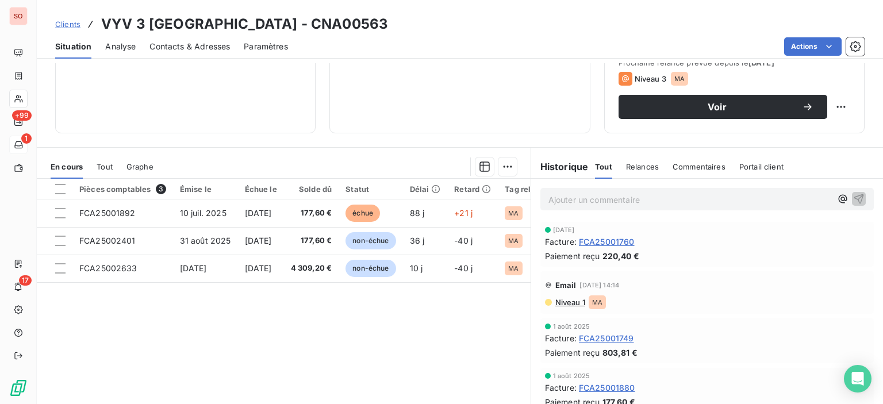
click at [271, 310] on div "Pièces comptables 3 Émise le Échue le Solde dû Statut Délai Retard Tag relance …" at bounding box center [284, 289] width 494 height 221
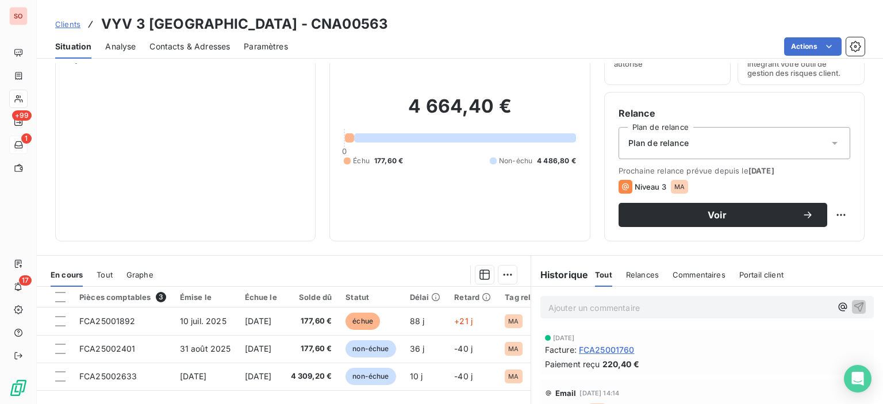
scroll to position [0, 0]
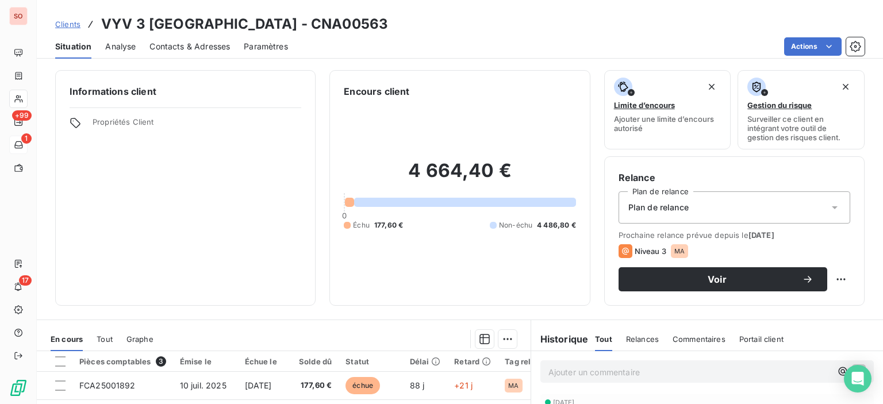
click at [191, 45] on span "Contacts & Adresses" at bounding box center [190, 47] width 81 height 12
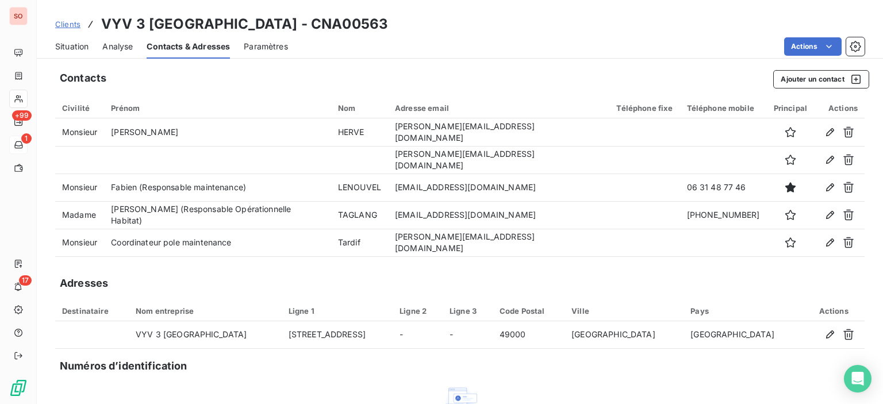
click at [74, 39] on div "Situation" at bounding box center [71, 47] width 33 height 24
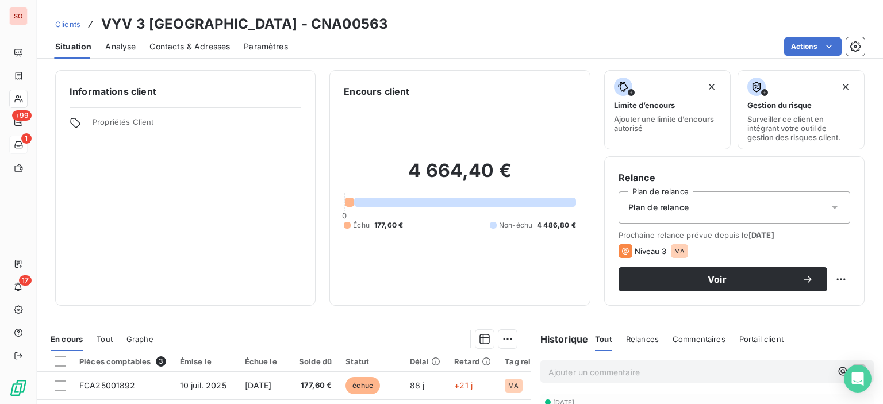
scroll to position [115, 0]
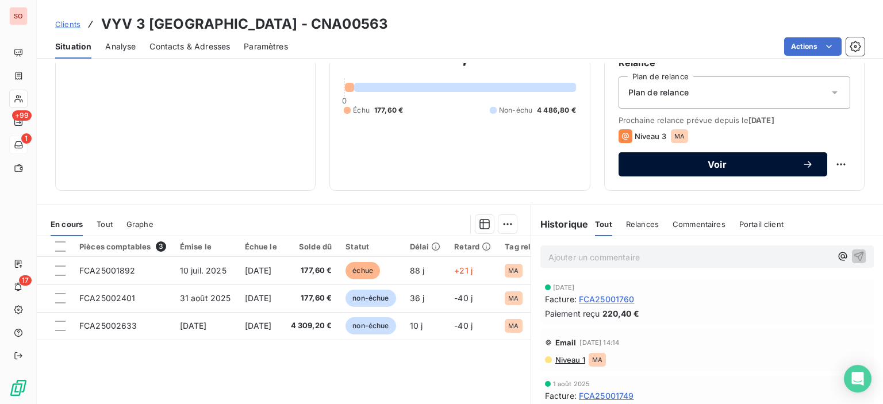
click at [677, 166] on span "Voir" at bounding box center [718, 164] width 170 height 9
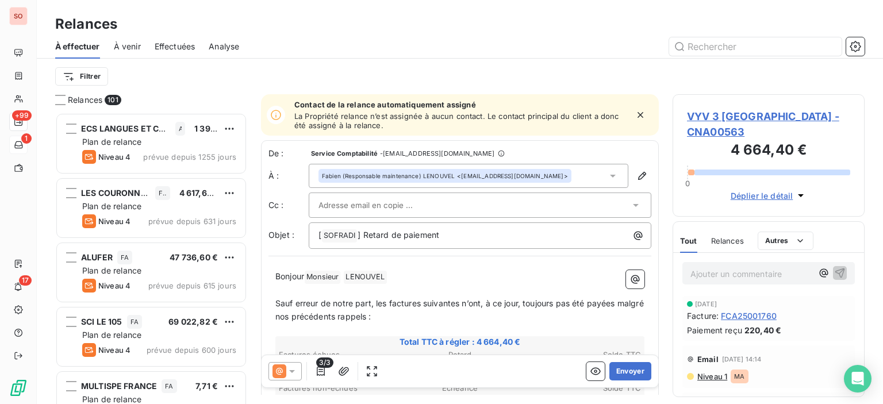
scroll to position [115, 0]
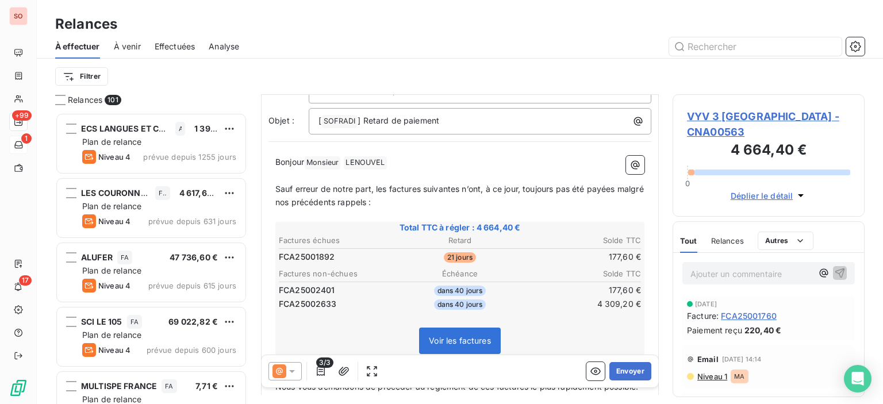
click at [290, 372] on icon at bounding box center [292, 372] width 12 height 12
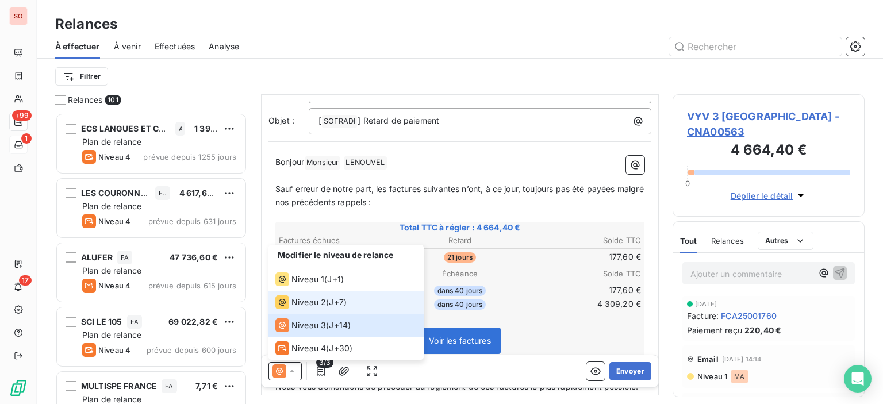
click at [299, 297] on span "Niveau 2" at bounding box center [309, 303] width 35 height 12
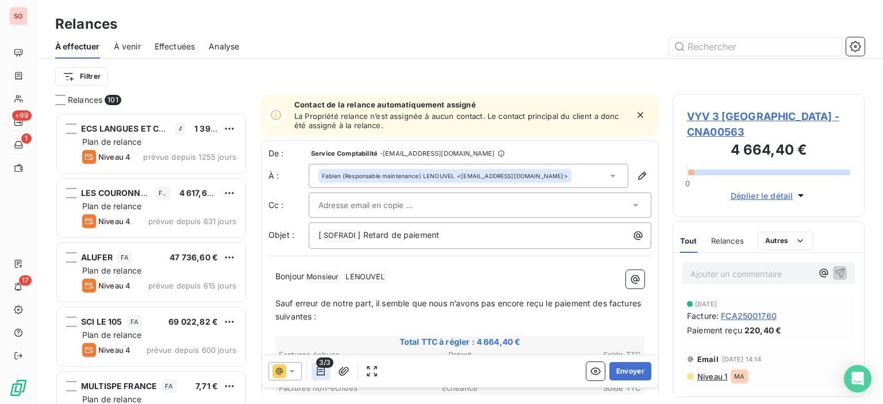
click at [323, 371] on icon "button" at bounding box center [321, 372] width 12 height 12
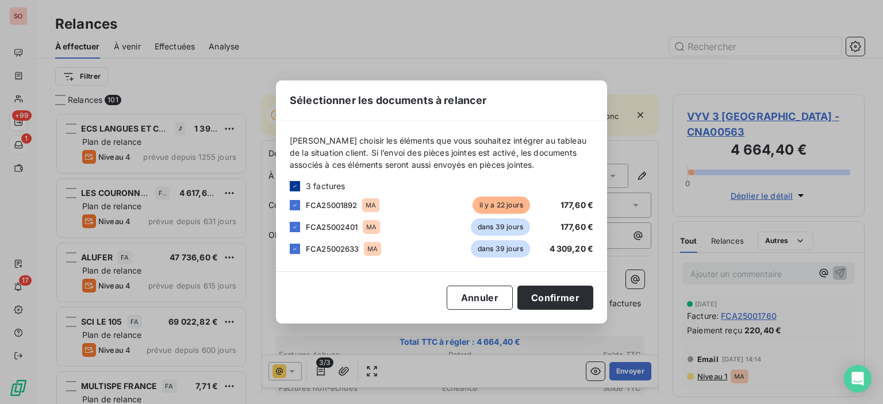
click at [296, 183] on icon at bounding box center [295, 186] width 7 height 7
click at [299, 208] on div at bounding box center [295, 205] width 10 height 10
click at [574, 301] on button "Confirmer" at bounding box center [556, 298] width 76 height 24
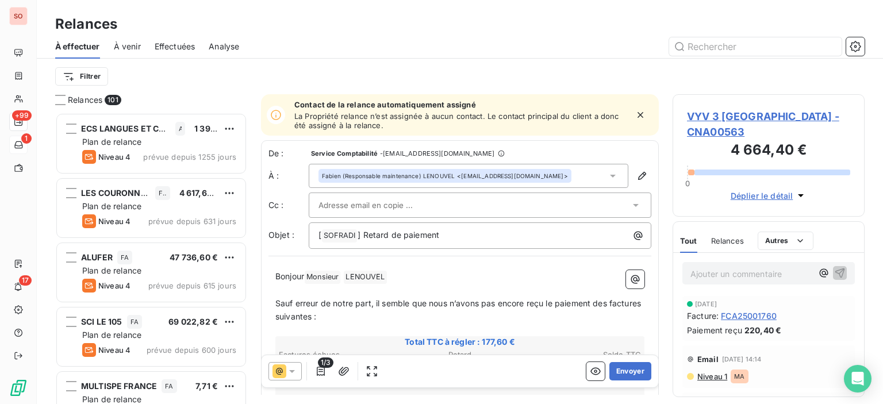
click at [454, 177] on div "Fabien (Responsable maintenance) LENOUVEL <[EMAIL_ADDRESS][DOMAIN_NAME]>" at bounding box center [445, 176] width 246 height 8
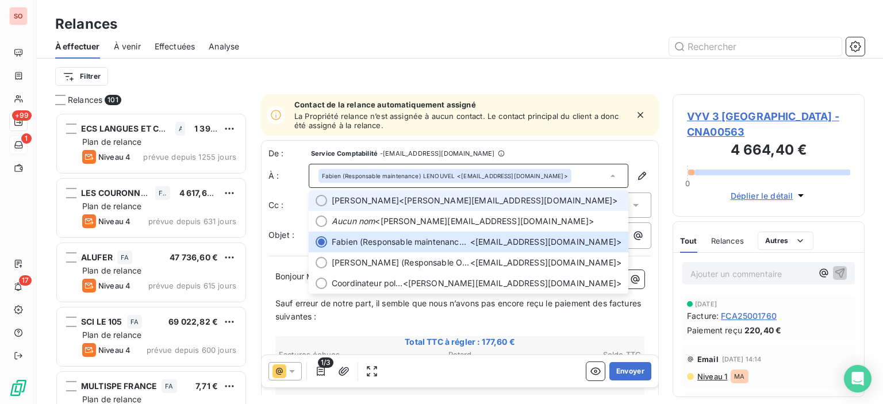
click at [451, 195] on span "[PERSON_NAME] <[PERSON_NAME][EMAIL_ADDRESS][DOMAIN_NAME]>" at bounding box center [477, 201] width 290 height 12
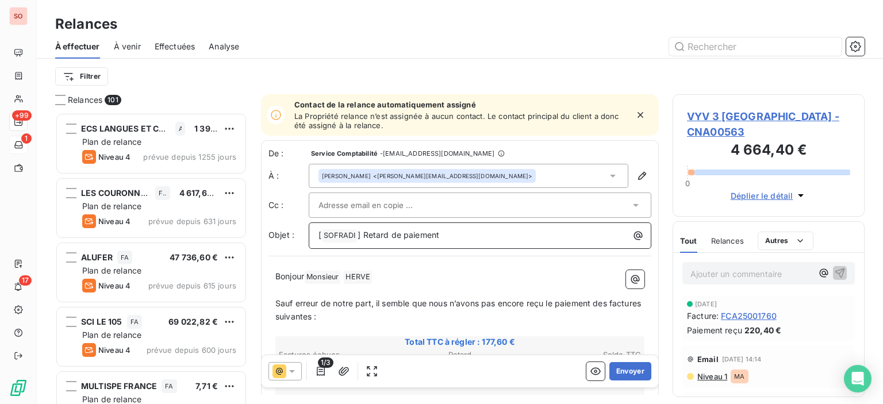
click at [317, 230] on div "[ SOFRADI ﻿ ] Retard de paiement" at bounding box center [480, 235] width 335 height 16
click at [319, 238] on span "[" at bounding box center [320, 235] width 3 height 10
click at [336, 284] on p "﻿" at bounding box center [459, 290] width 369 height 13
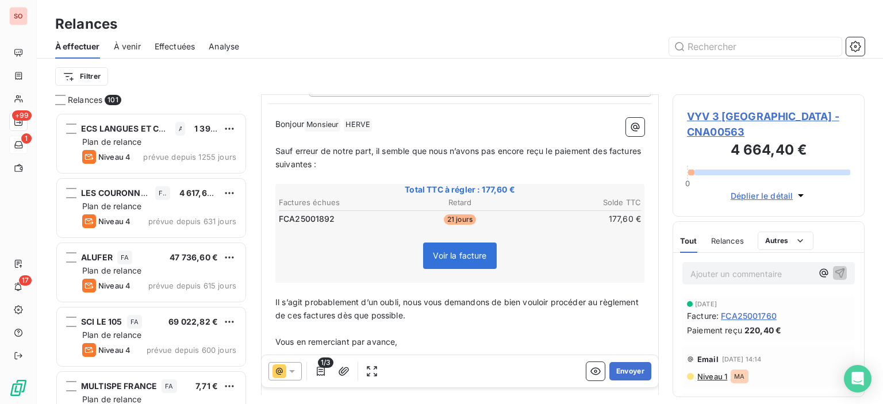
scroll to position [174, 0]
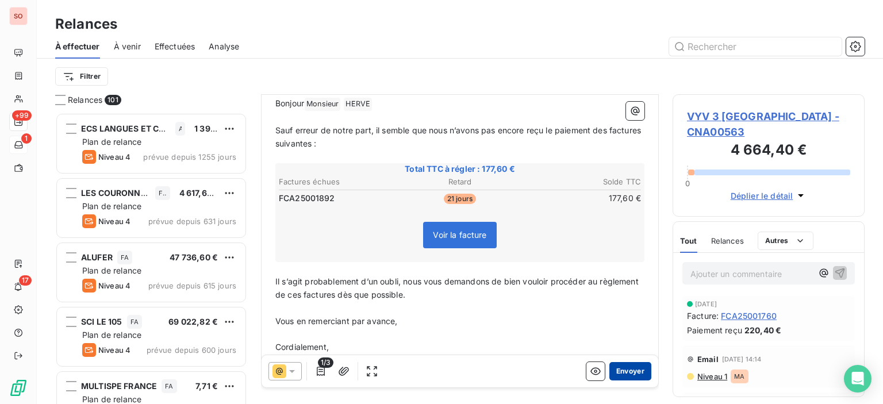
click at [626, 373] on button "Envoyer" at bounding box center [631, 371] width 42 height 18
